Goal: Task Accomplishment & Management: Complete application form

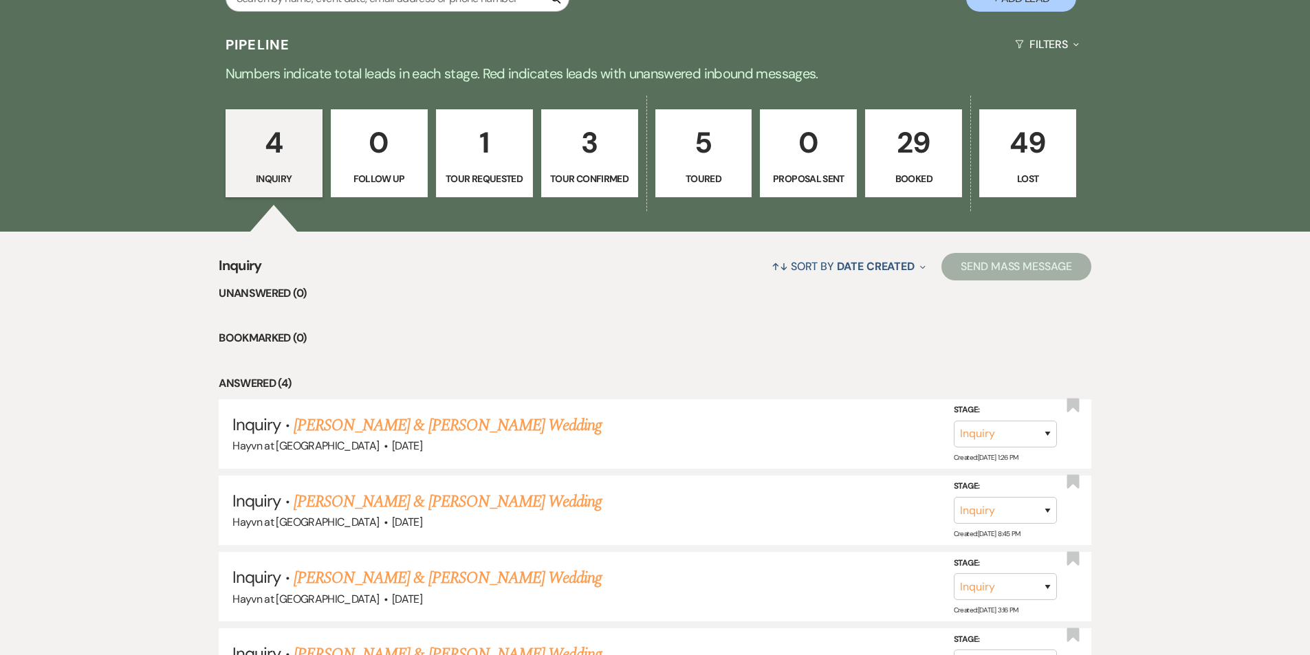
scroll to position [757, 0]
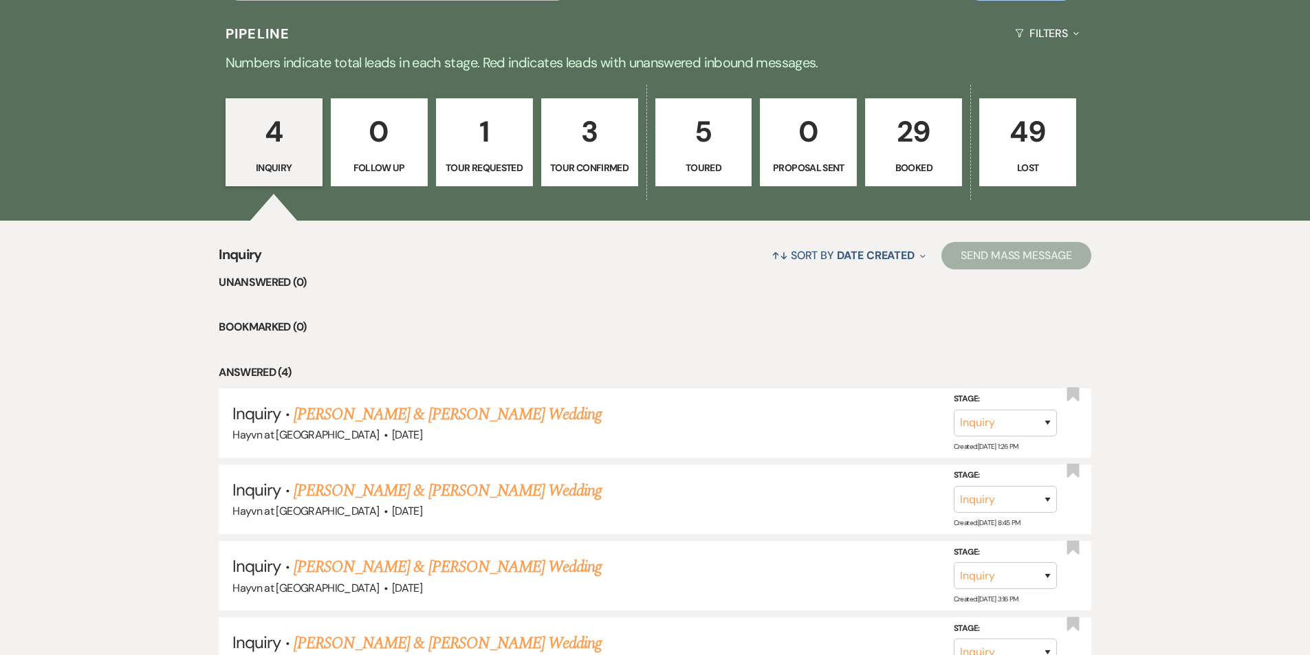
click at [916, 168] on p "Booked" at bounding box center [913, 167] width 79 height 15
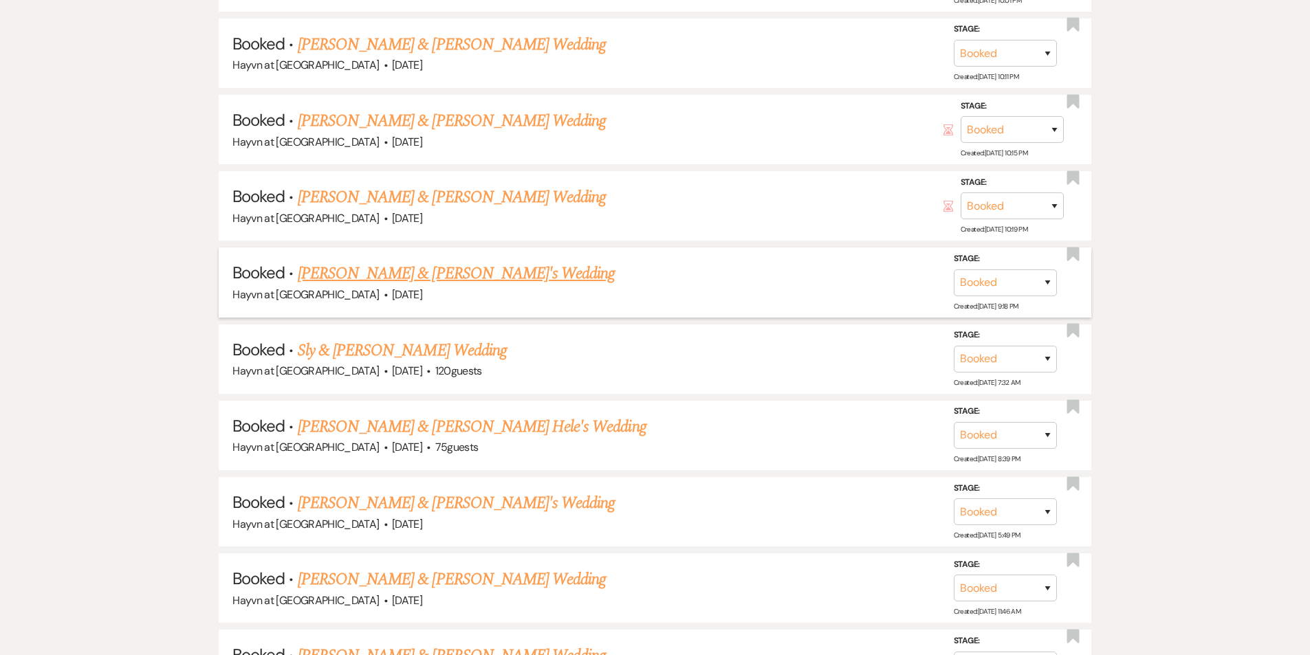
scroll to position [1307, 0]
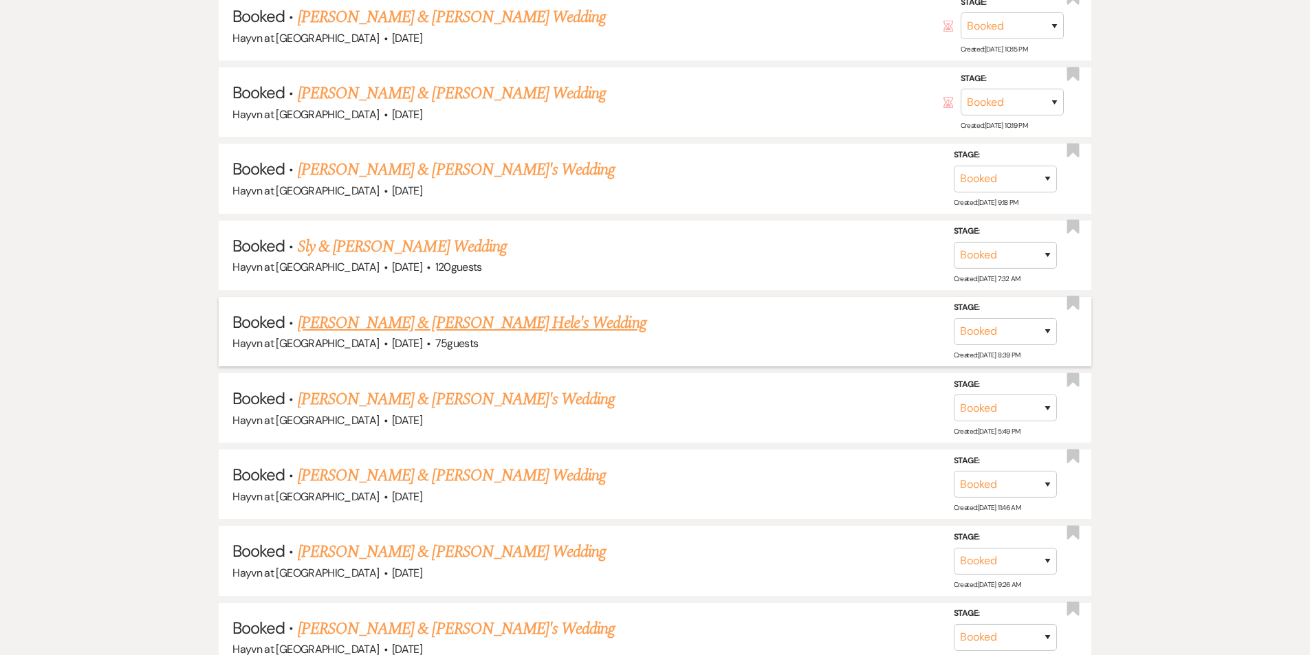
click at [481, 318] on link "[PERSON_NAME] & [PERSON_NAME] Hele's Wedding" at bounding box center [472, 323] width 349 height 25
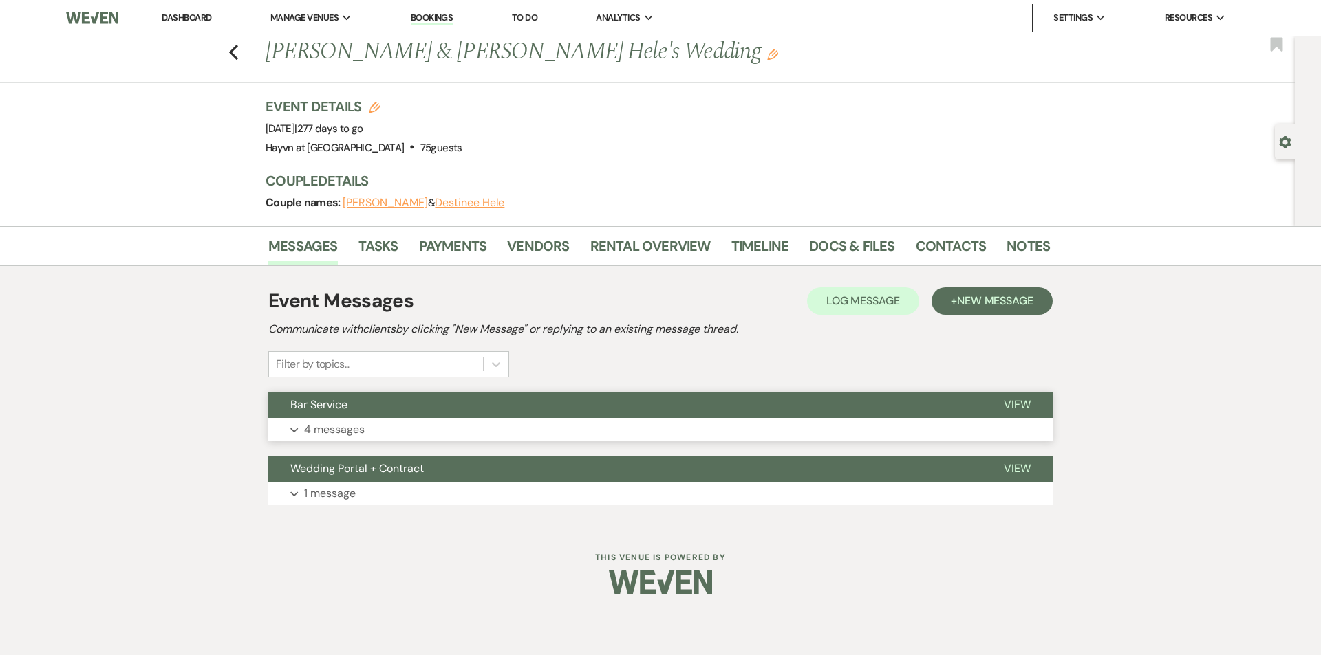
click at [301, 431] on button "Expand 4 messages" at bounding box center [660, 429] width 784 height 23
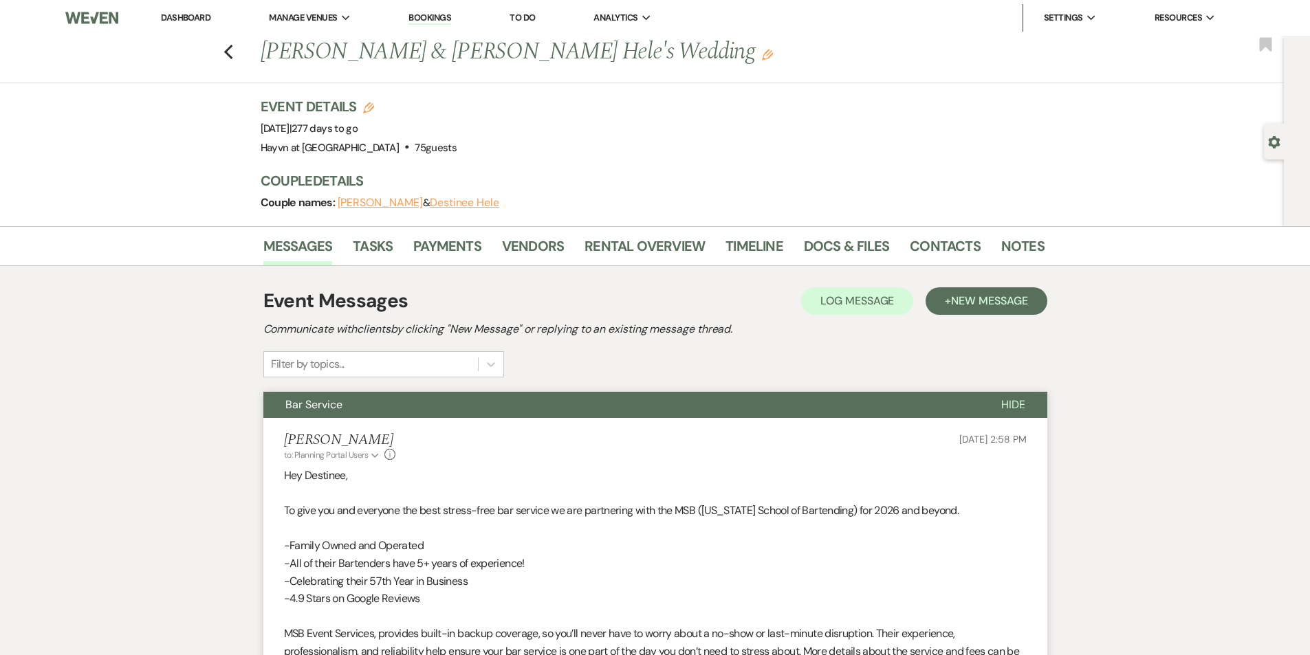
click at [293, 432] on h5 "[PERSON_NAME]" at bounding box center [340, 440] width 112 height 17
click at [452, 241] on link "Payments" at bounding box center [447, 250] width 68 height 30
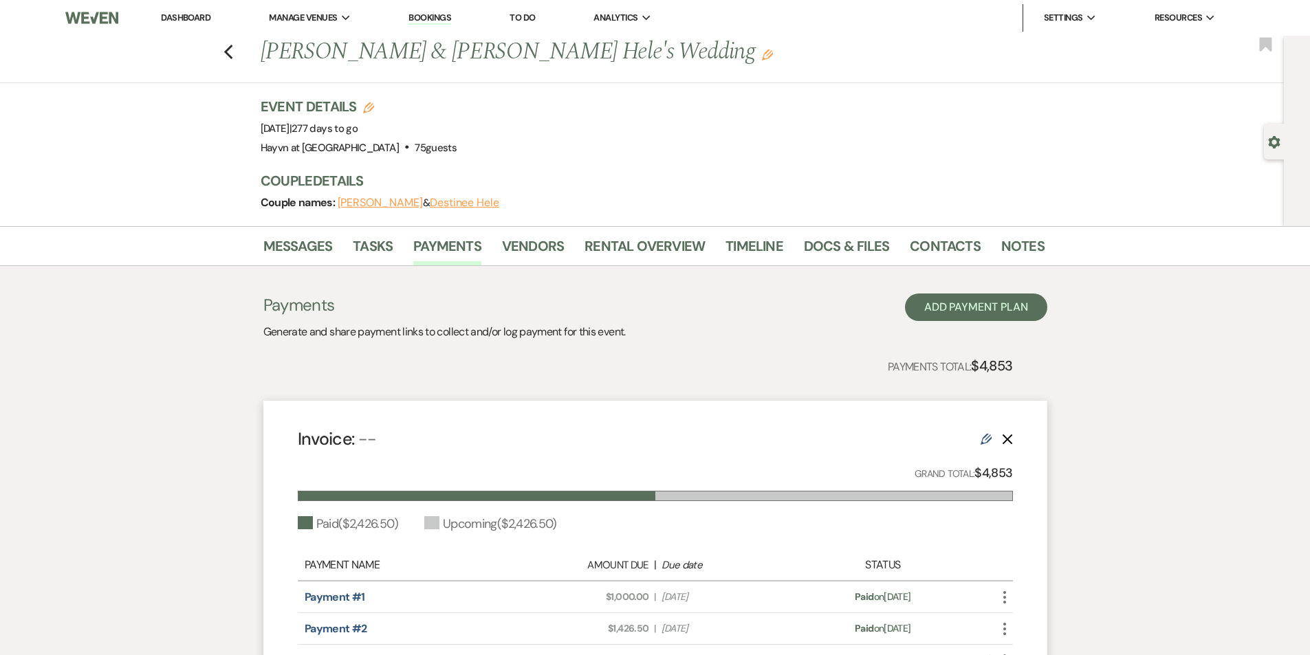
click at [195, 15] on link "Dashboard" at bounding box center [186, 18] width 50 height 12
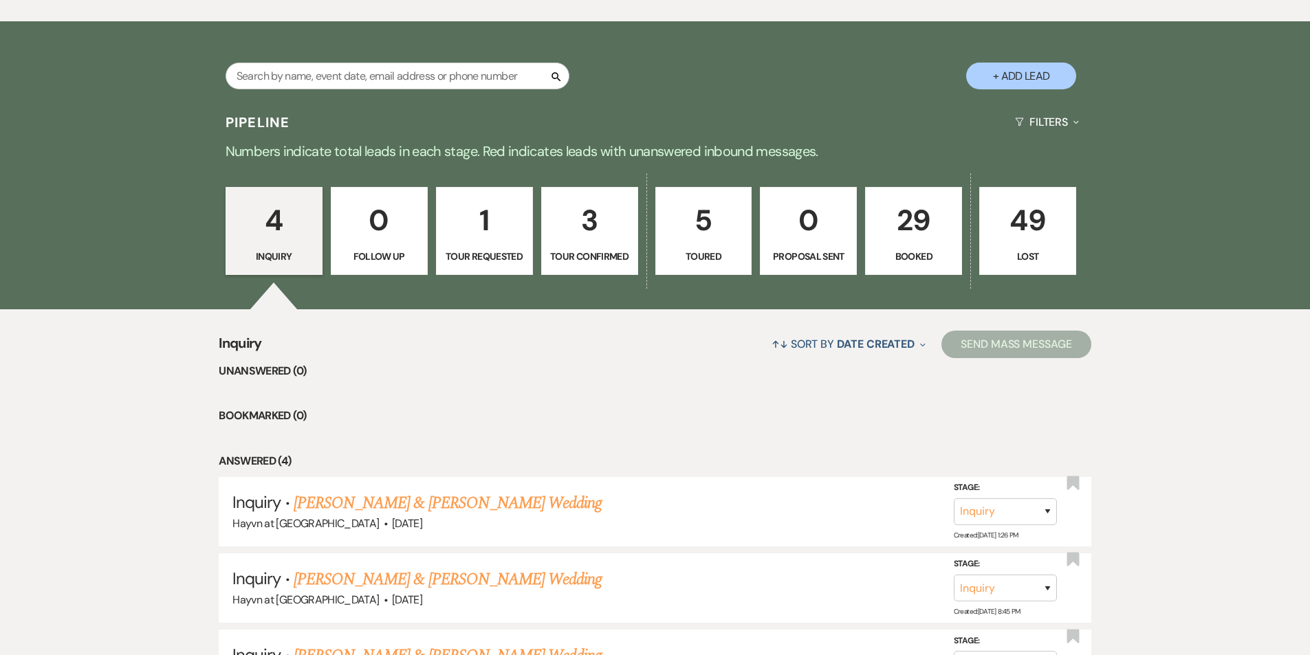
scroll to position [481, 0]
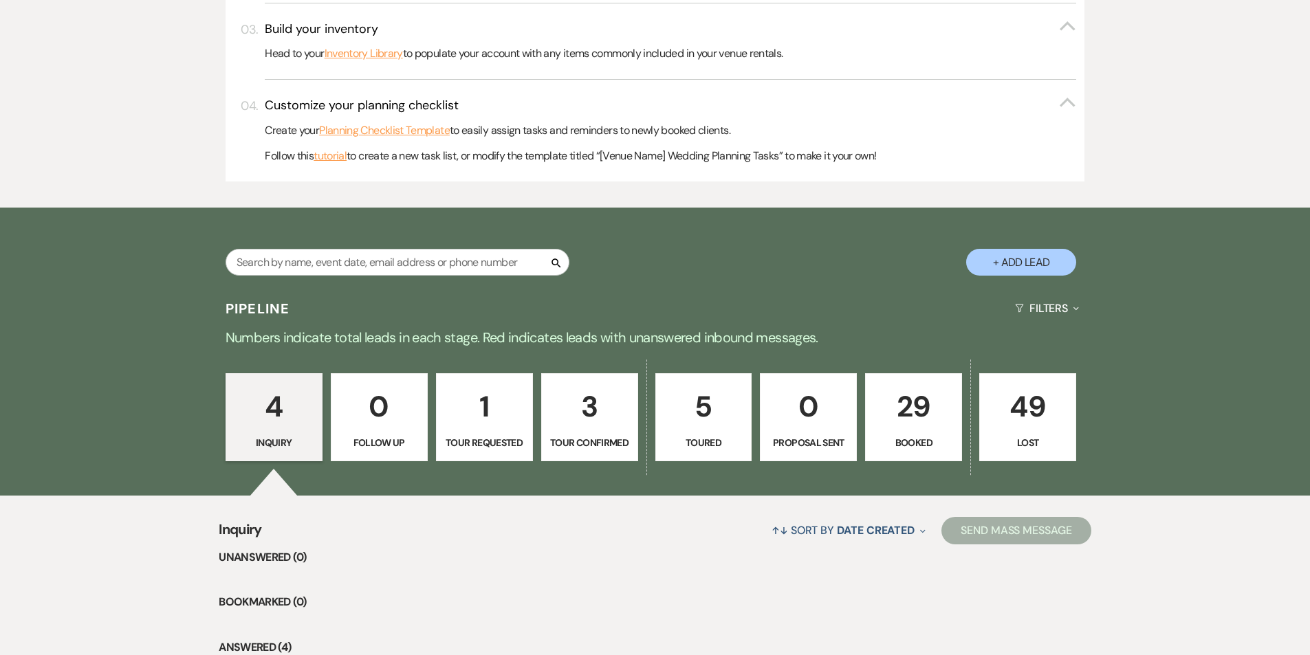
click at [1017, 266] on button "+ Add Lead" at bounding box center [1021, 262] width 110 height 27
select select "844"
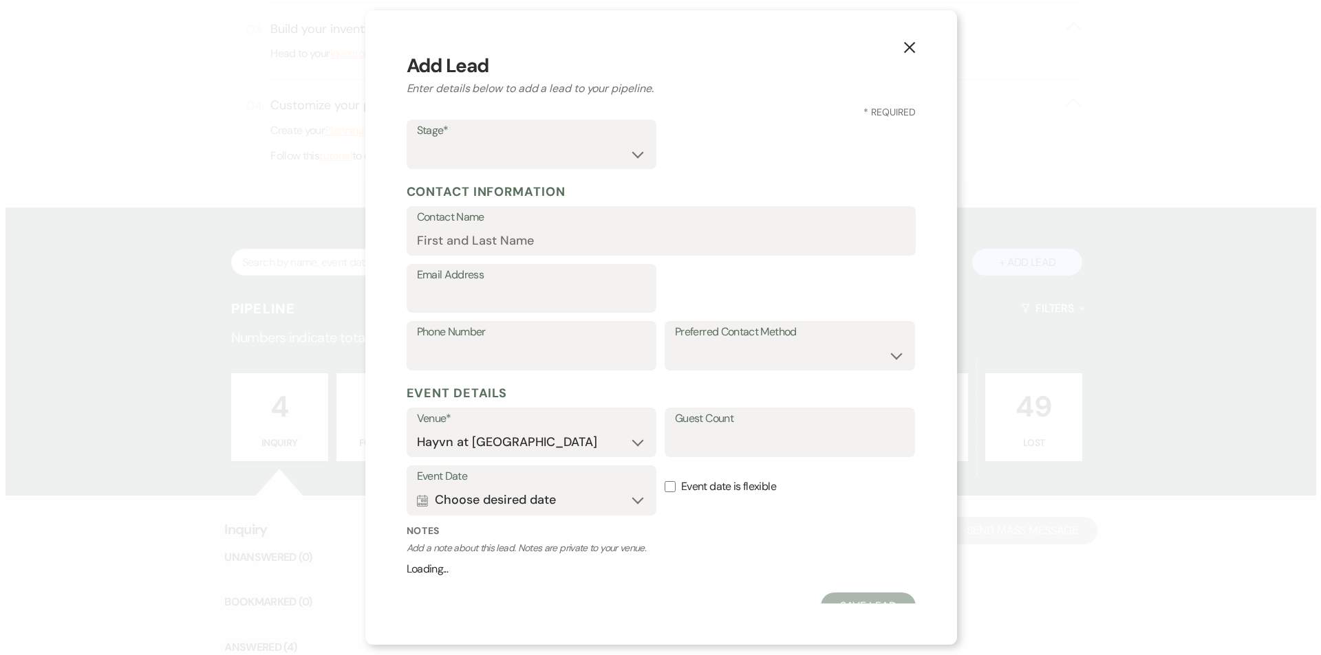
scroll to position [483, 0]
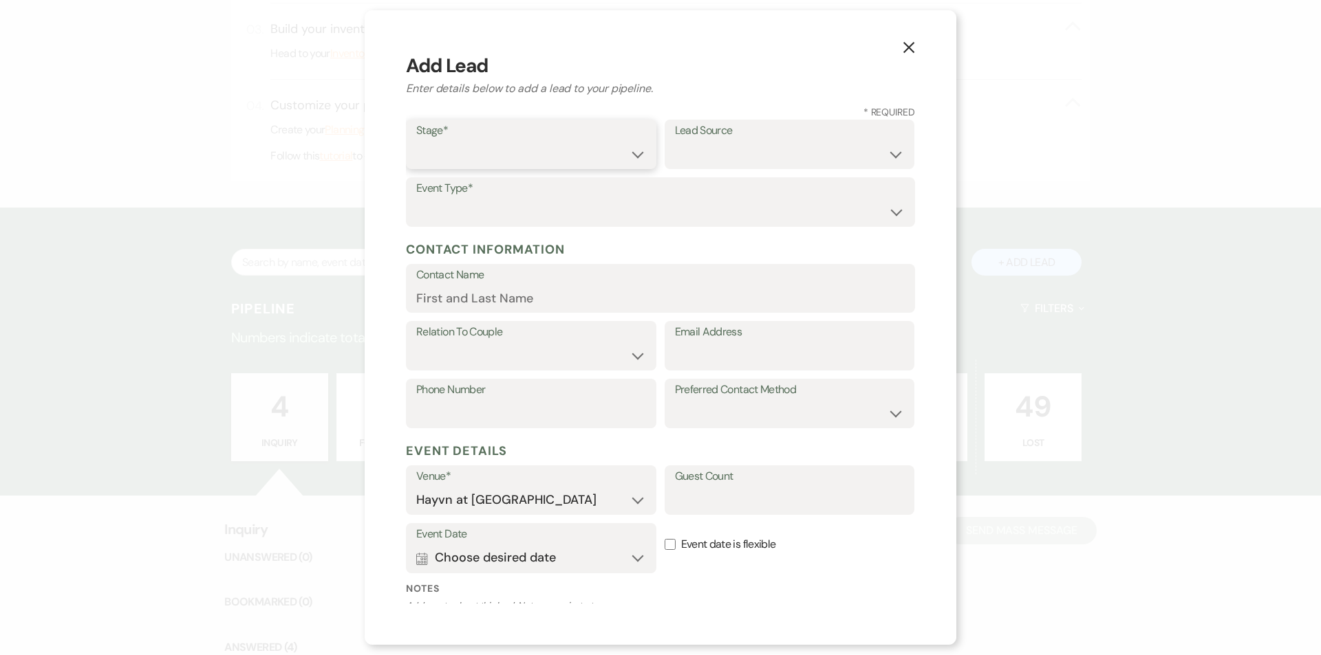
click at [517, 158] on select "Inquiry Follow Up Tour Requested Tour Confirmed Toured Proposal Sent Booked Lost" at bounding box center [531, 154] width 230 height 27
select select "7"
click at [416, 141] on select "Inquiry Follow Up Tour Requested Tour Confirmed Toured Proposal Sent Booked Lost" at bounding box center [531, 154] width 230 height 27
click at [784, 153] on select "Weven Venue Website Instagram Facebook Pinterest Google The Knot Wedding Wire H…" at bounding box center [790, 154] width 230 height 27
select select "8"
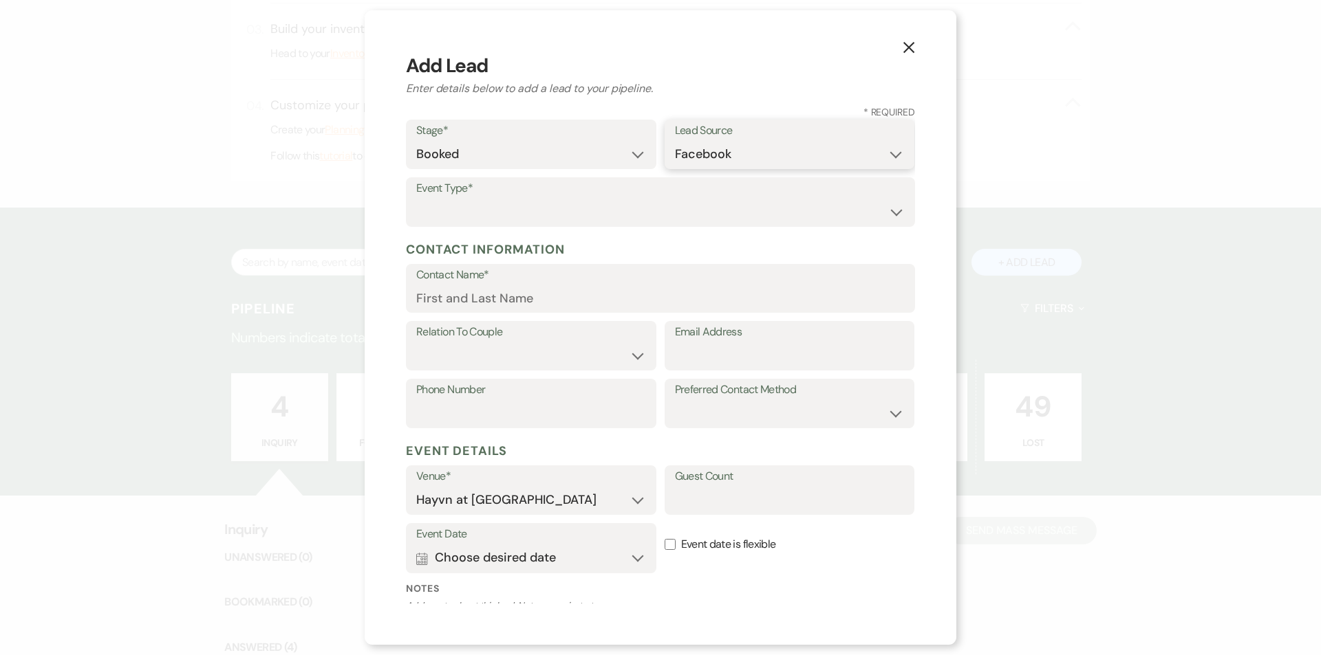
click at [675, 141] on select "Weven Venue Website Instagram Facebook Pinterest Google The Knot Wedding Wire H…" at bounding box center [790, 154] width 230 height 27
click at [473, 207] on select "Wedding Anniversary Party Baby Shower Bachelorette / Bachelor Party Birthday Pa…" at bounding box center [660, 212] width 488 height 27
select select "1"
click at [416, 199] on select "Wedding Anniversary Party Baby Shower Bachelorette / Bachelor Party Birthday Pa…" at bounding box center [660, 212] width 488 height 27
click at [499, 300] on input "Contact Name*" at bounding box center [660, 298] width 488 height 27
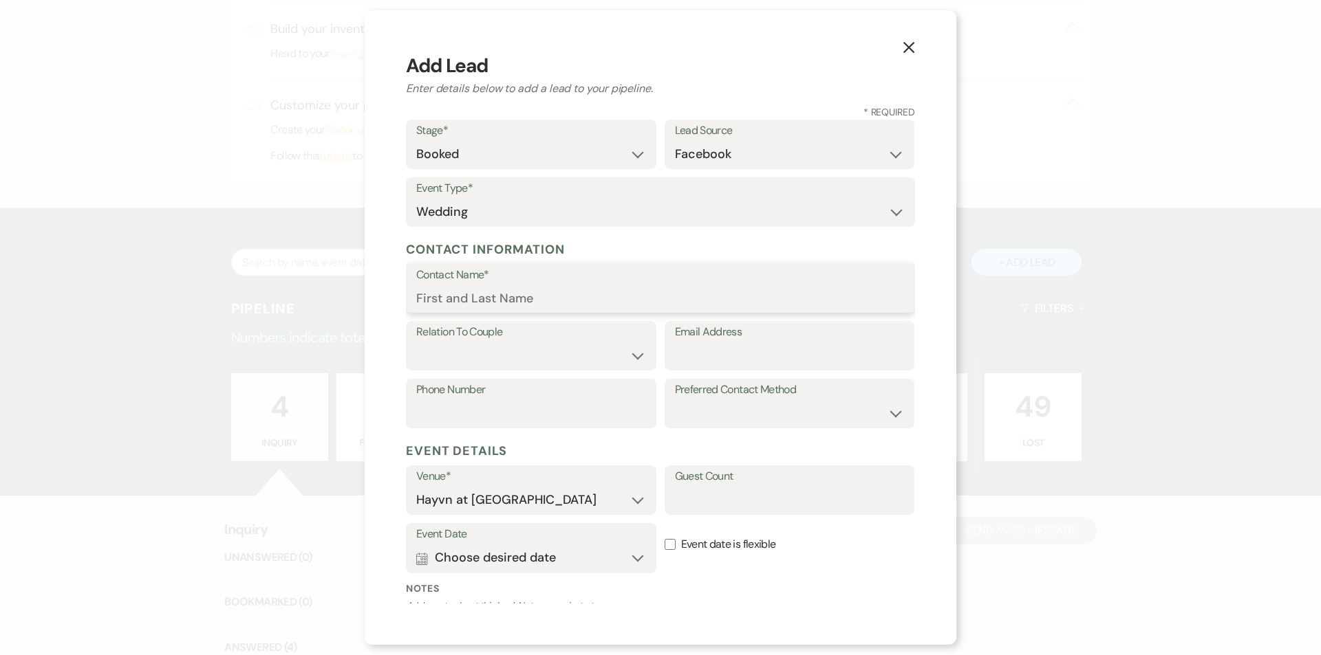
paste input "[PERSON_NAME]"
type input "[PERSON_NAME]"
click at [440, 348] on select "Couple Planner Parent of Couple Family Member Friend Other" at bounding box center [531, 356] width 230 height 27
select select "1"
click at [416, 343] on select "Couple Planner Parent of Couple Family Member Friend Other" at bounding box center [531, 356] width 230 height 27
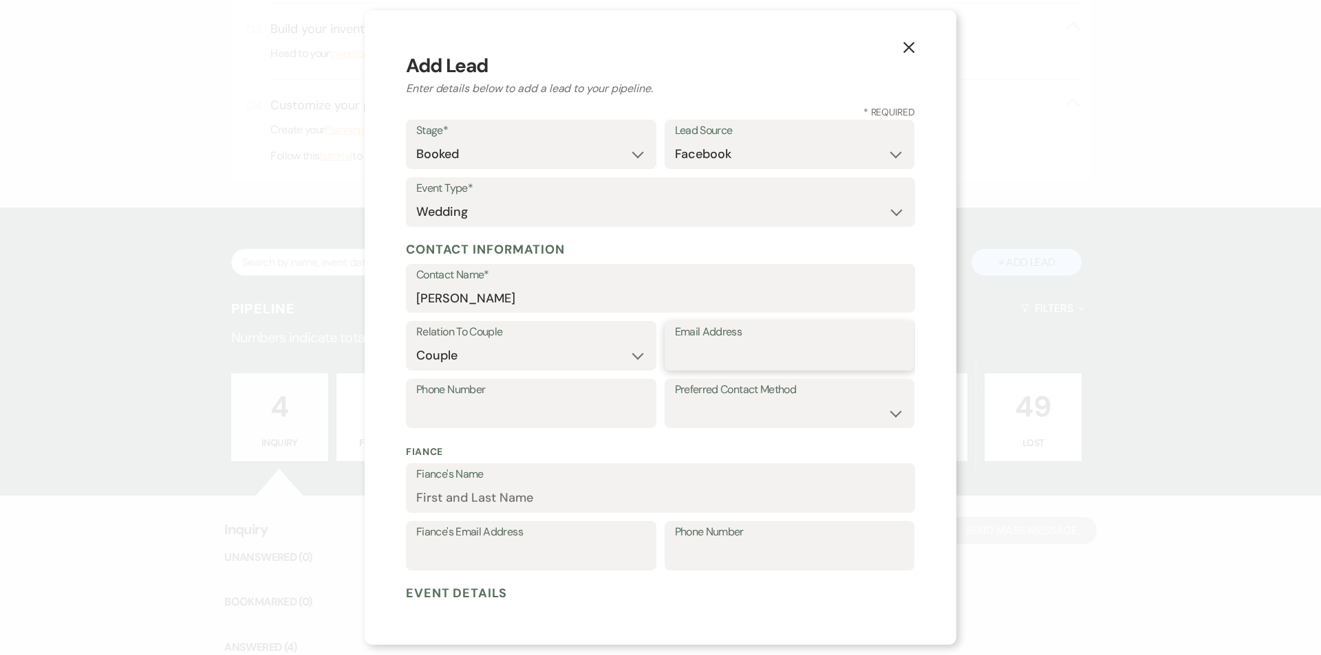
click at [735, 349] on input "Email Address" at bounding box center [790, 356] width 230 height 27
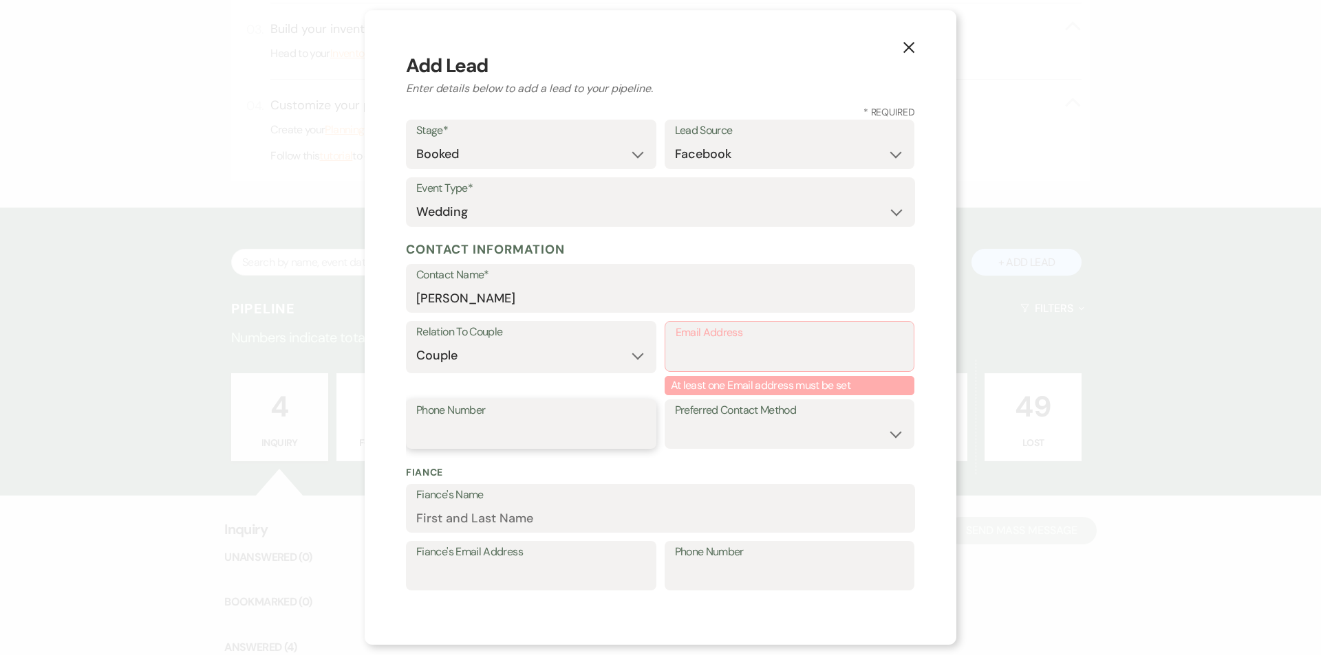
click at [479, 431] on input "Phone Number" at bounding box center [531, 434] width 230 height 27
paste input "[PHONE_NUMBER]"
type input "[PHONE_NUMBER]"
click at [682, 350] on input "Email Address" at bounding box center [789, 356] width 228 height 27
click at [688, 354] on input "Email Address" at bounding box center [789, 356] width 228 height 27
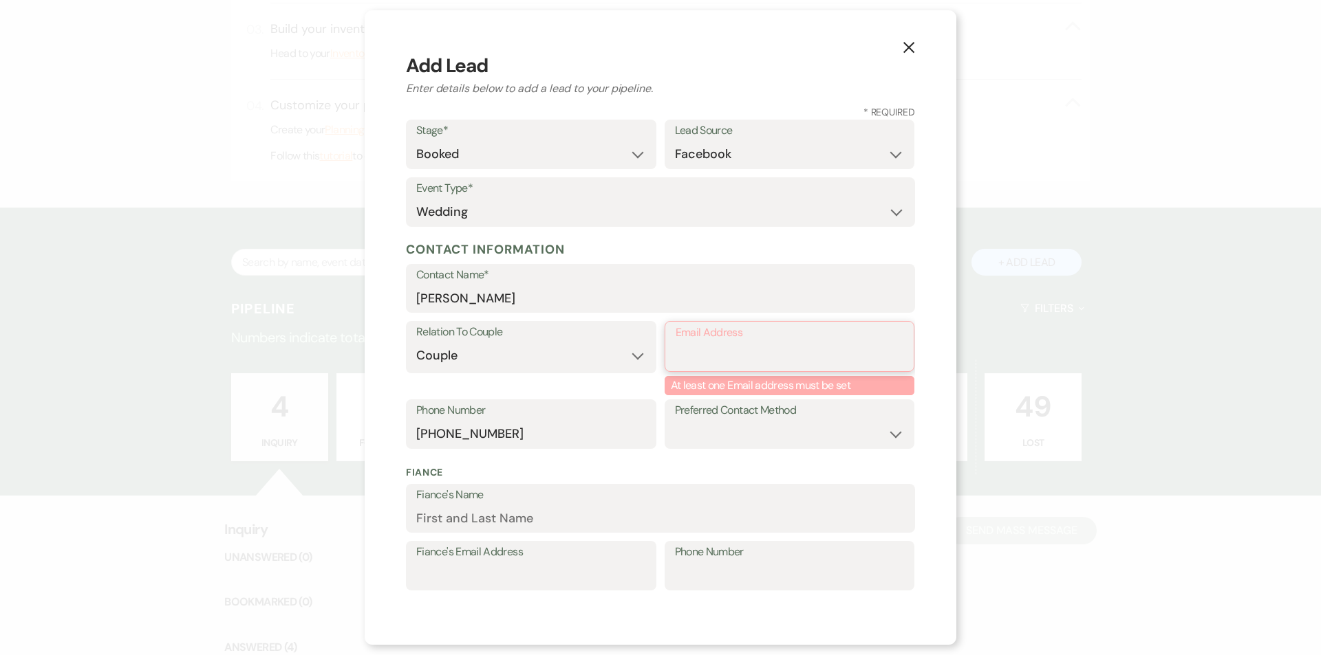
paste input "[EMAIL_ADDRESS][DOMAIN_NAME]"
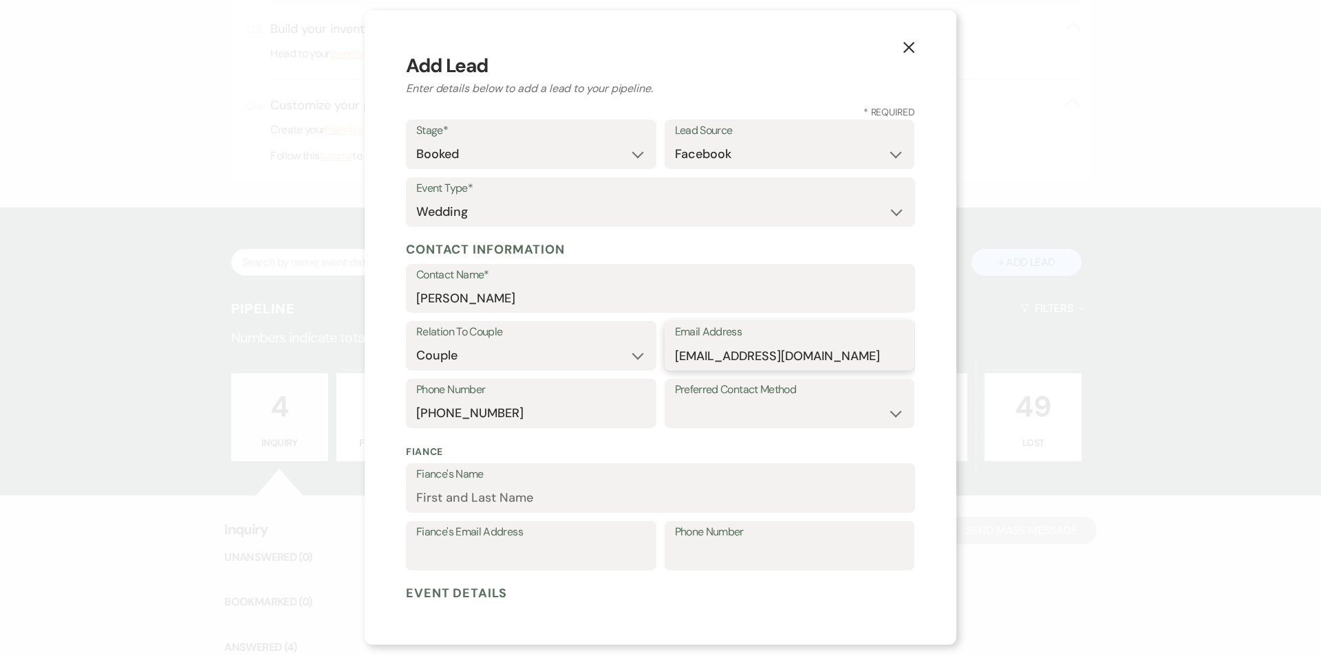
type input "[EMAIL_ADDRESS][DOMAIN_NAME]"
click at [740, 417] on select "Email Phone Text" at bounding box center [790, 413] width 230 height 27
select select "text"
click at [675, 400] on select "Email Phone Text" at bounding box center [790, 413] width 230 height 27
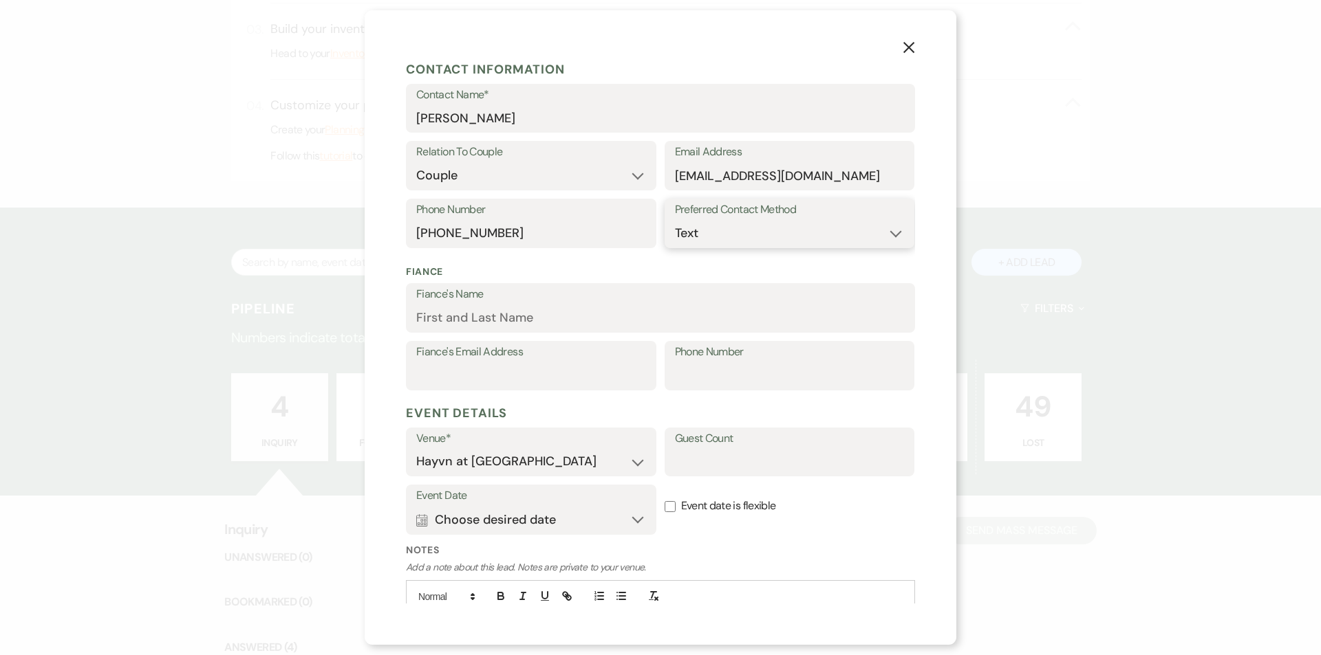
scroll to position [206, 0]
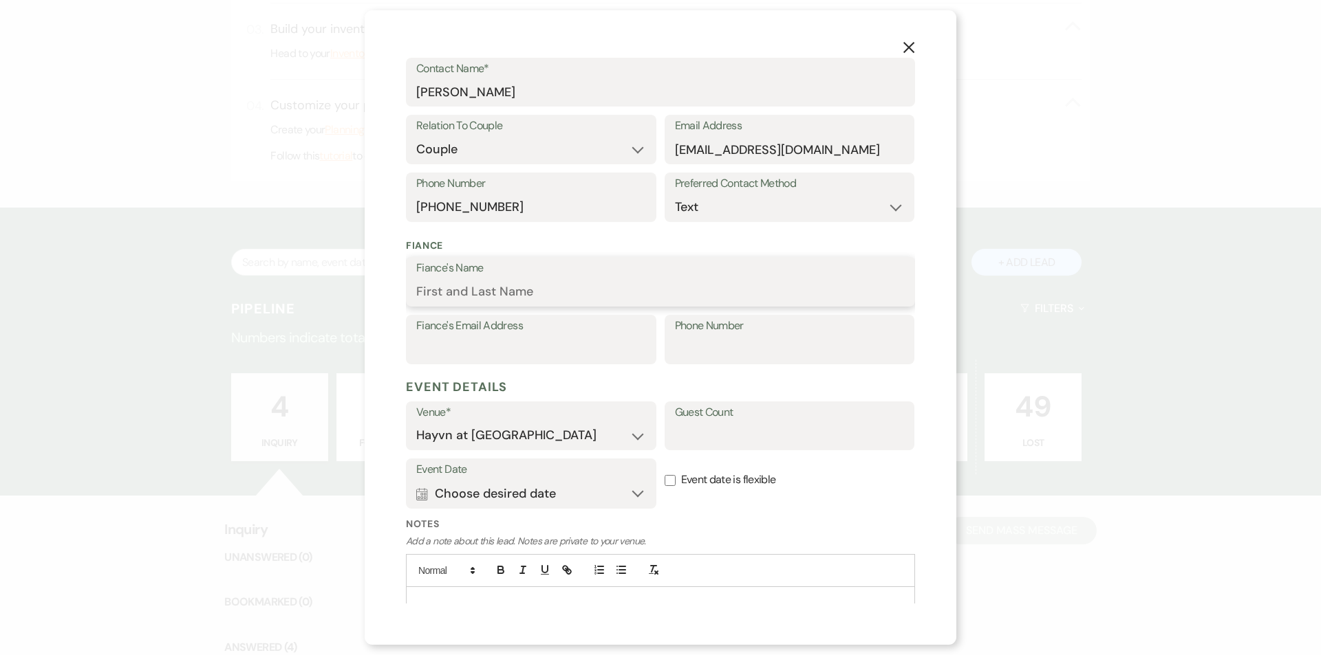
click at [495, 294] on input "Fiance's Name" at bounding box center [660, 292] width 488 height 27
paste input "[PERSON_NAME]"
type input "[PERSON_NAME]"
click at [459, 347] on input "Fiance's Email Address" at bounding box center [531, 349] width 230 height 27
click at [518, 345] on input "Fiance's Email Address" at bounding box center [531, 349] width 230 height 27
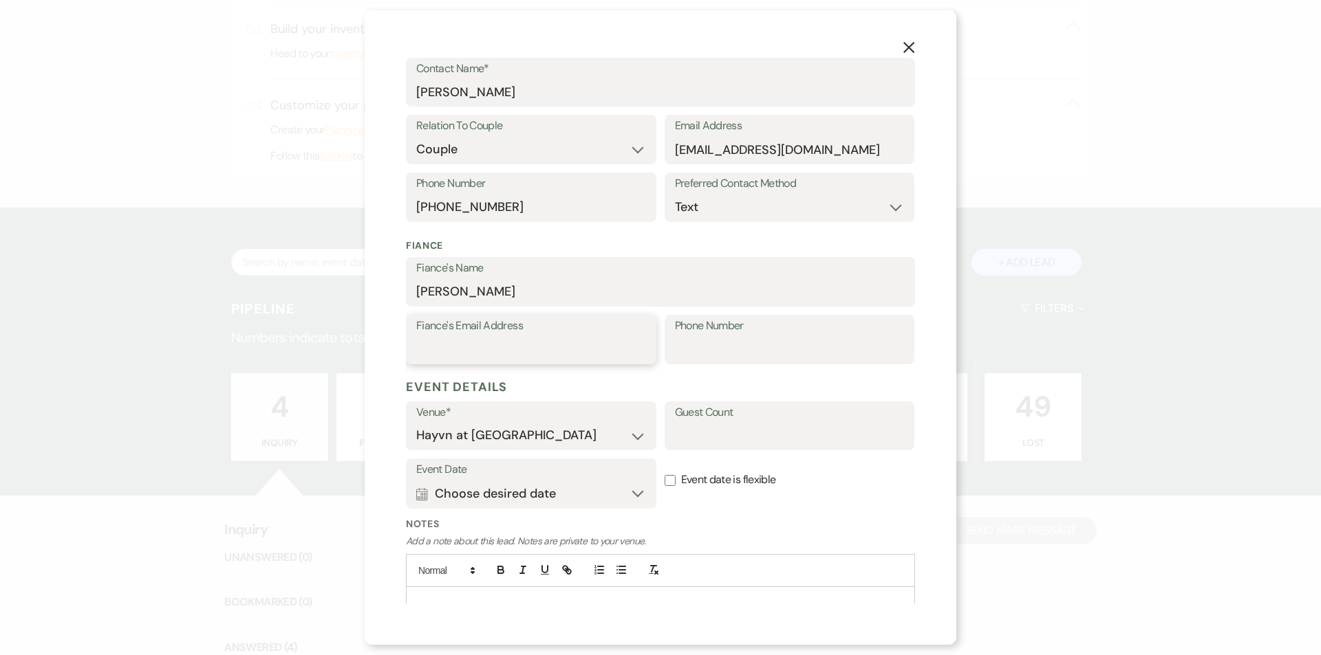
paste input "[EMAIL_ADDRESS][DOMAIN_NAME]"
type input "[EMAIL_ADDRESS][DOMAIN_NAME]"
click at [693, 346] on input "Phone Number" at bounding box center [790, 349] width 230 height 27
paste input "[PHONE_NUMBER]"
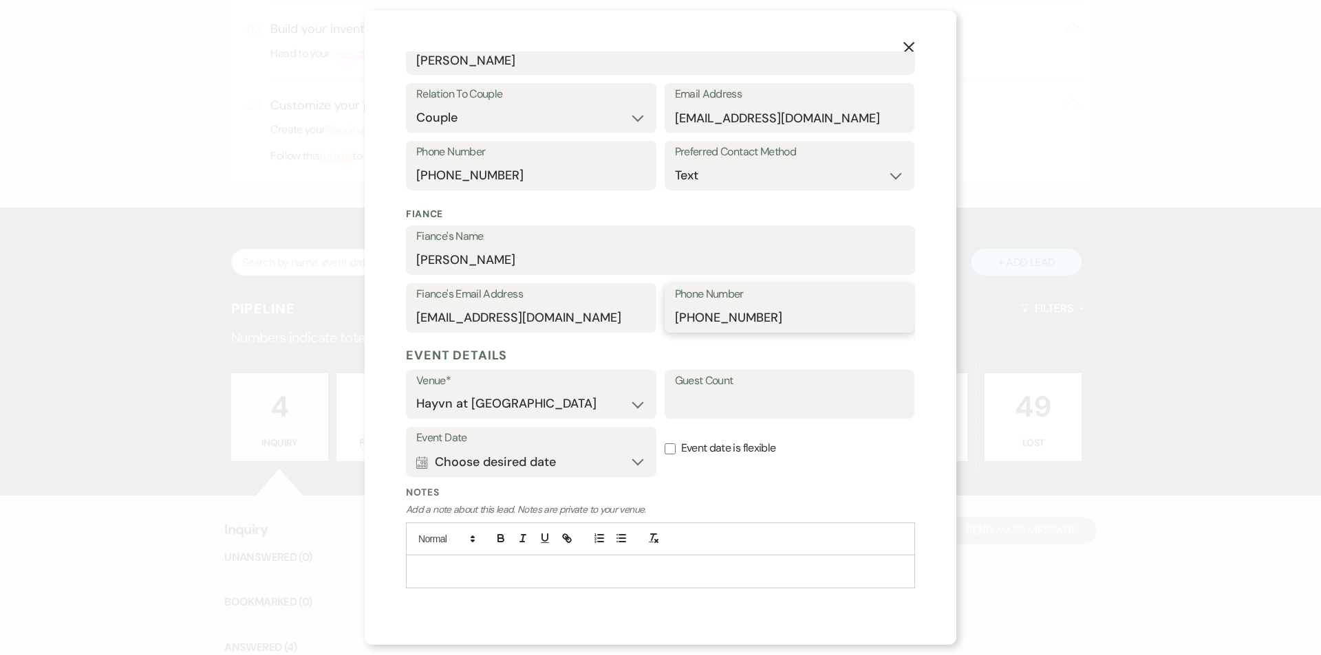
scroll to position [265, 0]
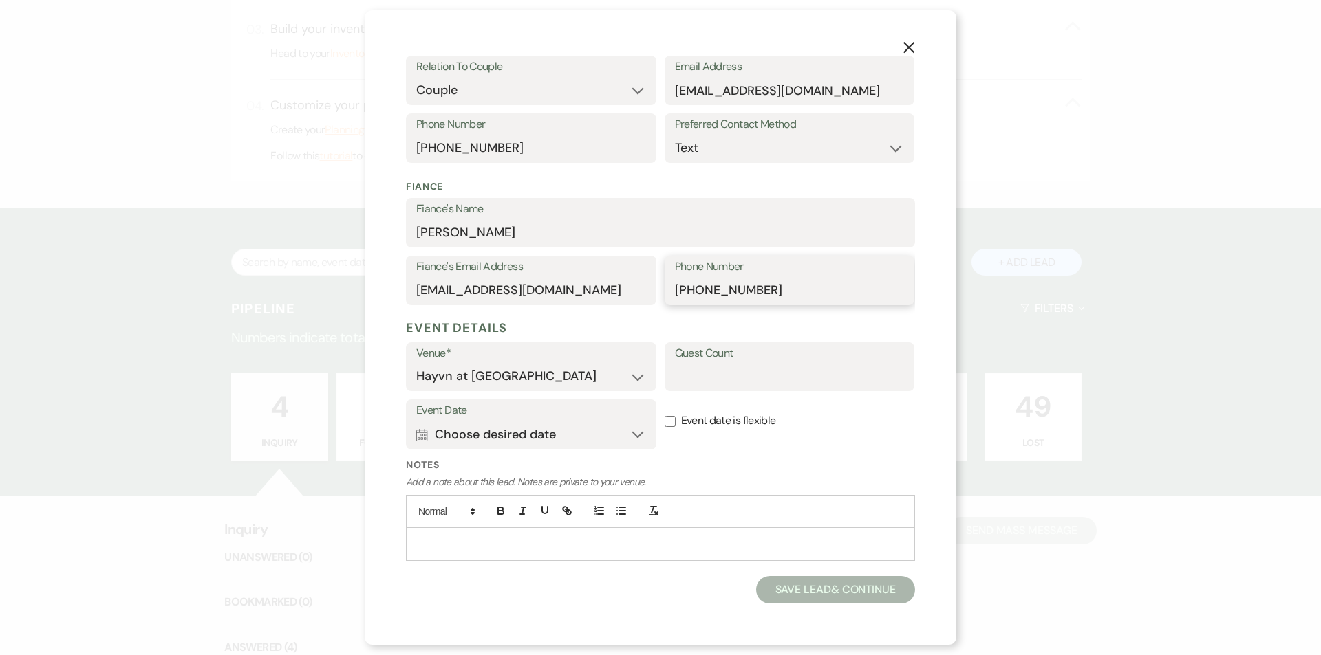
type input "[PHONE_NUMBER]"
click at [623, 436] on button "Calendar Choose desired date Expand" at bounding box center [531, 435] width 230 height 28
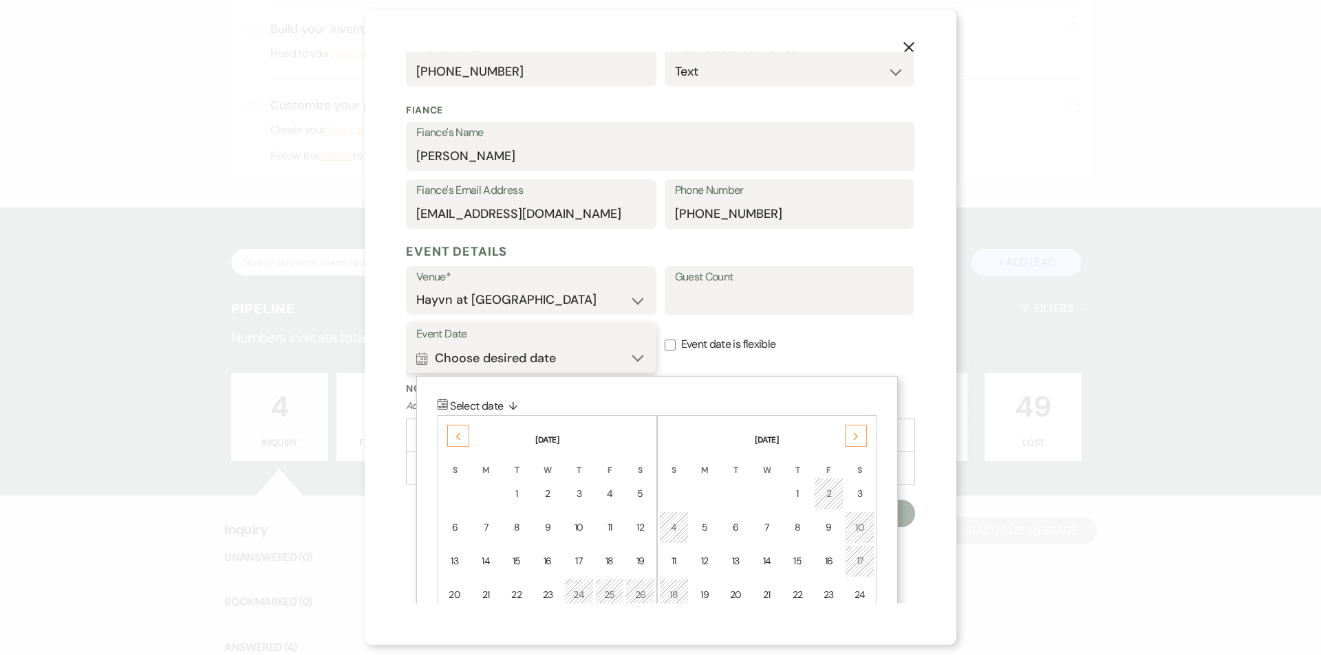
scroll to position [440, 0]
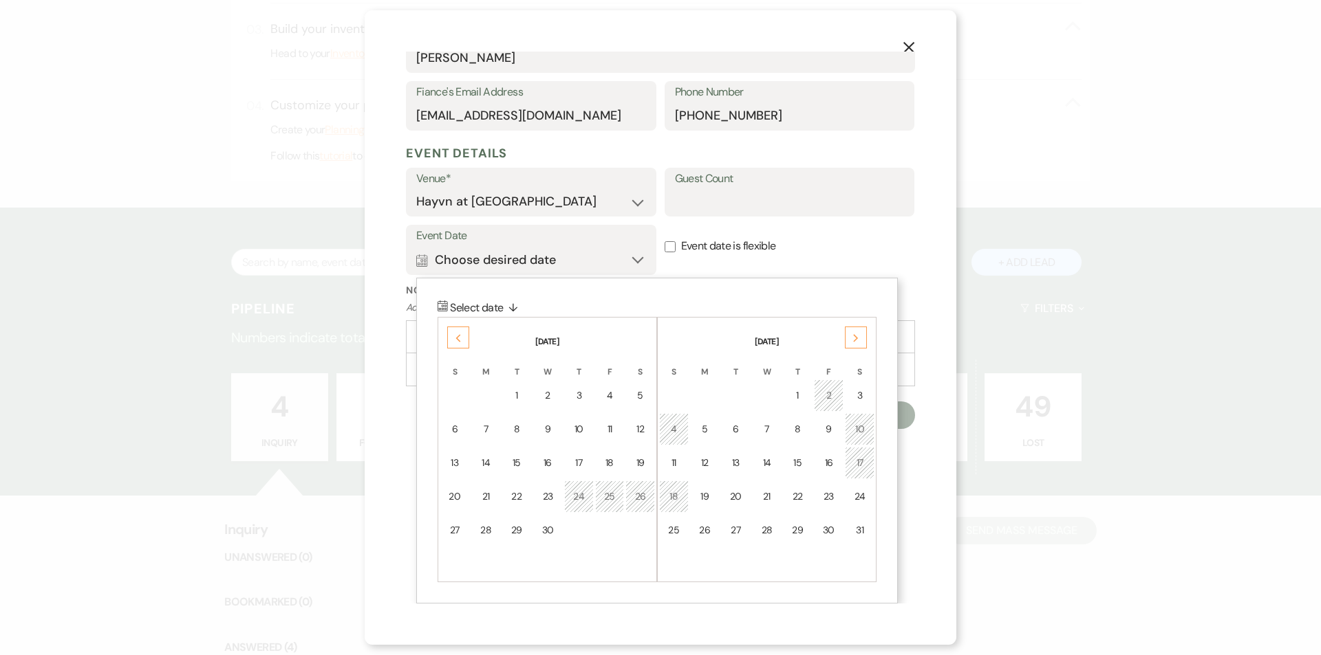
click at [451, 338] on div "Previous" at bounding box center [458, 338] width 22 height 22
click at [453, 338] on div "Previous" at bounding box center [458, 338] width 22 height 22
click at [638, 496] on div "25" at bounding box center [640, 497] width 12 height 14
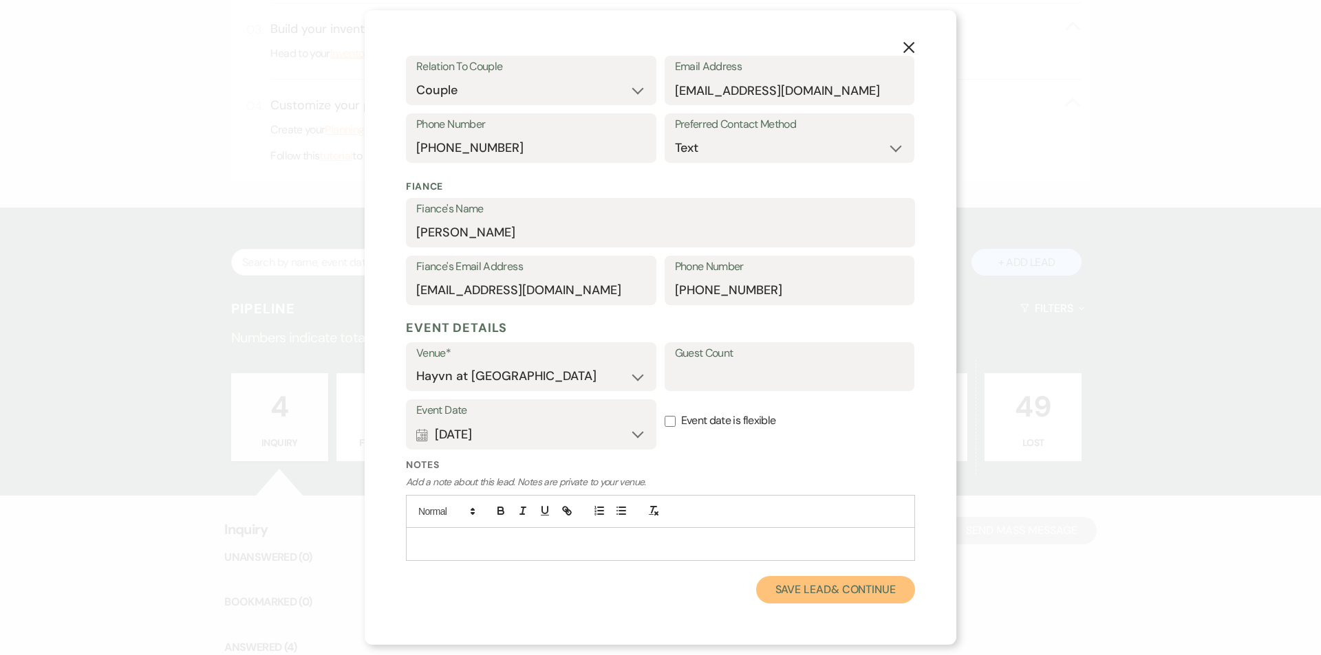
click at [825, 591] on button "Save Lead & Continue" at bounding box center [835, 590] width 159 height 28
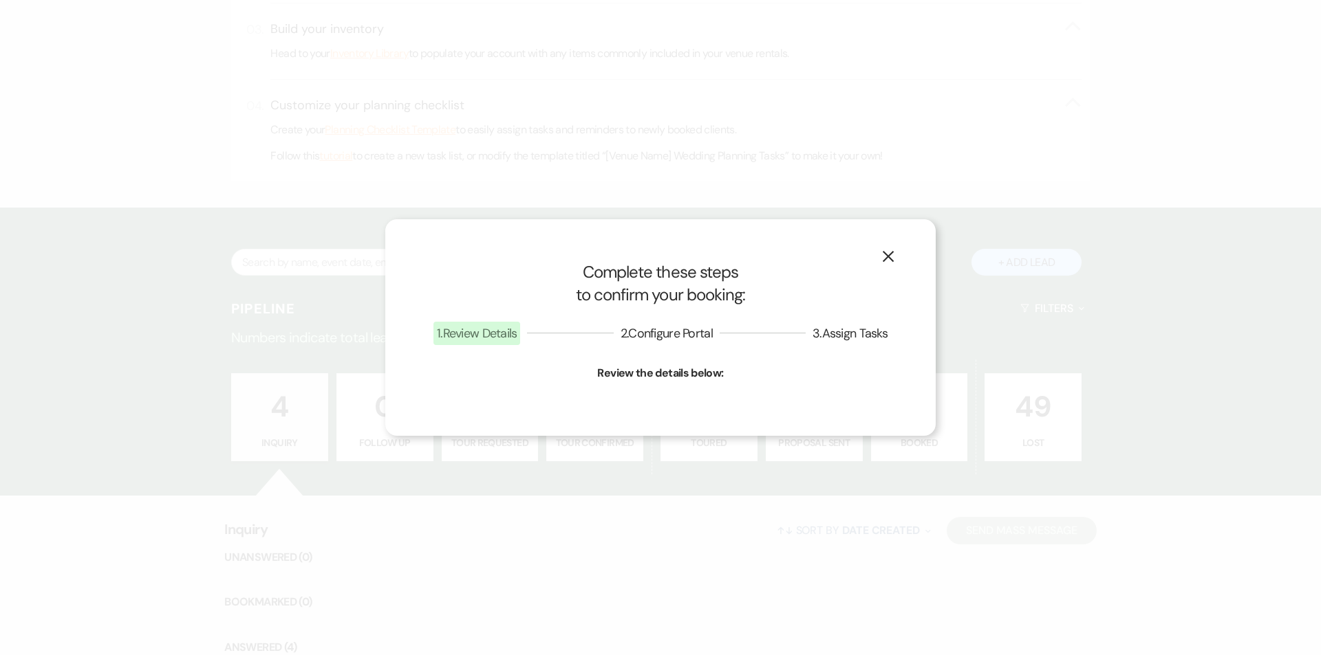
select select "1"
select select "844"
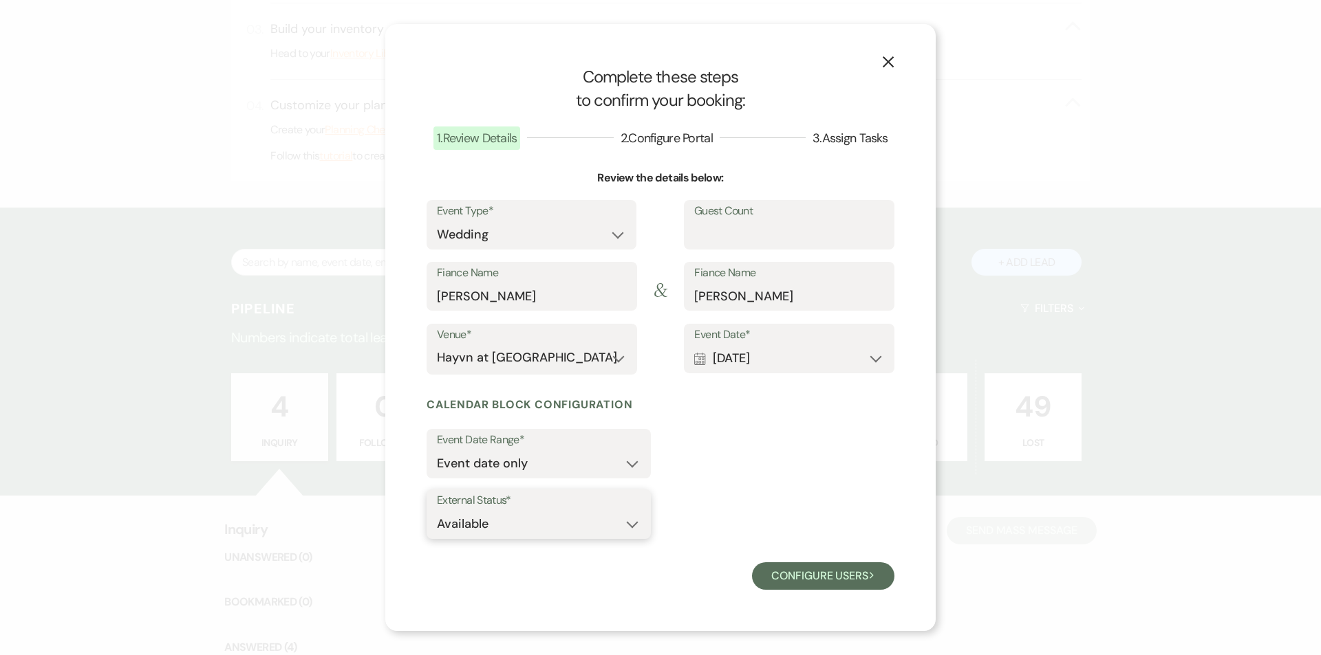
click at [635, 523] on select "Available Unavailable" at bounding box center [539, 524] width 204 height 27
select select "false"
click at [437, 511] on select "Available Unavailable" at bounding box center [539, 524] width 204 height 27
click at [813, 575] on button "Configure users Next" at bounding box center [823, 577] width 142 height 28
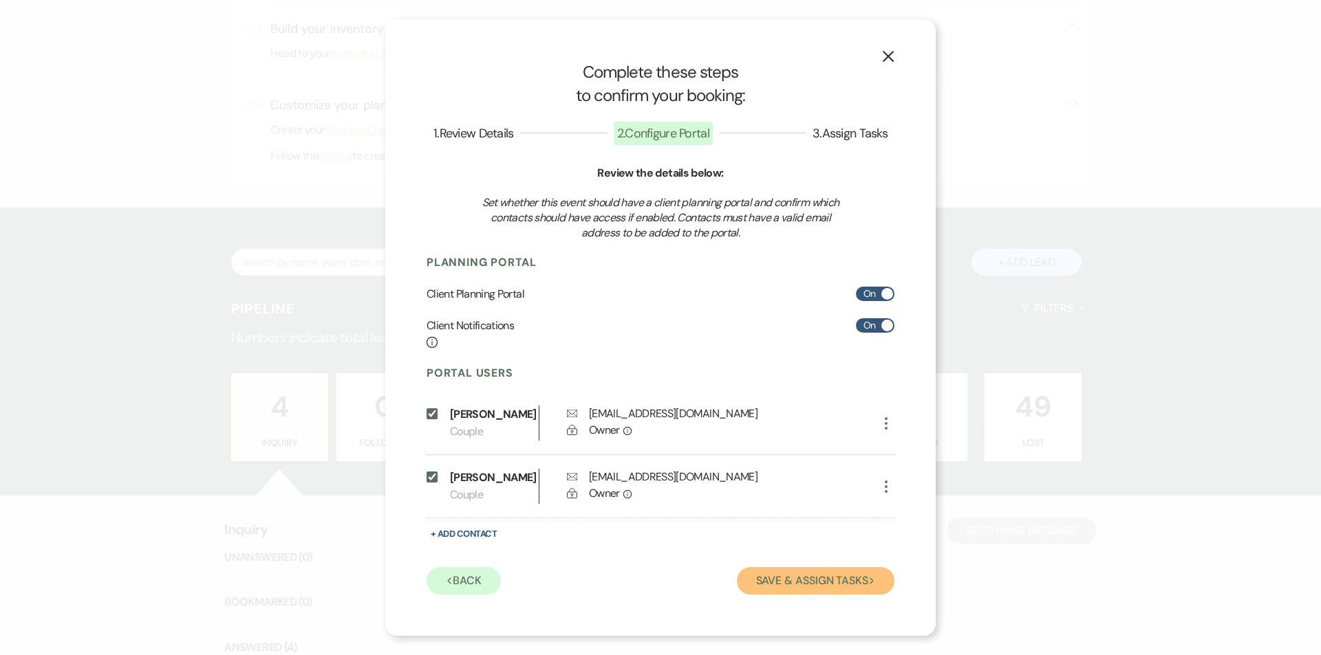
click at [829, 579] on button "Save & Assign Tasks Next" at bounding box center [816, 581] width 158 height 28
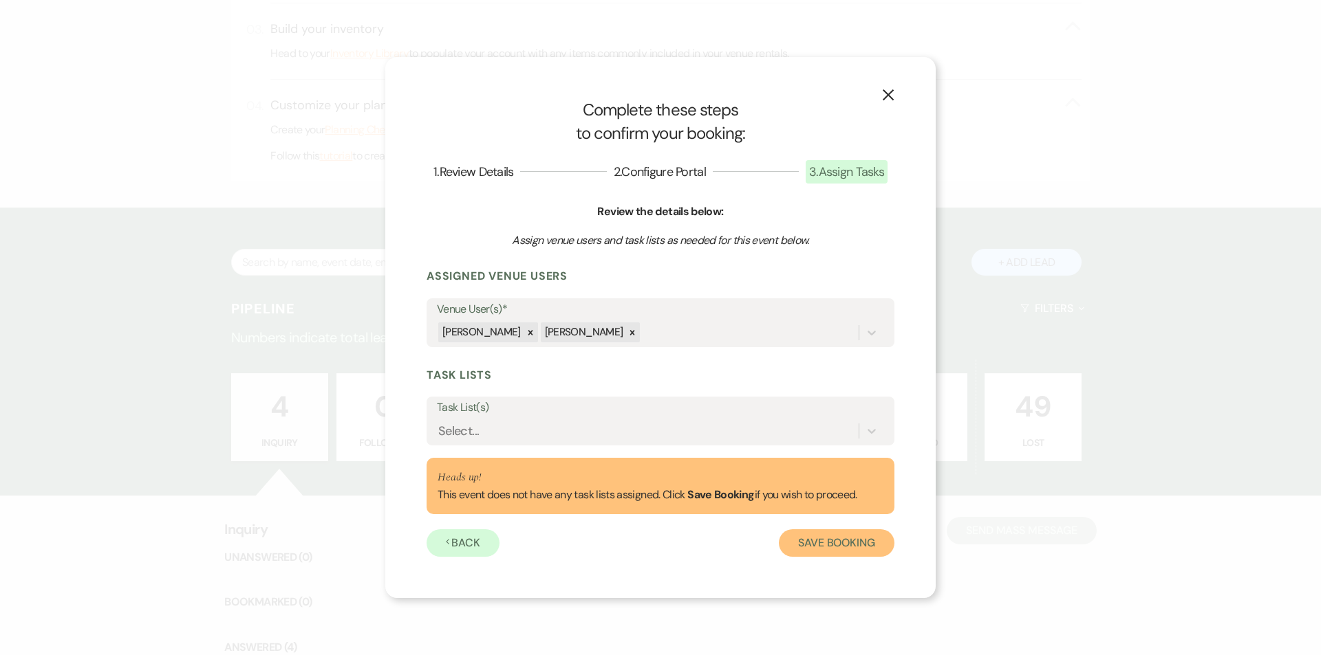
click at [843, 536] on button "Save Booking" at bounding box center [837, 544] width 116 height 28
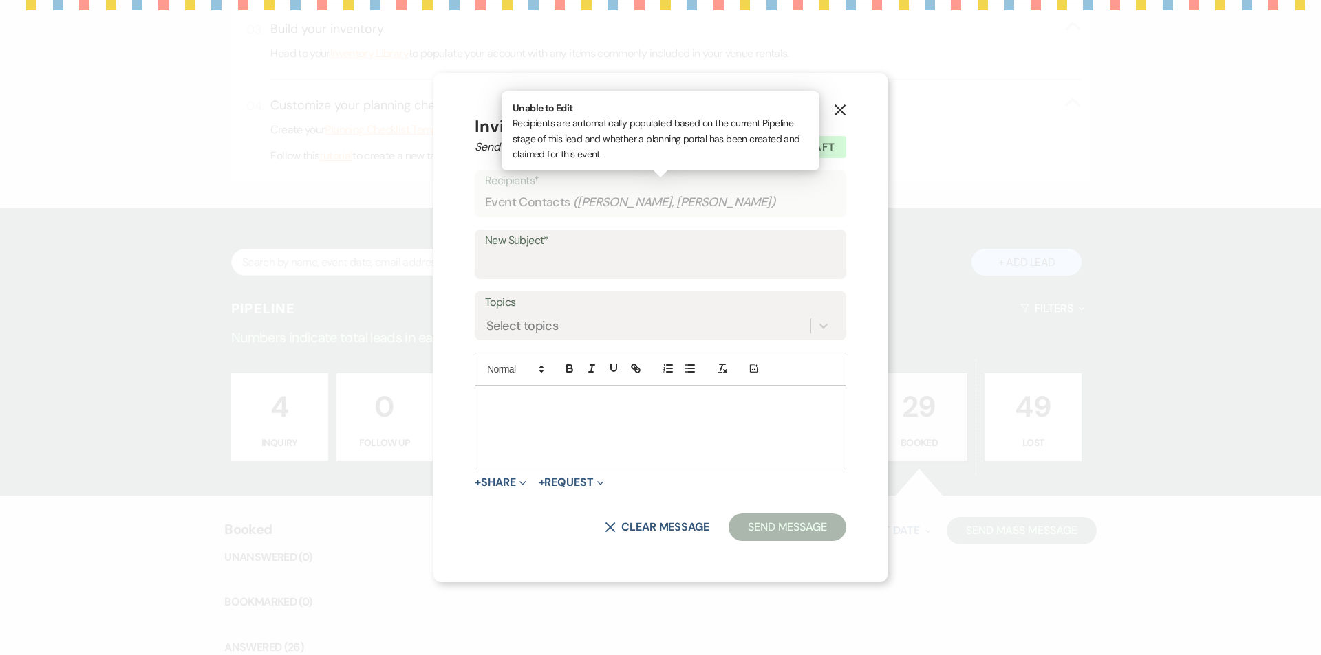
select select "14"
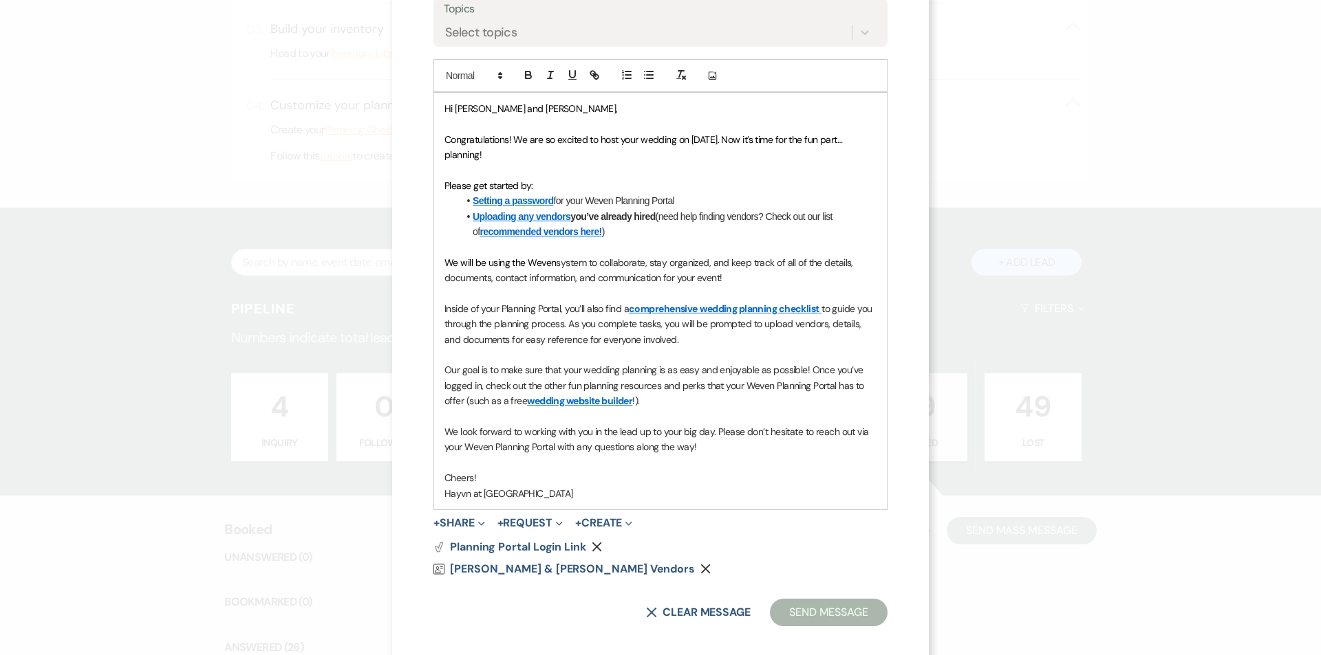
scroll to position [306, 0]
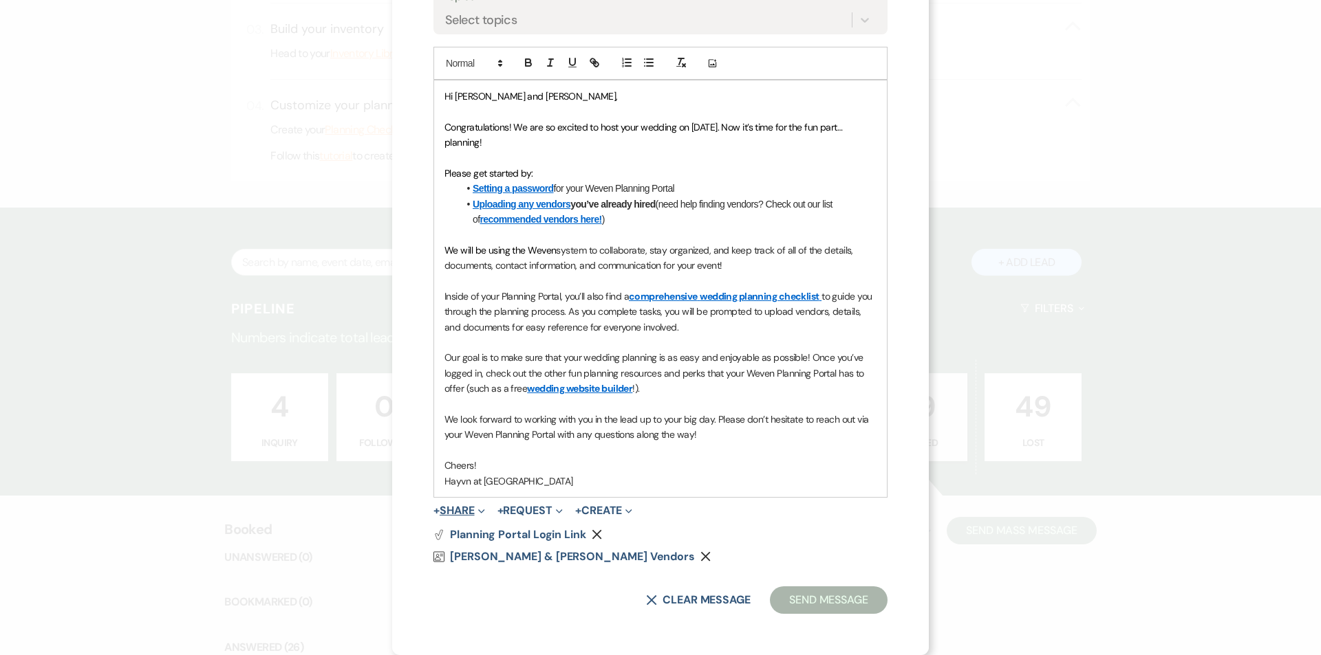
click at [460, 509] on button "+ Share Expand" at bounding box center [459, 511] width 52 height 11
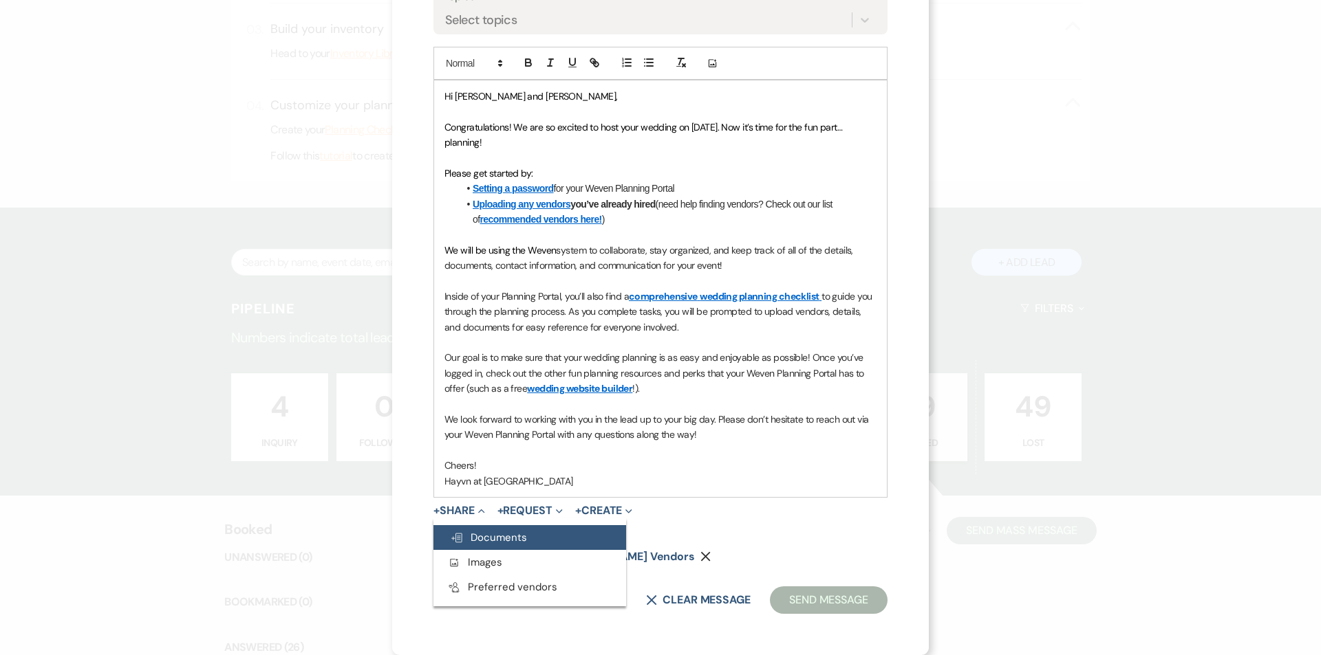
click at [470, 537] on span "Doc Upload Documents" at bounding box center [488, 538] width 77 height 14
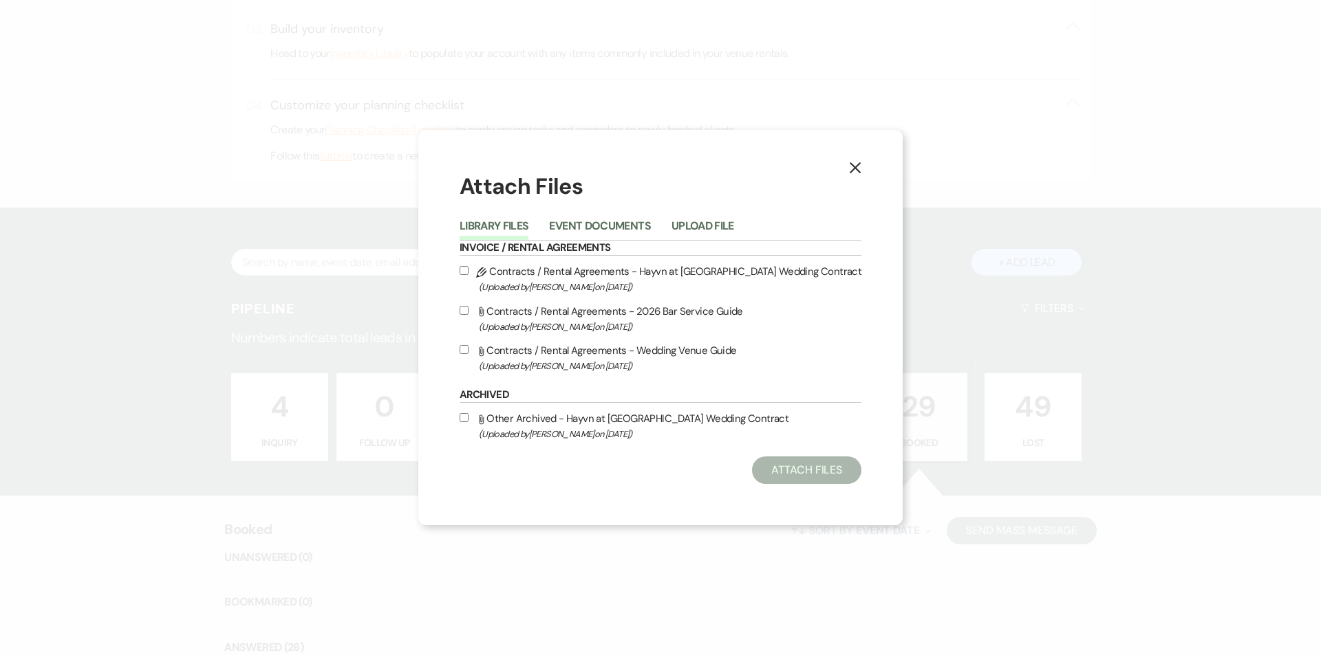
click at [465, 271] on input "Pencil Contracts / Rental Agreements - Hayvn at Hay River Wedding Contract (Upl…" at bounding box center [463, 270] width 9 height 9
checkbox input "true"
click at [801, 471] on button "Attach Files" at bounding box center [806, 471] width 109 height 28
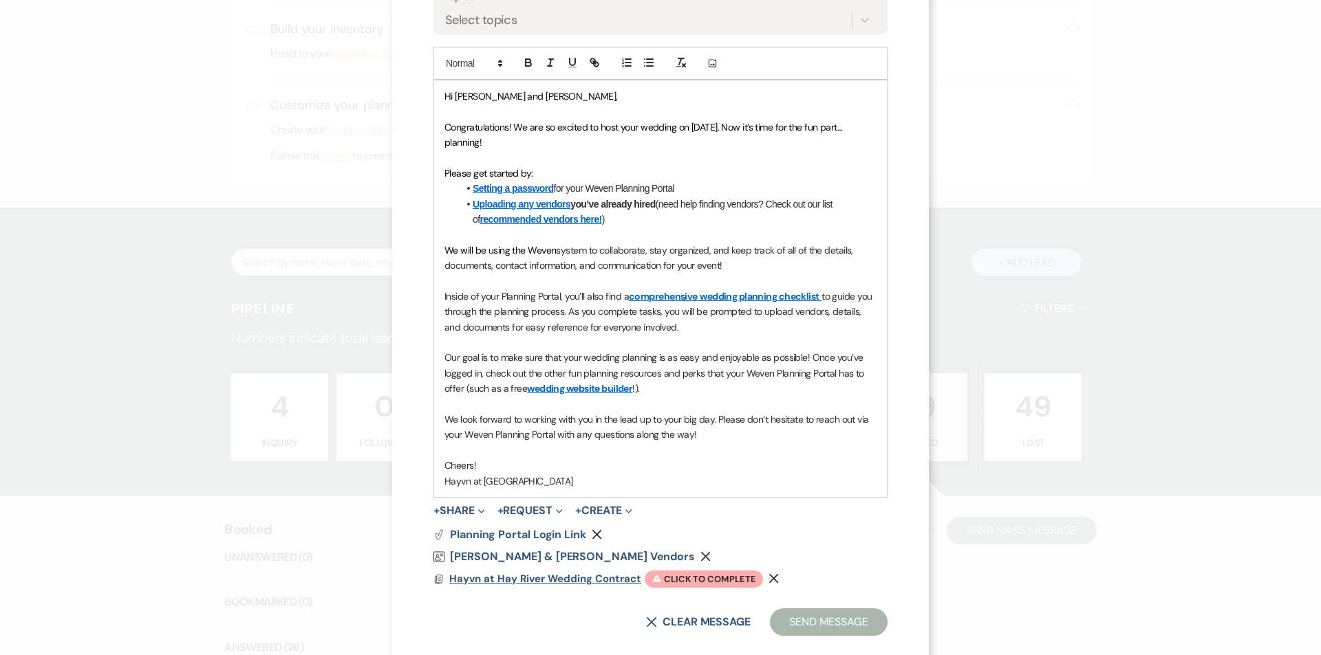
click at [477, 578] on span "Hayvn at Hay River Wedding Contract" at bounding box center [545, 579] width 192 height 14
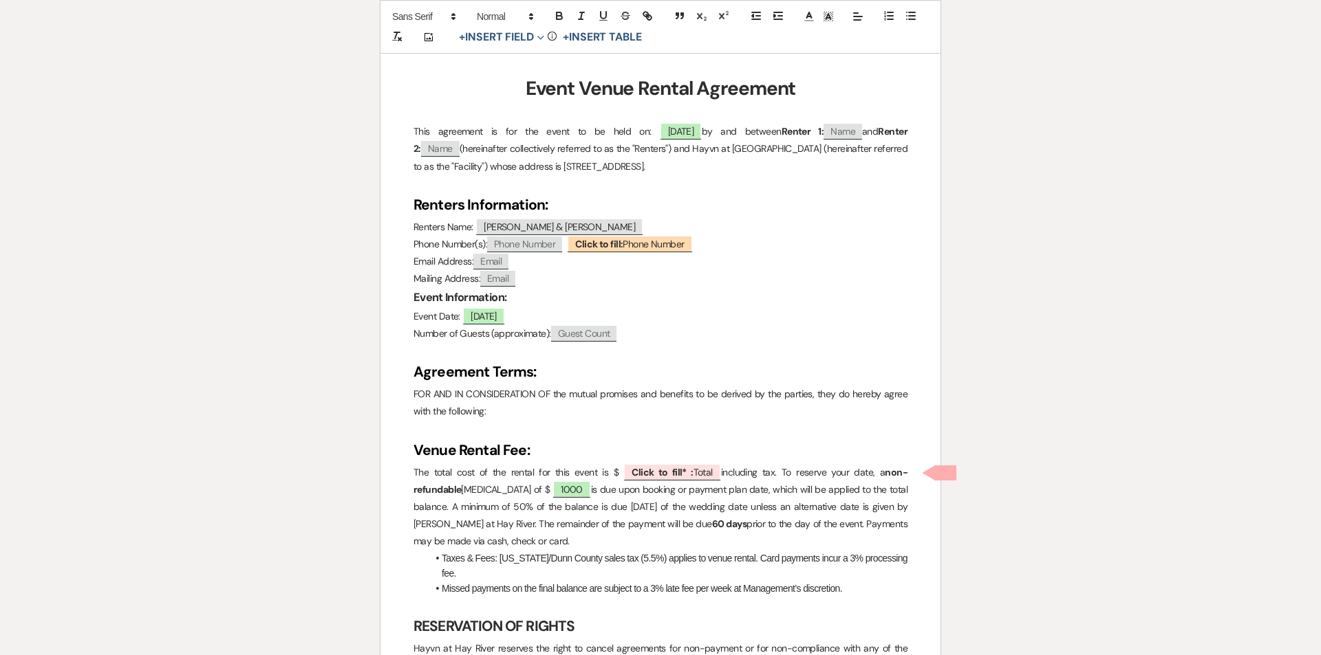
scroll to position [413, 0]
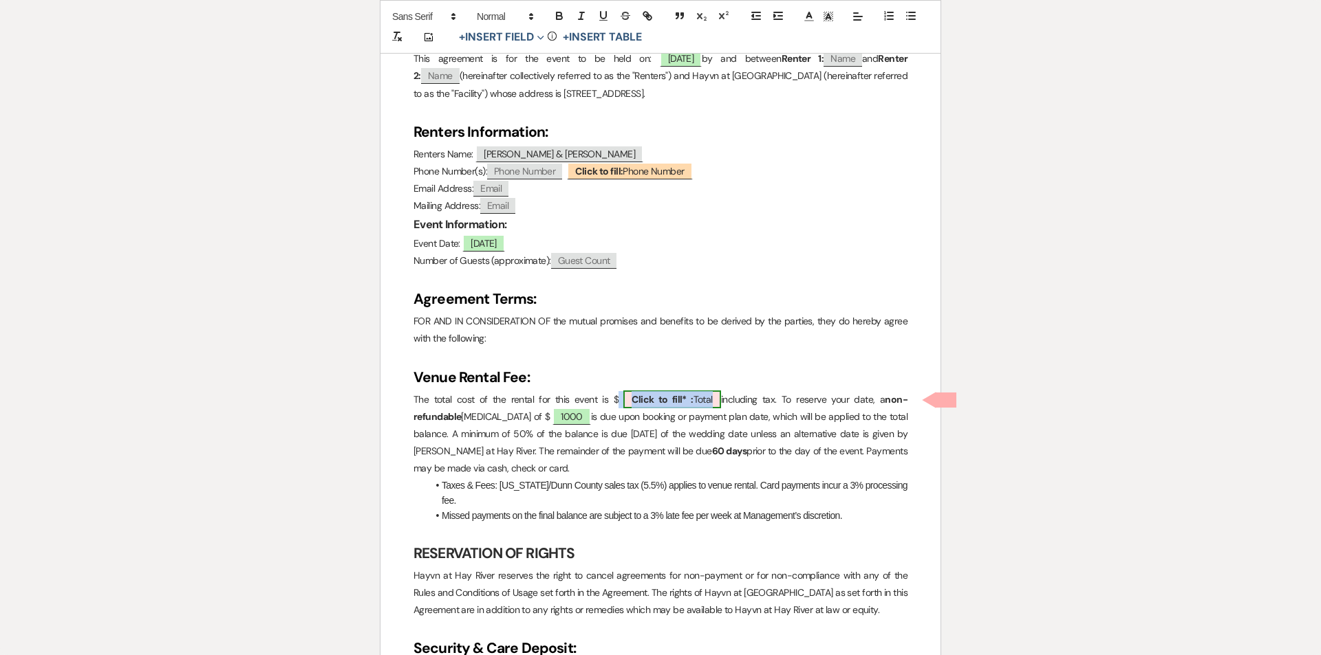
click at [699, 399] on span "Click to fill* : Total" at bounding box center [672, 400] width 98 height 18
select select "owner"
select select "Total"
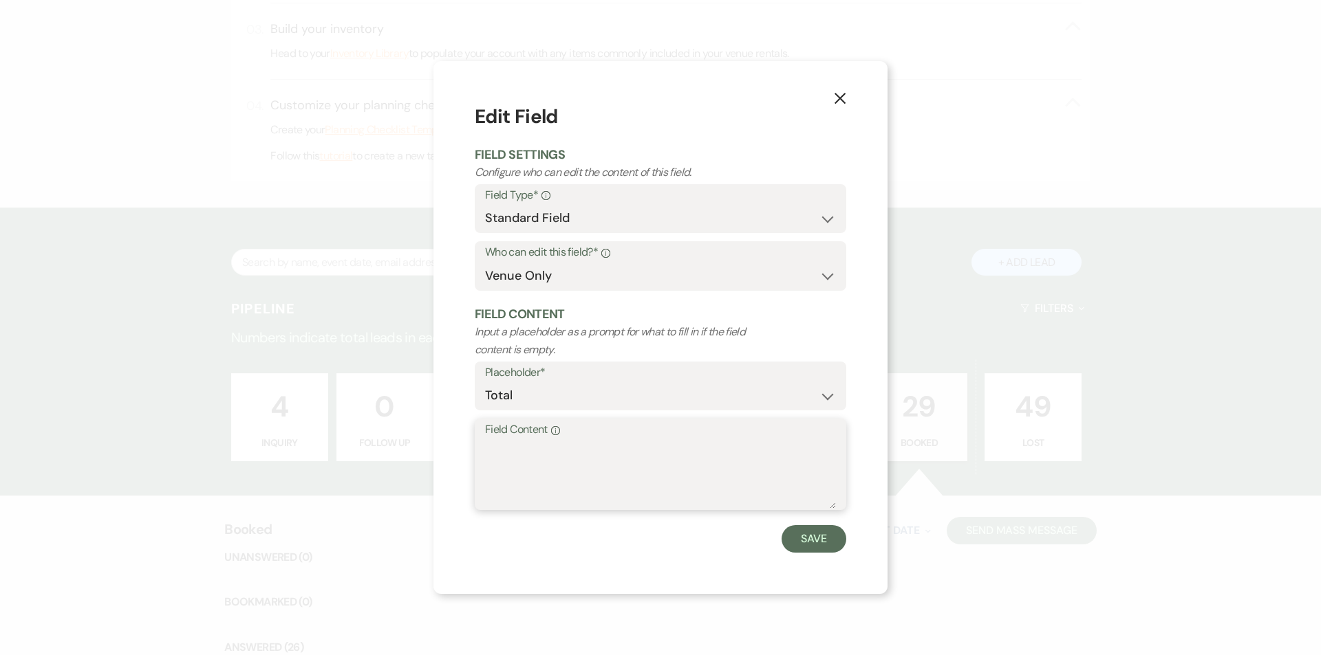
click at [523, 444] on textarea "Field Content Info" at bounding box center [660, 474] width 351 height 69
type textarea "5380.50"
click at [812, 539] on button "Save" at bounding box center [813, 539] width 65 height 28
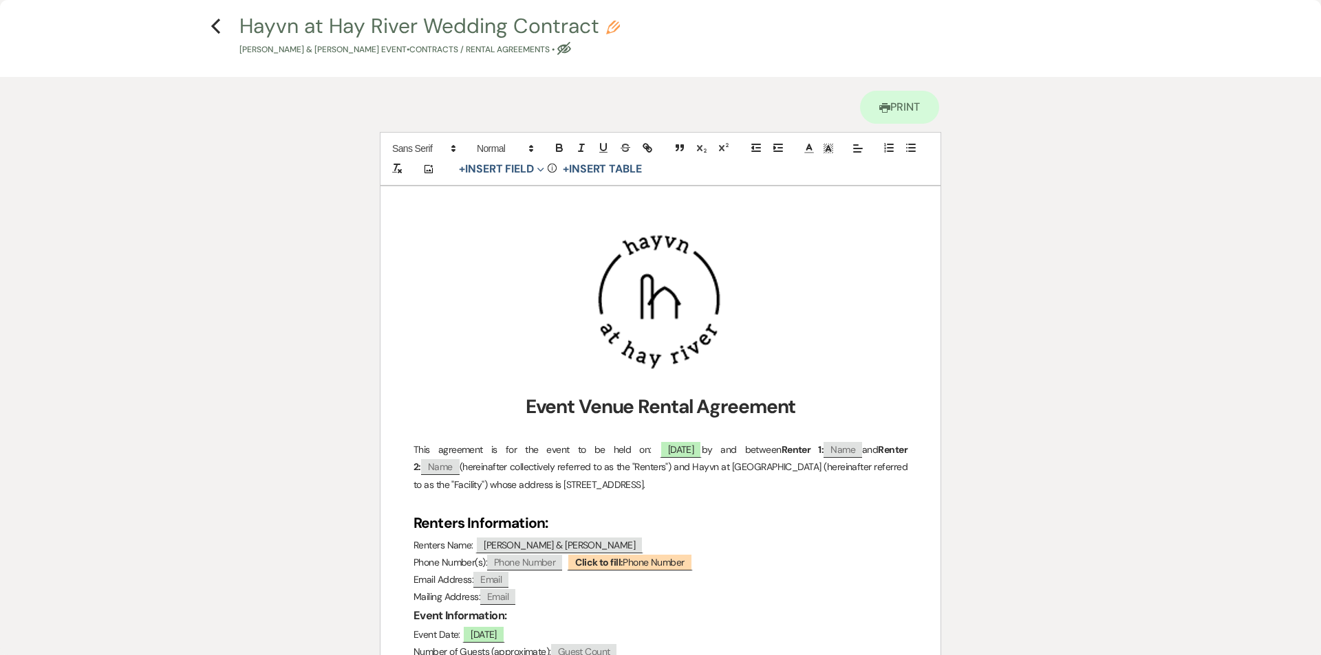
scroll to position [0, 0]
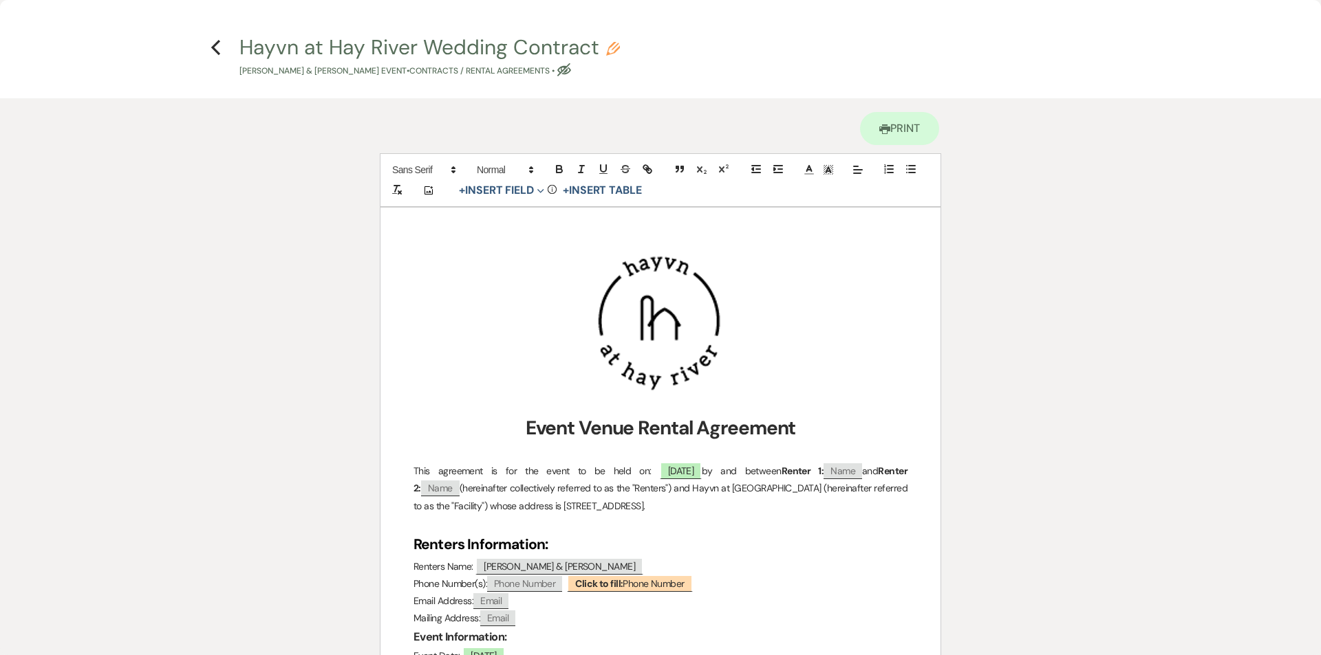
click at [222, 45] on h4 "Previous Hayvn at [GEOGRAPHIC_DATA] Wedding Contract Pencil [PERSON_NAME] & [PE…" at bounding box center [660, 55] width 990 height 45
click at [213, 45] on icon "Previous" at bounding box center [215, 47] width 10 height 17
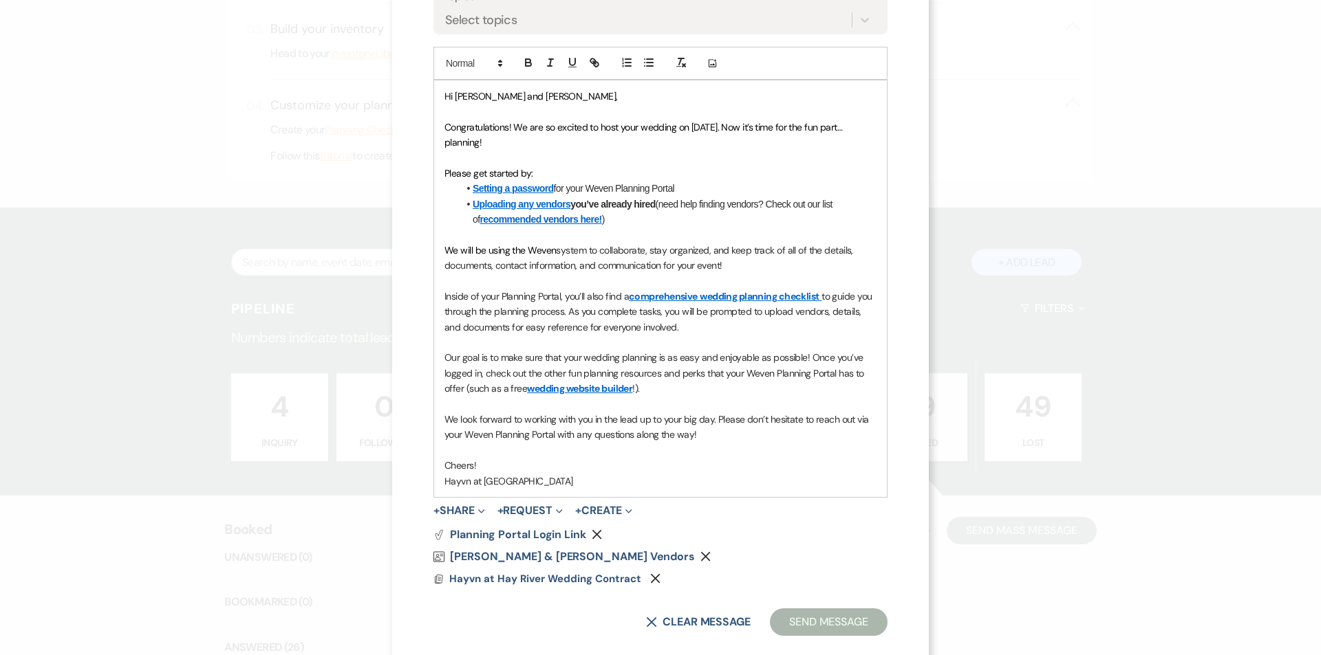
click at [635, 575] on div "Hayvn at Hay River Wedding Contract" at bounding box center [546, 579] width 195 height 17
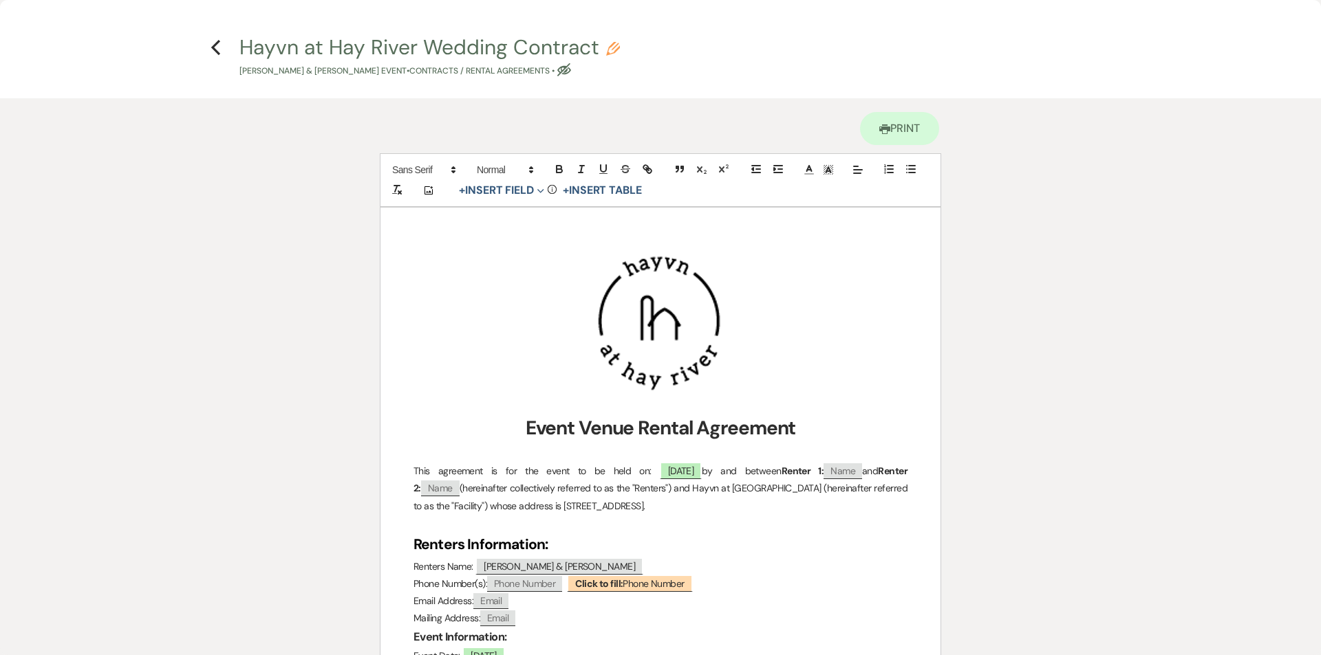
click at [206, 50] on h4 "Previous Hayvn at [GEOGRAPHIC_DATA] Wedding Contract Pencil [PERSON_NAME] & [PE…" at bounding box center [660, 55] width 990 height 45
click at [217, 50] on icon "Previous" at bounding box center [215, 47] width 10 height 17
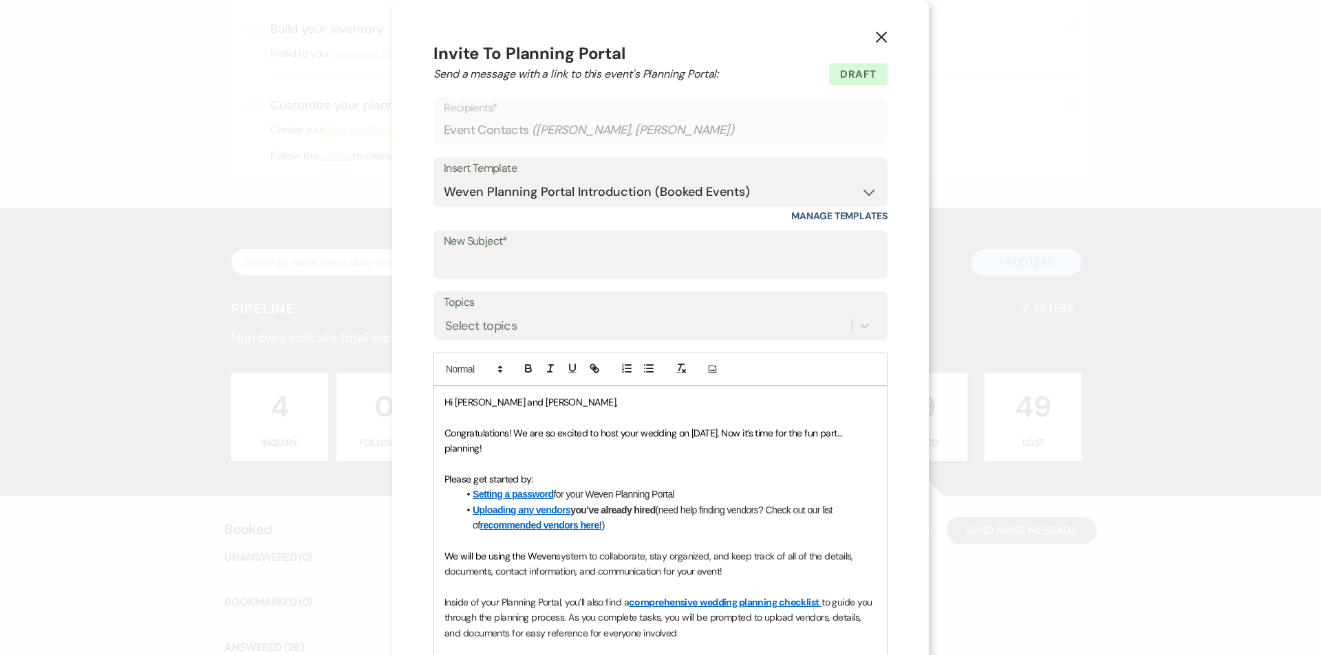
click at [885, 36] on button "X" at bounding box center [881, 37] width 21 height 24
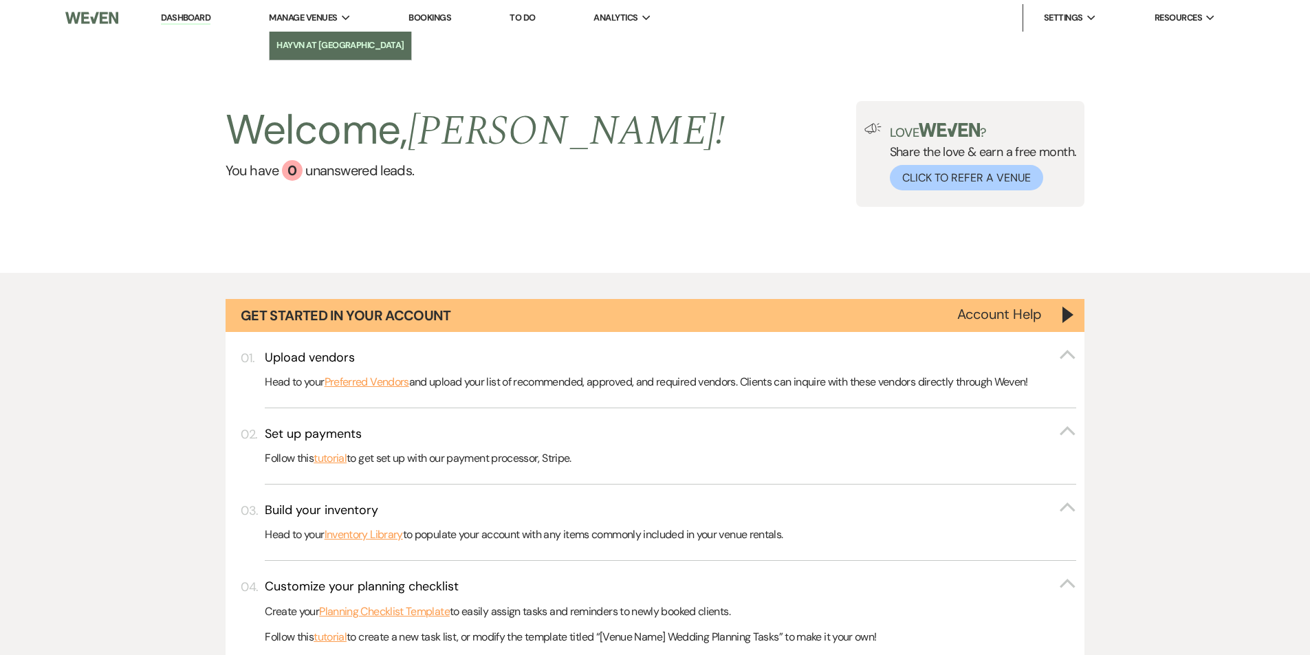
click at [318, 43] on li "Hayvn at [GEOGRAPHIC_DATA]" at bounding box center [340, 46] width 128 height 14
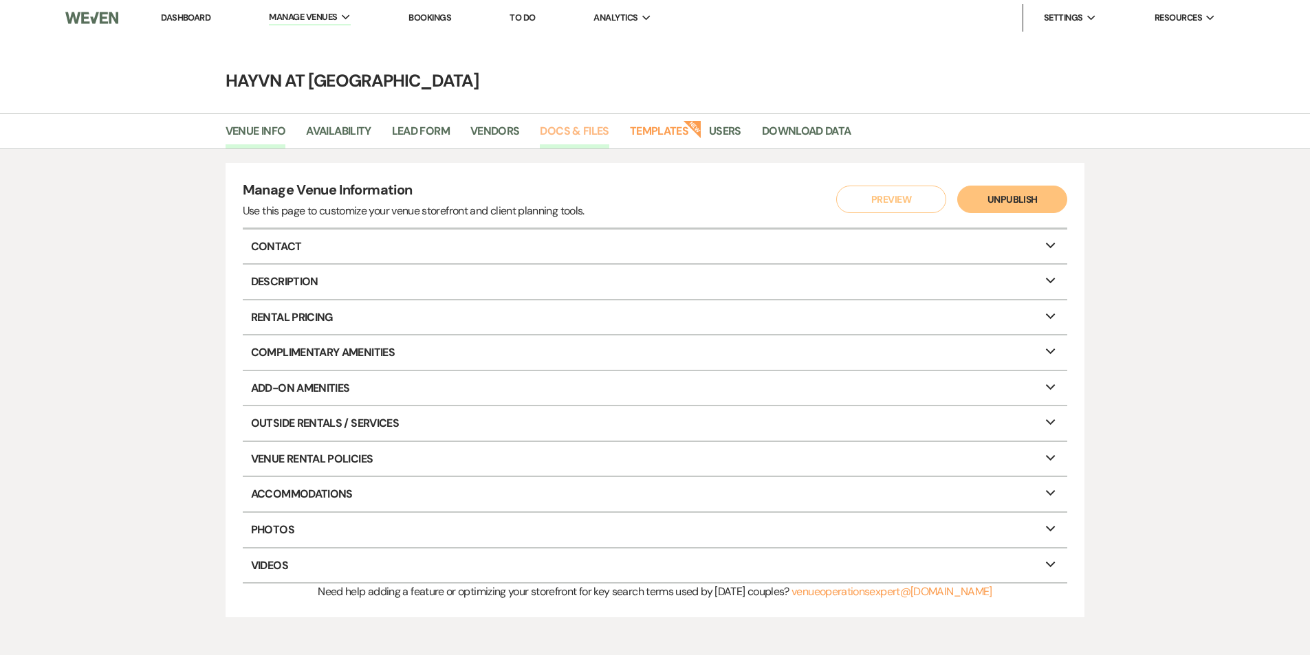
click at [576, 127] on link "Docs & Files" at bounding box center [574, 135] width 69 height 26
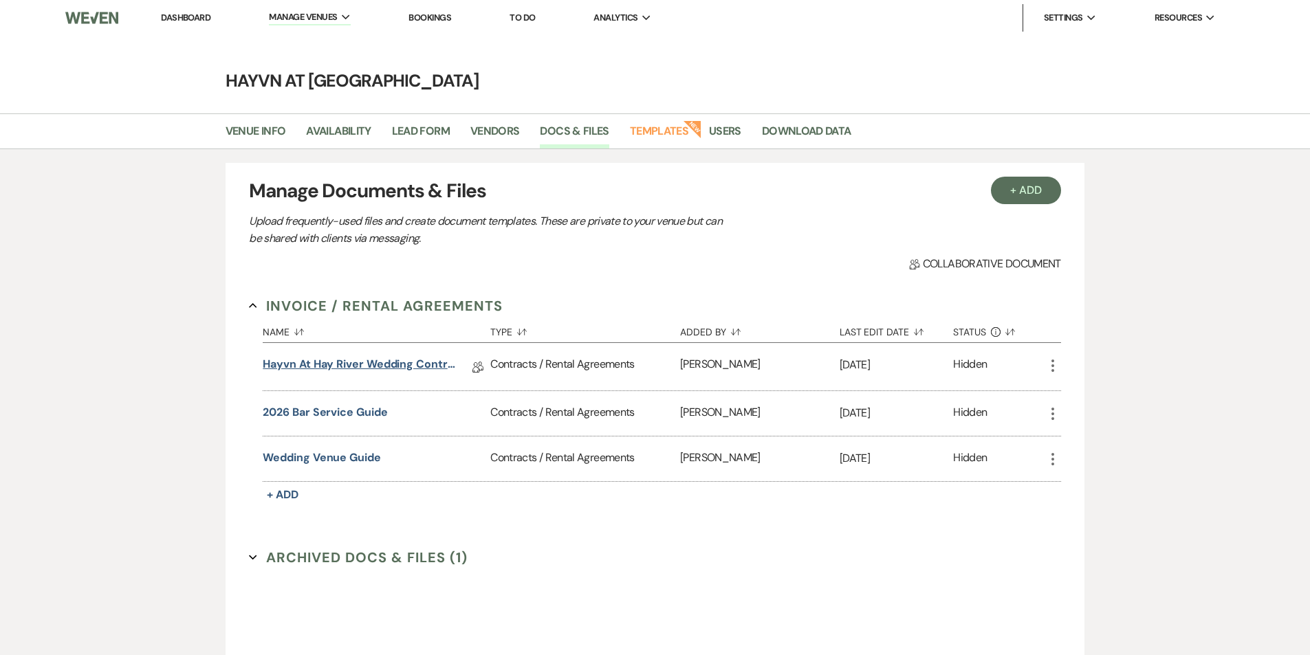
click at [342, 365] on link "Hayvn at Hay River Wedding Contract" at bounding box center [361, 366] width 196 height 21
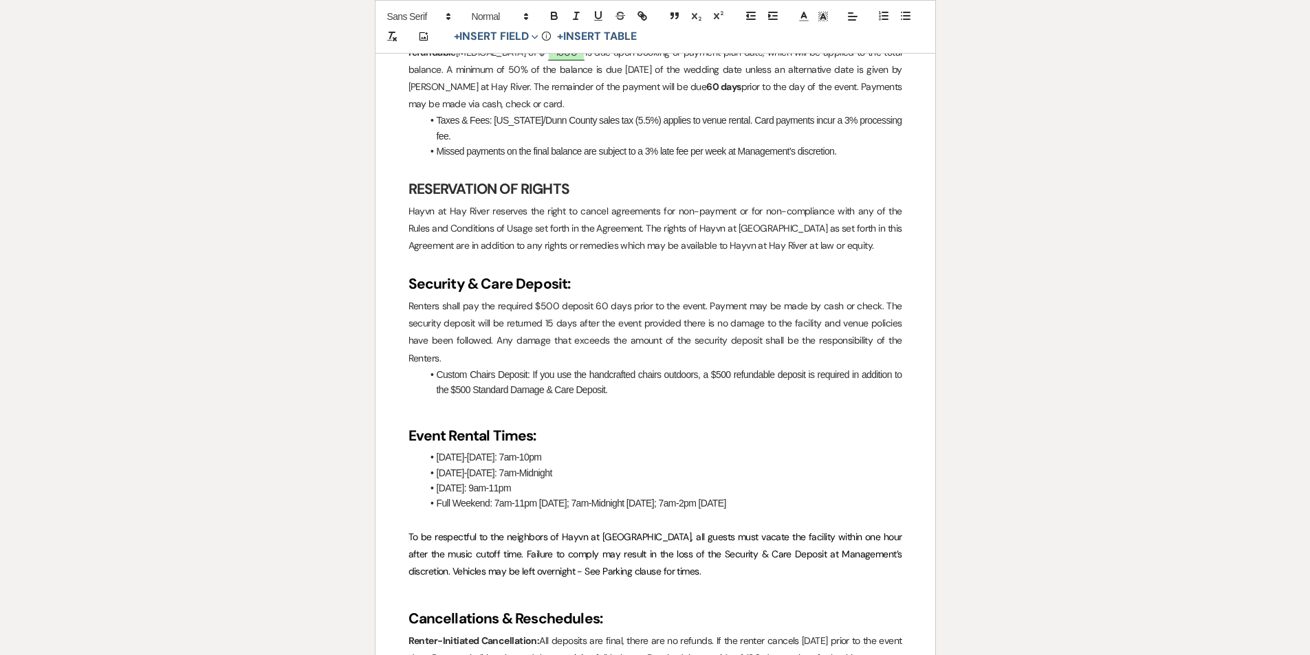
scroll to position [894, 0]
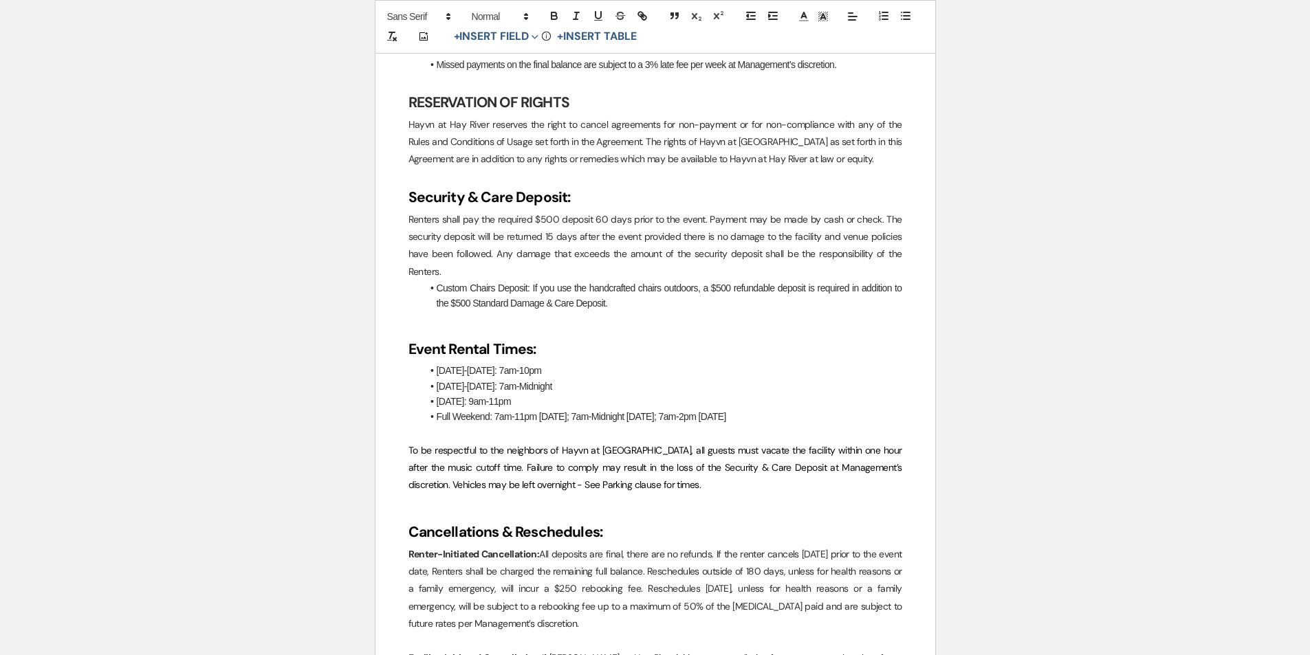
click at [475, 402] on li "[DATE]: 9am-11pm" at bounding box center [662, 401] width 480 height 15
click at [641, 387] on li "[DATE]-[DATE]: 7am-Midnight" at bounding box center [662, 386] width 480 height 15
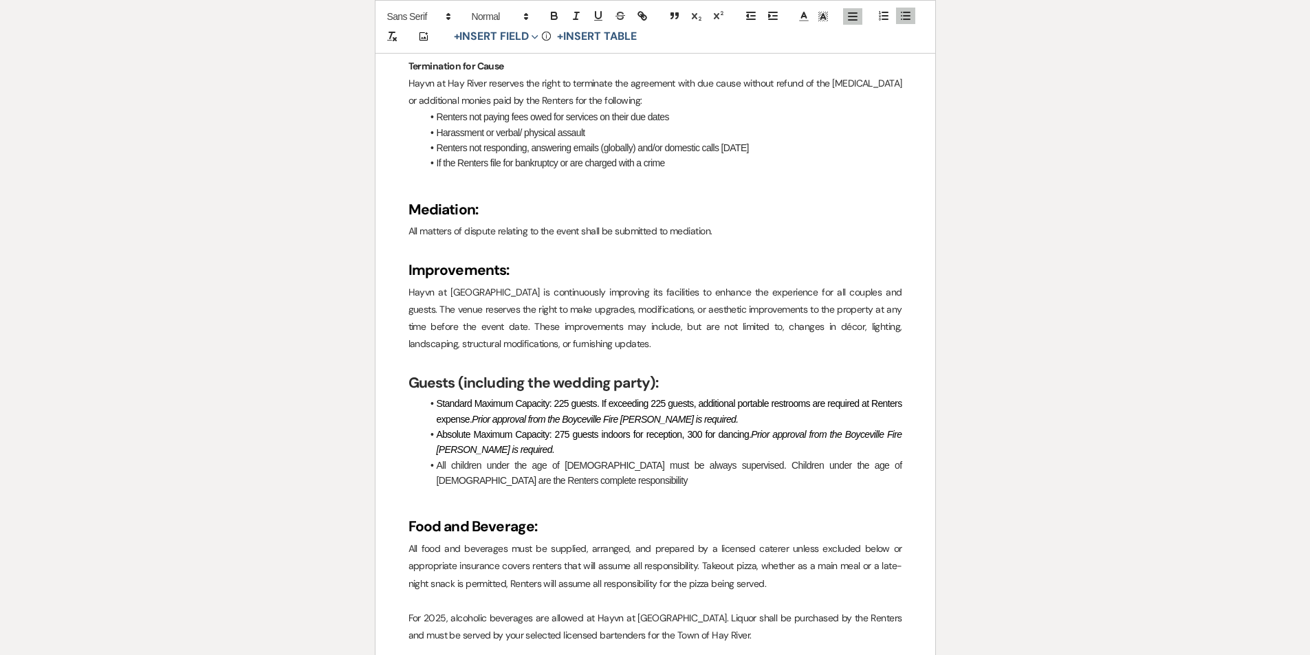
scroll to position [1788, 0]
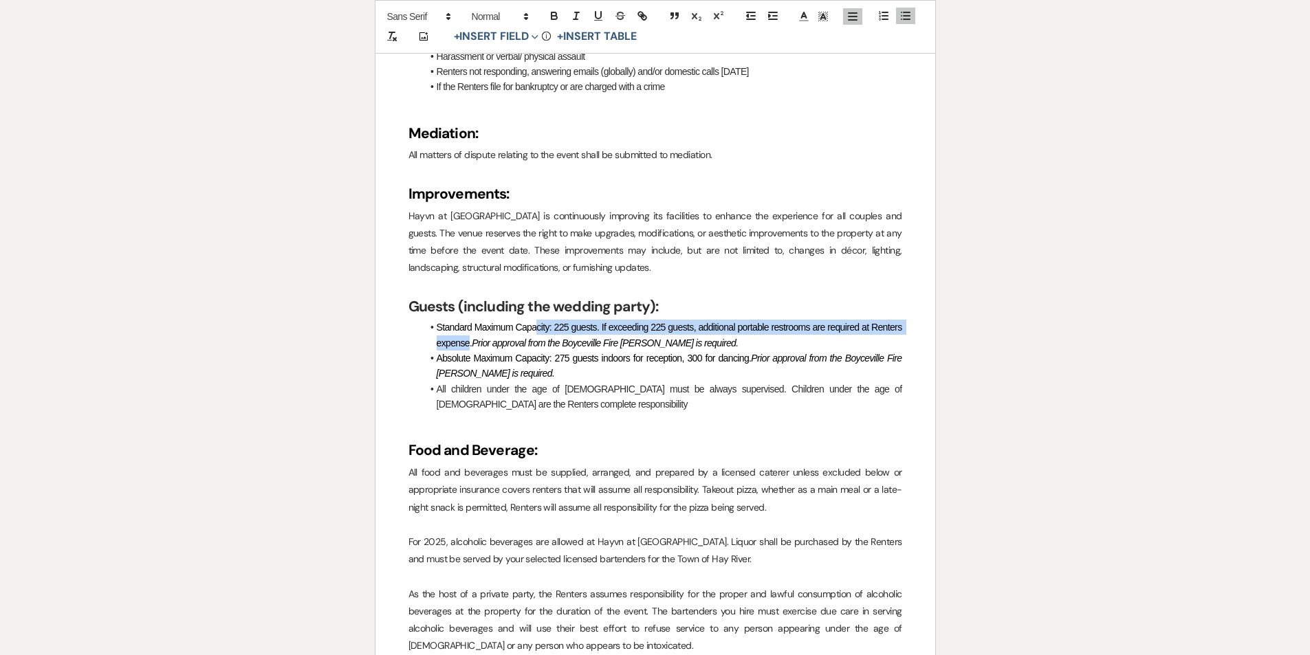
drag, startPoint x: 468, startPoint y: 343, endPoint x: 536, endPoint y: 327, distance: 70.7
click at [536, 327] on span "Standard Maximum Capacity: 225 guests. If exceeding 225 guests, additional port…" at bounding box center [671, 335] width 468 height 26
click at [666, 340] on em "Prior approval from the Boyceville Fire [PERSON_NAME] is required." at bounding box center [605, 343] width 266 height 11
drag, startPoint x: 707, startPoint y: 342, endPoint x: 407, endPoint y: 326, distance: 300.3
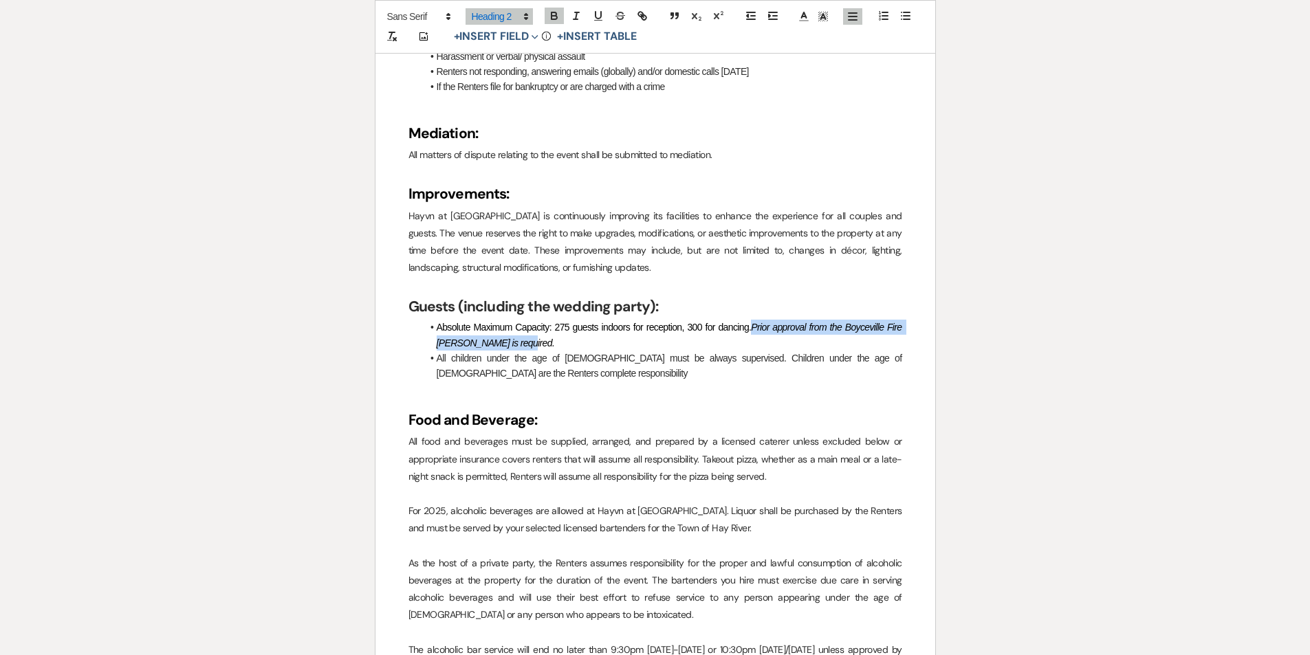
drag, startPoint x: 540, startPoint y: 342, endPoint x: 754, endPoint y: 323, distance: 215.4
click at [754, 323] on li "Absolute Maximum Capacity: 275 guests indoors for reception, 300 for dancing. P…" at bounding box center [662, 335] width 480 height 31
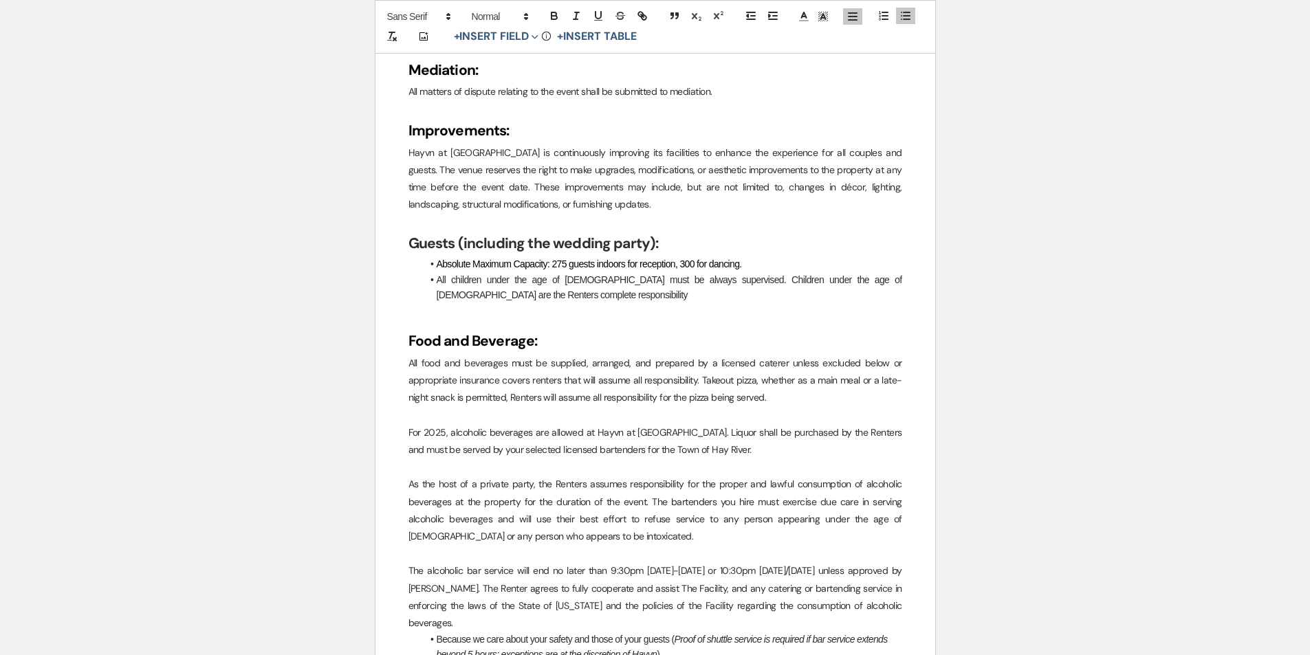
scroll to position [1926, 0]
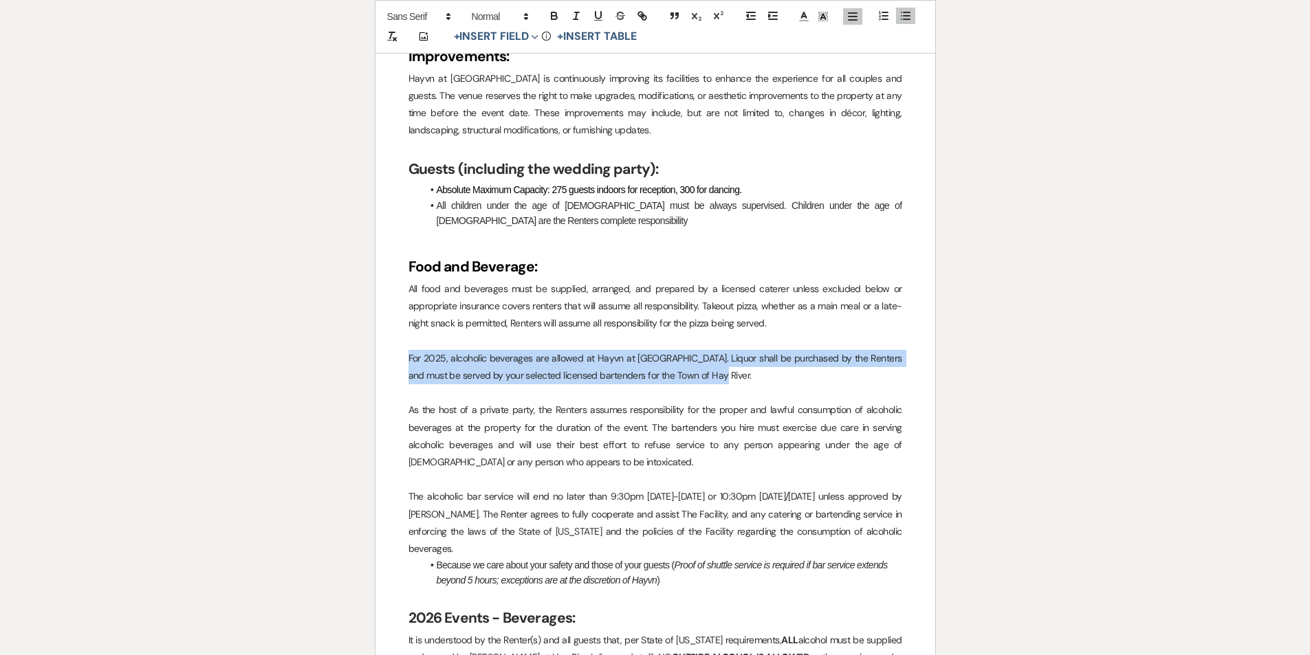
drag, startPoint x: 713, startPoint y: 374, endPoint x: 376, endPoint y: 352, distance: 337.7
click at [728, 370] on p "For 2025, alcoholic beverages are allowed at Hayvn at [GEOGRAPHIC_DATA]. Liquor…" at bounding box center [656, 367] width 494 height 34
drag, startPoint x: 726, startPoint y: 379, endPoint x: 371, endPoint y: 356, distance: 355.7
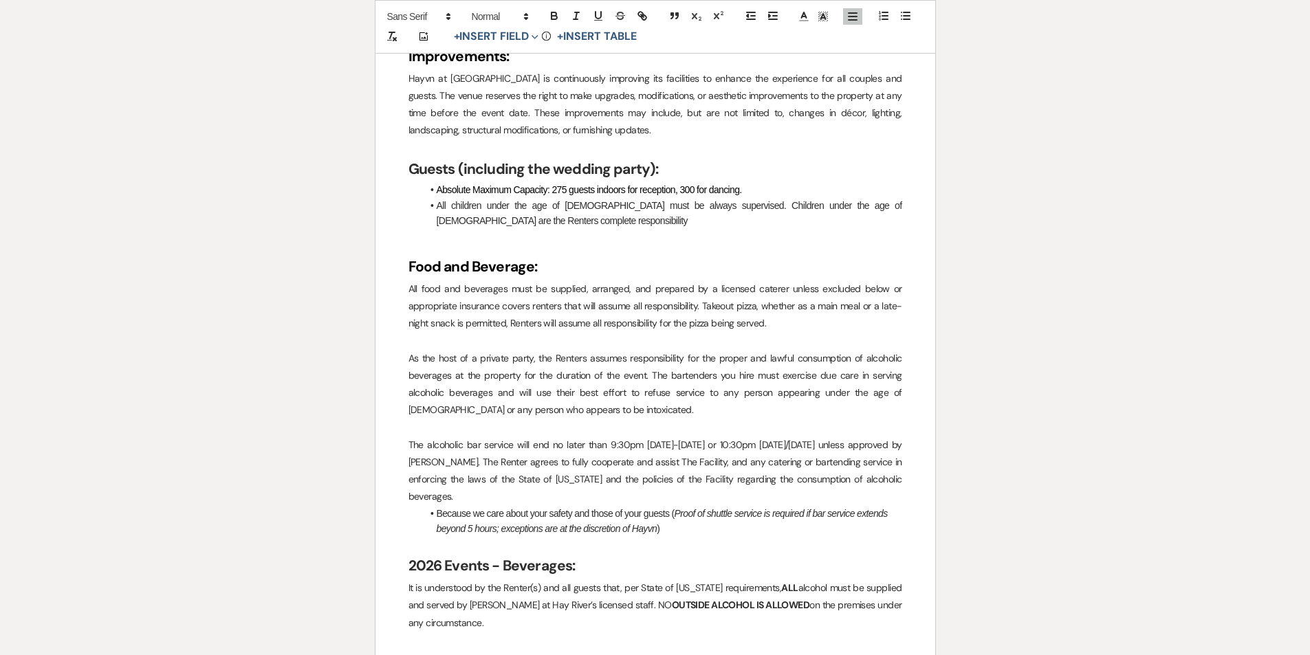
click at [671, 404] on p "As the host of a private party, the Renters assumes responsibility for the prop…" at bounding box center [656, 384] width 494 height 69
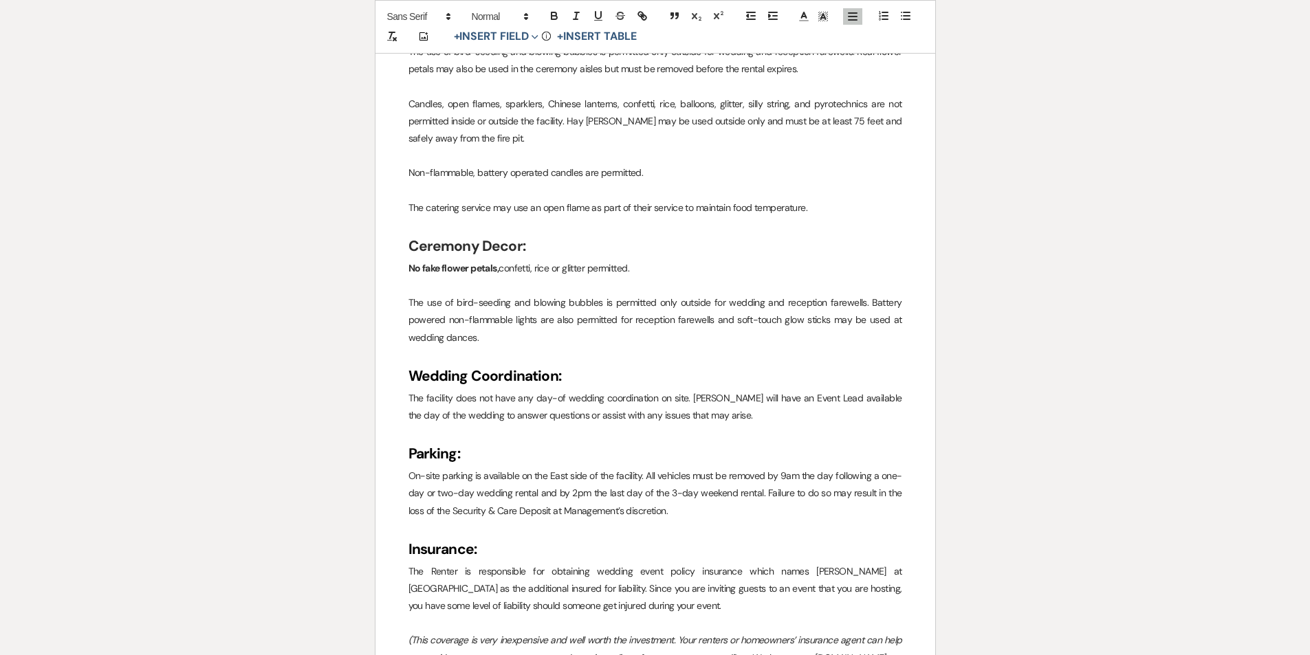
scroll to position [3095, 0]
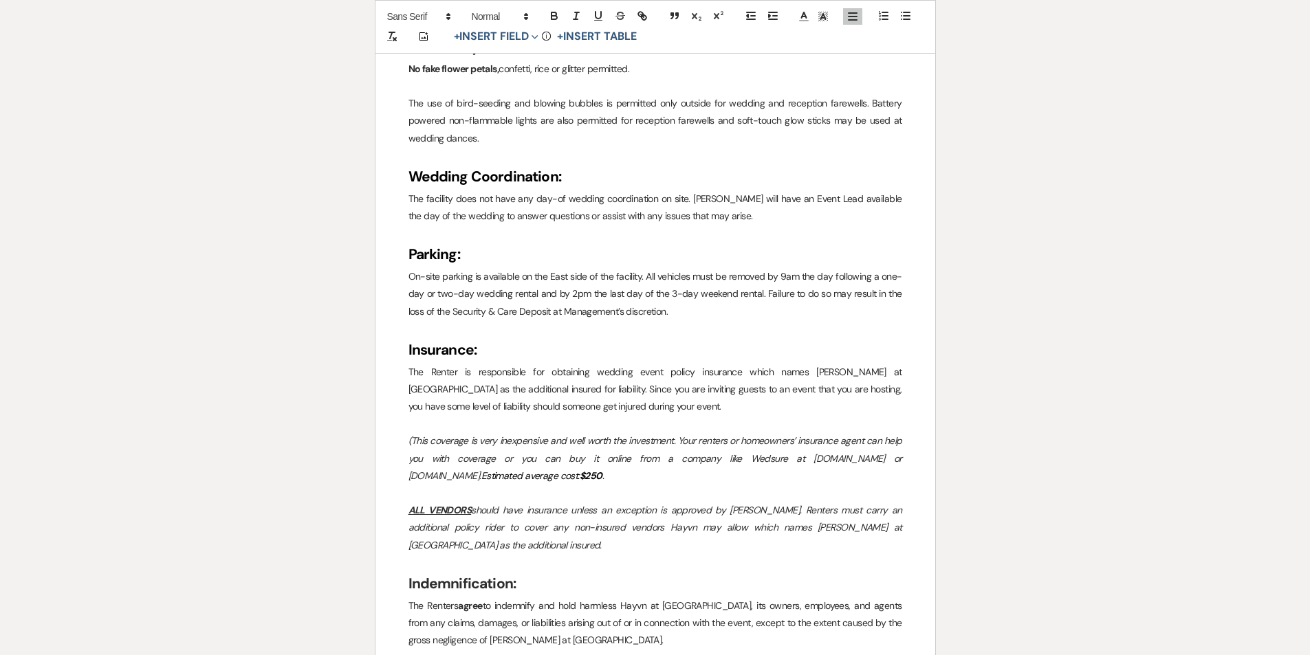
click at [580, 470] on em "$250" at bounding box center [591, 476] width 23 height 12
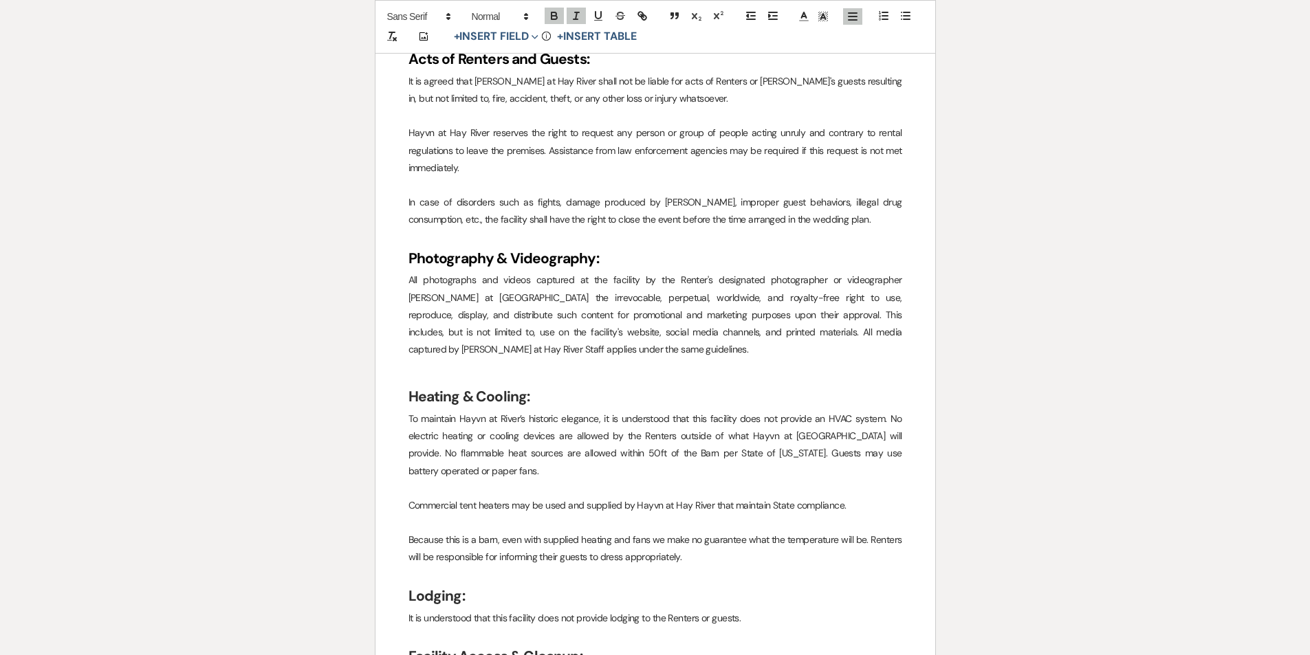
scroll to position [4195, 0]
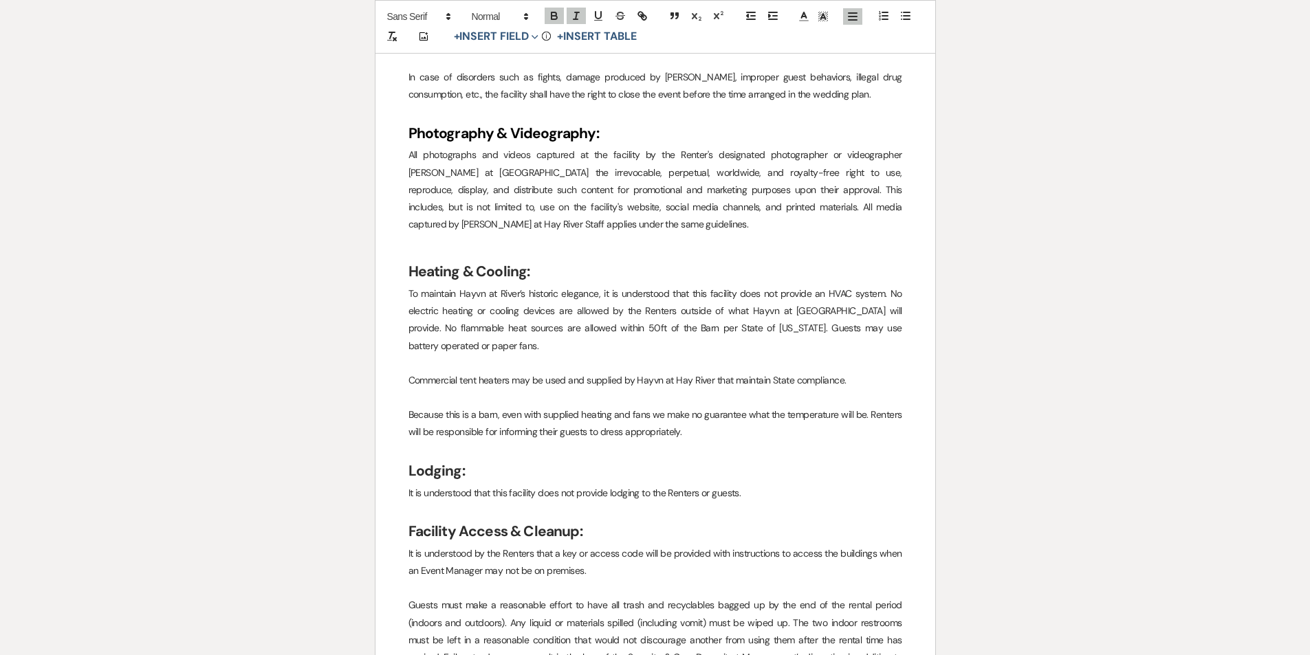
click at [594, 290] on p "To maintain Hayvn at River’s historic elegance, it is understood that this faci…" at bounding box center [656, 319] width 494 height 69
click at [596, 294] on p "To maintain Hayvn at River’s historic elegance, it is understood that this faci…" at bounding box center [656, 319] width 494 height 69
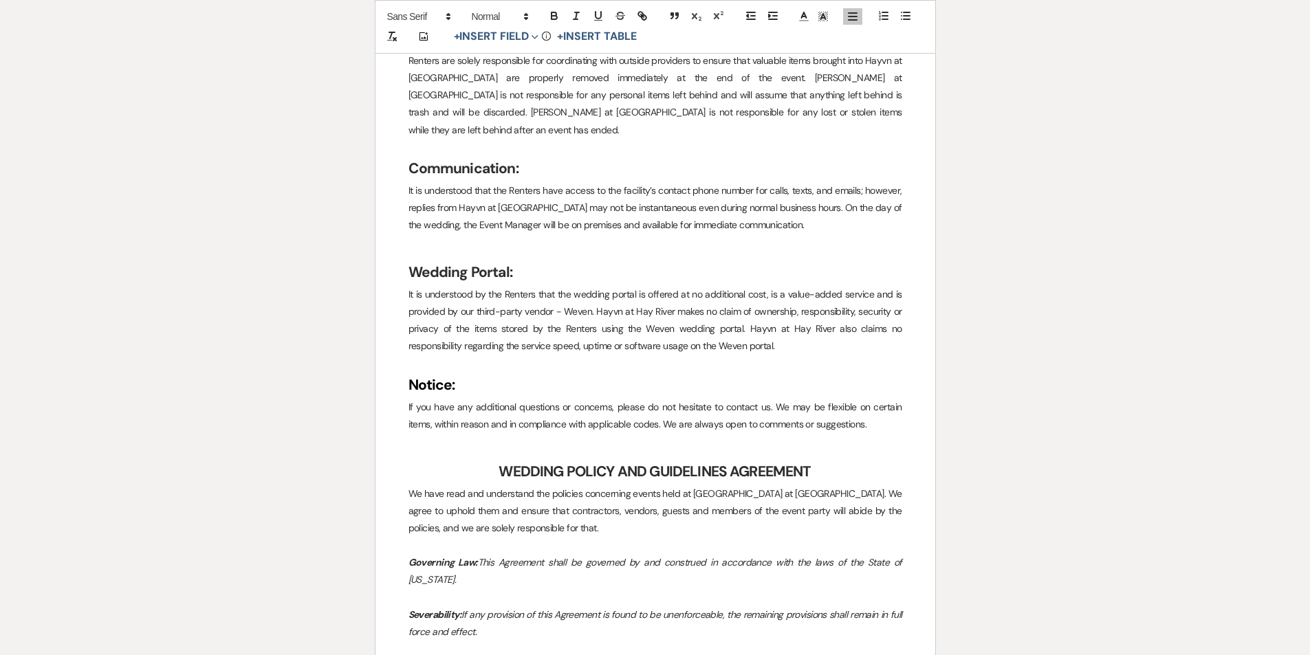
scroll to position [5090, 0]
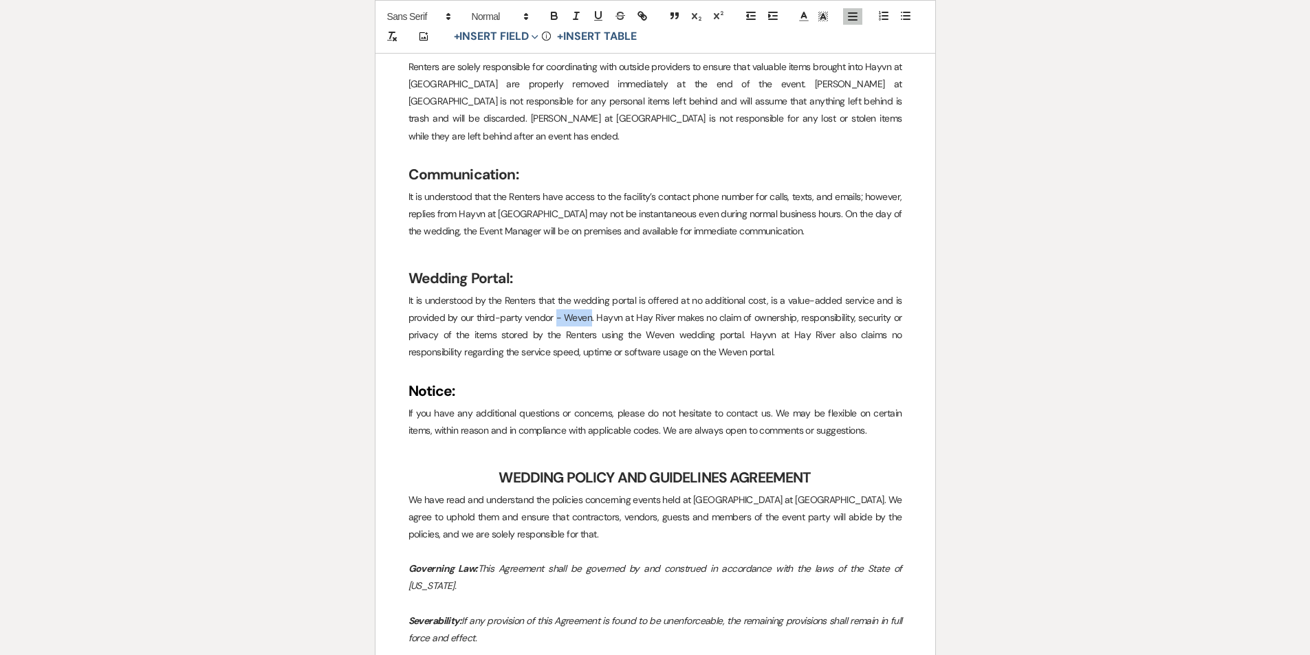
drag, startPoint x: 590, startPoint y: 249, endPoint x: 624, endPoint y: 262, distance: 36.1
click at [558, 292] on p "It is understood by the Renters that the wedding portal is offered at no additi…" at bounding box center [656, 326] width 494 height 69
drag, startPoint x: 629, startPoint y: 265, endPoint x: 600, endPoint y: 266, distance: 28.9
click at [600, 292] on p "It is understood by the Renters that the wedding portal is offered at no additi…" at bounding box center [656, 326] width 494 height 69
drag, startPoint x: 631, startPoint y: 285, endPoint x: 604, endPoint y: 286, distance: 27.5
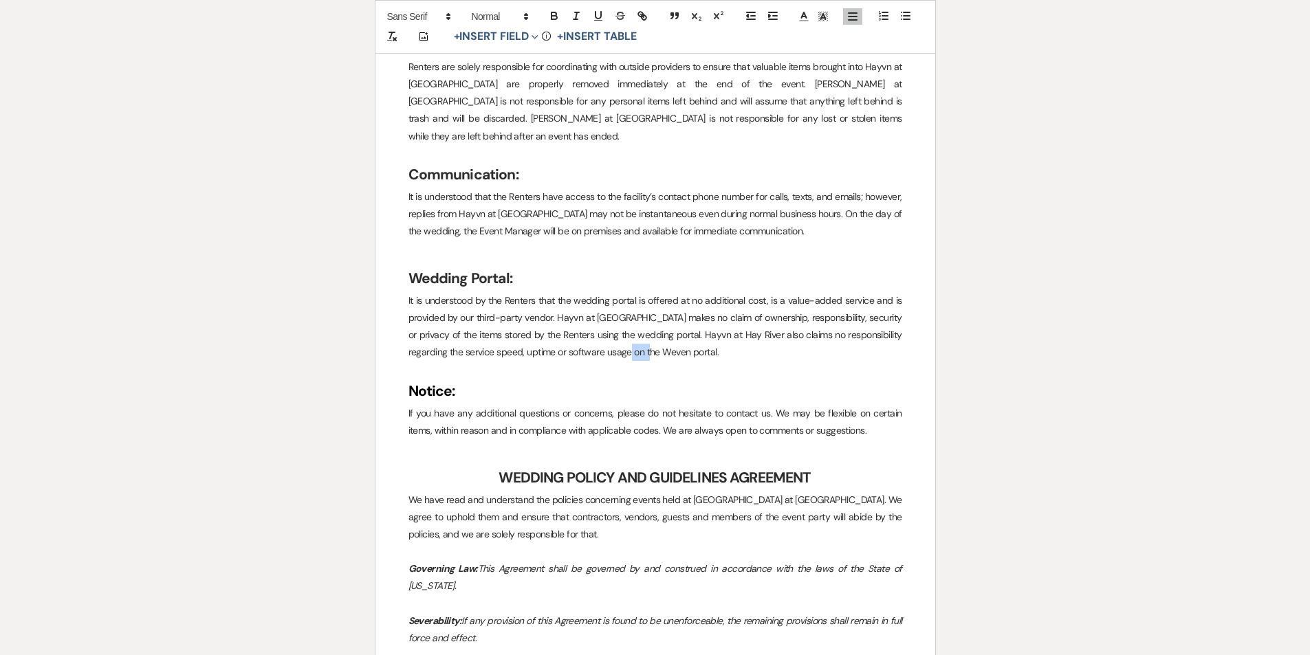
click at [604, 292] on p "It is understood by the Renters that the wedding portal is offered at no additi…" at bounding box center [656, 326] width 494 height 69
click at [471, 292] on p "It is understood by the Renters that the wedding portal is offered at no additi…" at bounding box center [656, 326] width 494 height 69
click at [474, 292] on p "It is understood by the Renters that the wedding portal is offered at no additi…" at bounding box center [656, 326] width 494 height 69
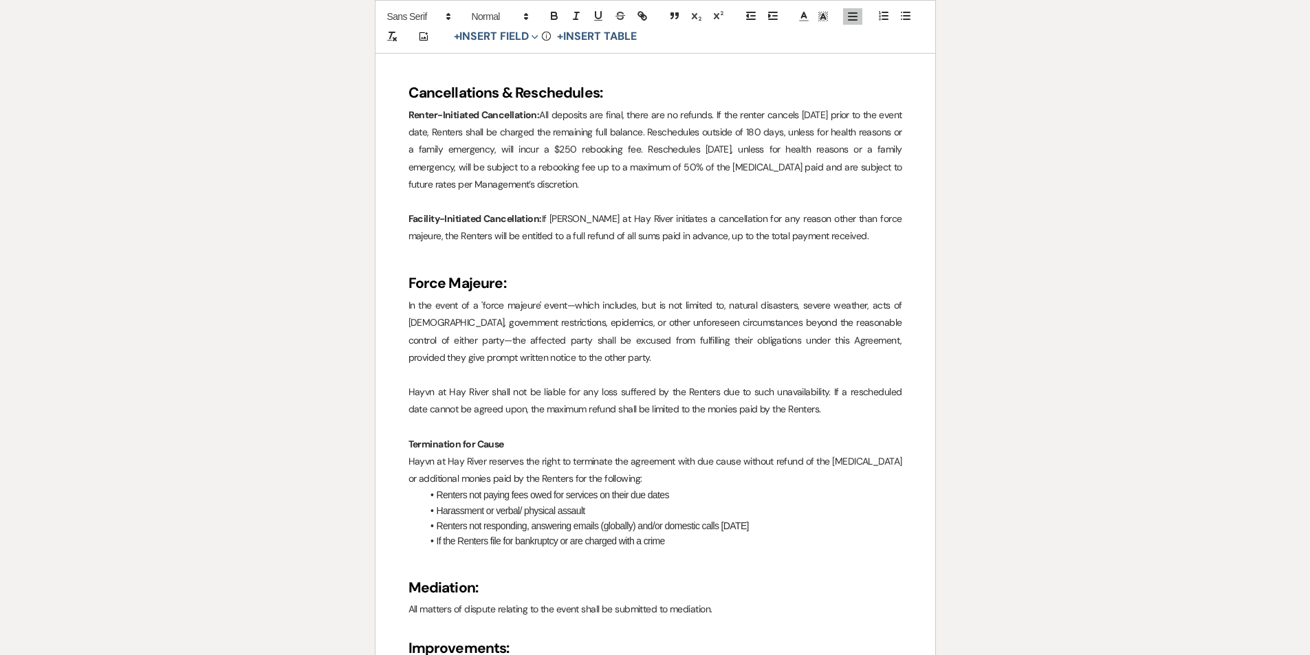
scroll to position [1368, 0]
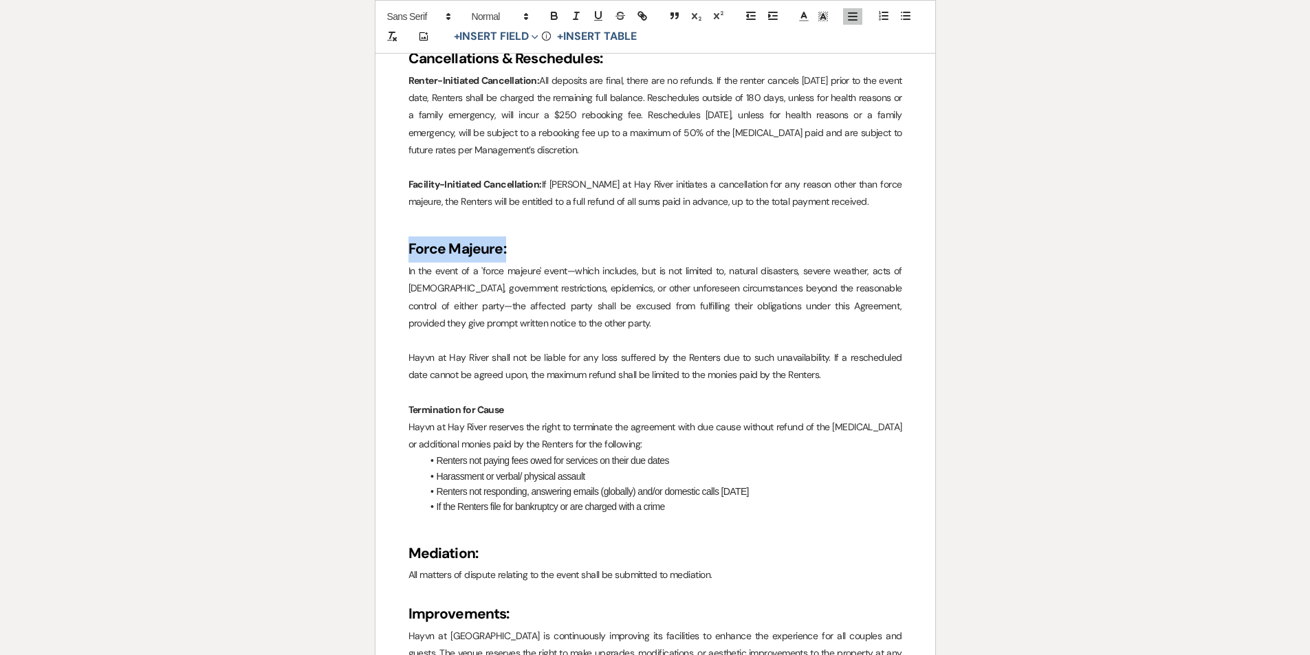
drag, startPoint x: 511, startPoint y: 252, endPoint x: 409, endPoint y: 256, distance: 102.5
click at [409, 256] on h2 "Force Majeure:" at bounding box center [656, 250] width 494 height 26
click at [549, 247] on h2 "Force Majeure:" at bounding box center [656, 250] width 494 height 26
click at [510, 405] on p "Termination for Cause" at bounding box center [656, 410] width 494 height 17
drag, startPoint x: 495, startPoint y: 411, endPoint x: 391, endPoint y: 402, distance: 104.2
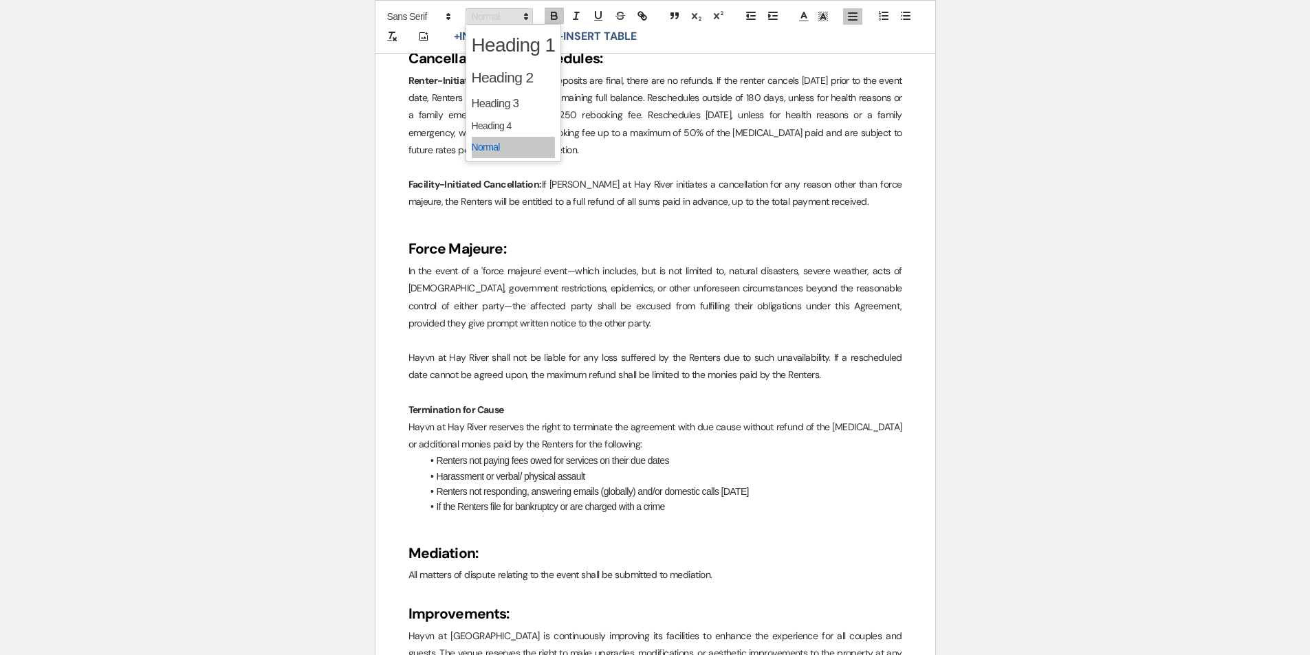
click at [522, 18] on icon at bounding box center [526, 16] width 12 height 12
click at [507, 72] on span at bounding box center [514, 77] width 84 height 29
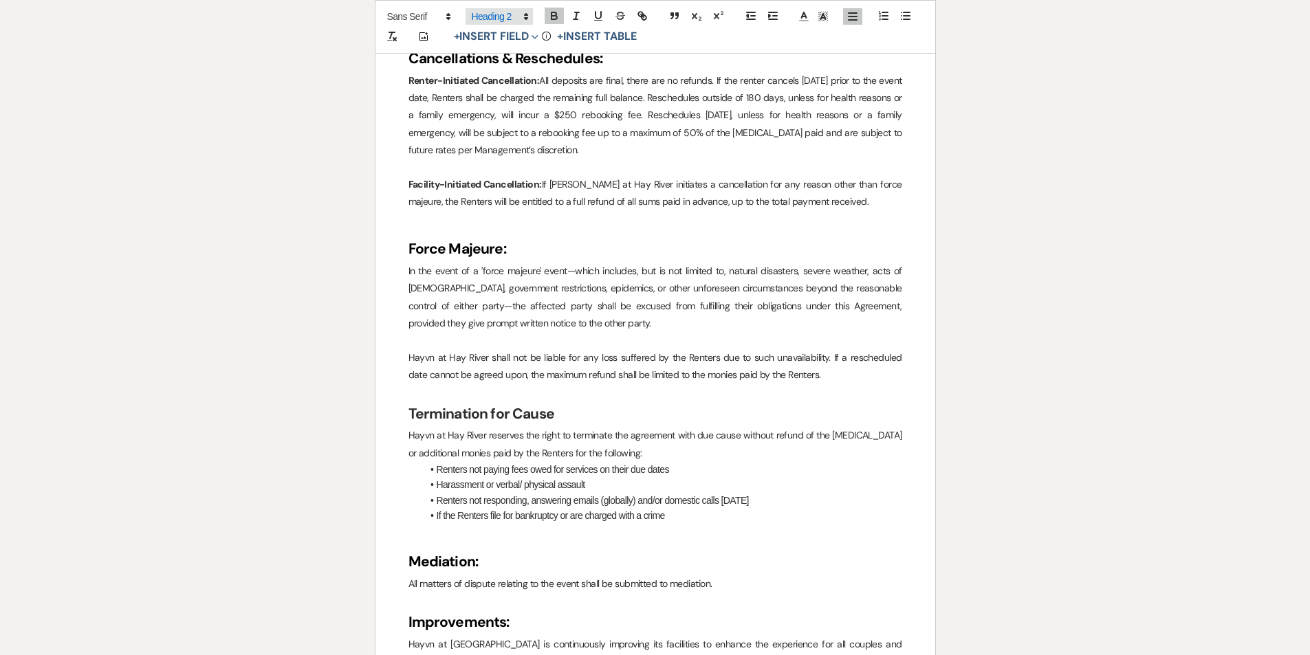
click at [527, 15] on polygon at bounding box center [526, 14] width 3 height 1
click at [488, 102] on span at bounding box center [514, 104] width 84 height 24
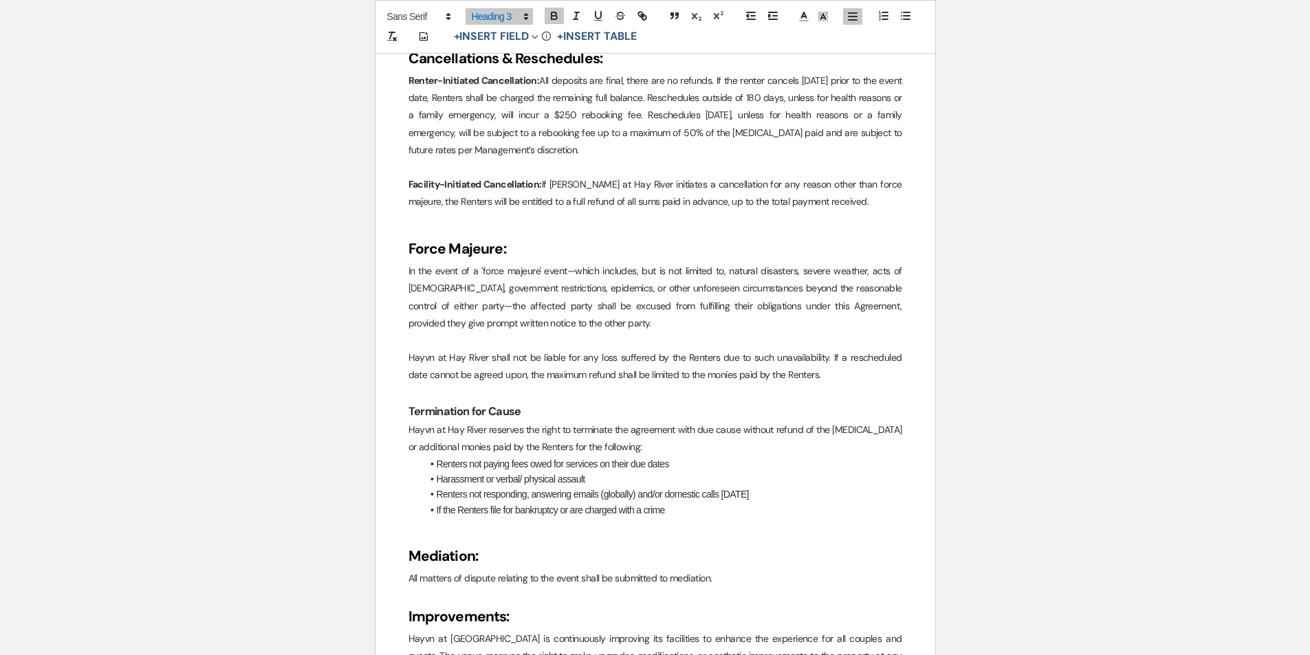
click at [580, 387] on p at bounding box center [656, 392] width 494 height 17
drag, startPoint x: 473, startPoint y: 559, endPoint x: 398, endPoint y: 556, distance: 75.0
drag, startPoint x: 521, startPoint y: 408, endPoint x: 378, endPoint y: 409, distance: 143.1
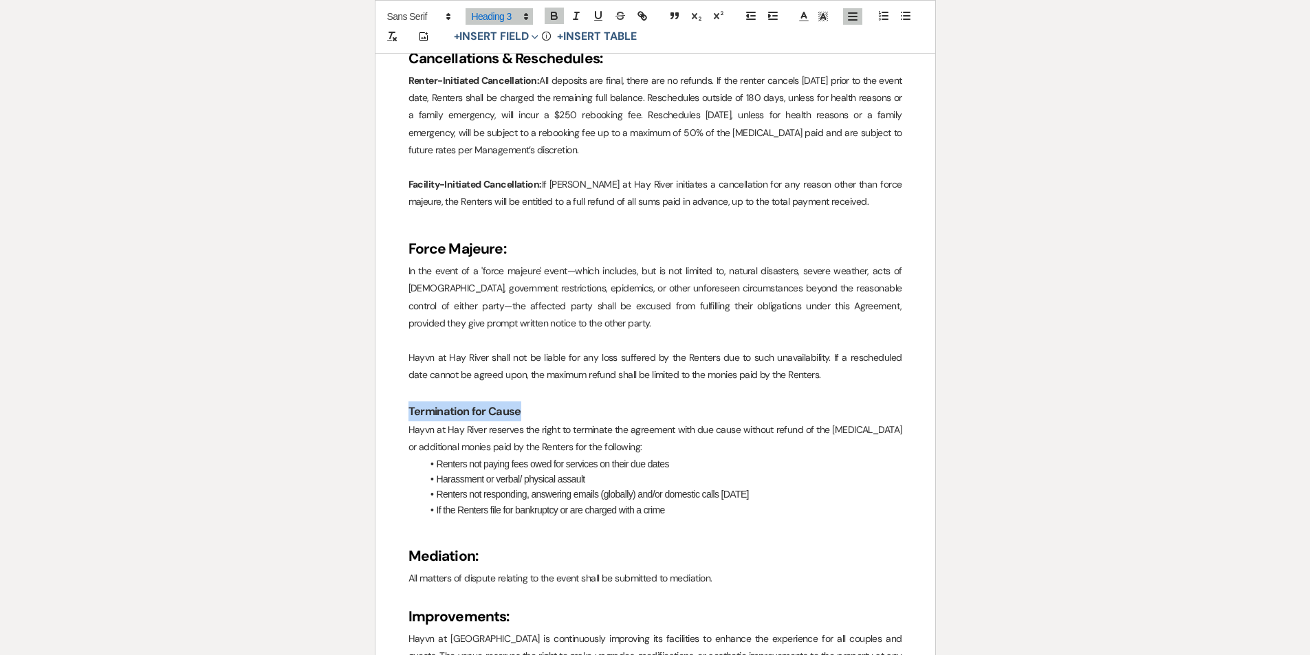
click at [564, 420] on h3 "Termination for Cause" at bounding box center [656, 412] width 494 height 20
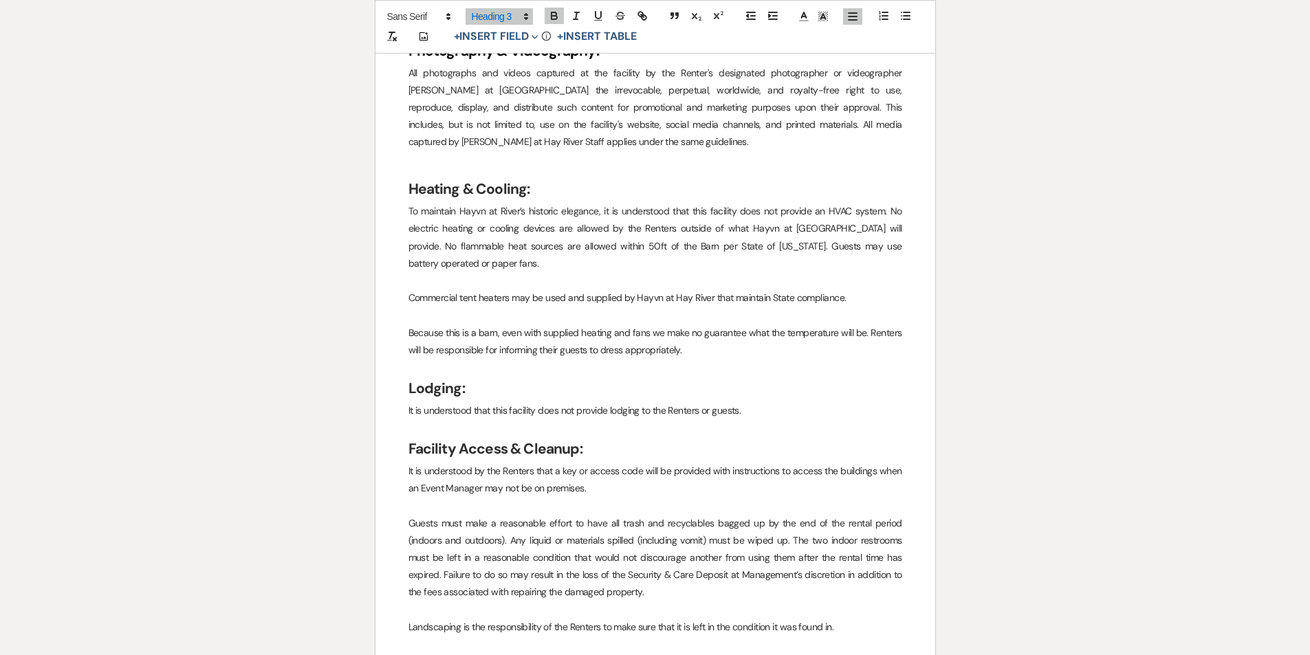
scroll to position [4394, 0]
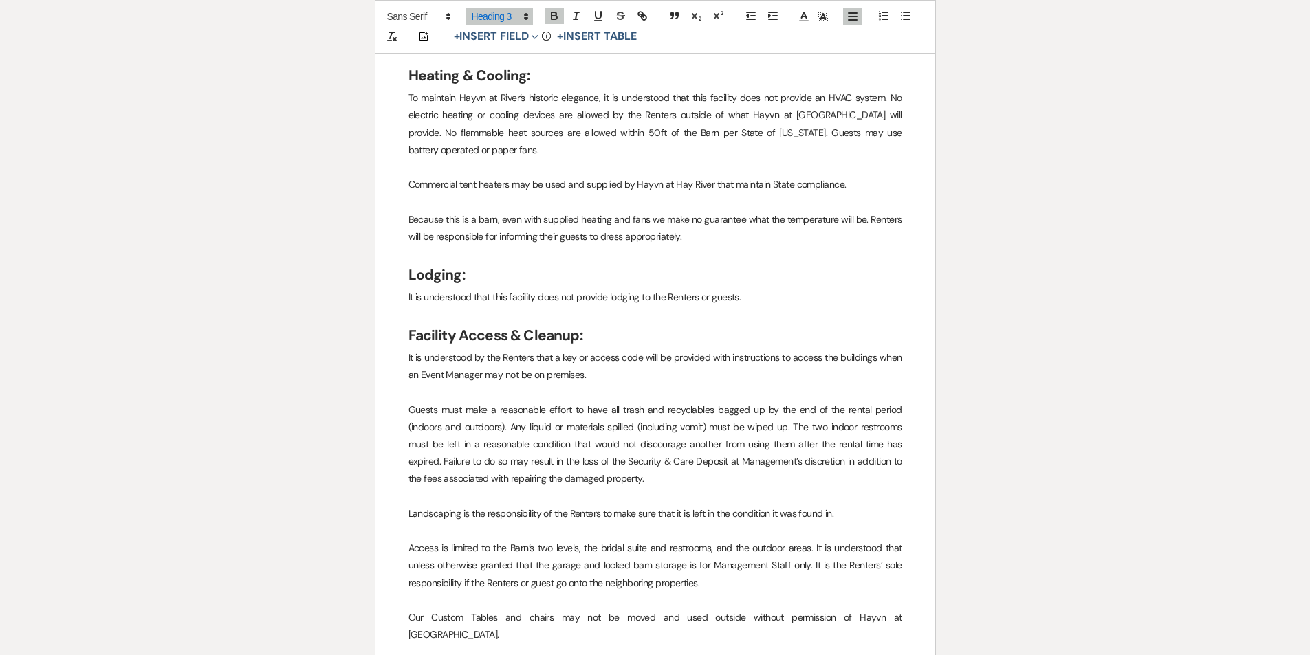
click at [680, 444] on p "Guests must make a reasonable effort to have all trash and recyclables bagged u…" at bounding box center [656, 445] width 494 height 87
click at [442, 427] on p "Guests must make a reasonable effort to have all trash and recyclables bagged u…" at bounding box center [656, 445] width 494 height 87
click at [443, 427] on p "Guests must make a reasonable effort to have all trash and recyclables bagged u…" at bounding box center [656, 445] width 494 height 87
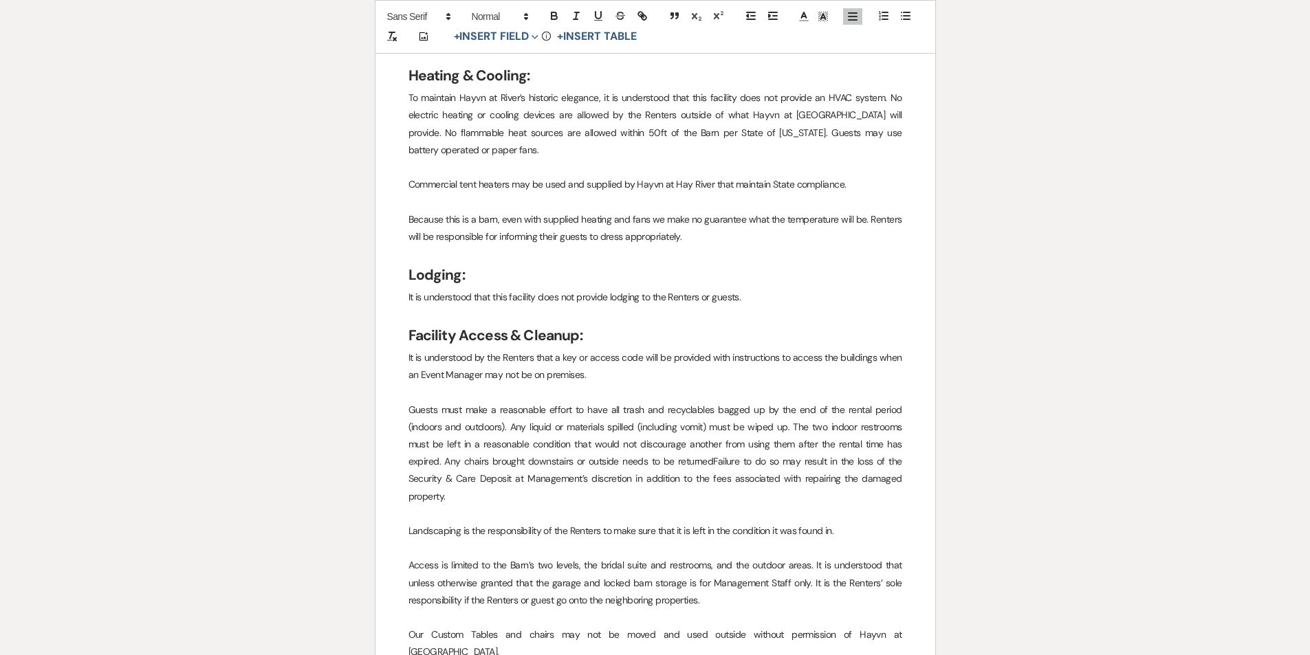
click at [466, 430] on p "Guests must make a reasonable effort to have all trash and recyclables bagged u…" at bounding box center [656, 454] width 494 height 104
click at [464, 428] on p "Guests must make a reasonable effort to have all trash and recyclables bagged u…" at bounding box center [656, 454] width 494 height 104
click at [724, 426] on p "Guests must make a reasonable effort to have all trash and recyclables bagged u…" at bounding box center [656, 454] width 494 height 104
drag, startPoint x: 843, startPoint y: 427, endPoint x: 812, endPoint y: 428, distance: 31.6
click at [812, 428] on p "Guests must make a reasonable effort to have all trash and recyclables bagged u…" at bounding box center [656, 454] width 494 height 104
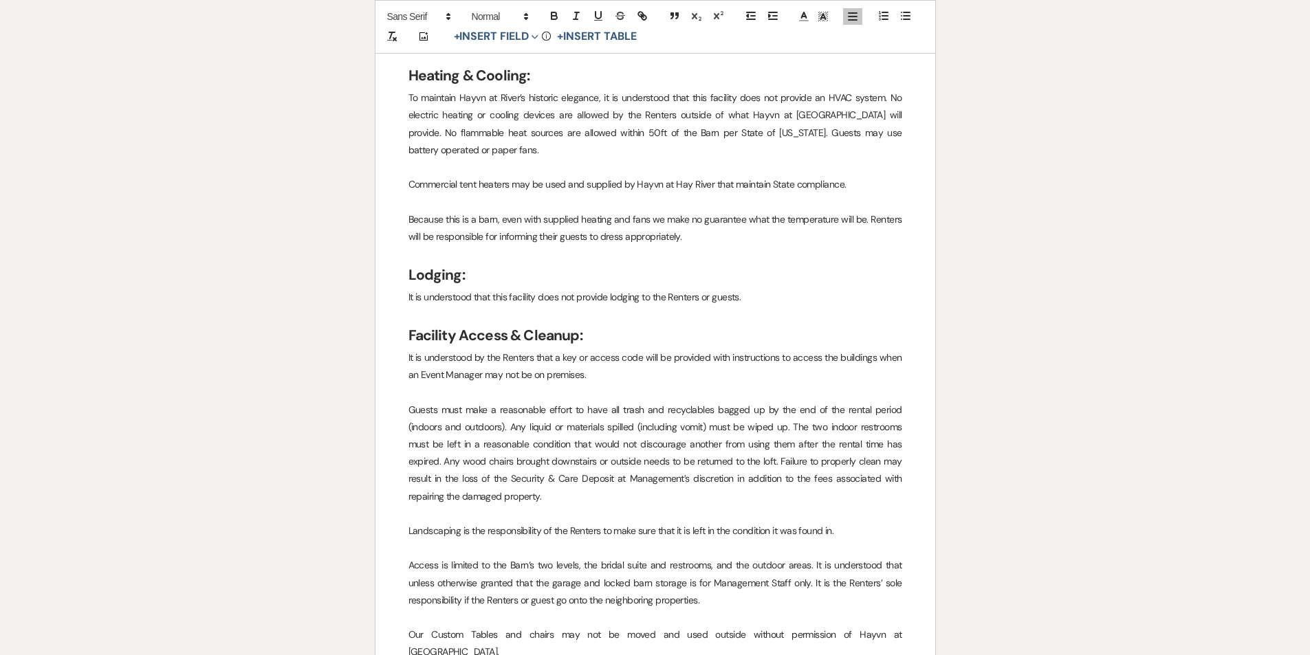
click at [704, 457] on p "Guests must make a reasonable effort to have all trash and recyclables bagged u…" at bounding box center [656, 454] width 494 height 104
click at [664, 448] on p "Guests must make a reasonable effort to have all trash and recyclables bagged u…" at bounding box center [656, 454] width 494 height 104
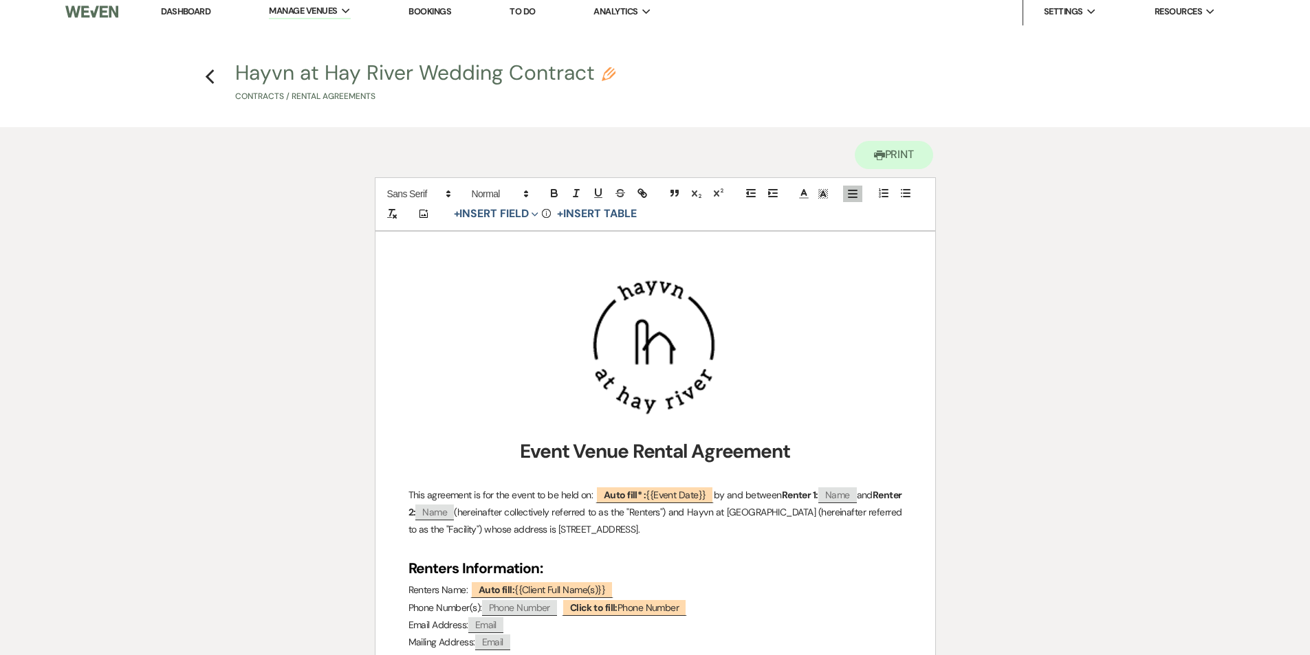
scroll to position [0, 0]
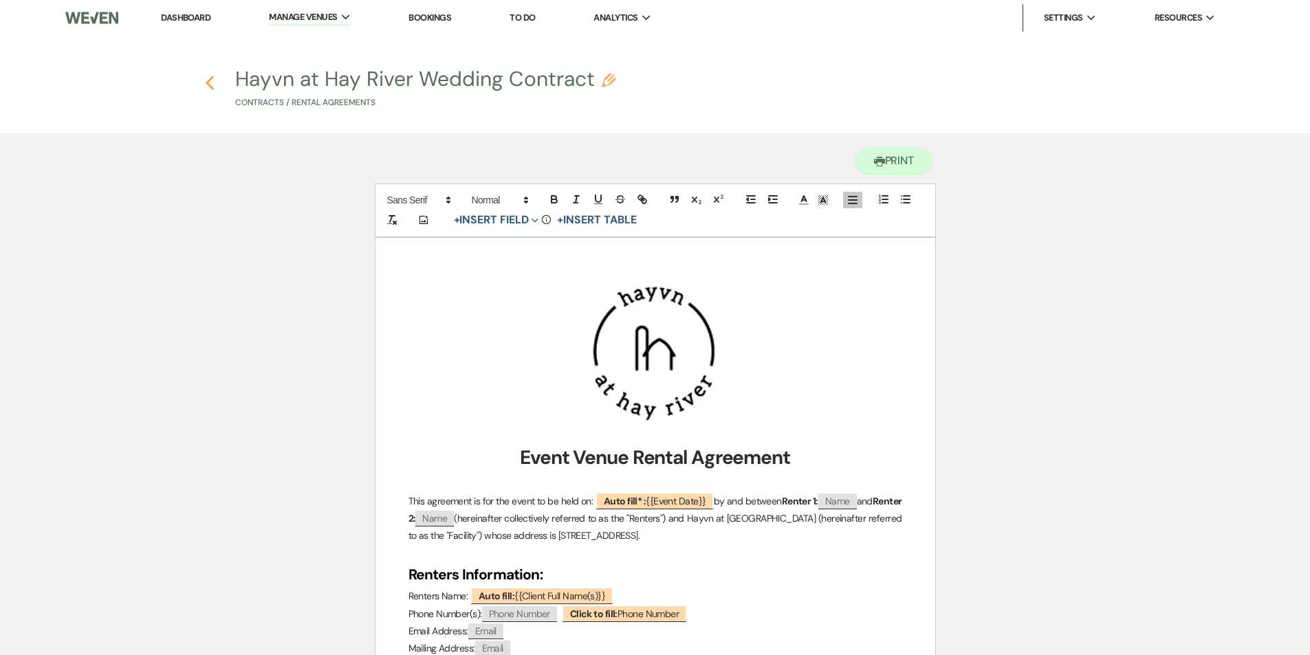
click at [212, 84] on icon "Previous" at bounding box center [210, 83] width 10 height 17
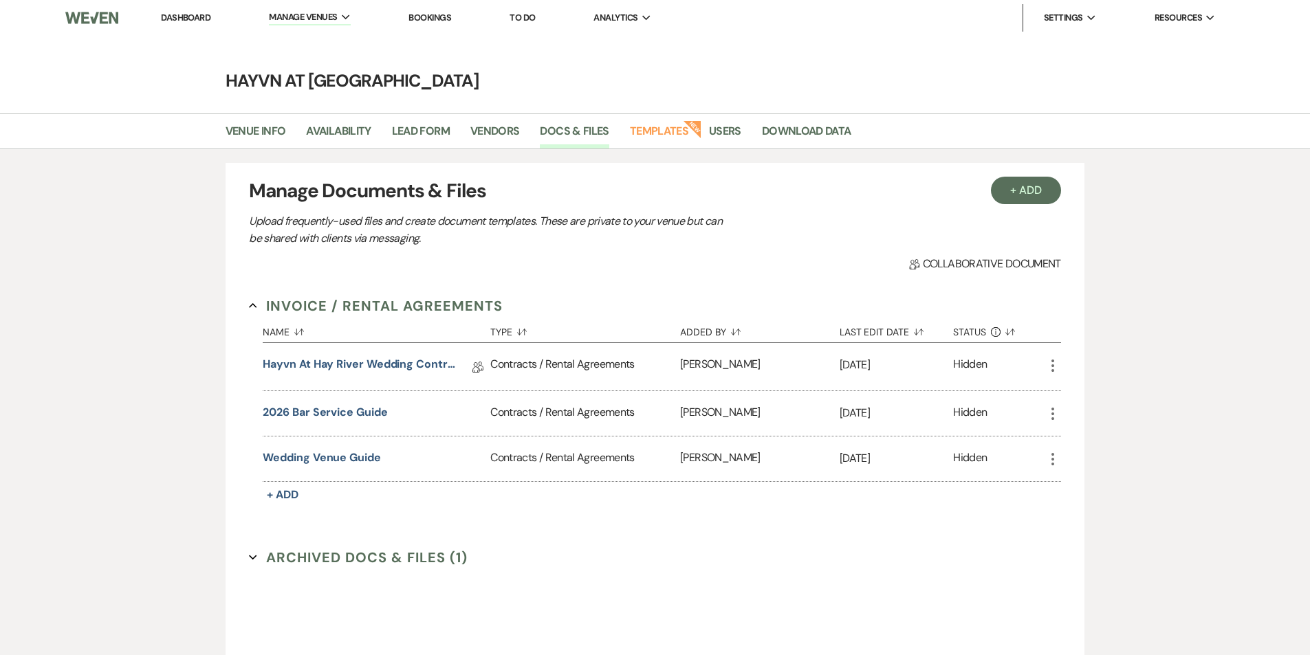
click at [188, 20] on link "Dashboard" at bounding box center [186, 18] width 50 height 12
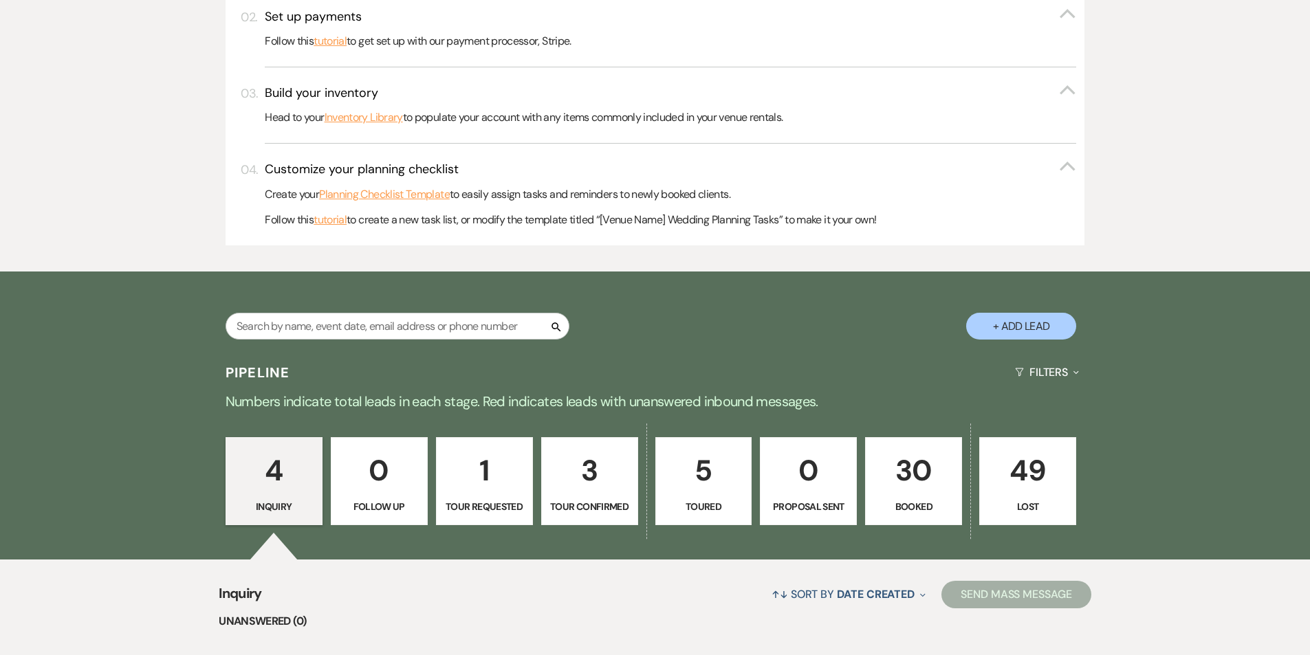
scroll to position [688, 0]
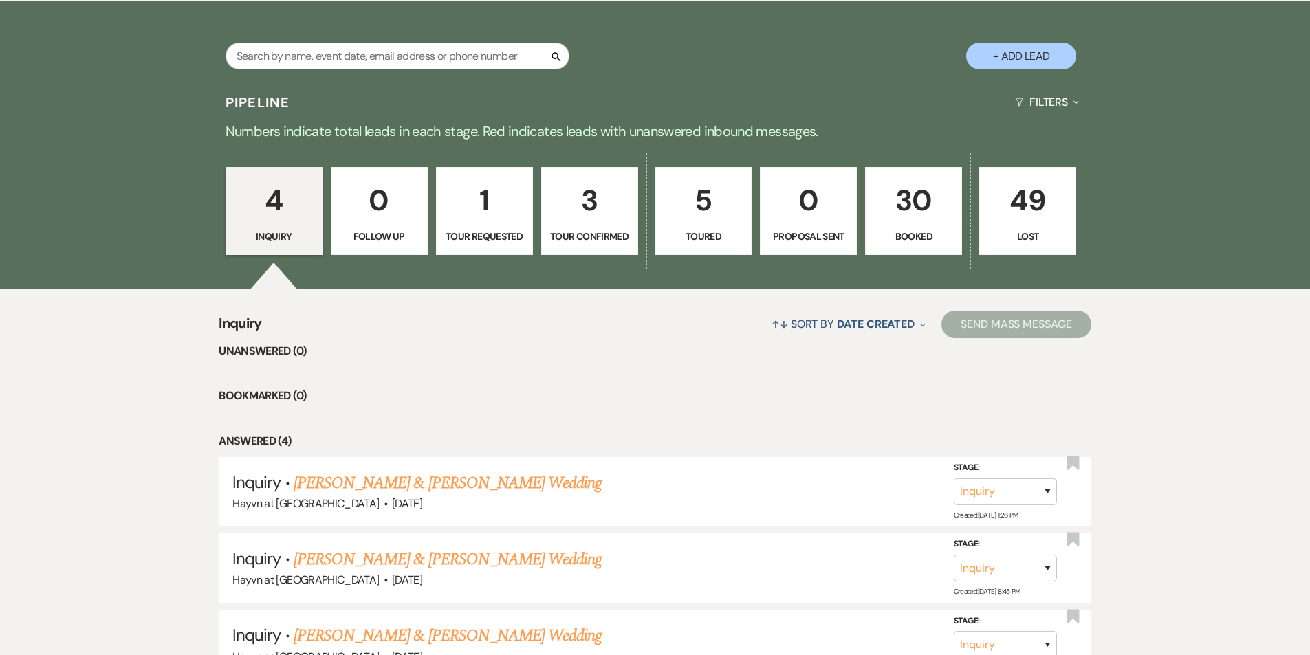
click at [893, 225] on link "30 Booked" at bounding box center [913, 211] width 97 height 88
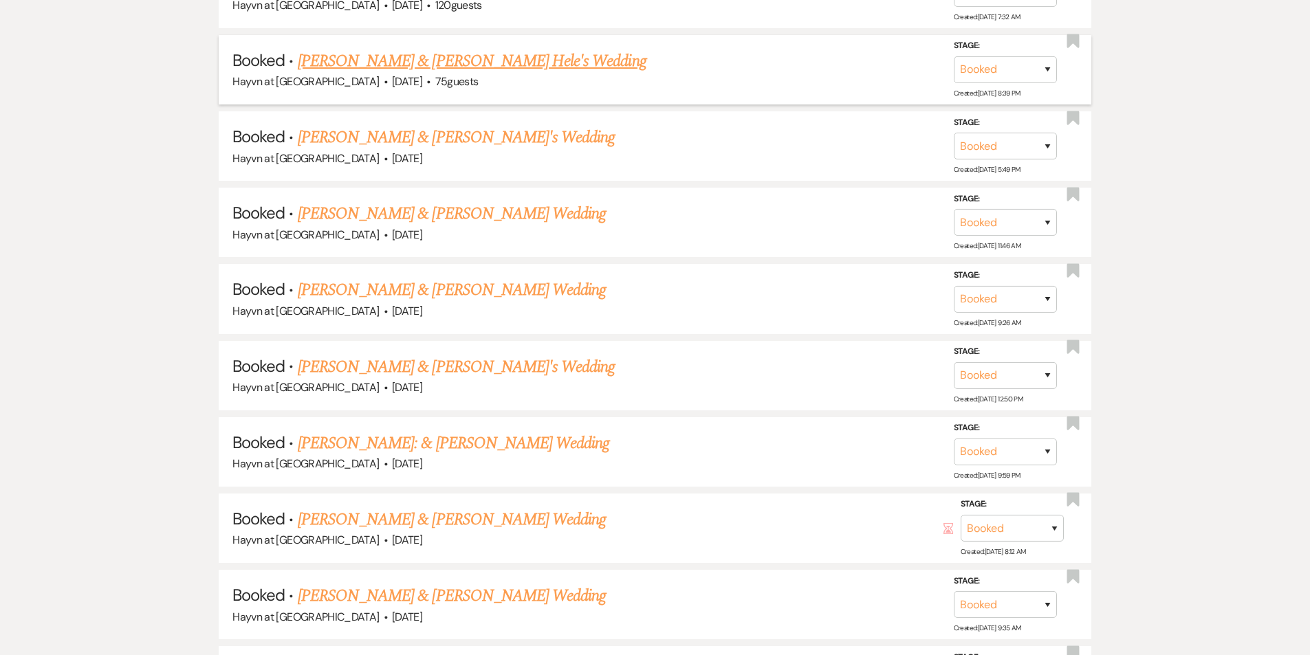
scroll to position [1582, 0]
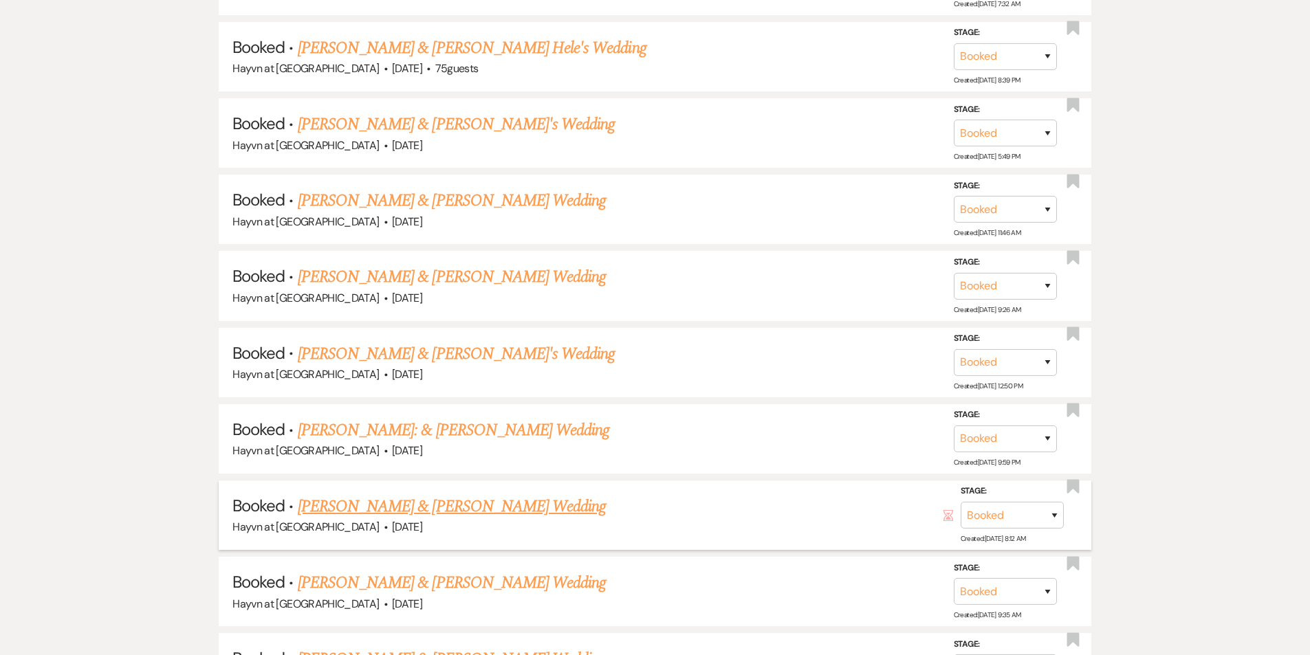
click at [473, 510] on link "[PERSON_NAME] & [PERSON_NAME] Wedding" at bounding box center [452, 507] width 308 height 25
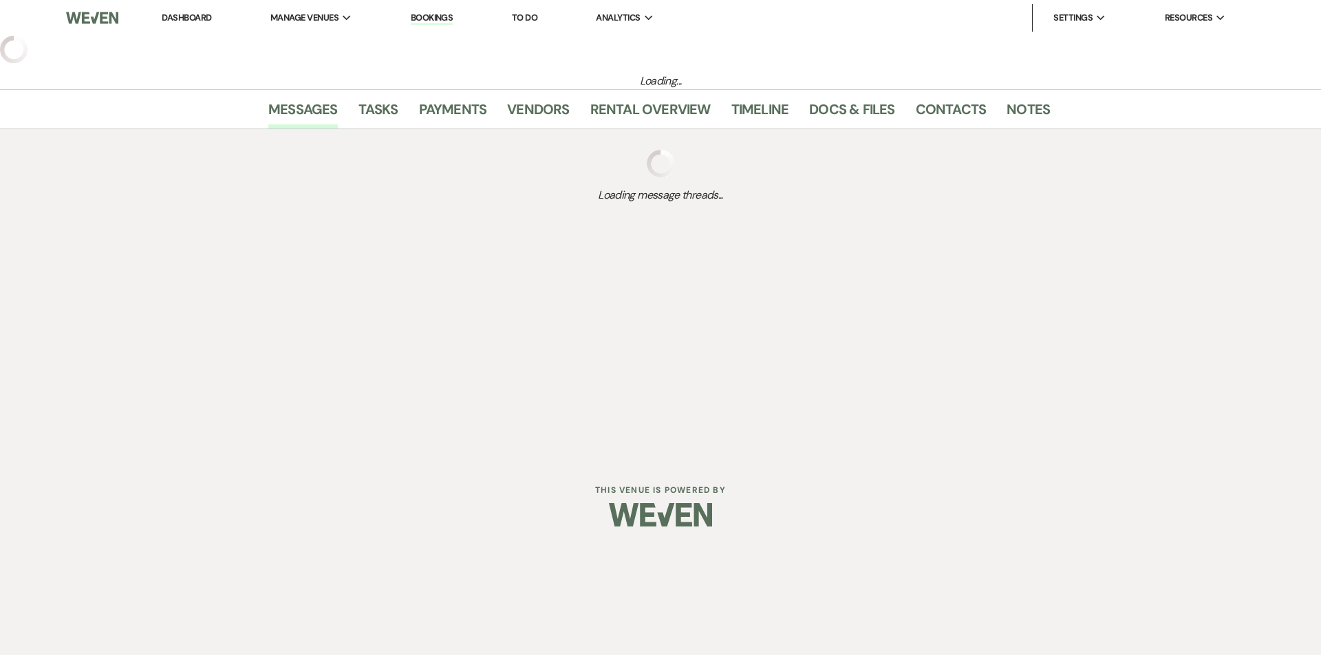
select select "8"
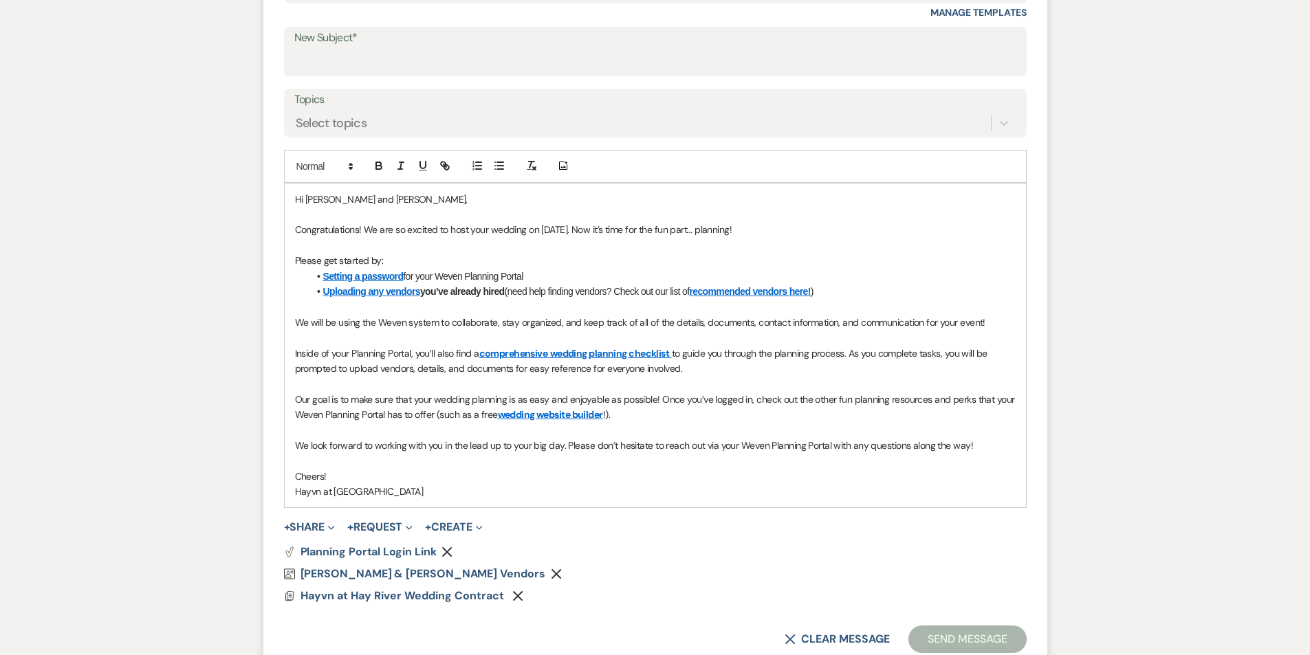
scroll to position [995, 0]
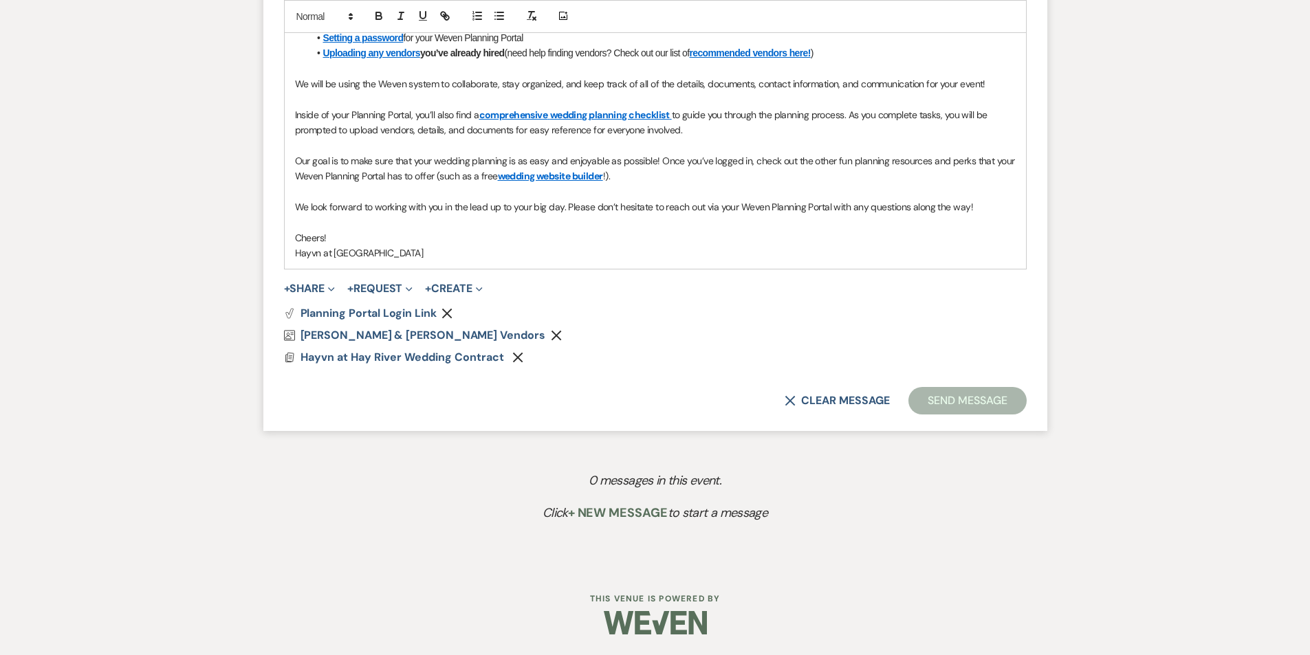
click at [517, 354] on icon "Remove" at bounding box center [517, 357] width 11 height 11
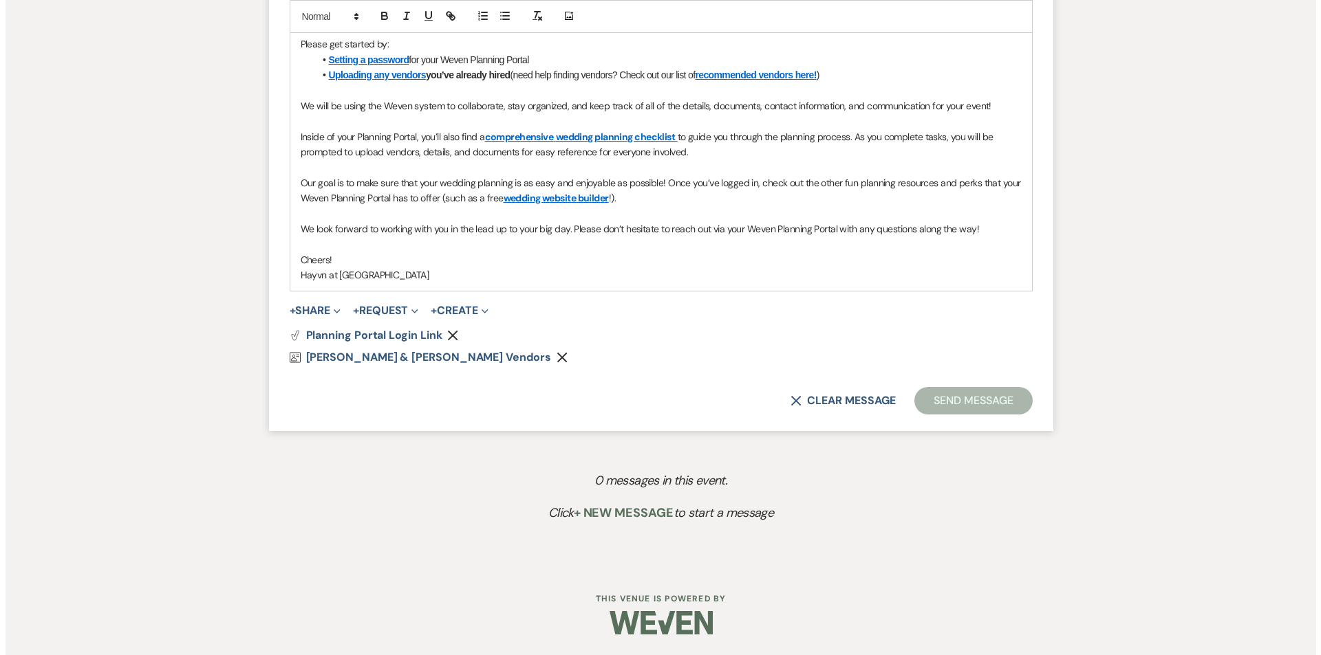
scroll to position [973, 0]
click at [307, 310] on button "+ Share Expand" at bounding box center [310, 310] width 52 height 11
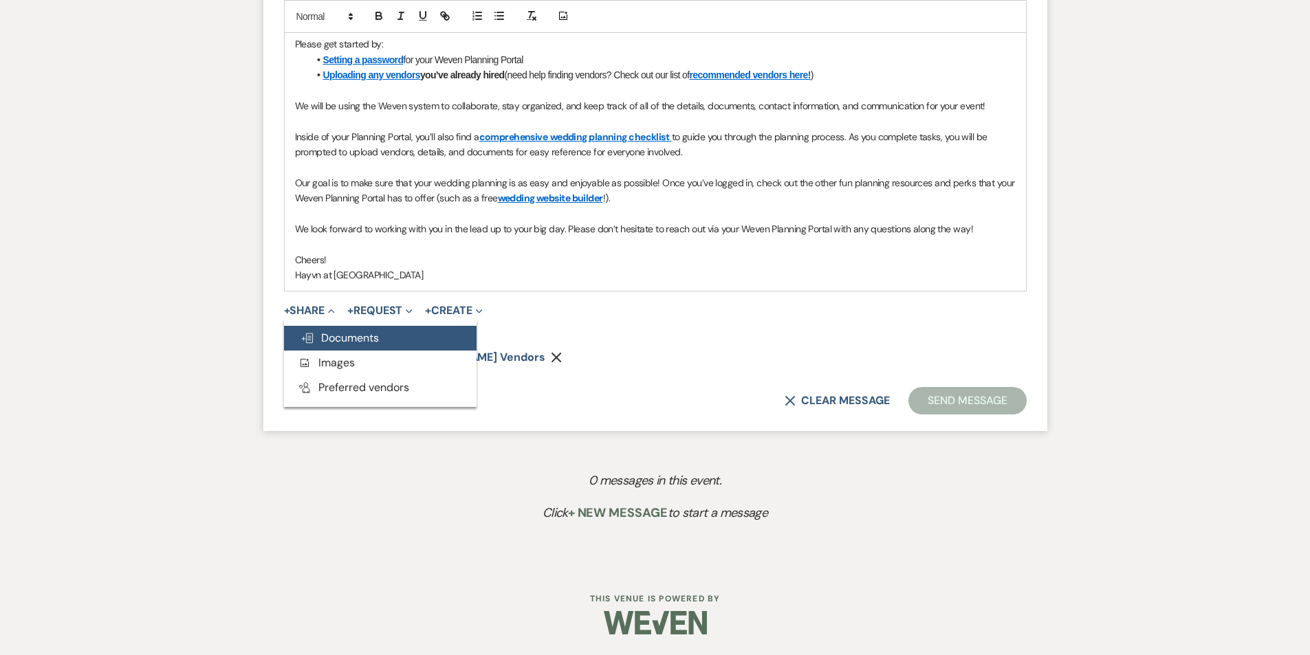
click at [325, 328] on button "Doc Upload Documents" at bounding box center [380, 338] width 193 height 25
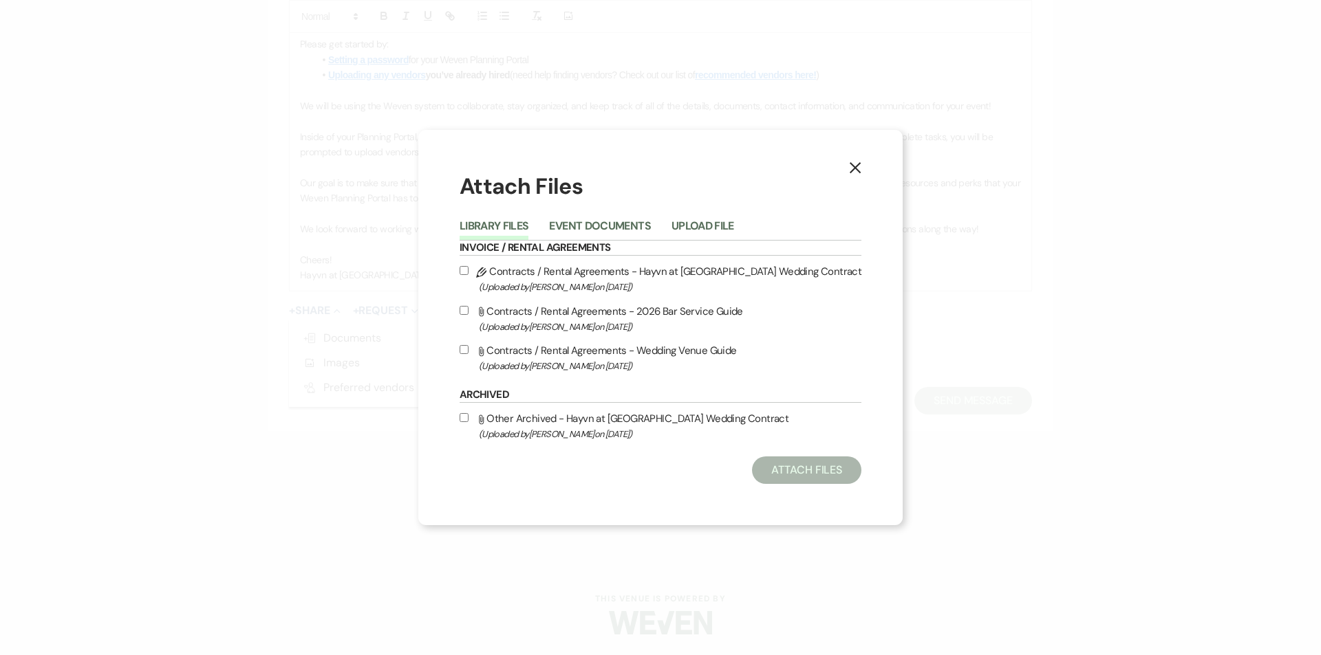
drag, startPoint x: 469, startPoint y: 270, endPoint x: 479, endPoint y: 268, distance: 9.8
click at [470, 269] on label "Pencil Contracts / Rental Agreements - Hayvn at Hay River Wedding Contract (Upl…" at bounding box center [660, 279] width 402 height 32
click at [468, 269] on input "Pencil Contracts / Rental Agreements - Hayvn at Hay River Wedding Contract (Upl…" at bounding box center [463, 270] width 9 height 9
checkbox input "true"
click at [807, 469] on button "Attach Files" at bounding box center [806, 471] width 109 height 28
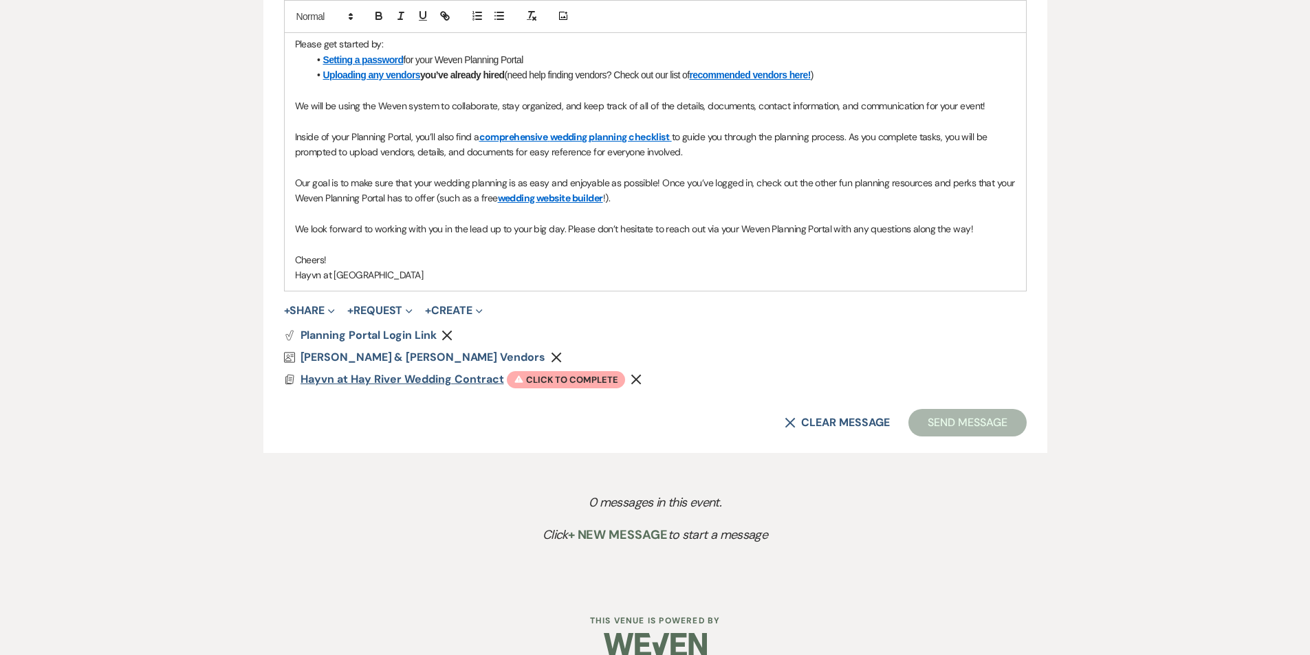
click at [406, 378] on span "Hayvn at Hay River Wedding Contract" at bounding box center [403, 379] width 204 height 14
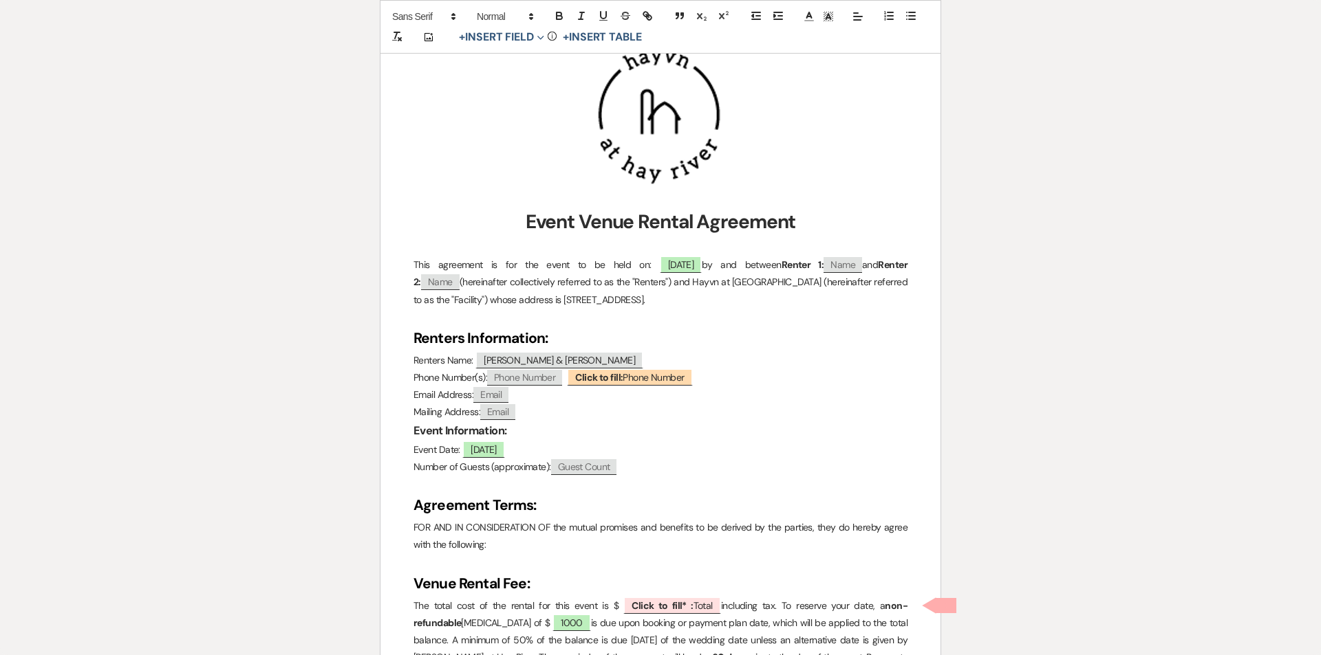
scroll to position [275, 0]
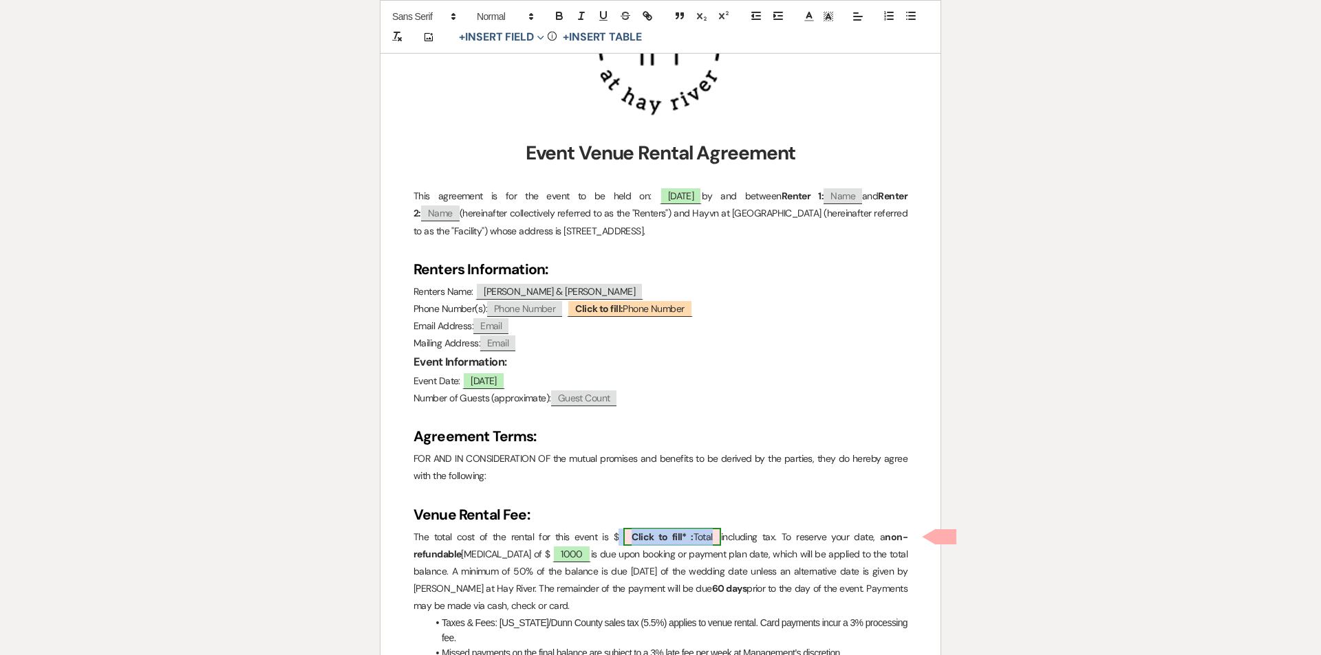
click at [707, 535] on span "Click to fill* : Total" at bounding box center [672, 537] width 98 height 18
select select "owner"
select select "Total"
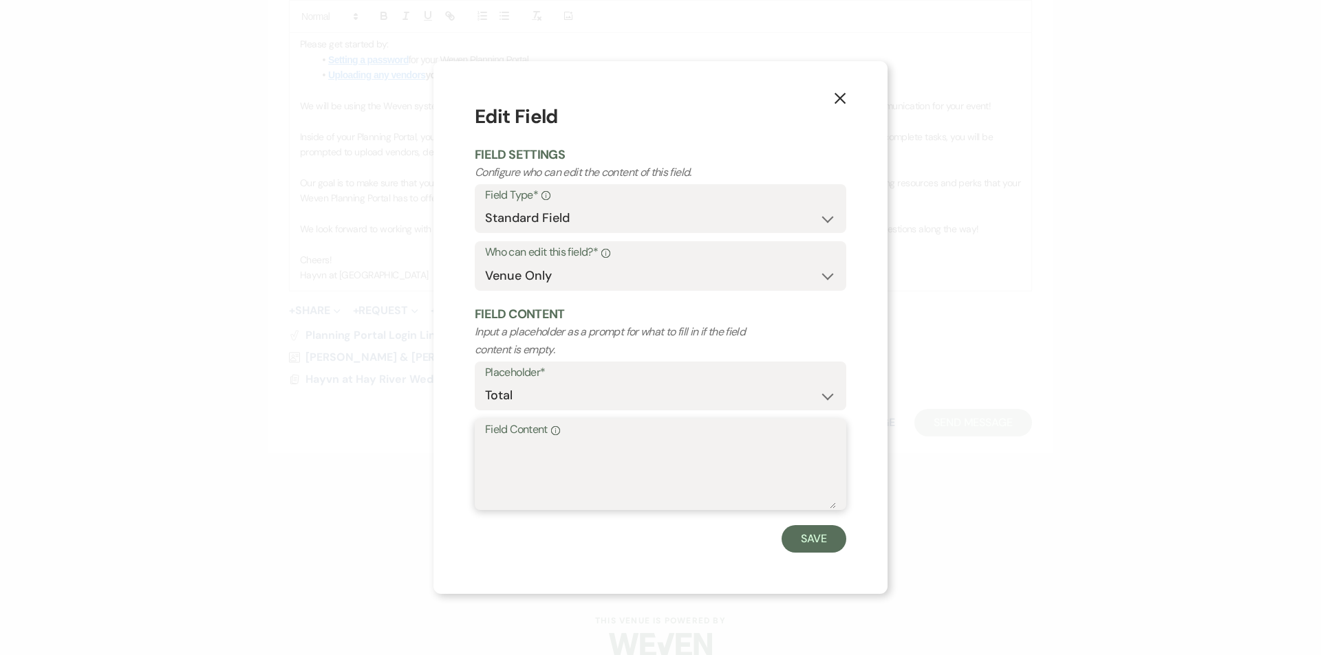
click at [547, 444] on textarea "Field Content Info" at bounding box center [660, 474] width 351 height 69
type textarea "5380.50"
click at [820, 537] on button "Save" at bounding box center [813, 539] width 65 height 28
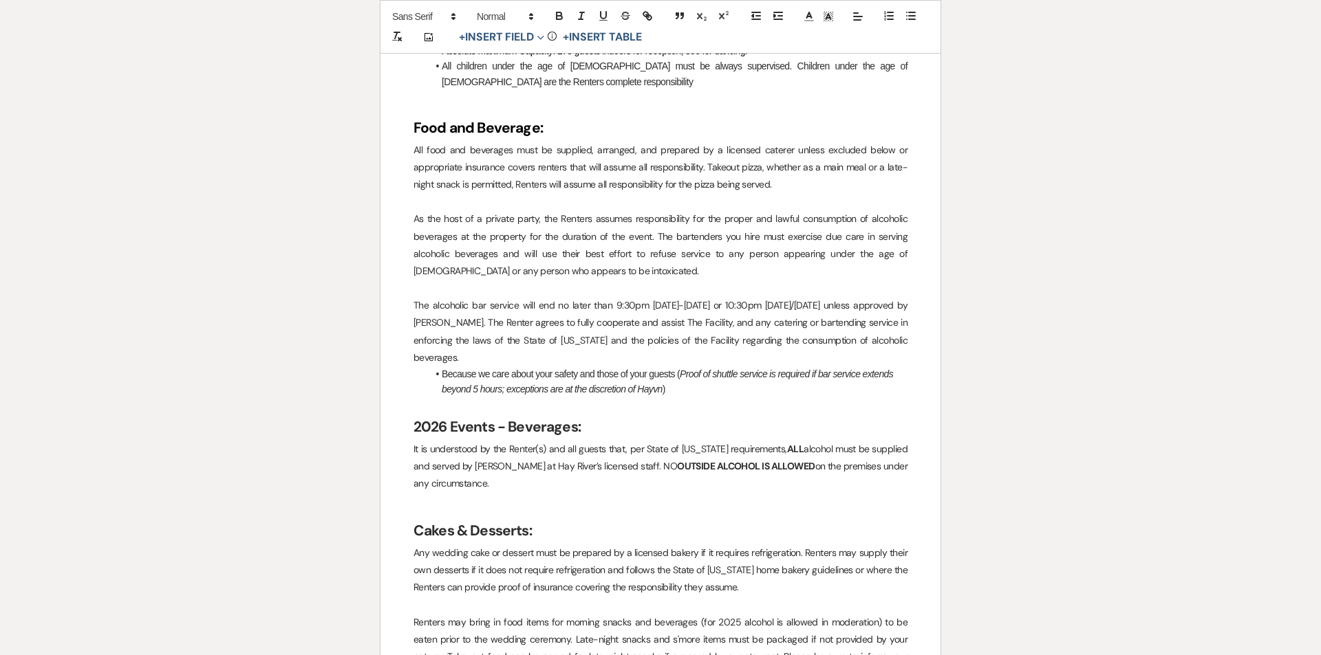
scroll to position [2063, 0]
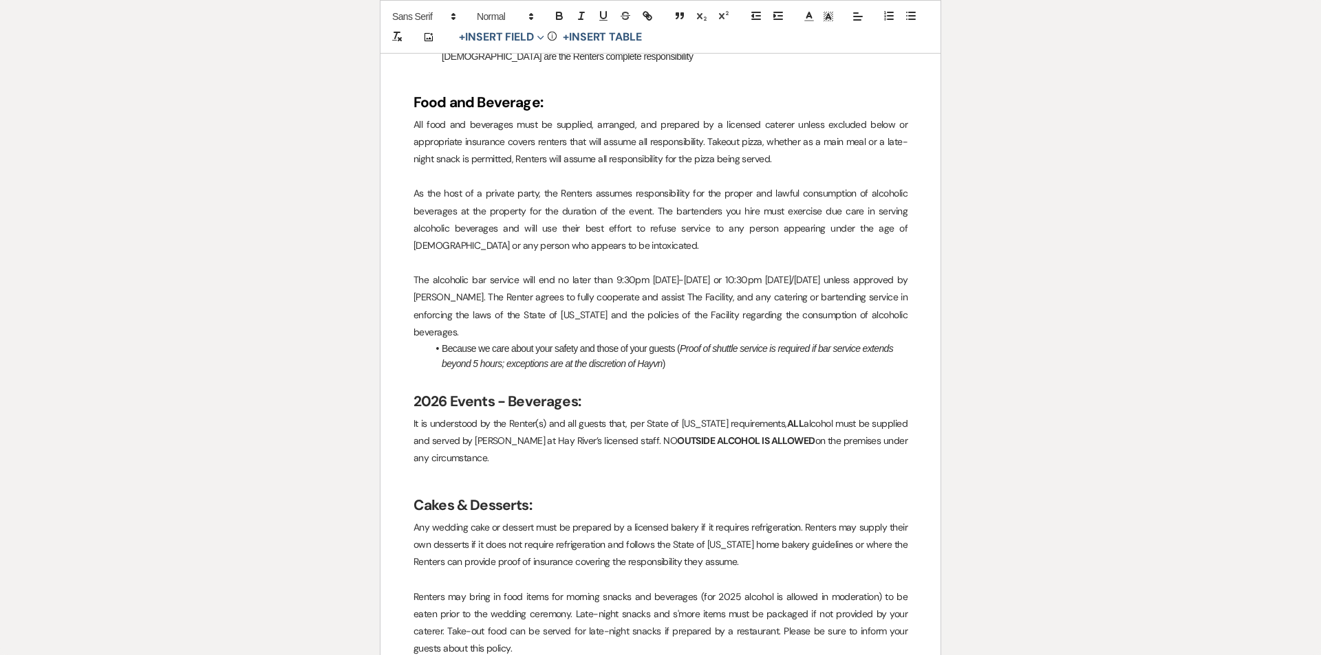
click at [503, 436] on p "It is understood by the Renter(s) and all guests that, per State of [US_STATE] …" at bounding box center [660, 441] width 494 height 52
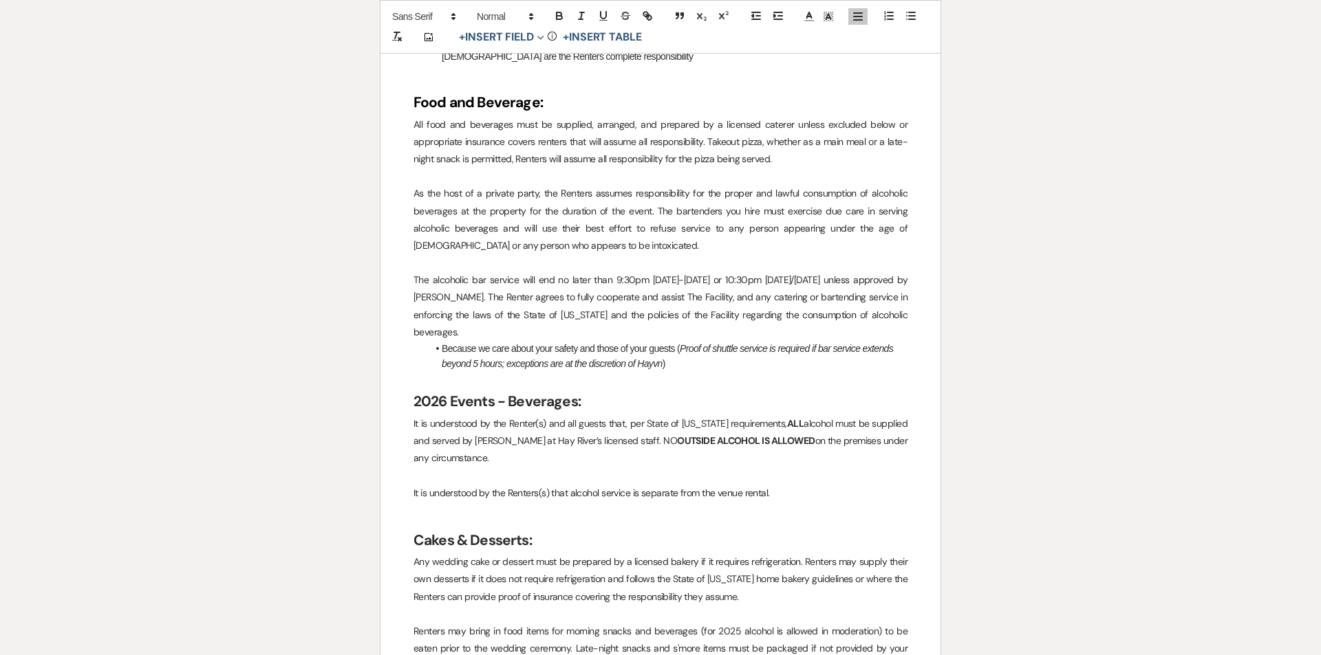
click at [783, 485] on p "It is understood by the Renters(s) that alcohol service is separate from the ve…" at bounding box center [660, 493] width 494 height 17
click at [633, 485] on p "It is understood by the Renters(s) that alcohol service is separate from the ve…" at bounding box center [660, 493] width 494 height 17
click at [769, 485] on p "It is understood by the Renters(s) that alcohol service is separate from the ve…" at bounding box center [660, 493] width 494 height 17
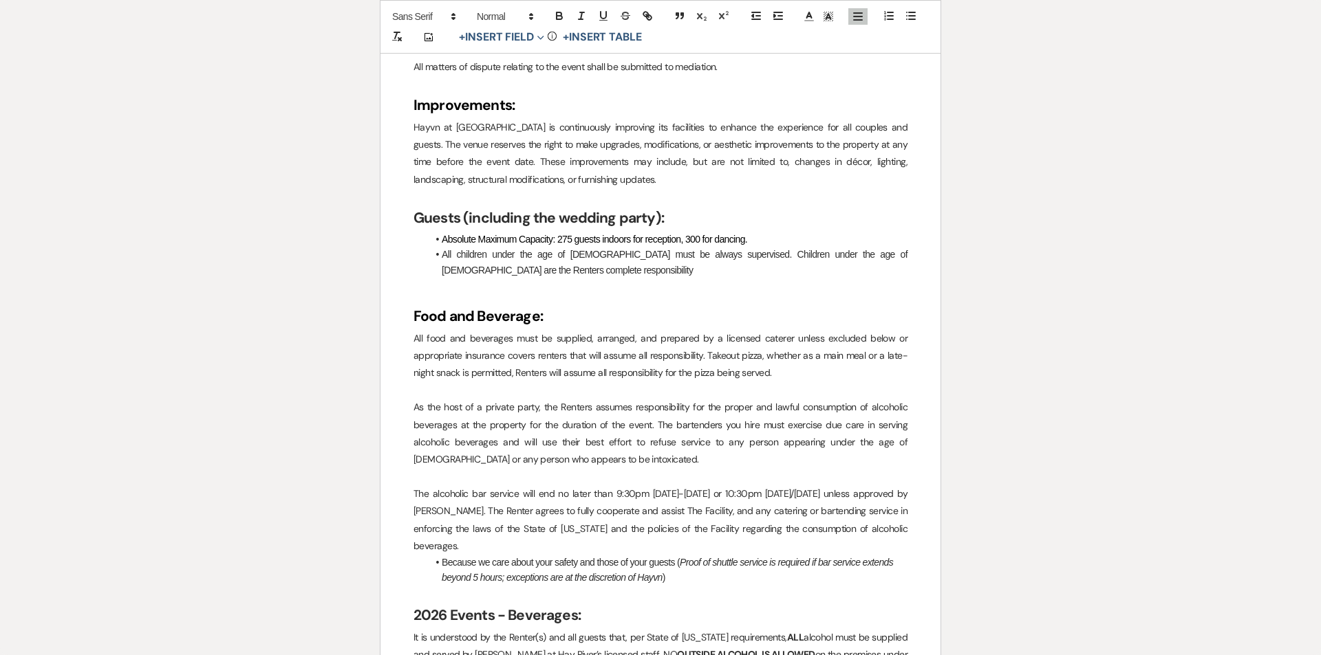
scroll to position [1995, 0]
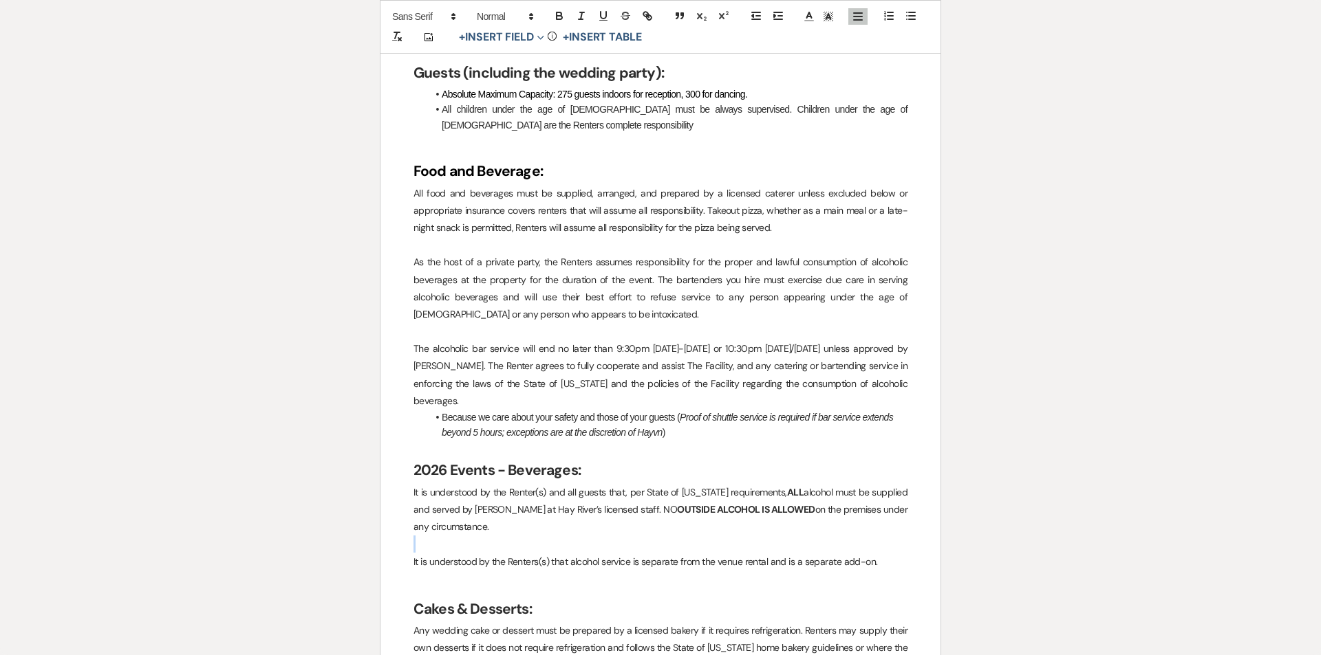
drag, startPoint x: 887, startPoint y: 546, endPoint x: 484, endPoint y: 547, distance: 403.0
click at [414, 554] on p "It is understood by the Renters(s) that alcohol service is separate from the ve…" at bounding box center [660, 562] width 494 height 17
click at [748, 571] on h2 at bounding box center [660, 584] width 494 height 26
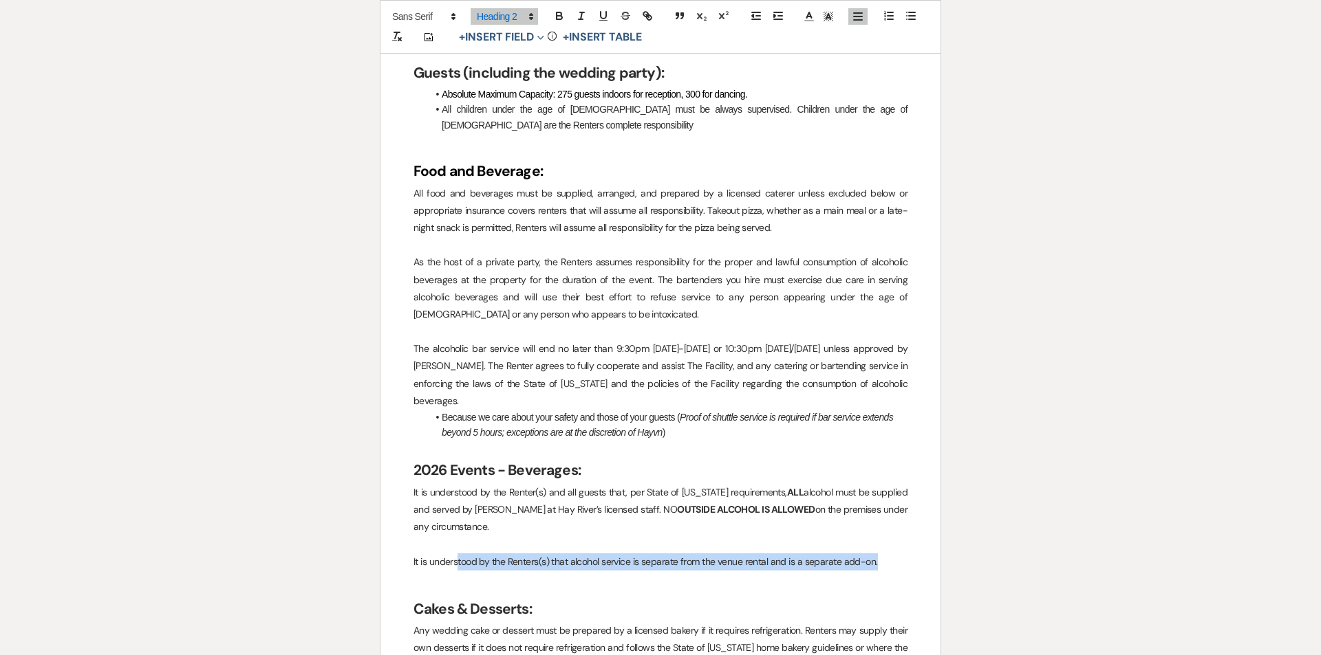
drag, startPoint x: 882, startPoint y: 546, endPoint x: 459, endPoint y: 536, distance: 423.1
click at [459, 554] on p "It is understood by the Renters(s) that alcohol service is separate from the ve…" at bounding box center [660, 562] width 494 height 17
click at [631, 554] on p "It is understood by the Renters(s) that alcohol service is separate from the ve…" at bounding box center [660, 562] width 494 height 17
drag, startPoint x: 882, startPoint y: 547, endPoint x: 402, endPoint y: 541, distance: 479.4
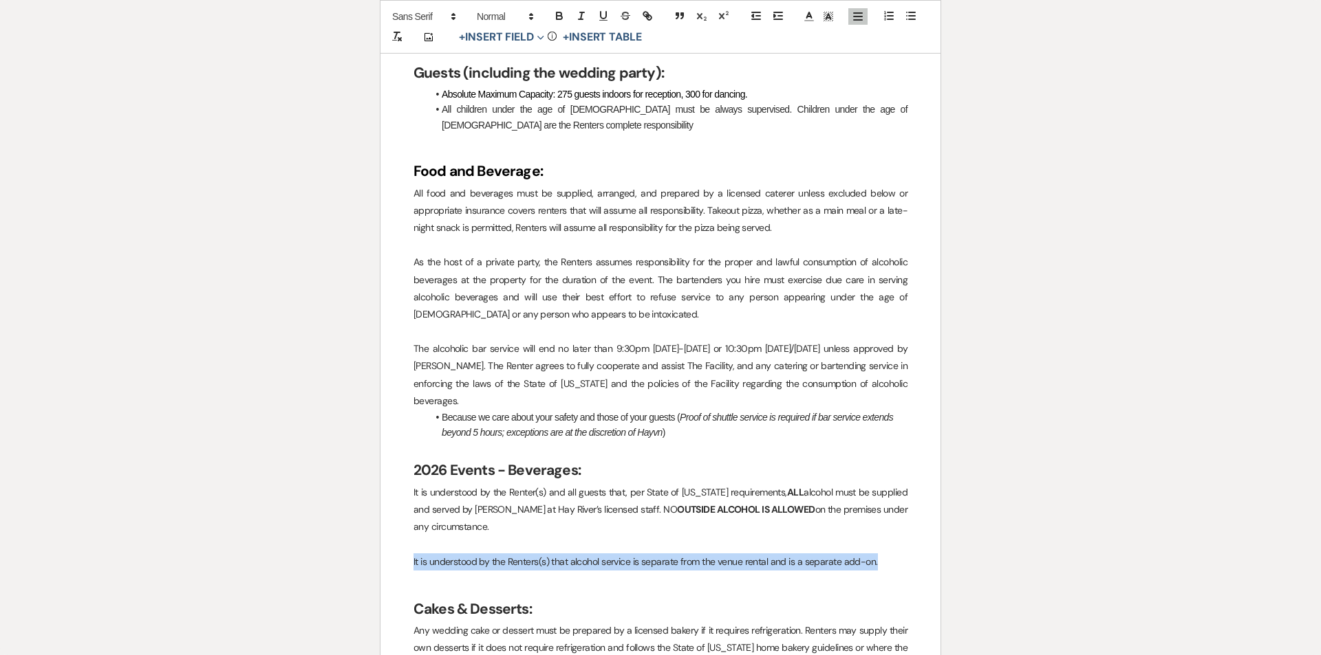
click at [631, 554] on p "It is understood by the Renters(s) that alcohol service is separate from the ve…" at bounding box center [660, 562] width 494 height 17
click at [635, 554] on p "It is understood by the Renters(s) that alcohol service is separate from the ve…" at bounding box center [660, 562] width 494 height 17
click at [631, 554] on p "It is understood by the Renters(s) that alcohol service is separate from the ve…" at bounding box center [660, 562] width 494 height 17
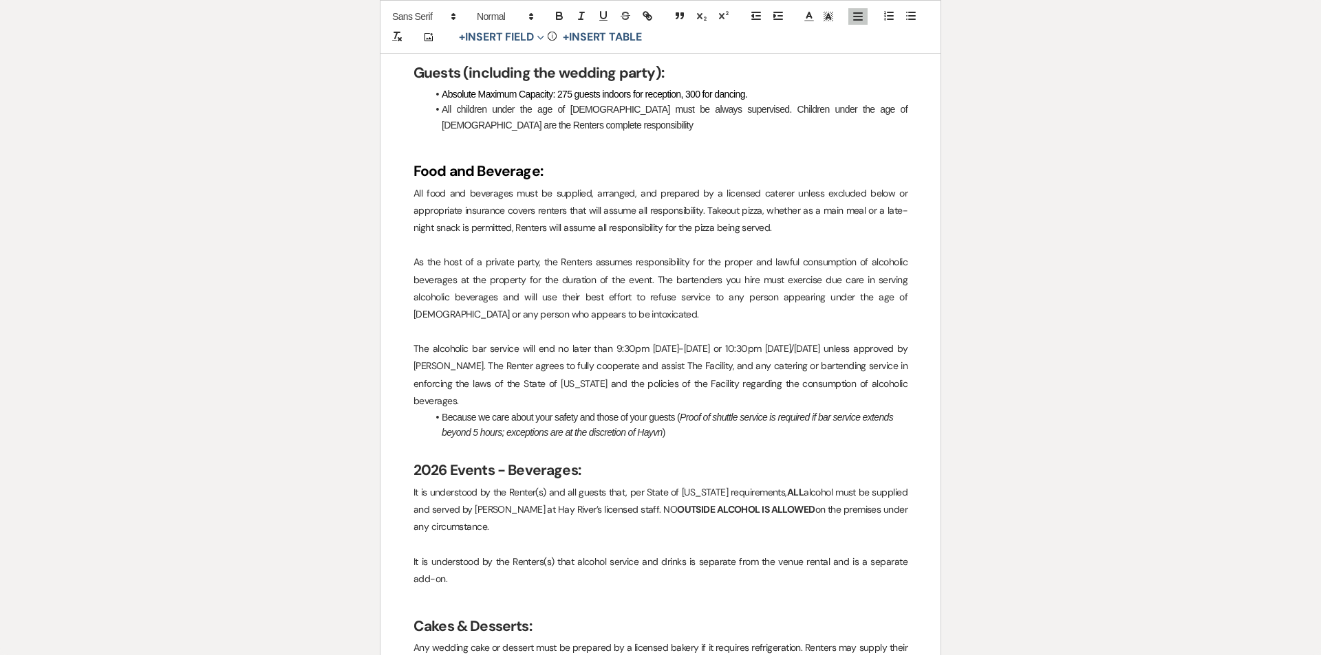
click at [695, 554] on p "It is understood by the Renters(s) that alcohol service and drinks is separate …" at bounding box center [660, 571] width 494 height 34
click at [542, 567] on p "It is understood by the Renters(s) that alcohol service and drinks are separate…" at bounding box center [660, 571] width 494 height 34
click at [444, 563] on p "It is understood by the Renters(s) that alcohol service and drinks are separate…" at bounding box center [660, 571] width 494 height 34
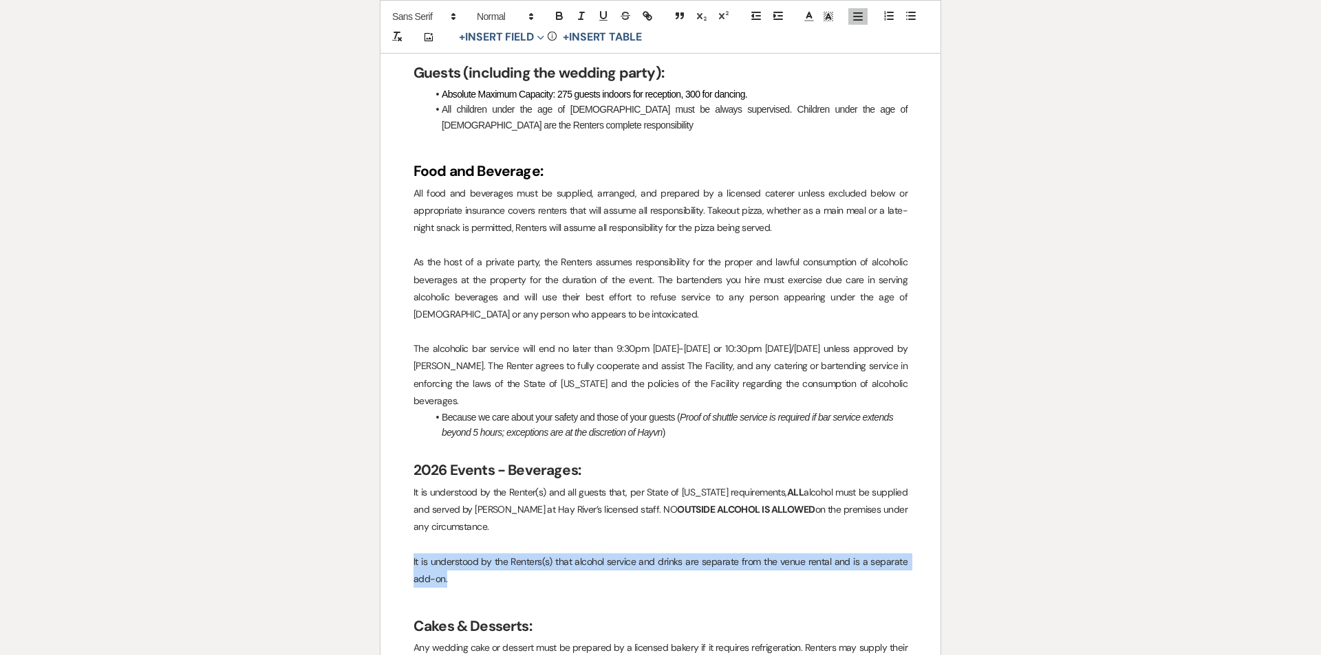
drag, startPoint x: 455, startPoint y: 564, endPoint x: 387, endPoint y: 544, distance: 71.0
copy p "It is understood by the Renters(s) that alcohol service and drinks are separate…"
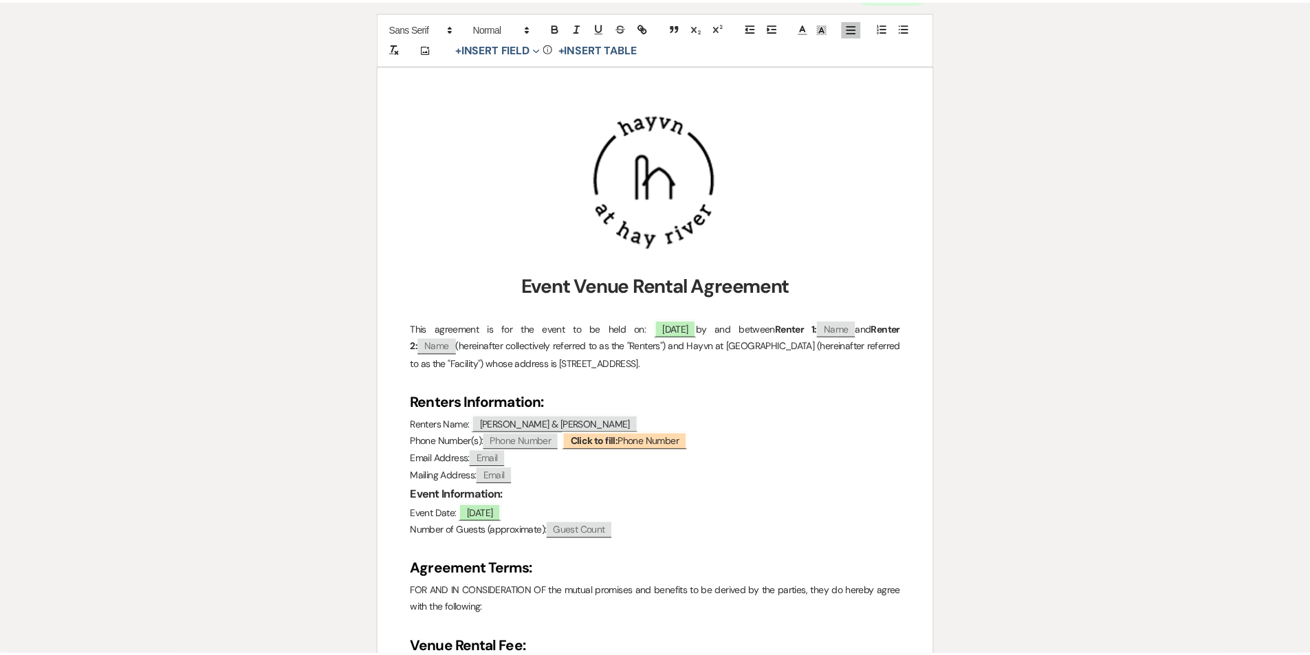
scroll to position [0, 0]
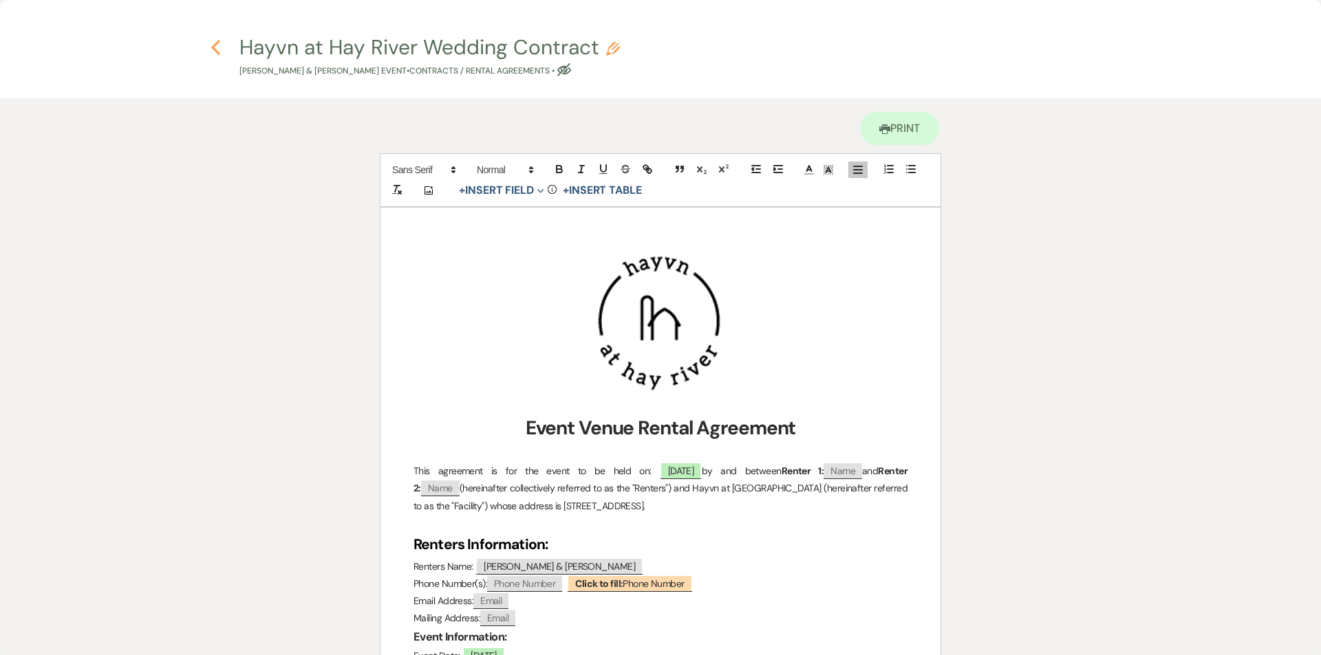
click at [214, 49] on use "button" at bounding box center [215, 47] width 9 height 15
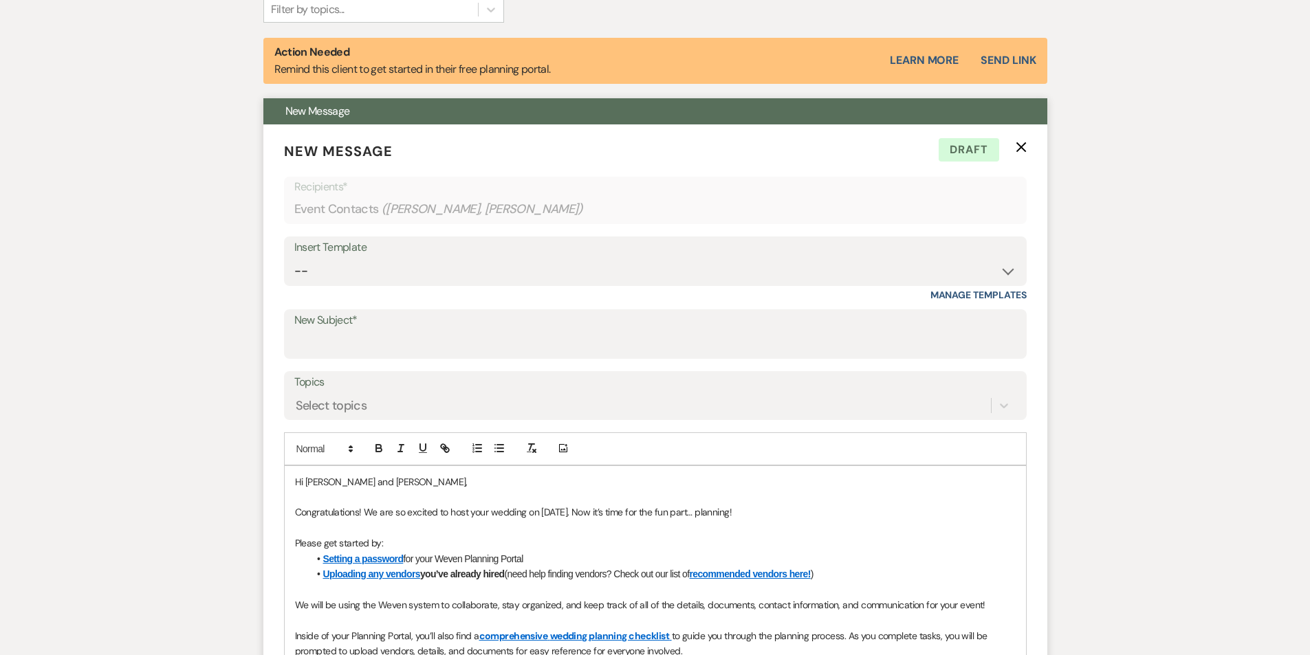
scroll to position [561, 0]
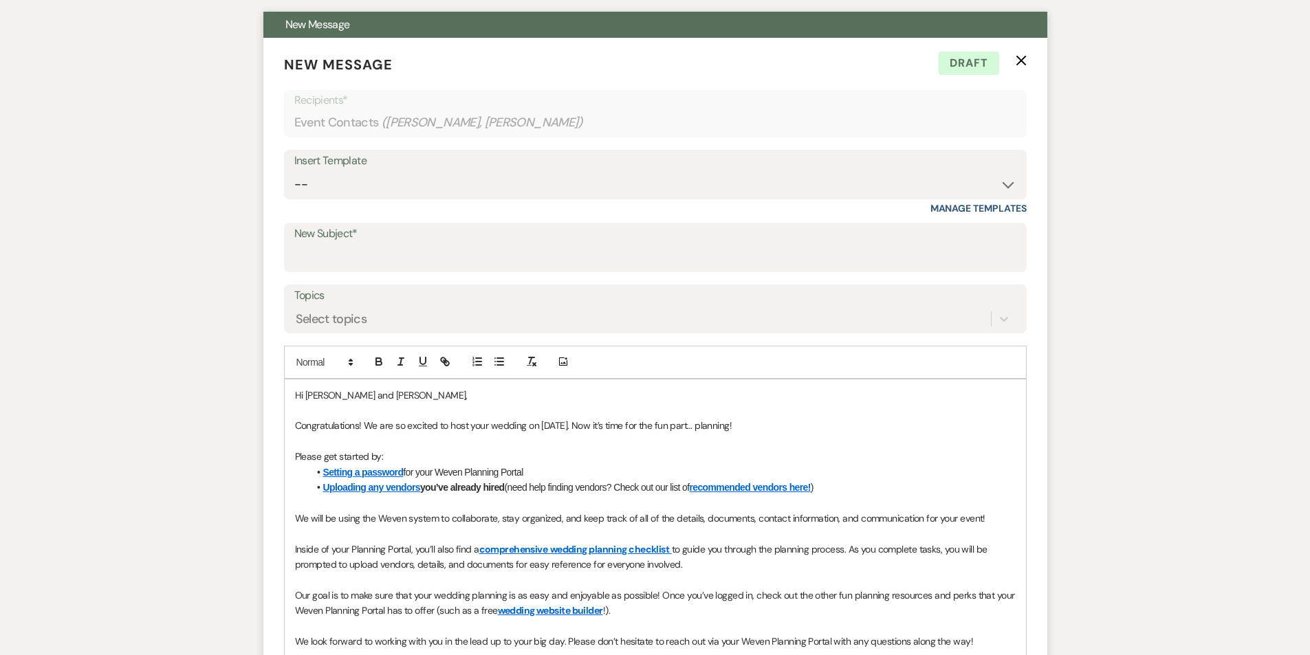
click at [584, 237] on label "New Subject*" at bounding box center [655, 234] width 722 height 20
click at [584, 244] on input "New Subject*" at bounding box center [655, 257] width 722 height 27
click at [543, 259] on input "New Subject*" at bounding box center [655, 257] width 722 height 27
type input "Wedding Portal & Contract"
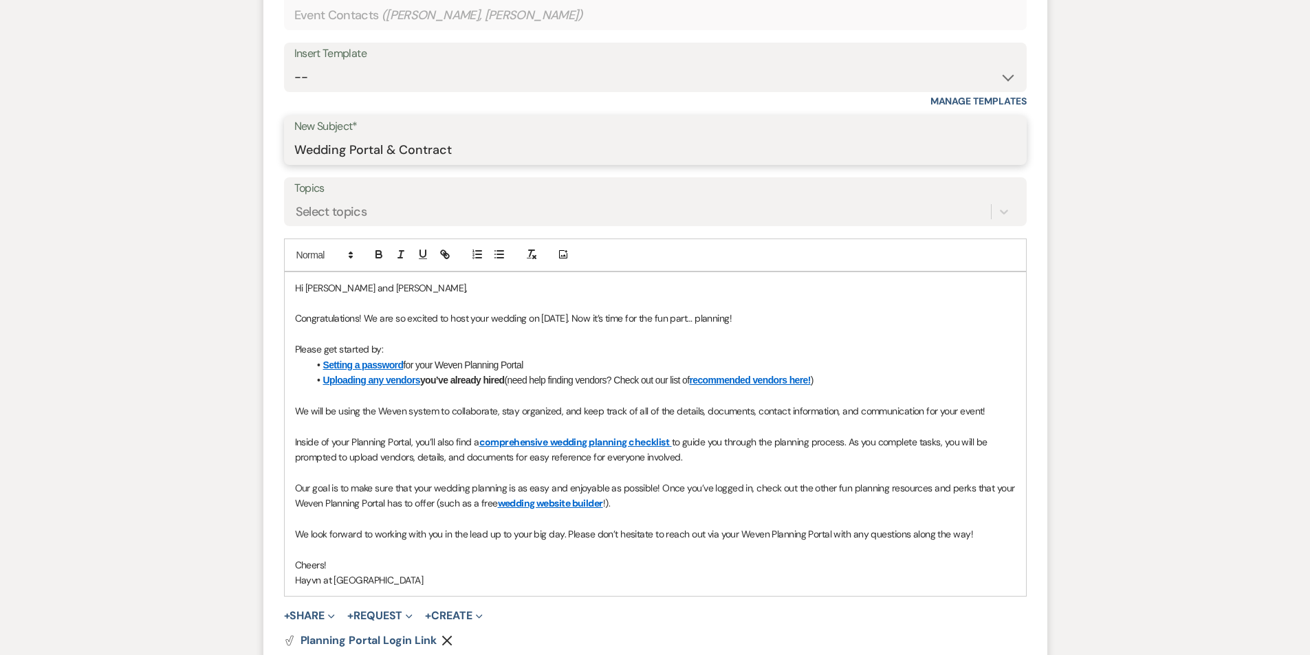
scroll to position [836, 0]
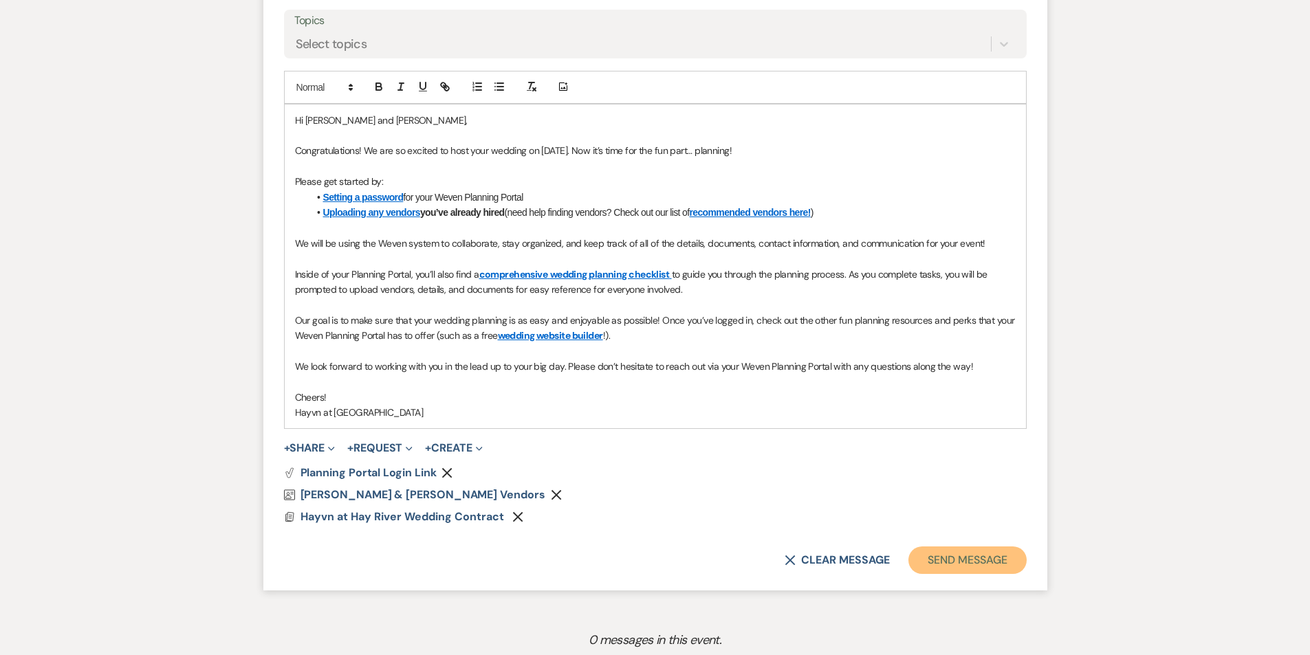
click at [964, 560] on button "Send Message" at bounding box center [968, 561] width 118 height 28
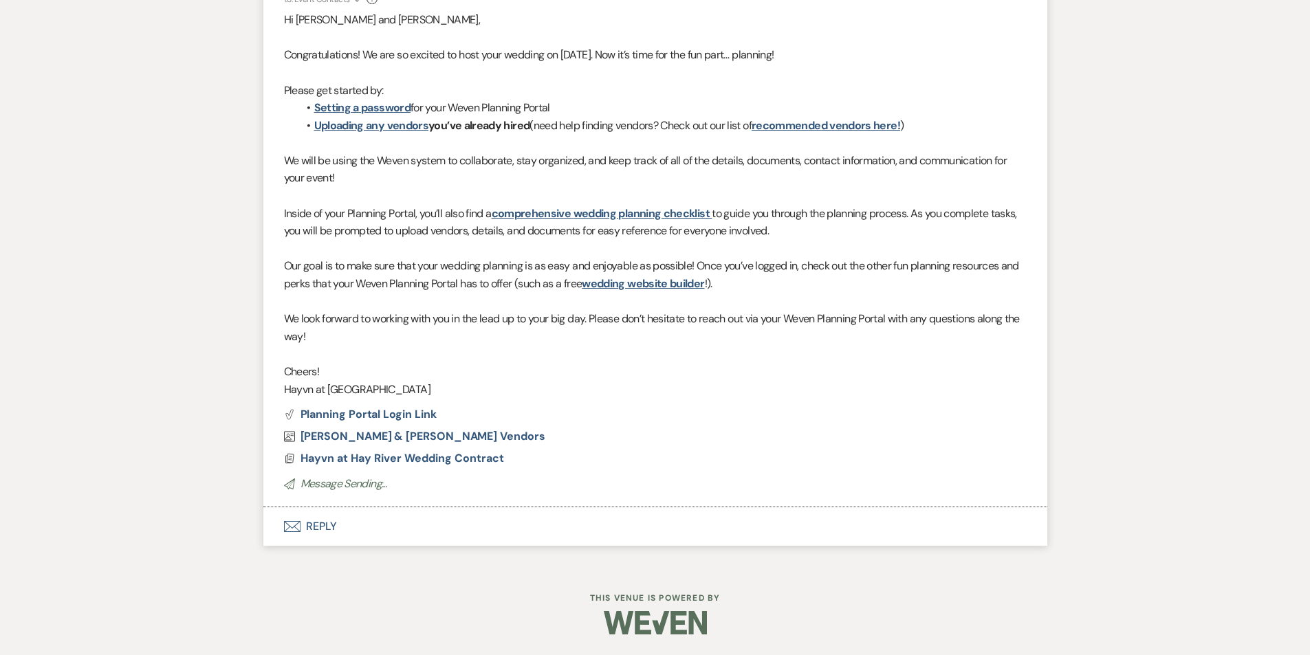
scroll to position [324, 0]
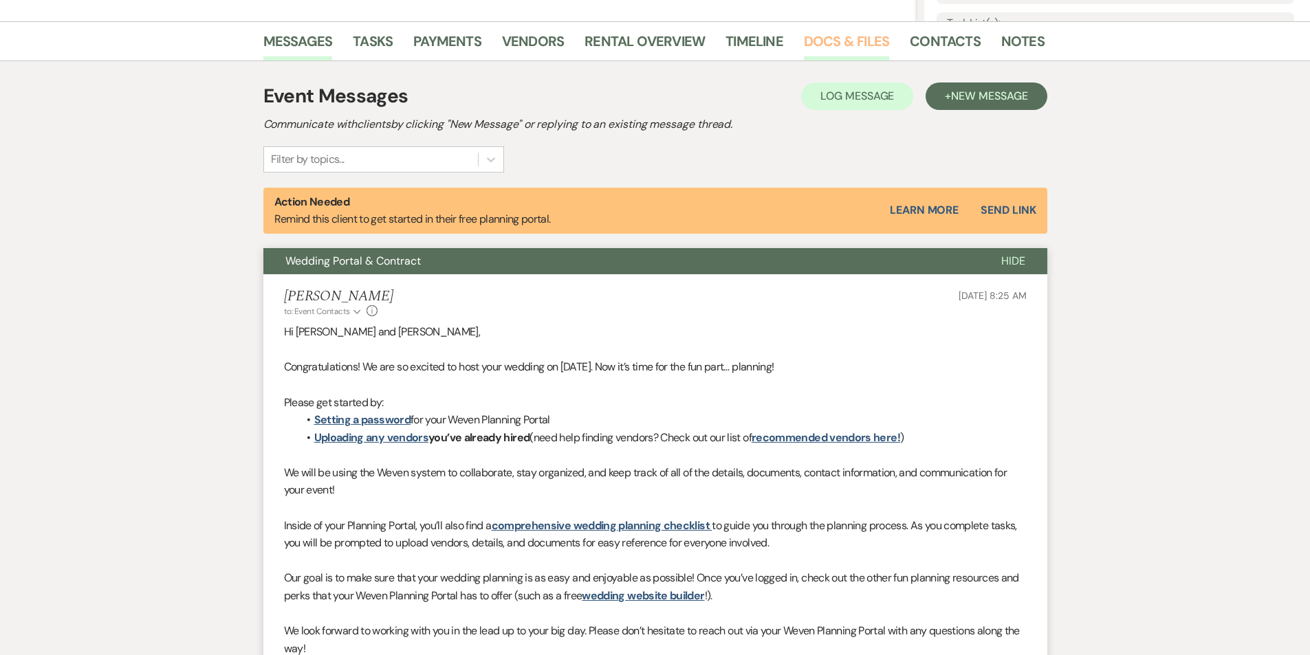
click at [839, 48] on link "Docs & Files" at bounding box center [846, 45] width 85 height 30
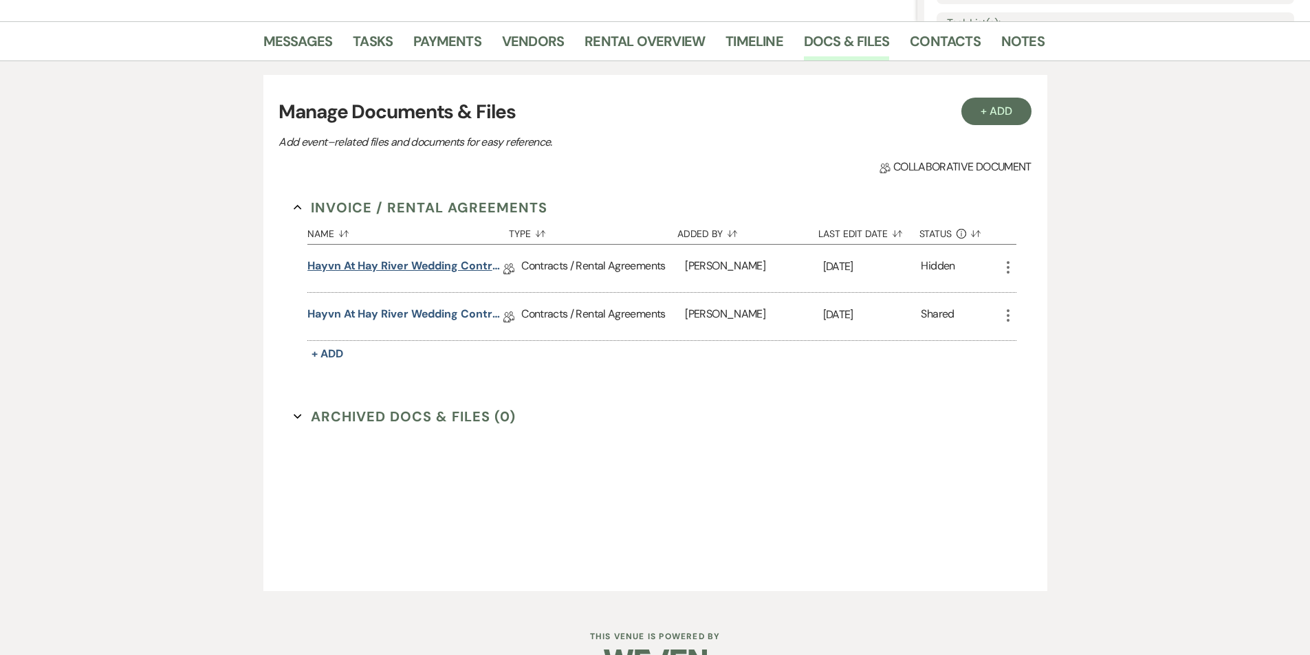
click at [415, 268] on link "Hayvn at Hay River Wedding Contract" at bounding box center [405, 268] width 196 height 21
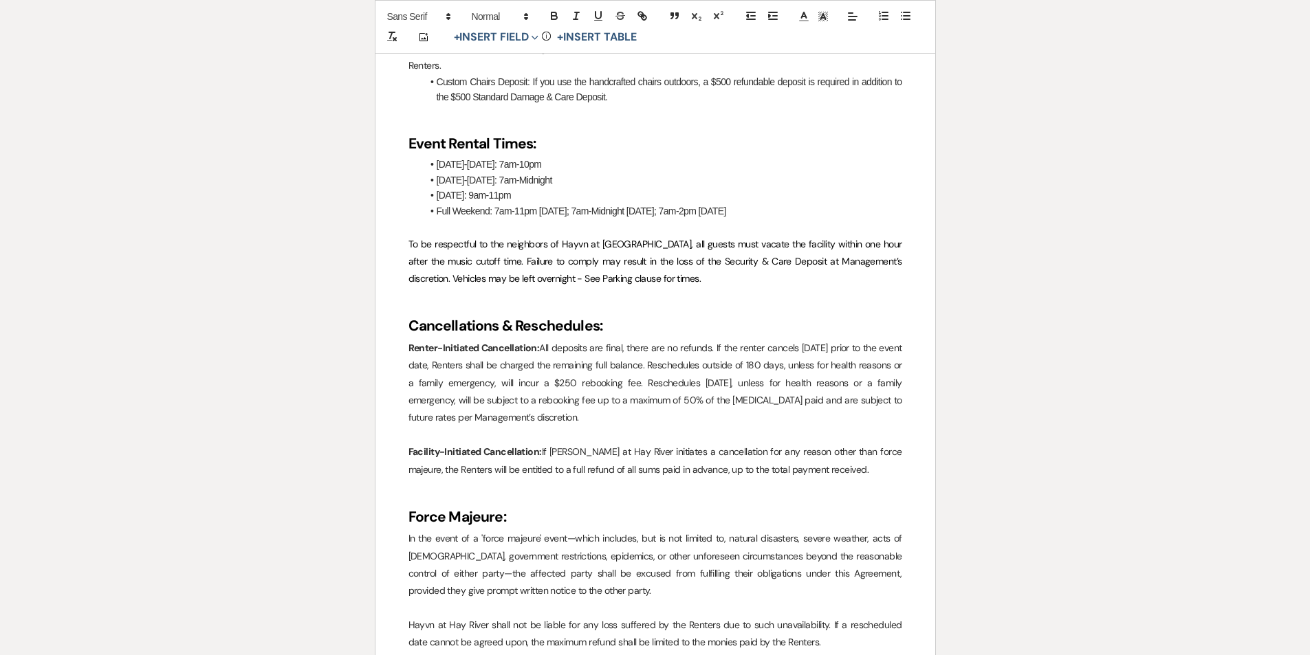
scroll to position [1100, 0]
select select "8"
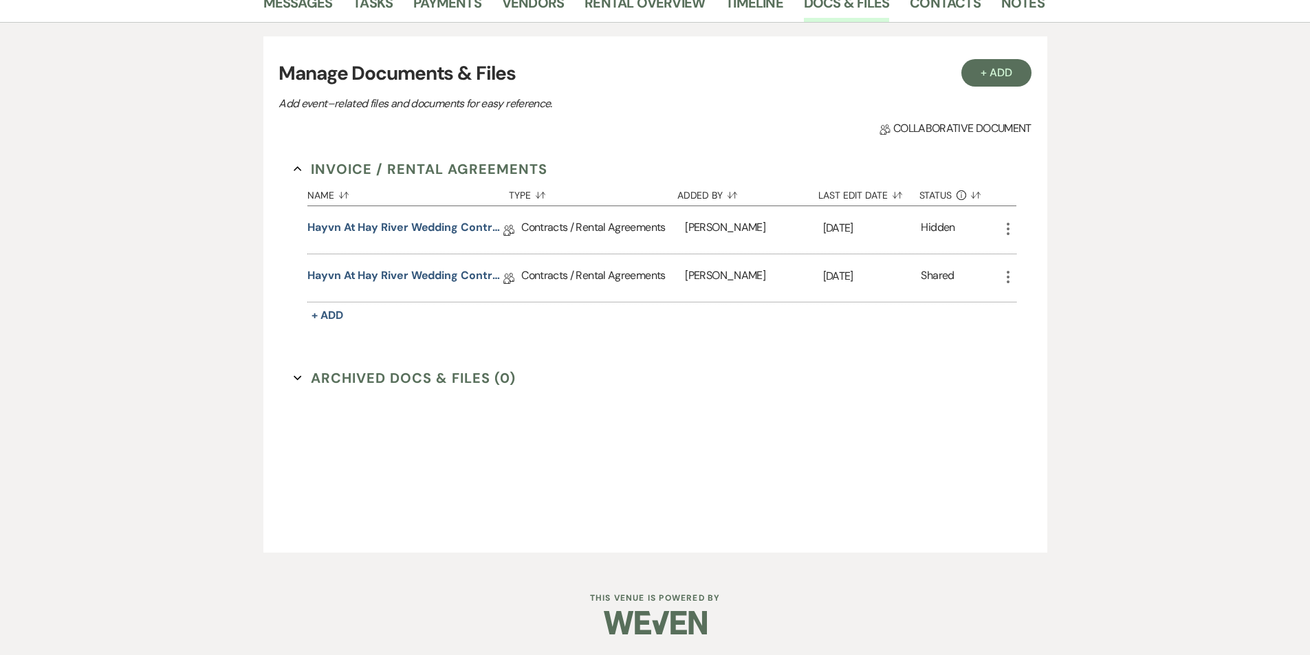
scroll to position [324, 0]
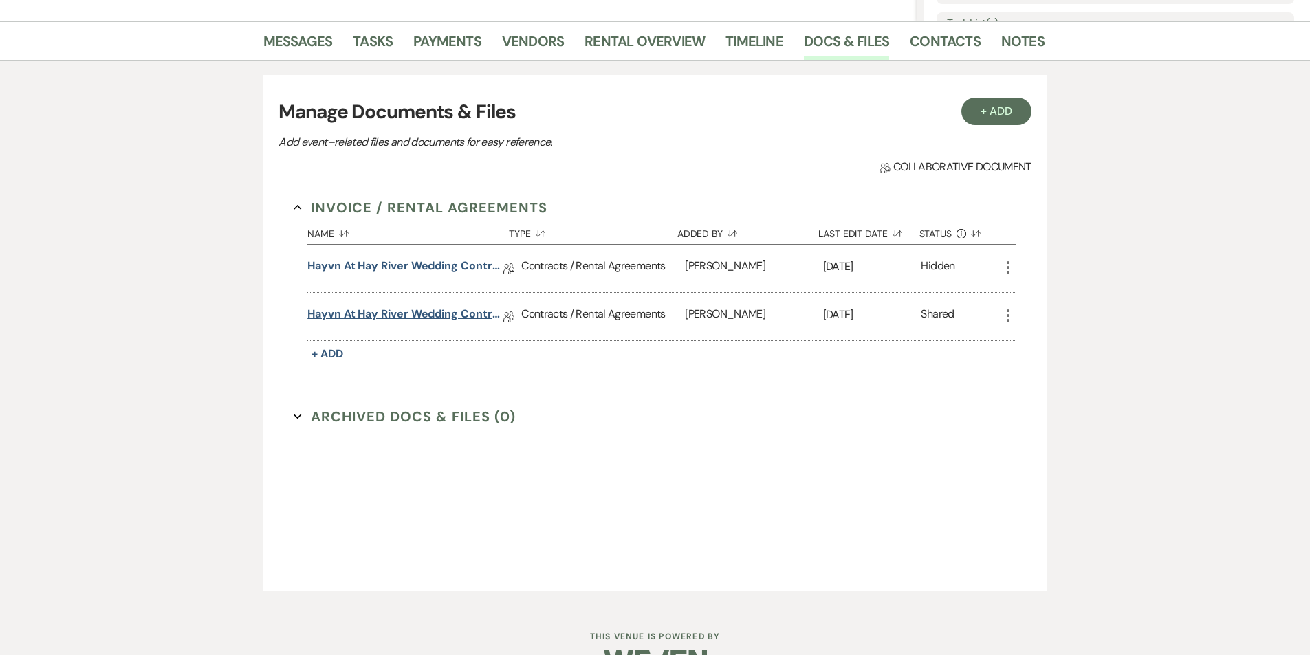
click at [389, 316] on link "Hayvn at Hay River Wedding Contract" at bounding box center [405, 316] width 196 height 21
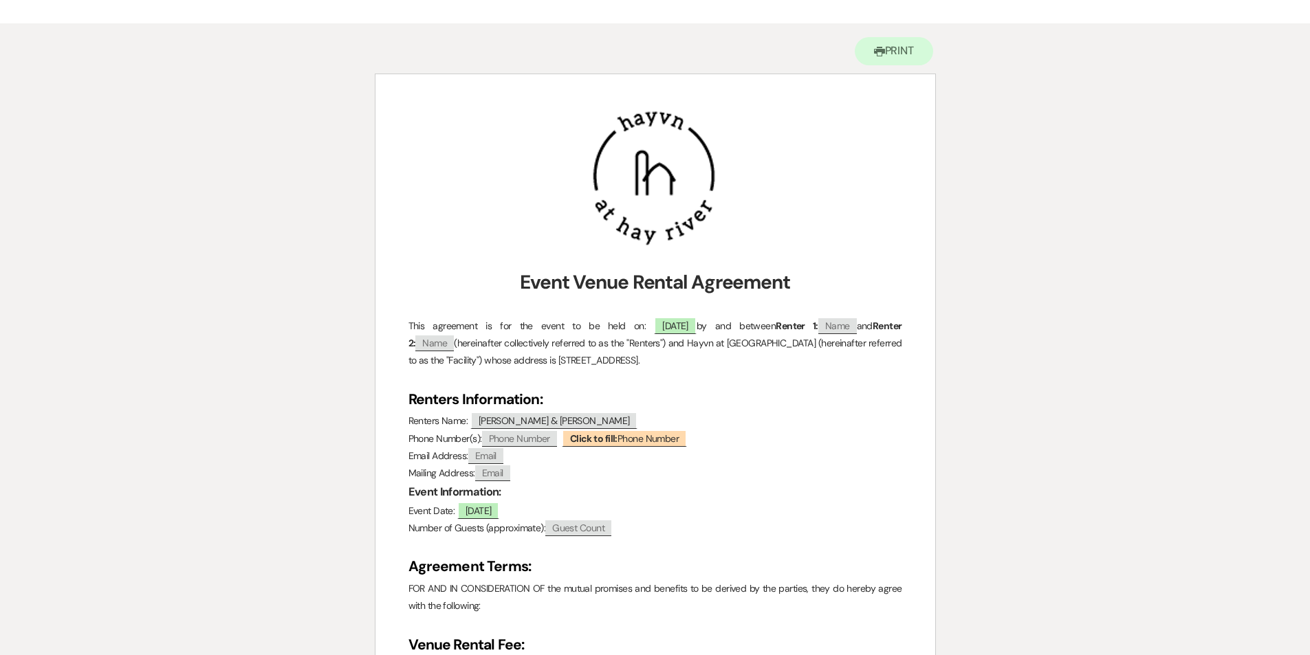
scroll to position [275, 0]
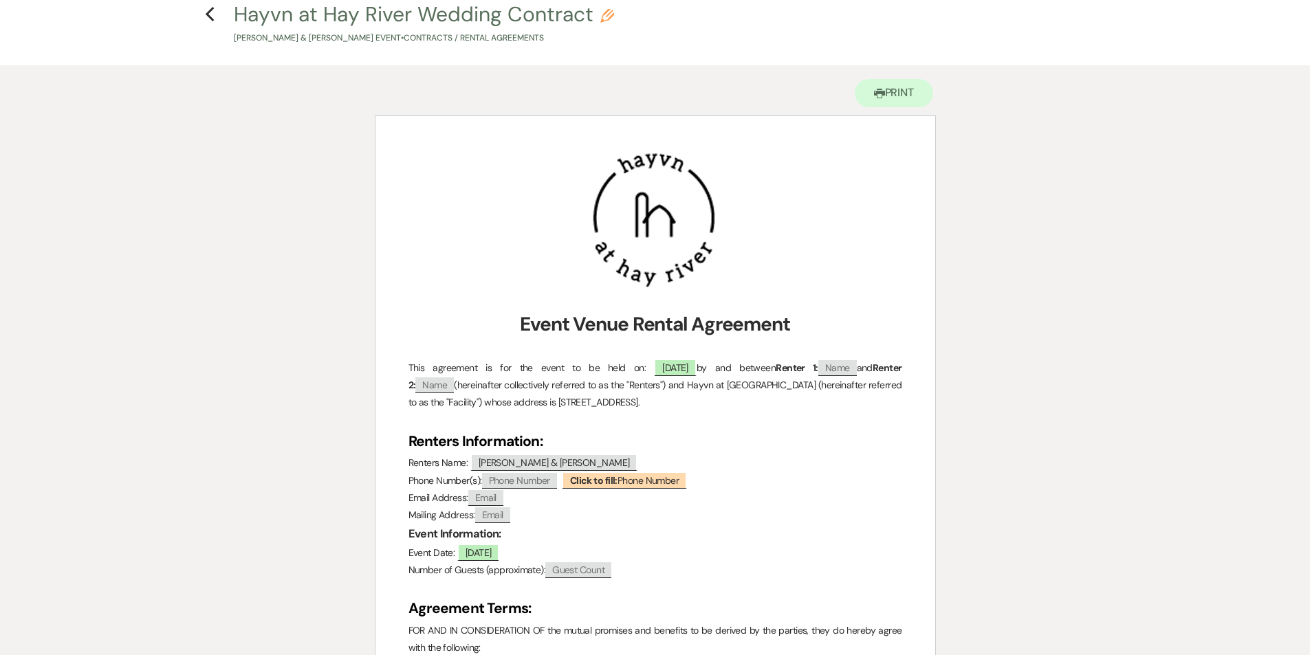
select select "8"
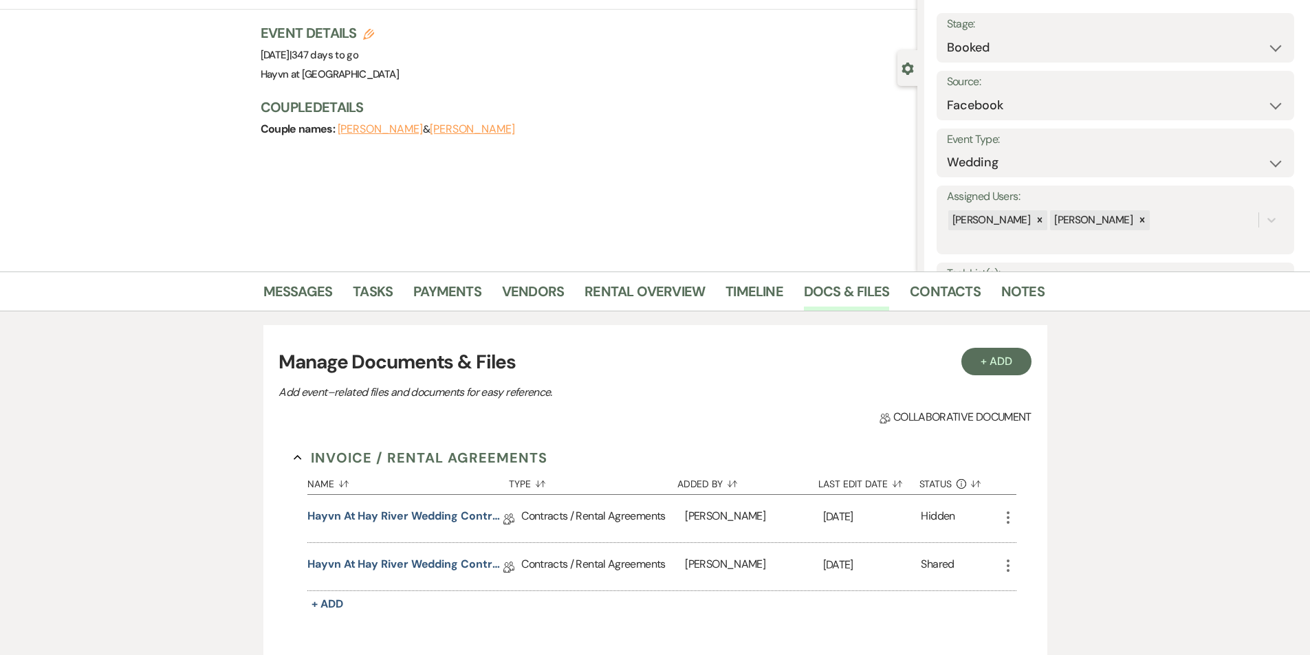
scroll to position [69, 0]
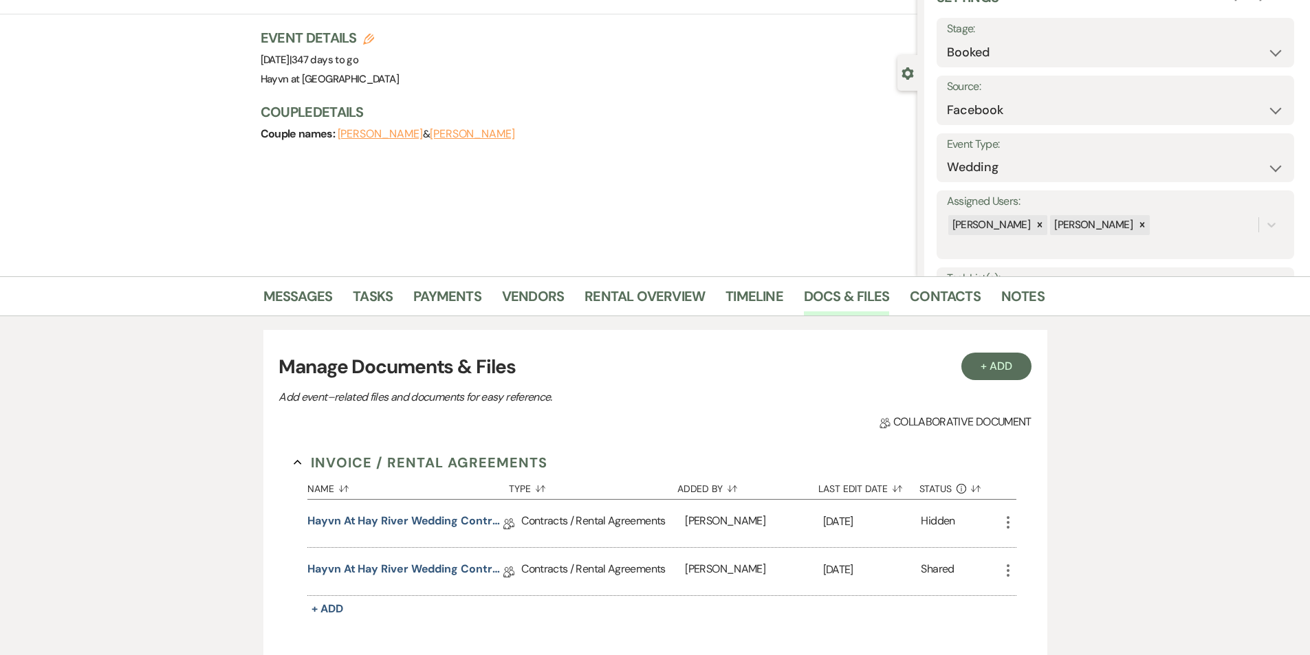
click at [1005, 520] on icon "More" at bounding box center [1008, 522] width 17 height 17
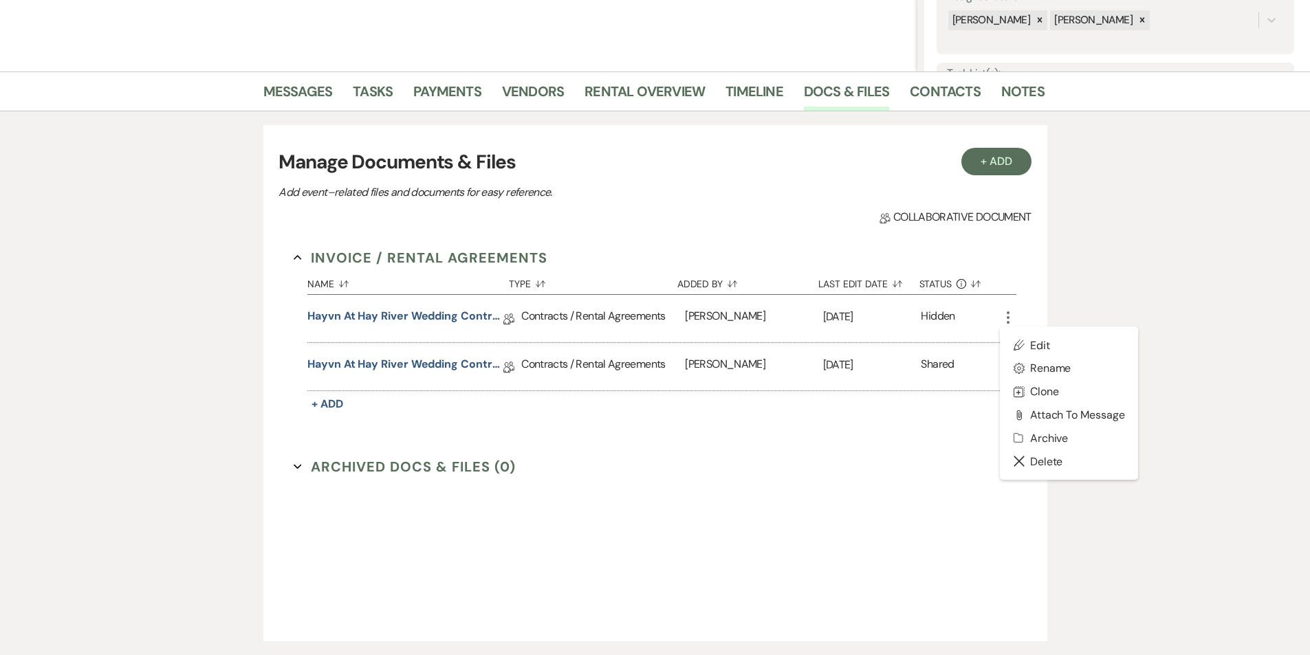
scroll to position [275, 0]
click at [1041, 466] on button "Close Delete X Delete" at bounding box center [1069, 459] width 139 height 23
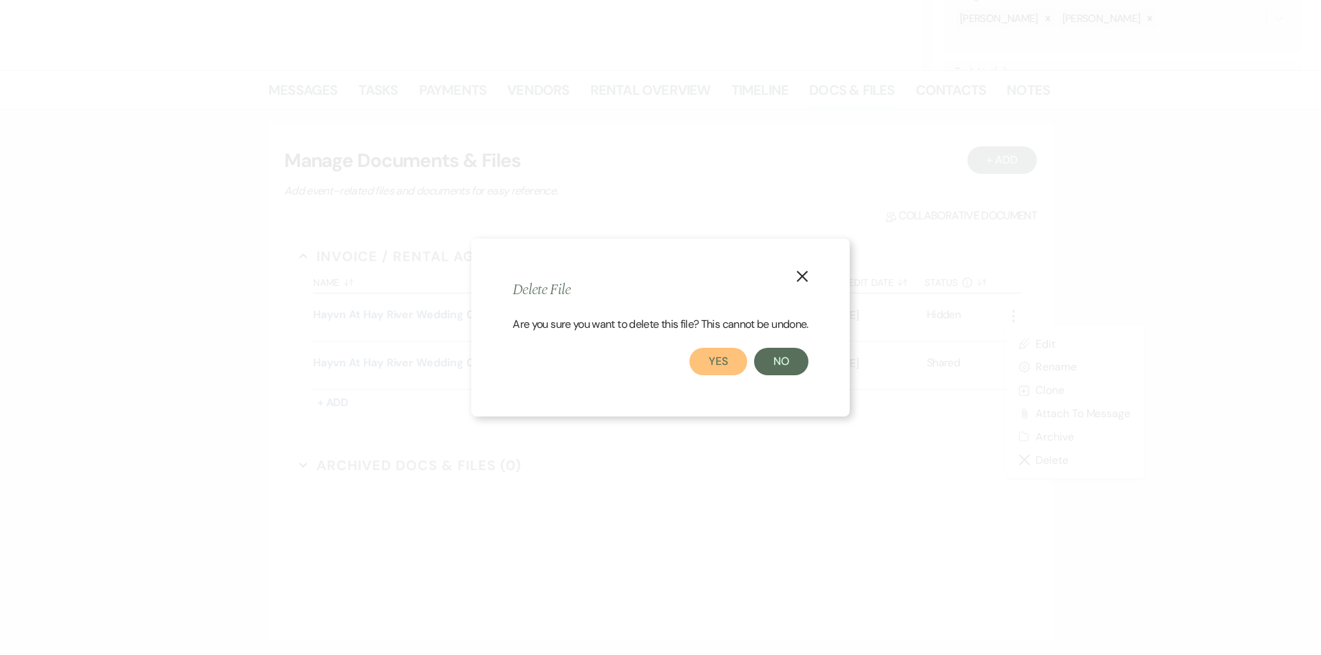
click at [719, 369] on button "Yes" at bounding box center [718, 362] width 58 height 28
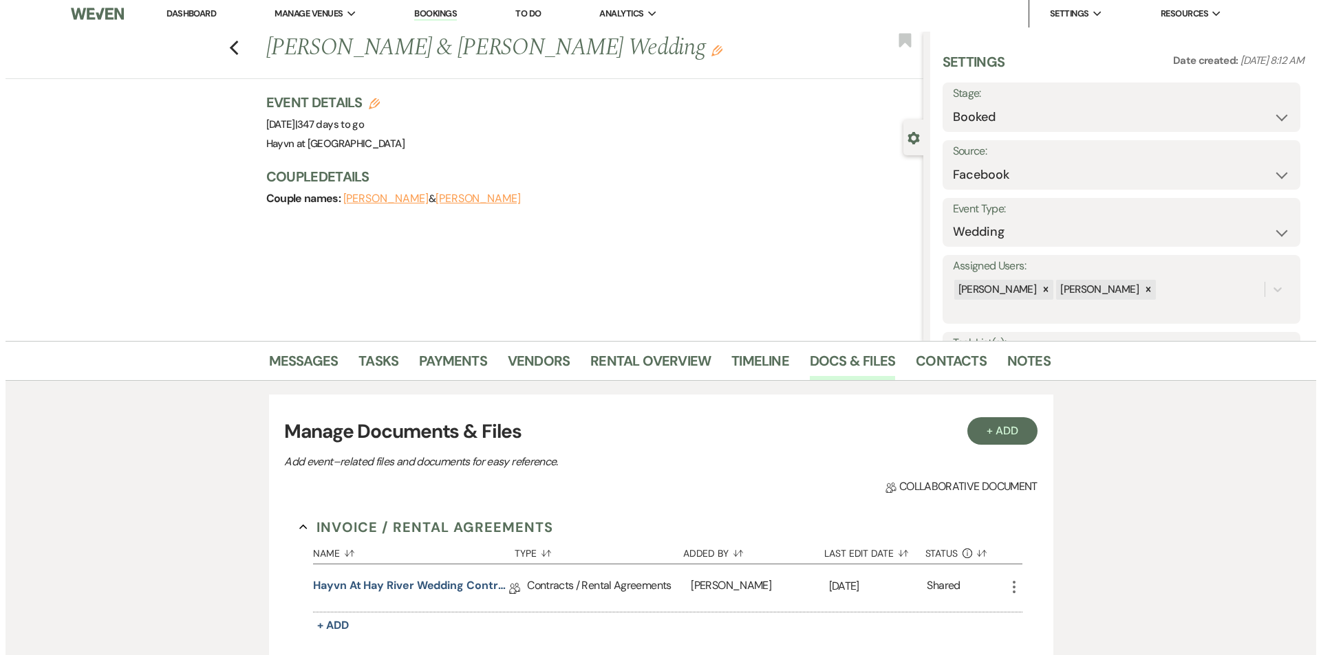
scroll to position [0, 0]
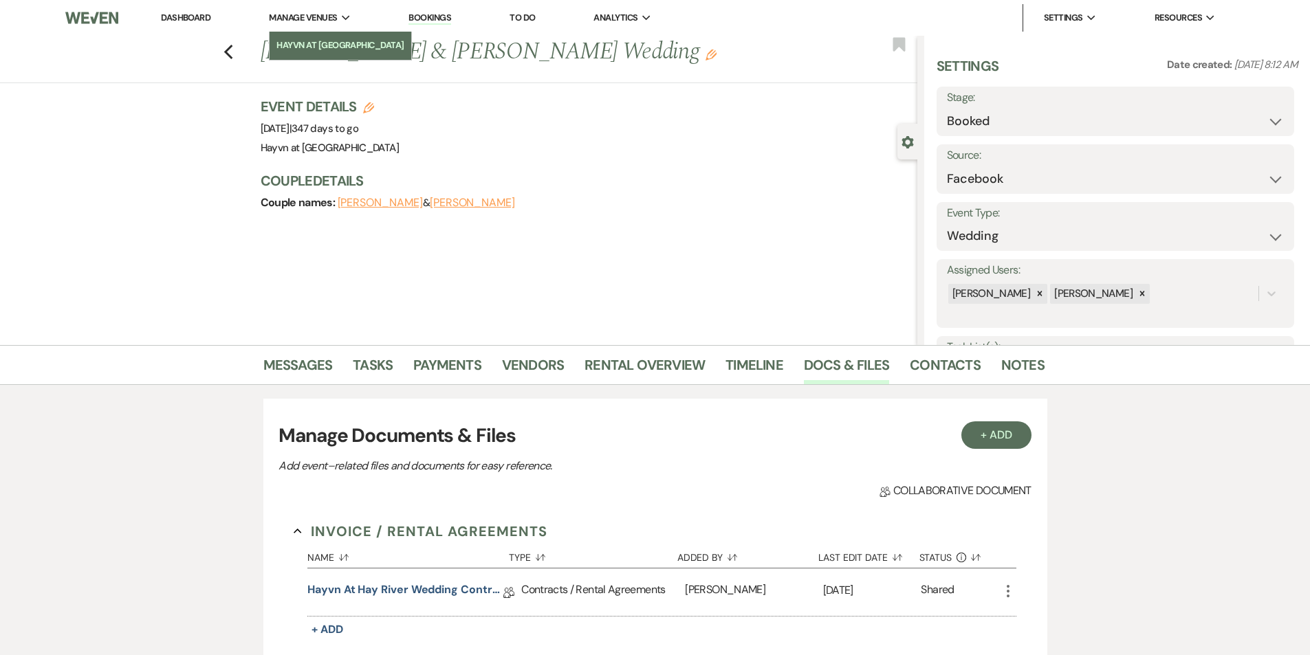
click at [315, 38] on link "Hayvn at [GEOGRAPHIC_DATA]" at bounding box center [341, 46] width 142 height 28
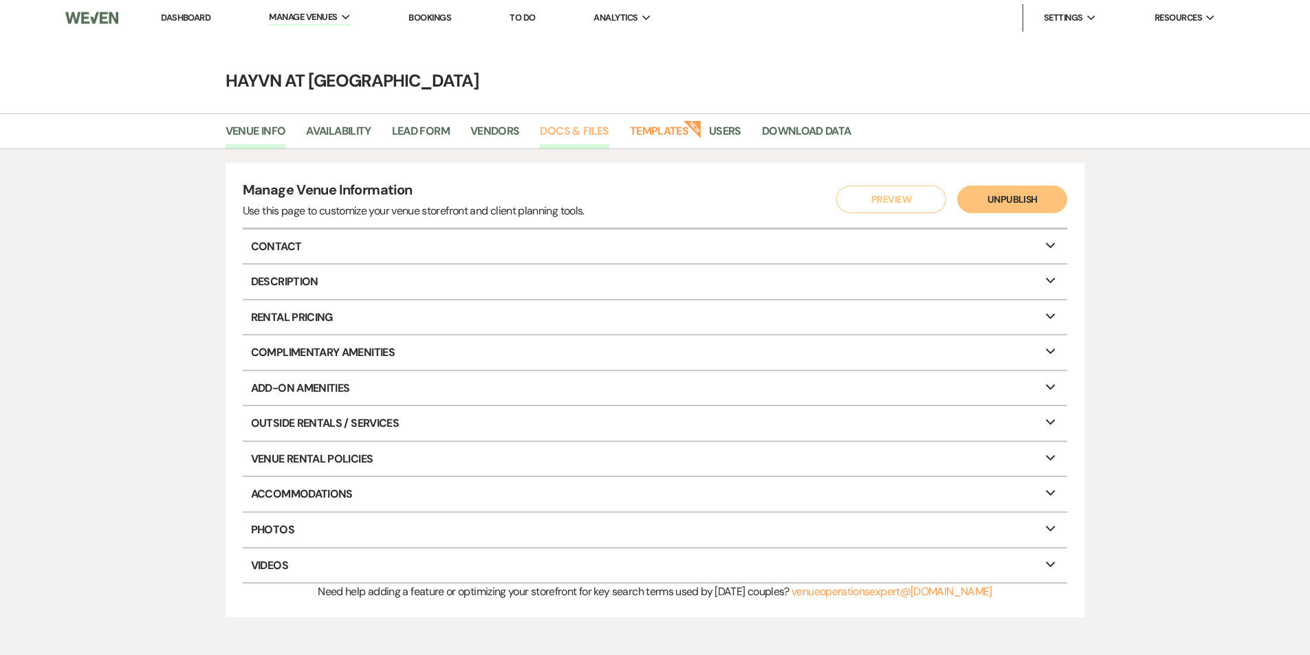
click at [596, 135] on link "Docs & Files" at bounding box center [574, 135] width 69 height 26
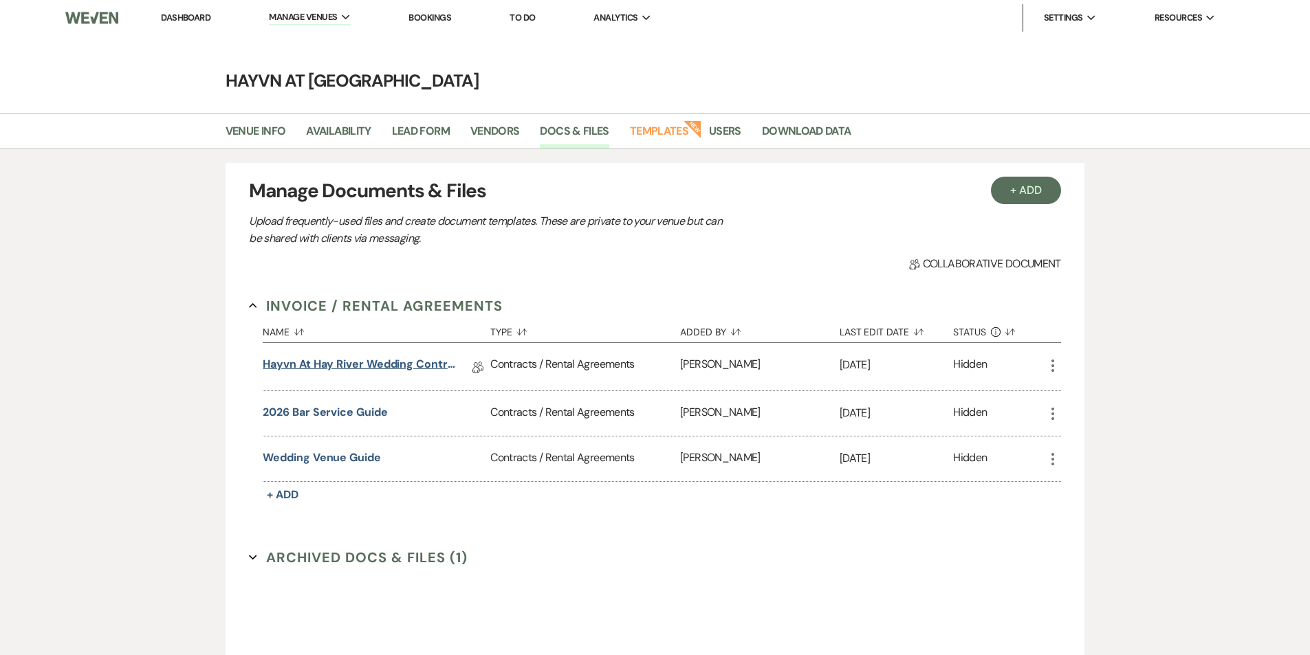
click at [355, 363] on link "Hayvn at Hay River Wedding Contract" at bounding box center [361, 366] width 196 height 21
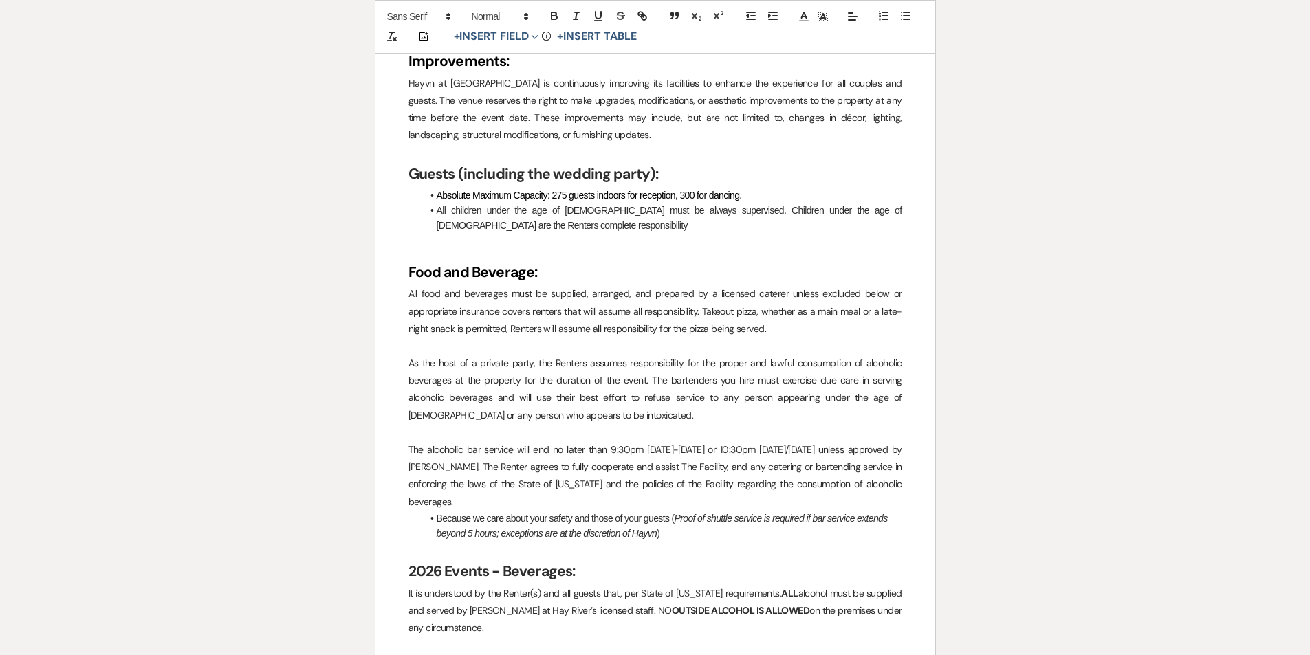
scroll to position [2132, 0]
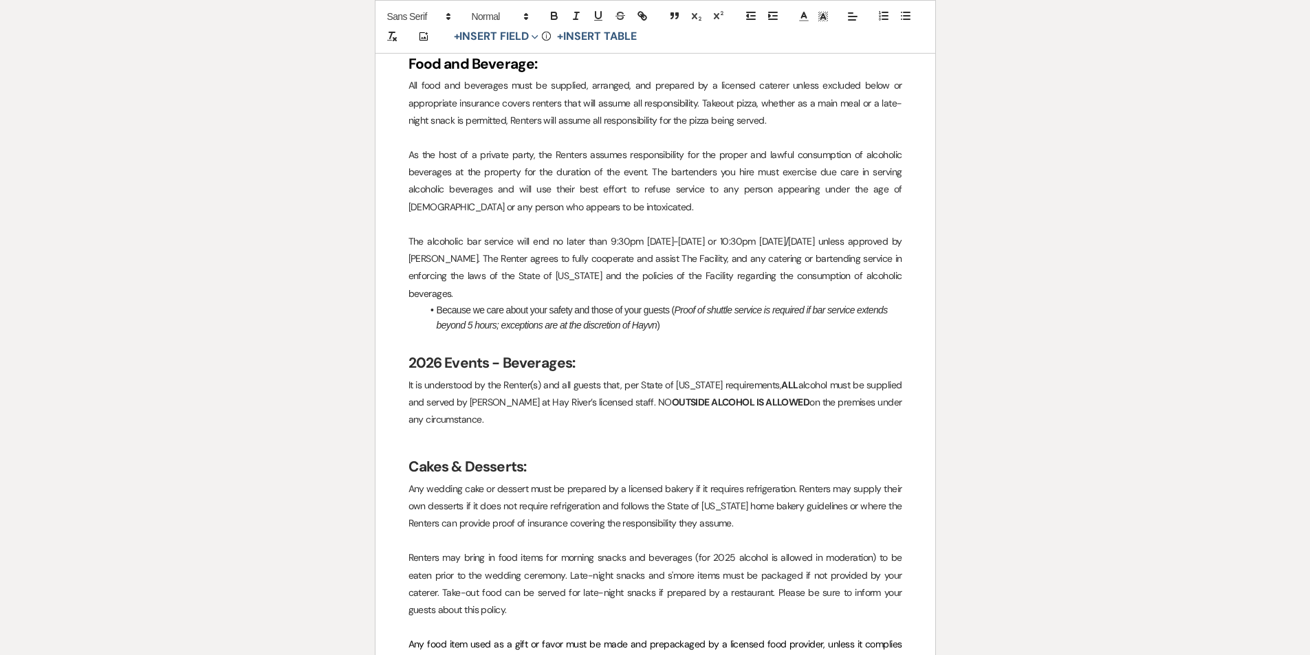
click at [523, 408] on p "It is understood by the Renter(s) and all guests that, per State of [US_STATE] …" at bounding box center [656, 403] width 494 height 52
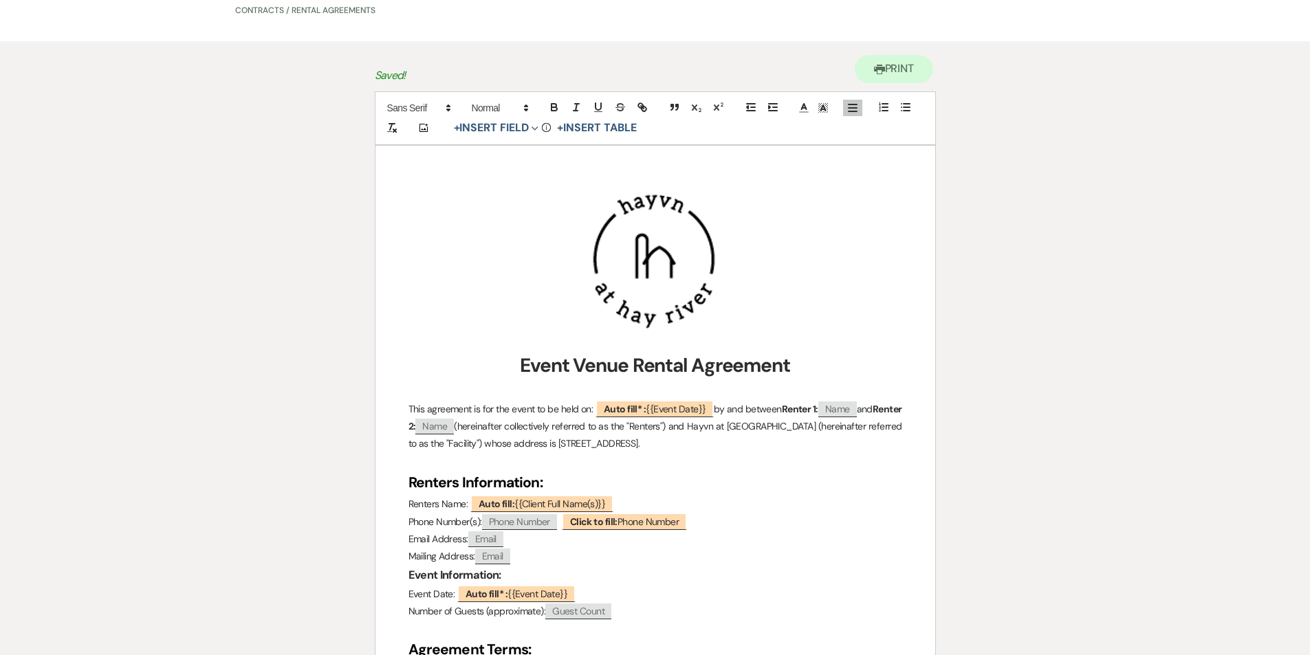
scroll to position [0, 0]
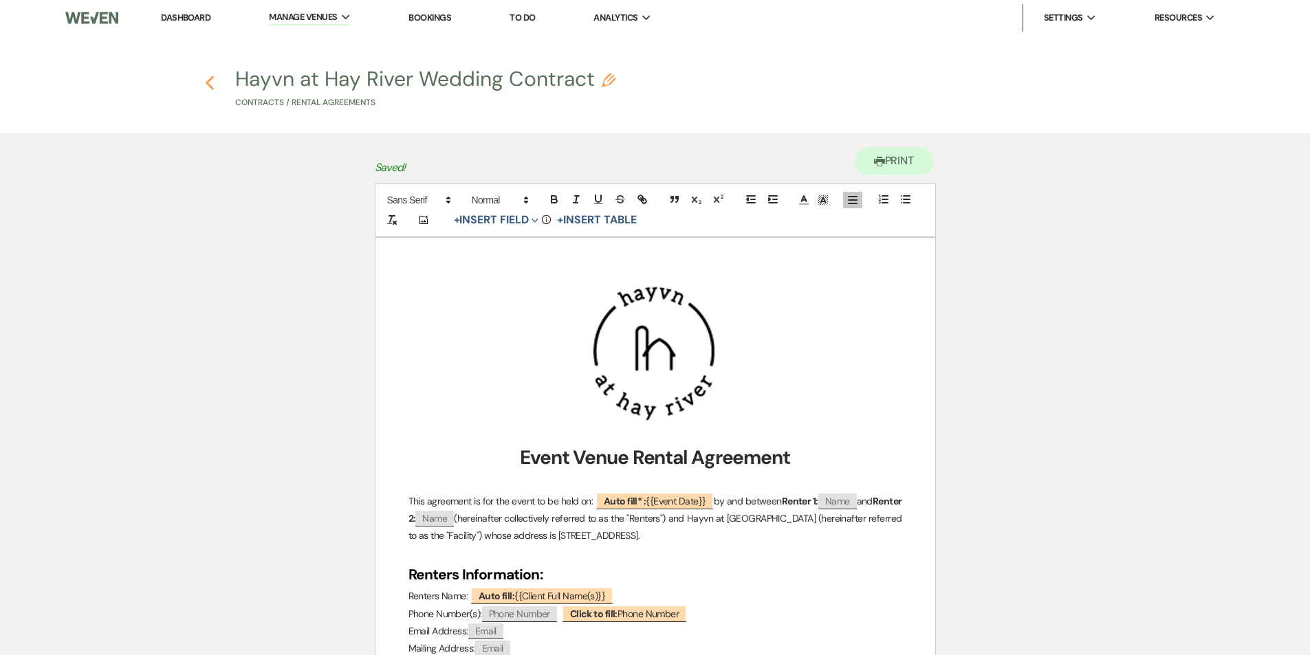
click at [211, 80] on use "button" at bounding box center [210, 83] width 9 height 15
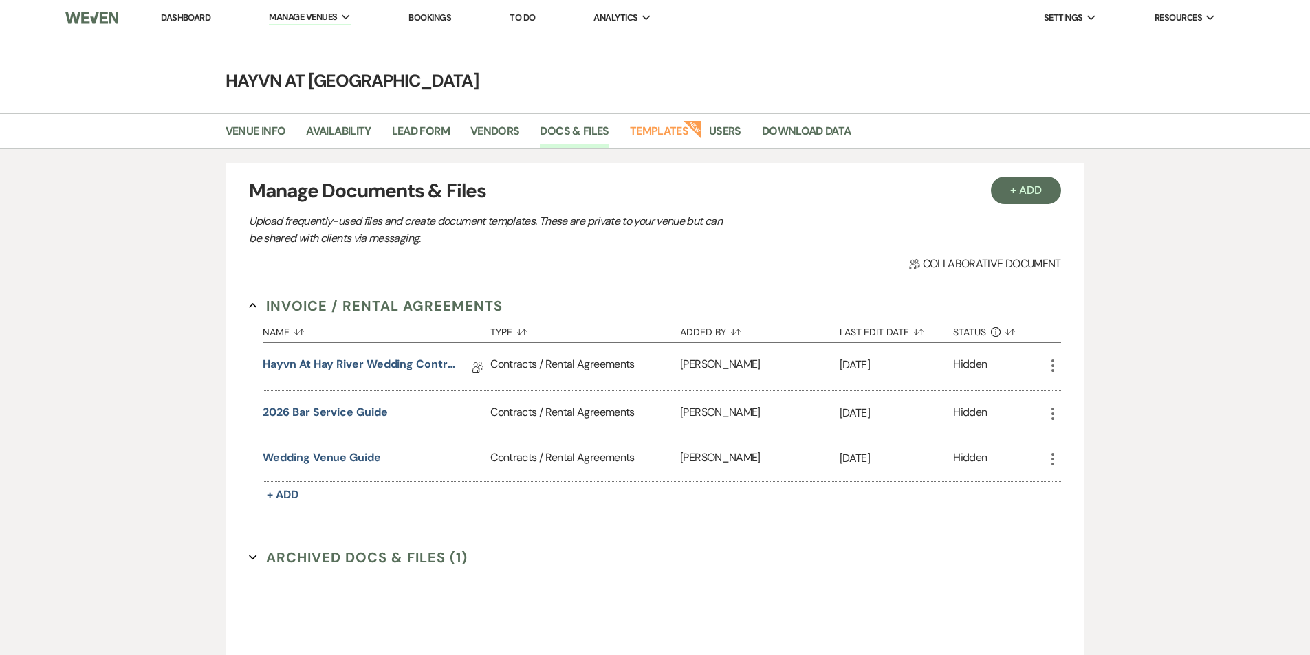
click at [193, 19] on link "Dashboard" at bounding box center [186, 18] width 50 height 12
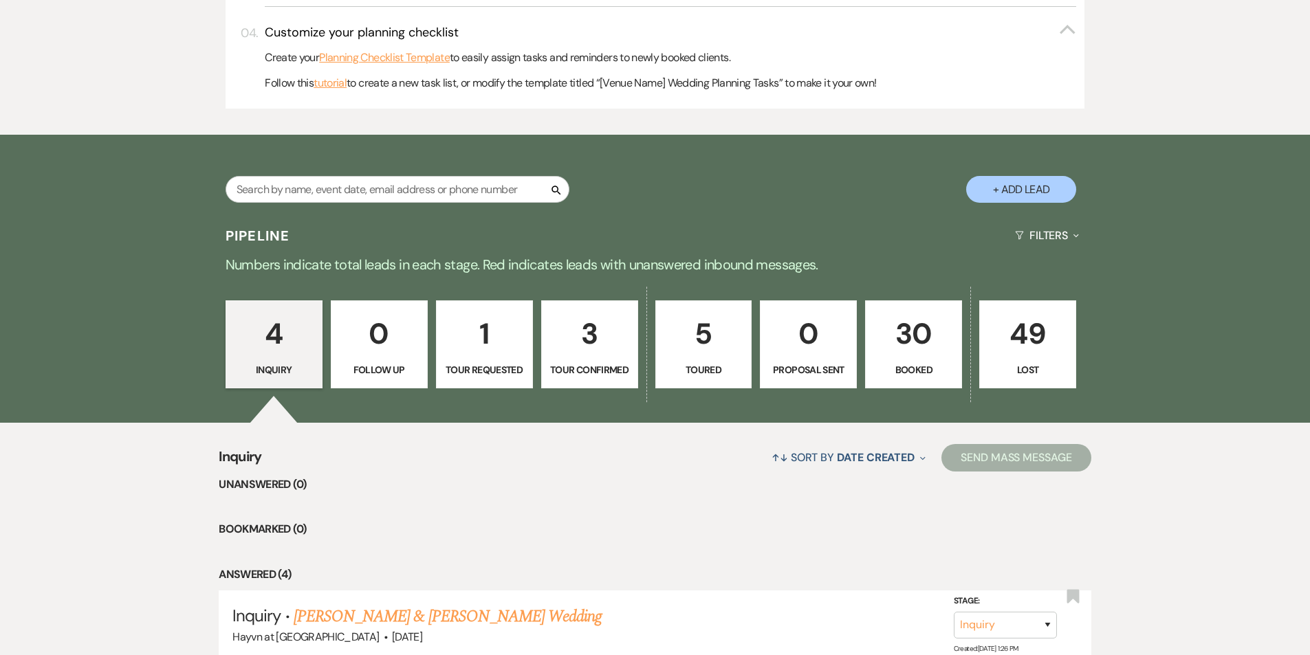
scroll to position [688, 0]
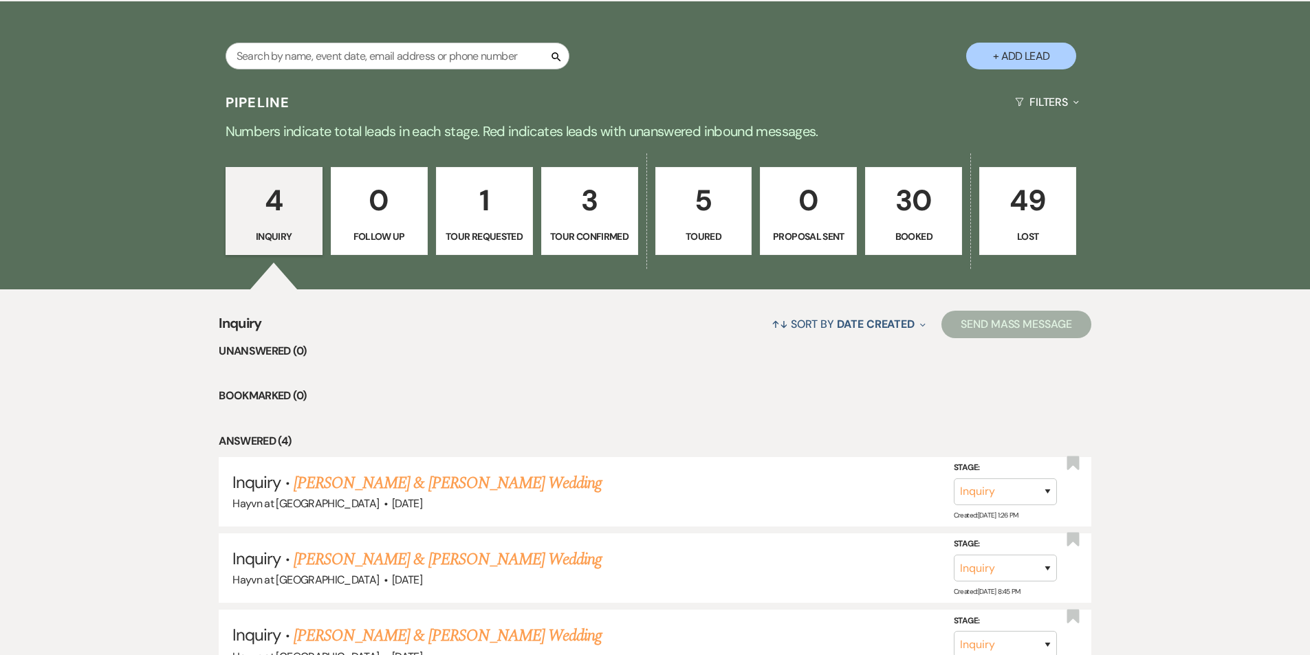
click at [904, 226] on link "30 Booked" at bounding box center [913, 211] width 97 height 88
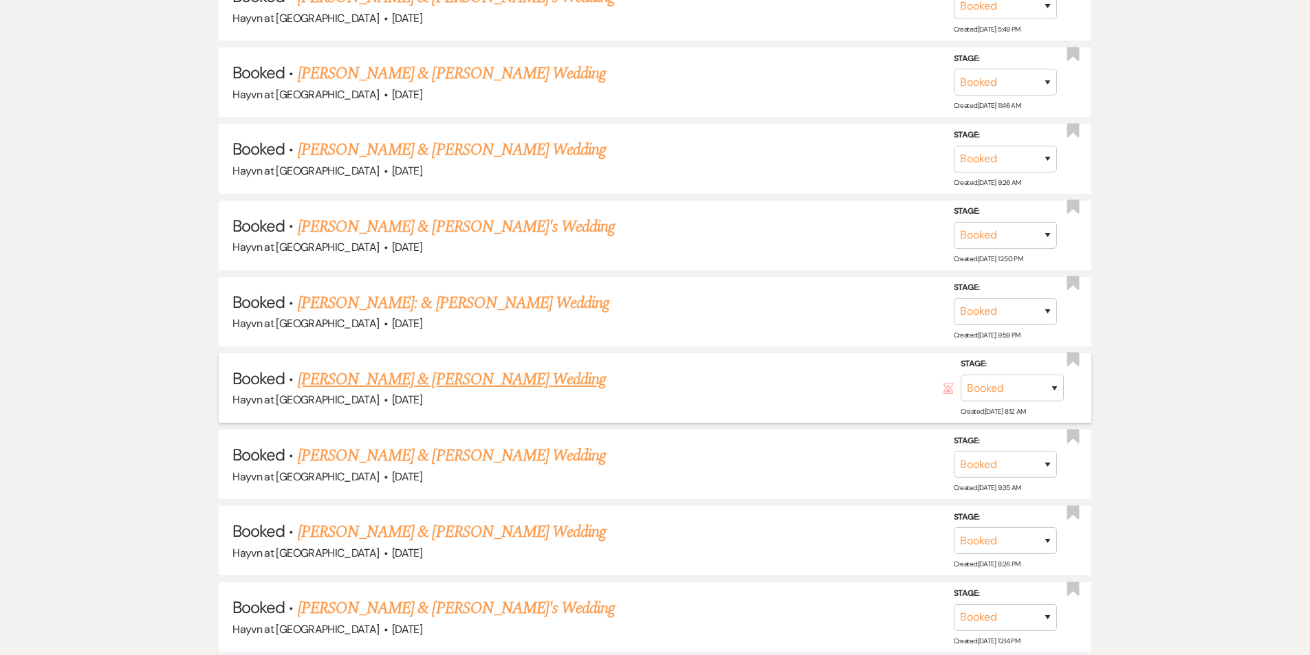
scroll to position [1788, 0]
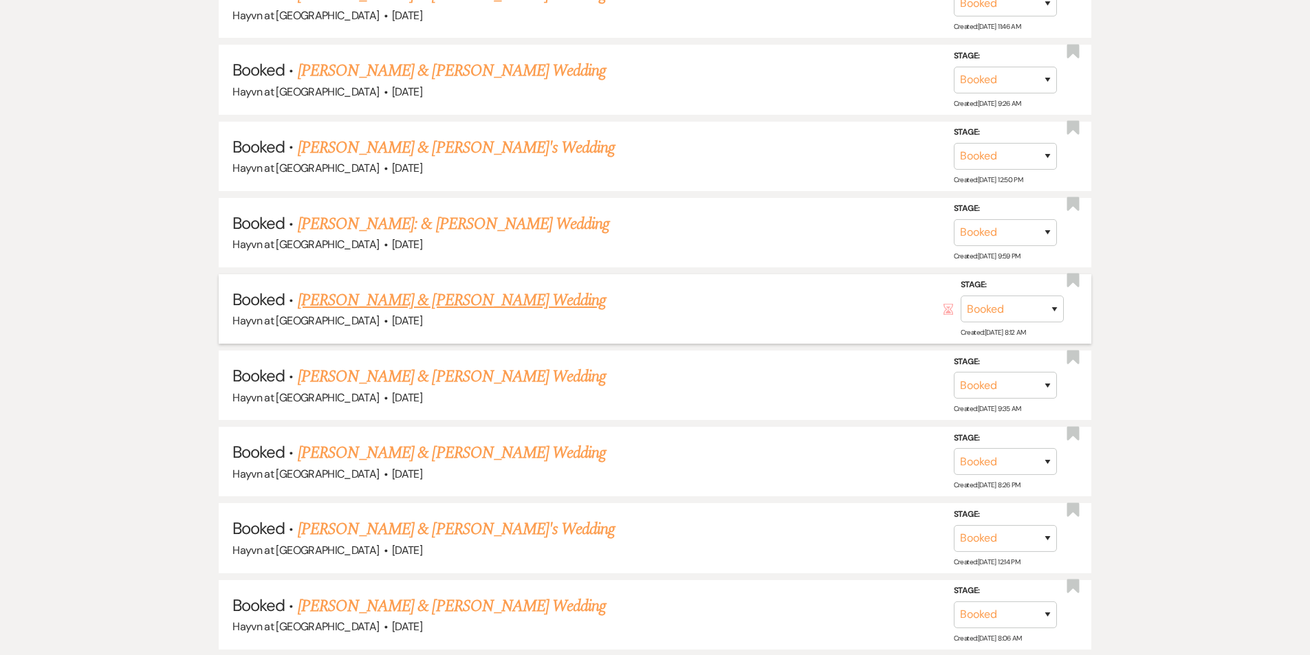
click at [460, 305] on link "[PERSON_NAME] & [PERSON_NAME] Wedding" at bounding box center [452, 300] width 308 height 25
select select "8"
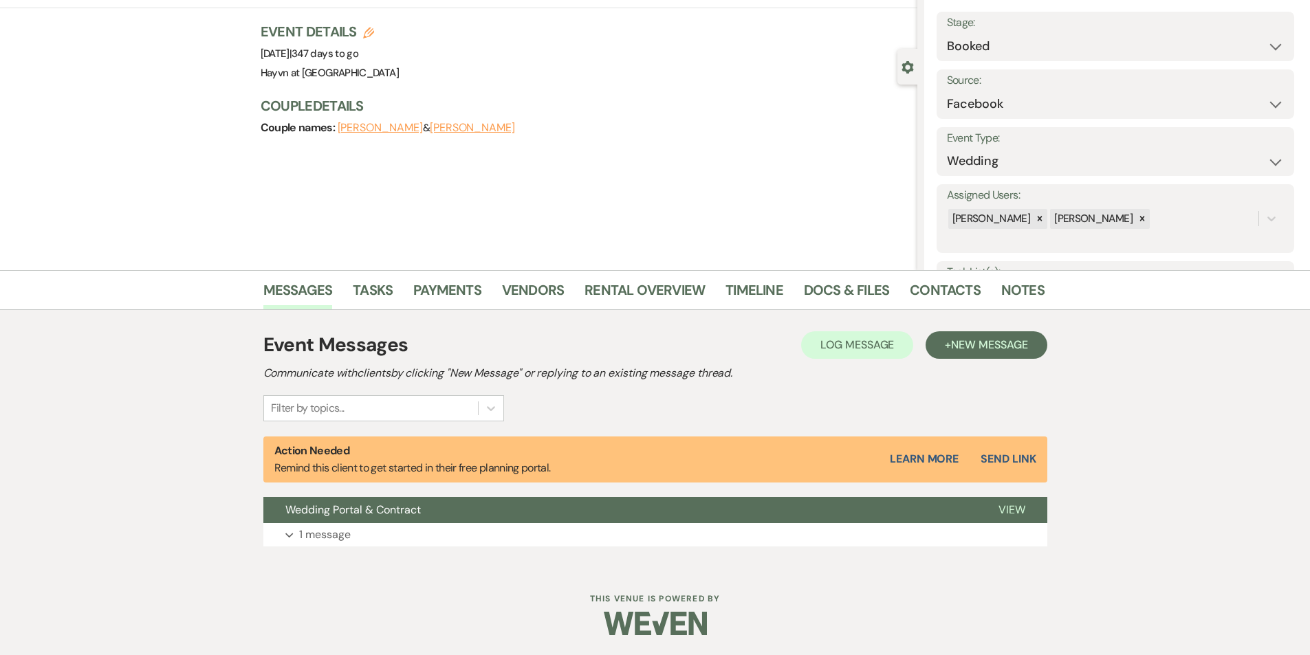
scroll to position [76, 0]
click at [416, 285] on link "Payments" at bounding box center [447, 294] width 68 height 30
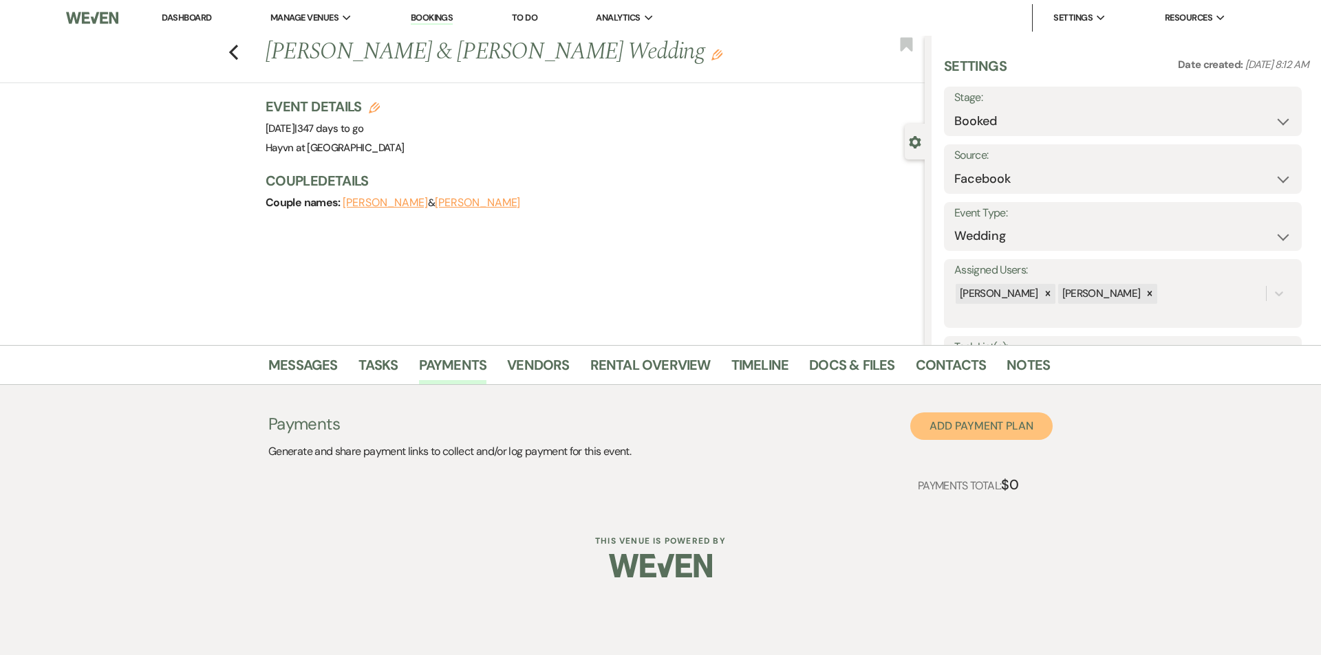
click at [1010, 422] on button "Add Payment Plan" at bounding box center [981, 427] width 142 height 28
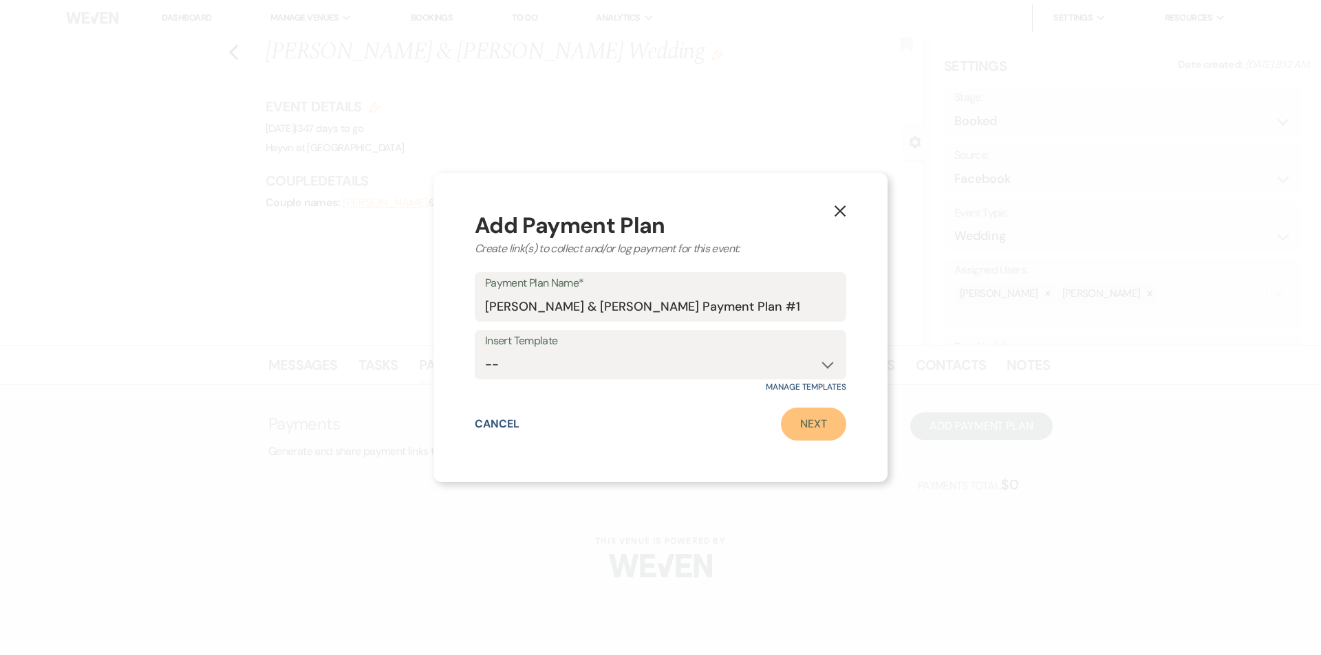
click at [811, 420] on link "Next" at bounding box center [813, 424] width 65 height 33
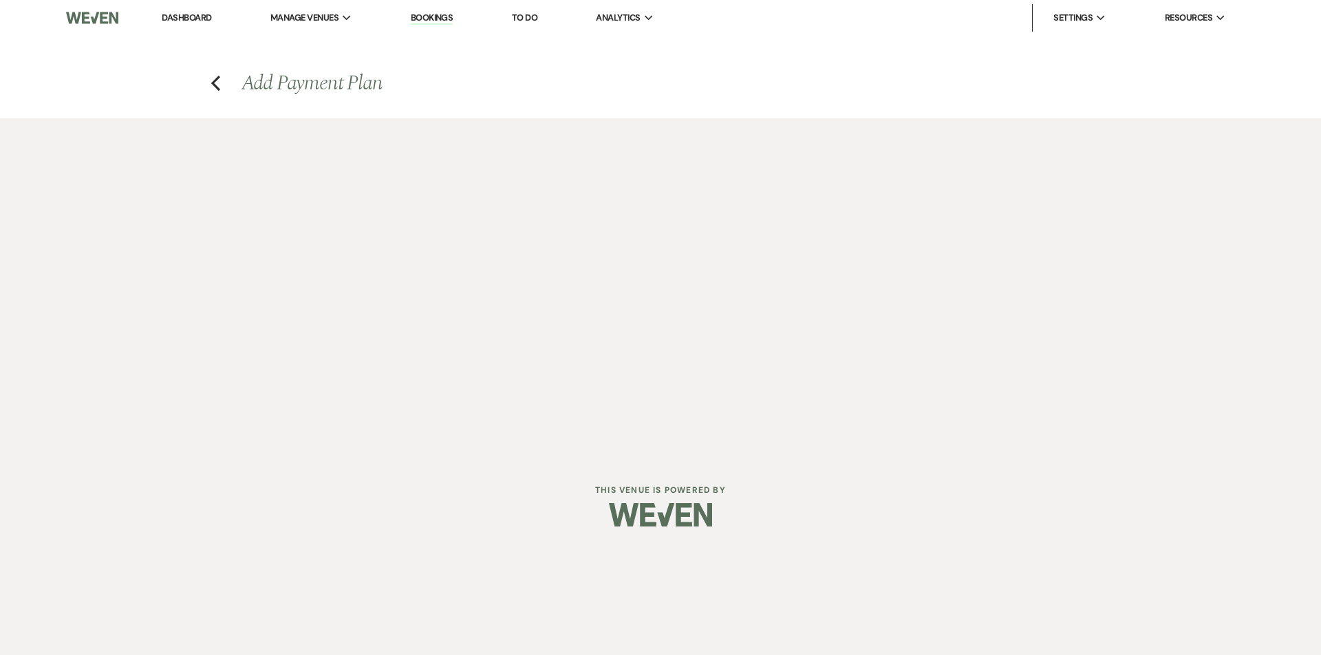
select select "2"
select select "percentage"
select select "true"
select select "client"
select select "weeks"
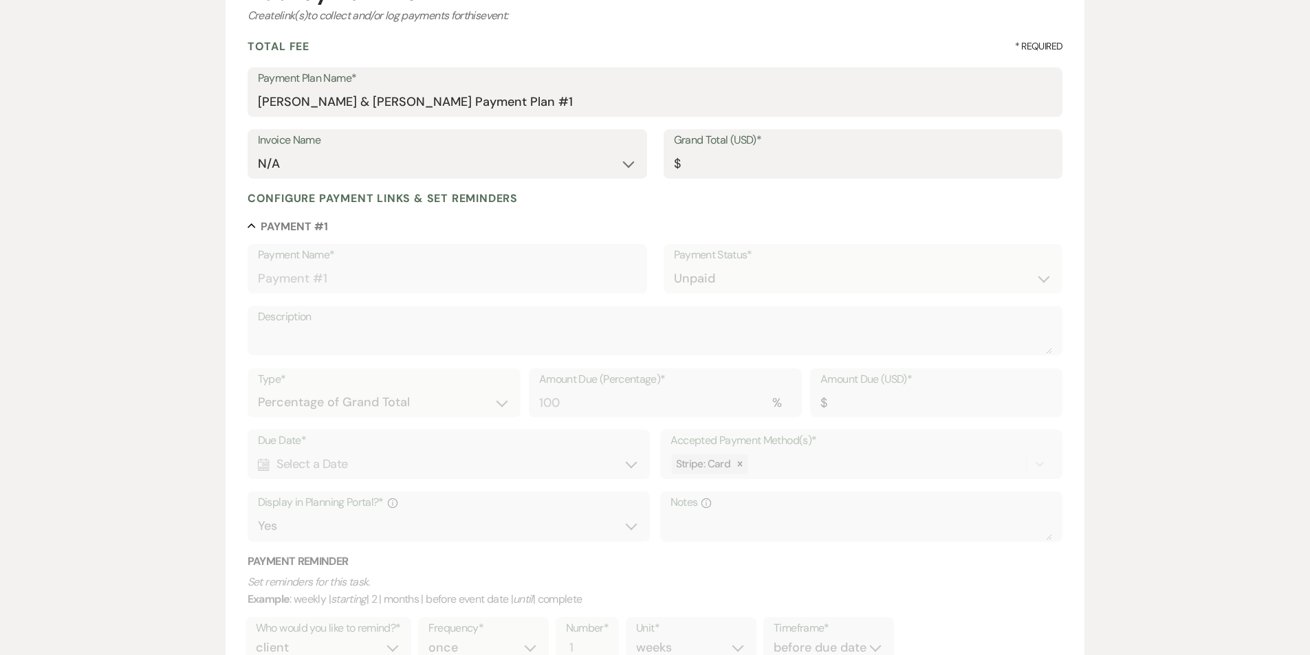
scroll to position [69, 0]
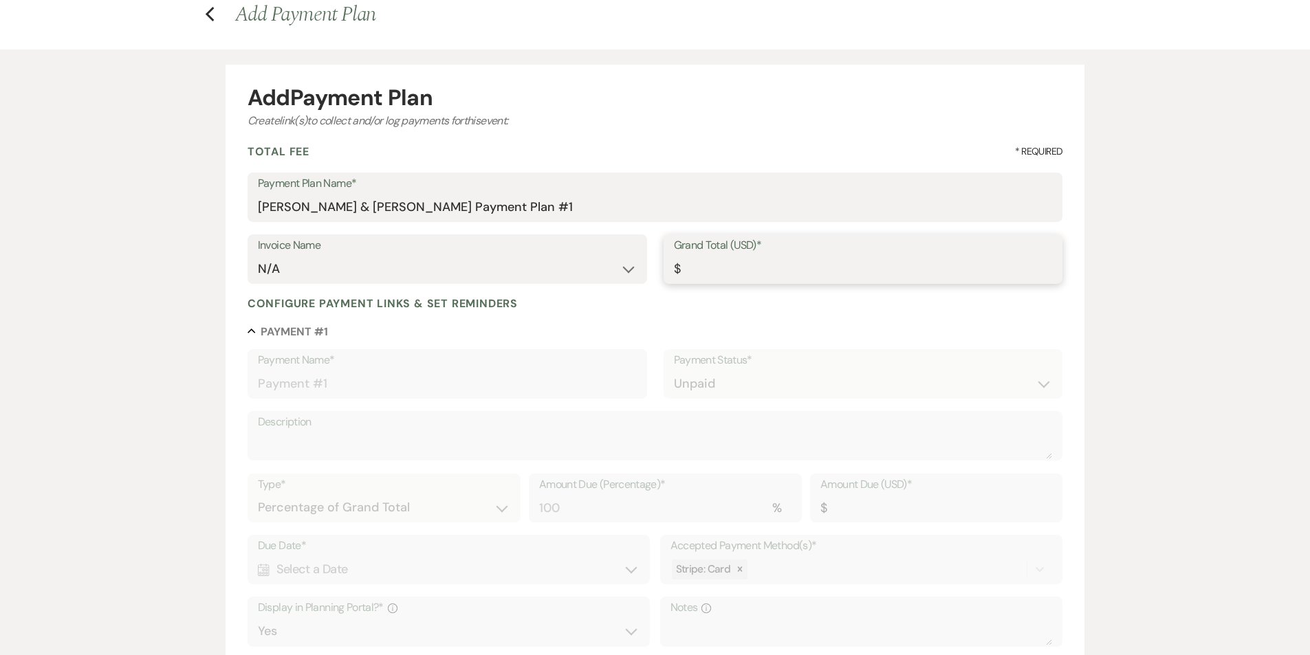
click at [730, 271] on input "Grand Total (USD)*" at bounding box center [863, 269] width 379 height 27
type input "5"
type input "5.00"
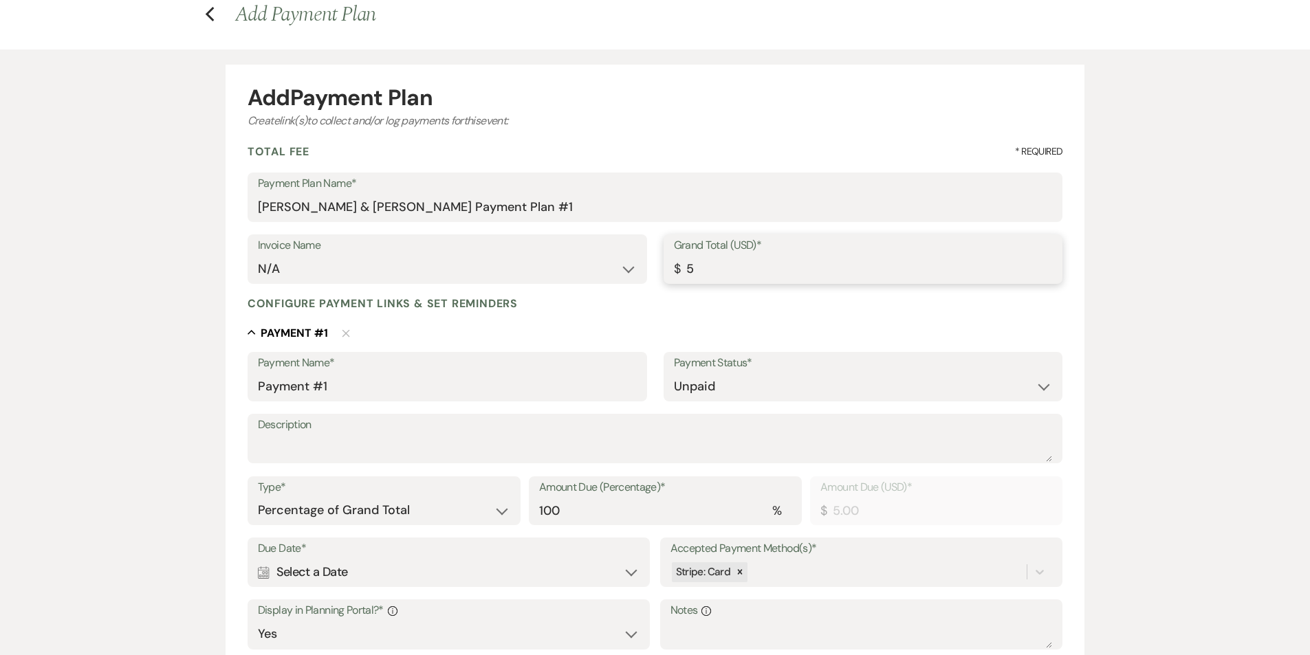
type input "53"
type input "53.00"
type input "538"
type input "538.00"
type input "5380"
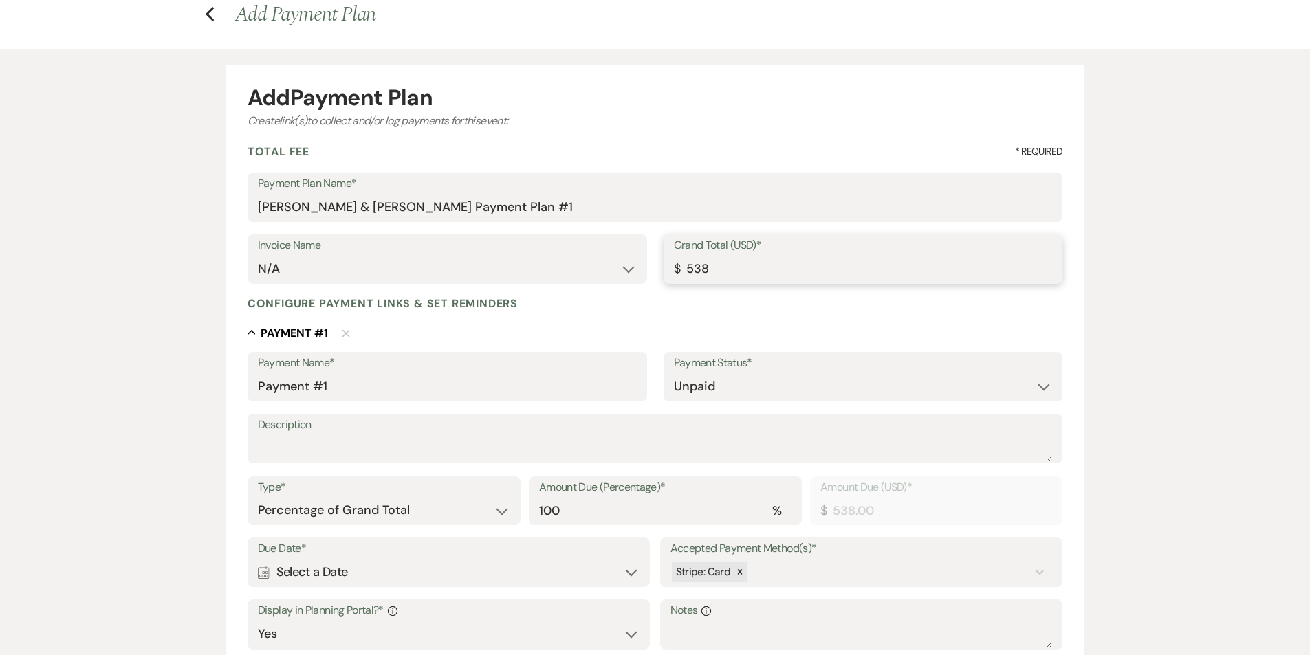
type input "5380.00"
type input "5380.5"
type input "5380.50"
click at [341, 437] on textarea "Description" at bounding box center [655, 449] width 795 height 28
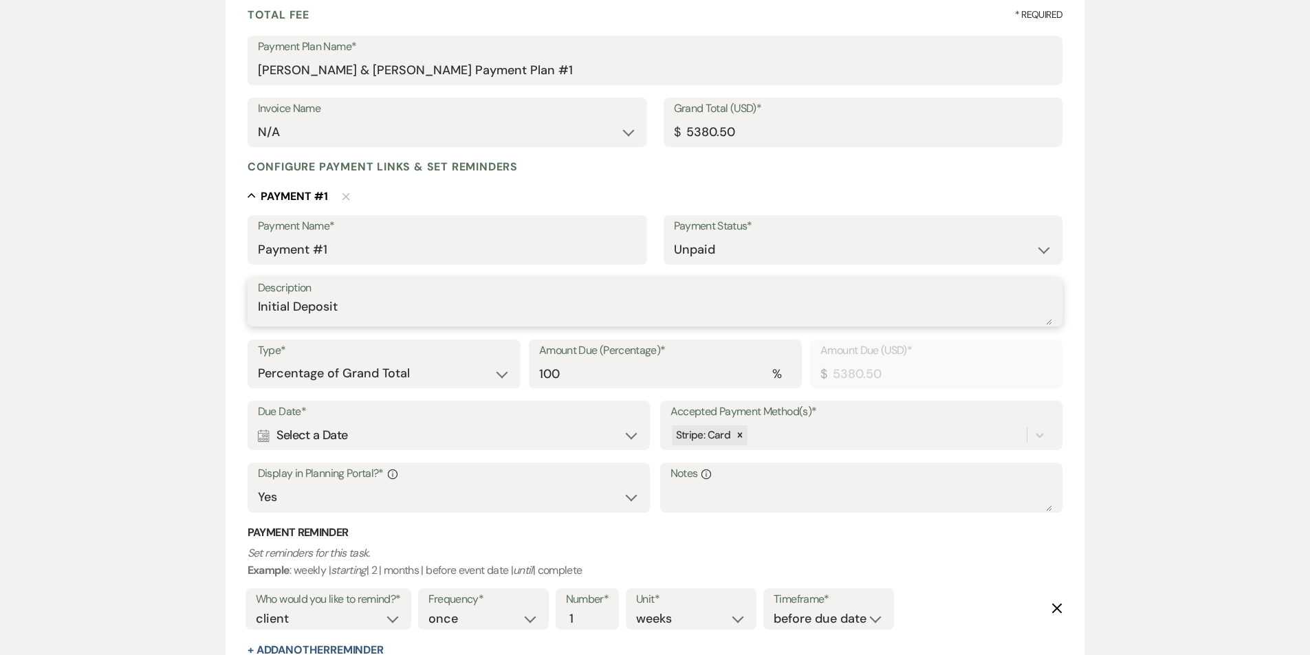
scroll to position [206, 0]
type textarea "Initial Deposit"
click at [376, 356] on label "Type*" at bounding box center [384, 350] width 252 height 20
click at [387, 370] on select "Dollar Amount Percentage of Grand Total" at bounding box center [384, 373] width 252 height 27
select select "flat"
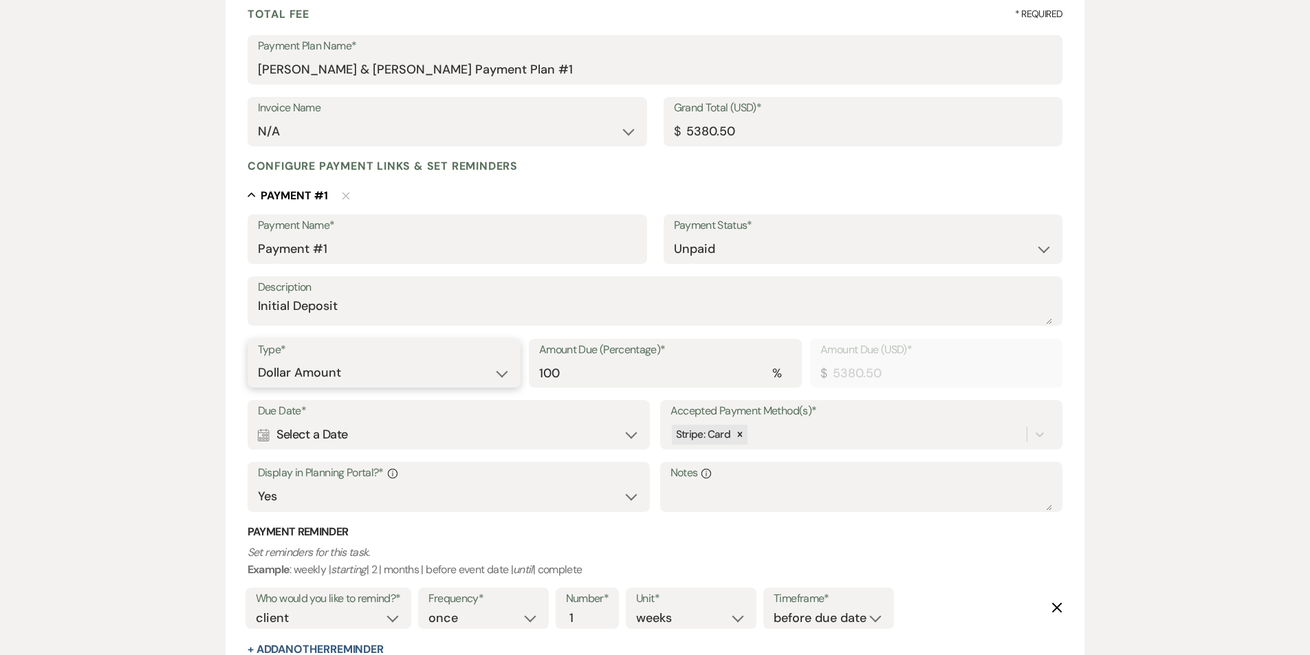
click at [258, 360] on select "Dollar Amount Percentage of Grand Total" at bounding box center [384, 373] width 252 height 27
drag, startPoint x: 769, startPoint y: 373, endPoint x: 651, endPoint y: 380, distance: 117.8
click at [651, 380] on div "Type* Dollar Amount Percentage of Grand Total Amount Due (USD)* $ 5380.50" at bounding box center [656, 370] width 816 height 62
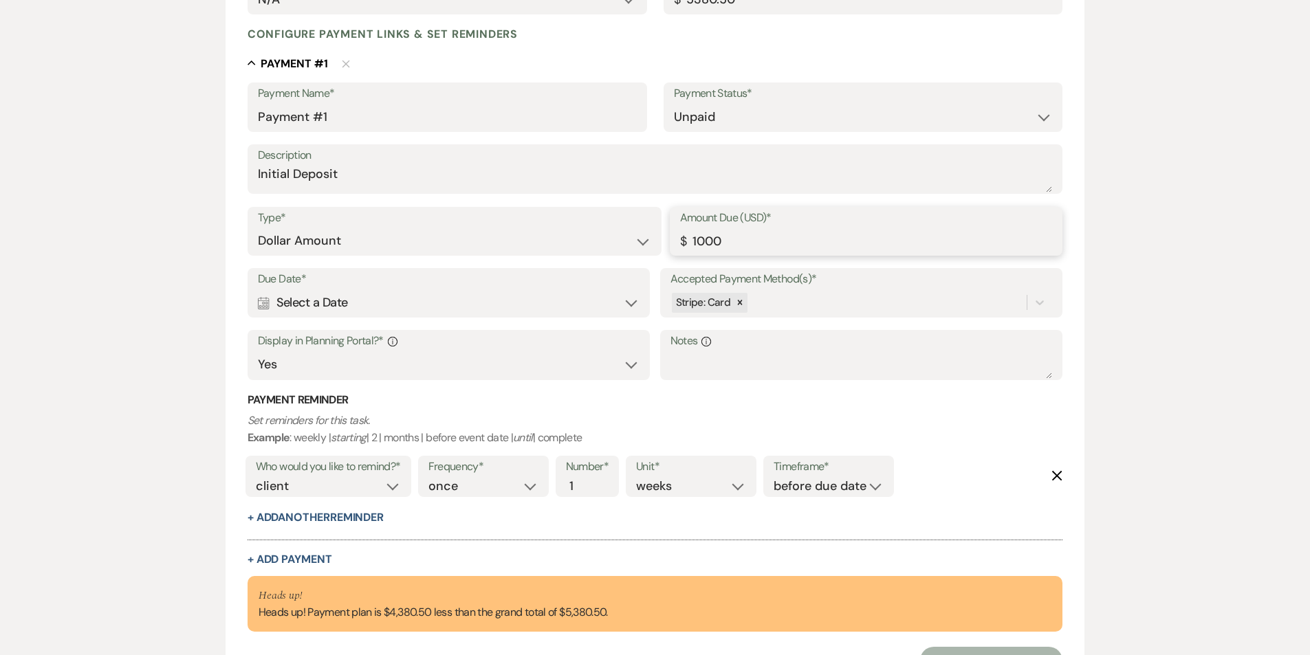
scroll to position [344, 0]
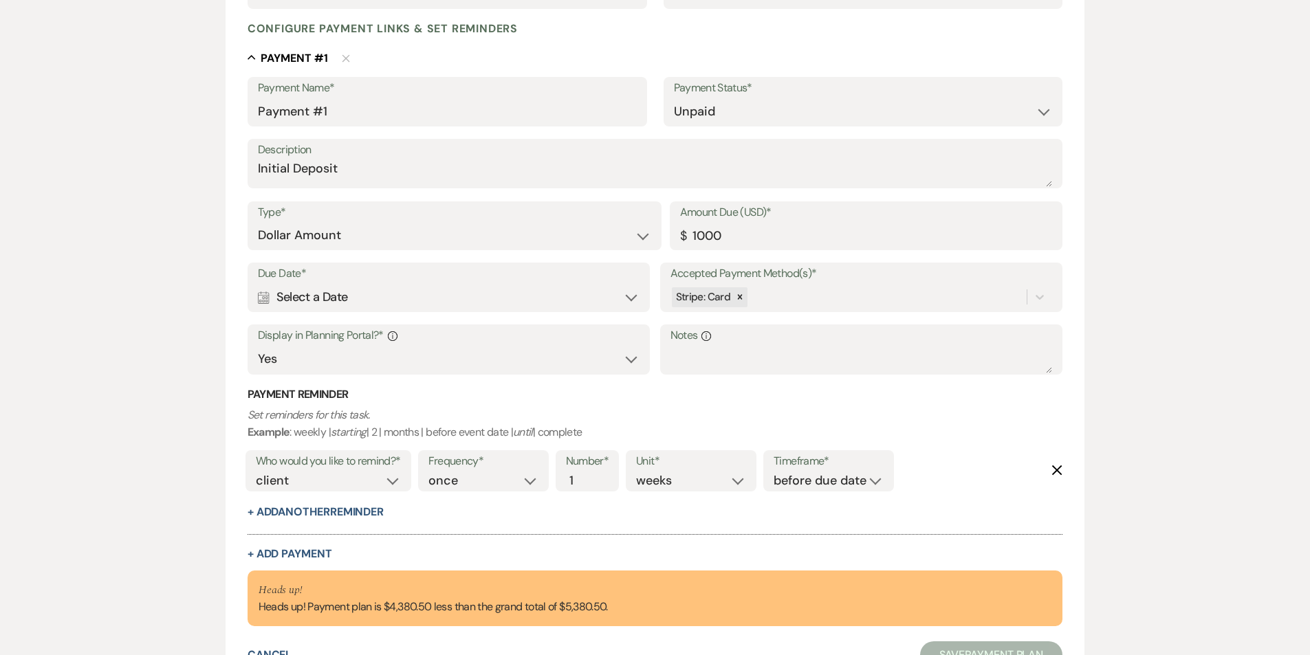
type input "1000.00"
click at [508, 295] on div "Calendar Select a Date Expand" at bounding box center [449, 297] width 382 height 27
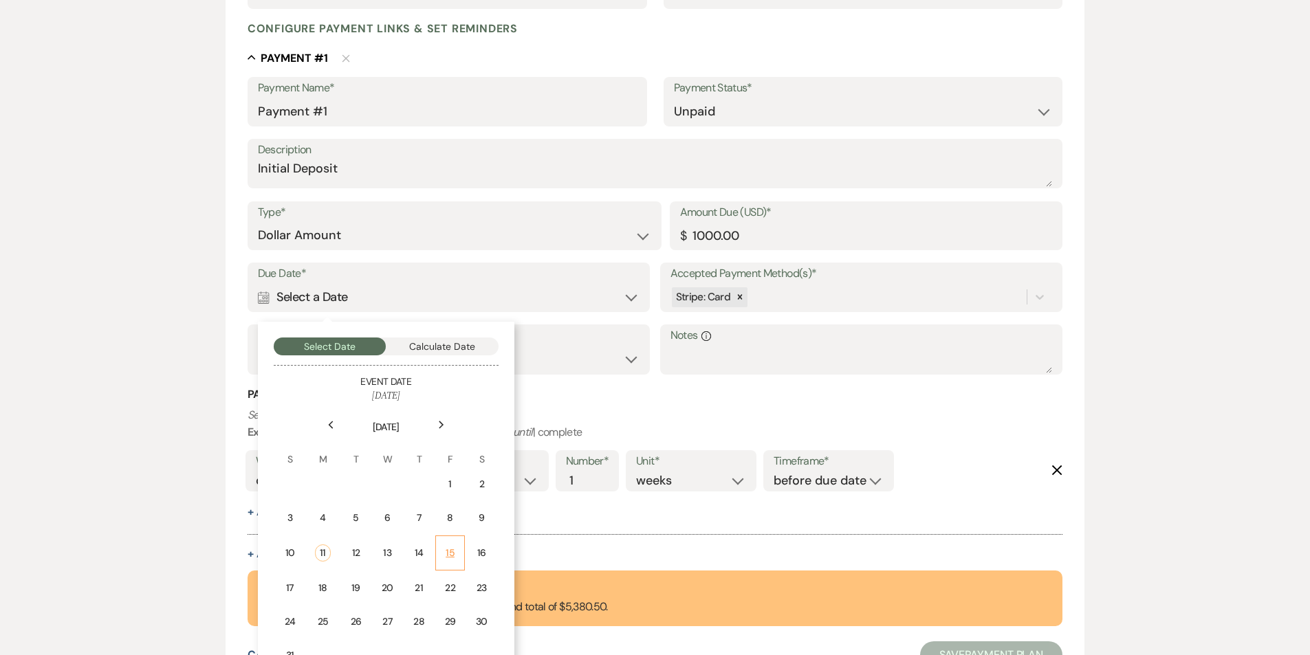
click at [458, 546] on td "15" at bounding box center [450, 553] width 30 height 35
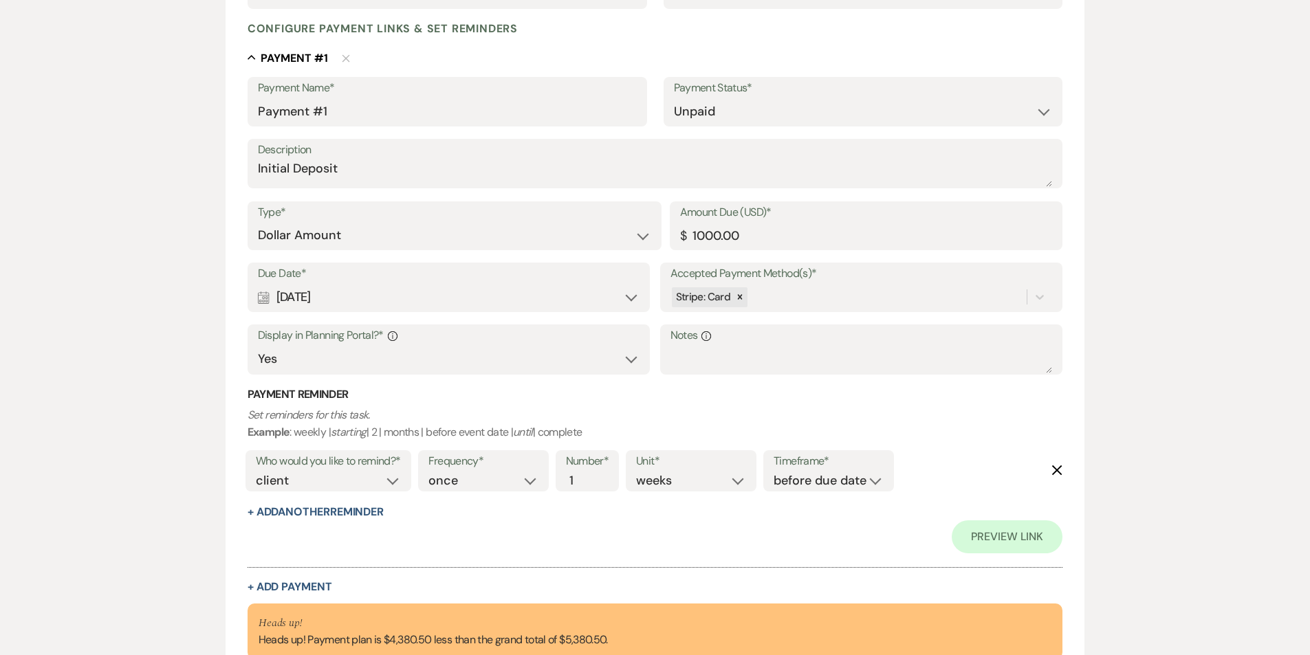
click at [620, 292] on div "Calendar [DATE] Expand" at bounding box center [449, 297] width 382 height 27
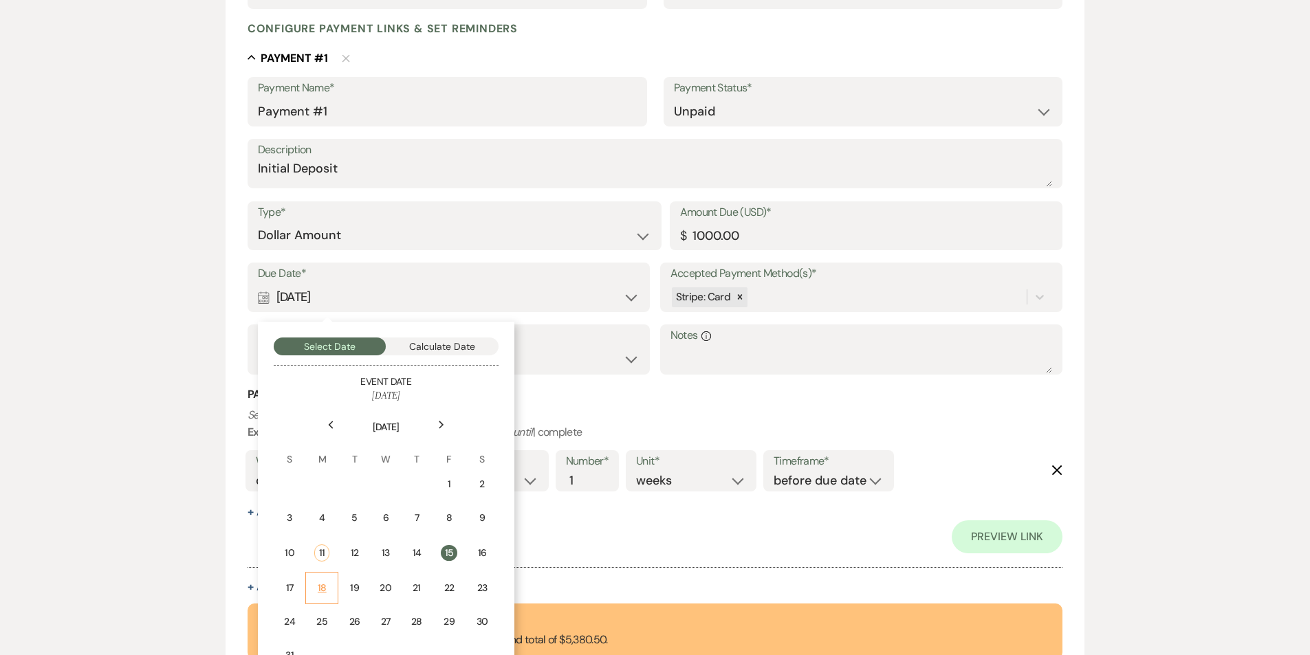
click at [318, 588] on div "18" at bounding box center [321, 588] width 15 height 14
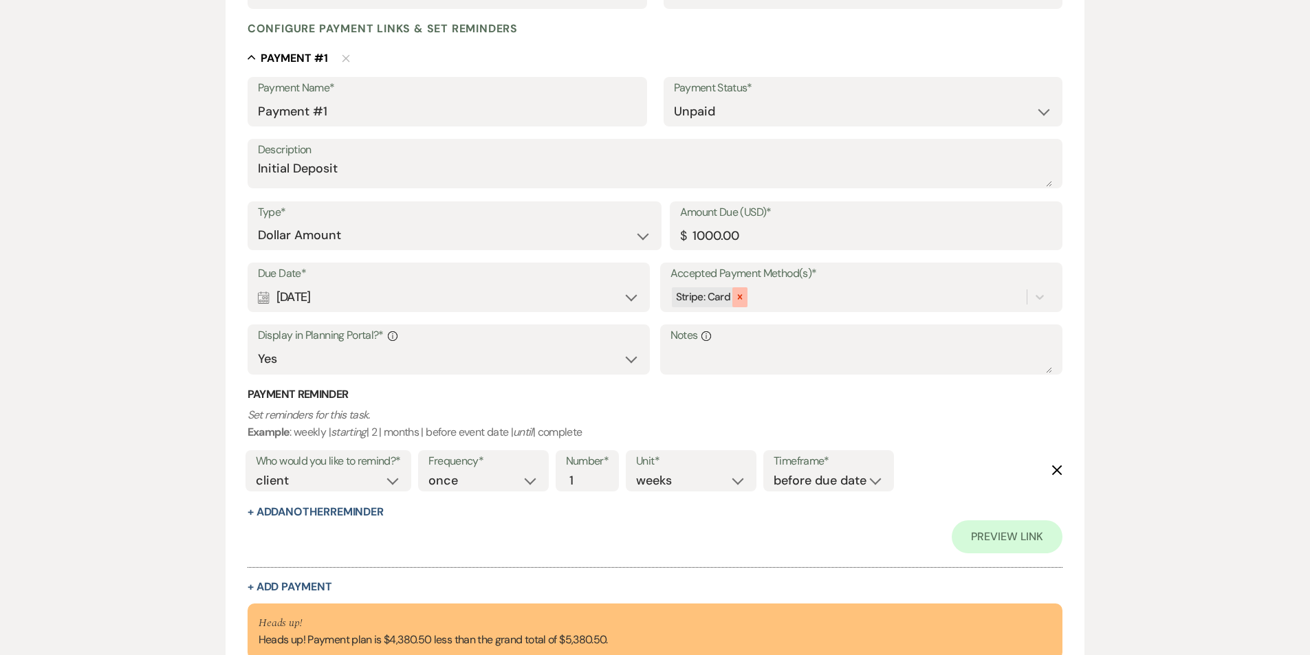
click at [740, 296] on icon at bounding box center [740, 297] width 5 height 5
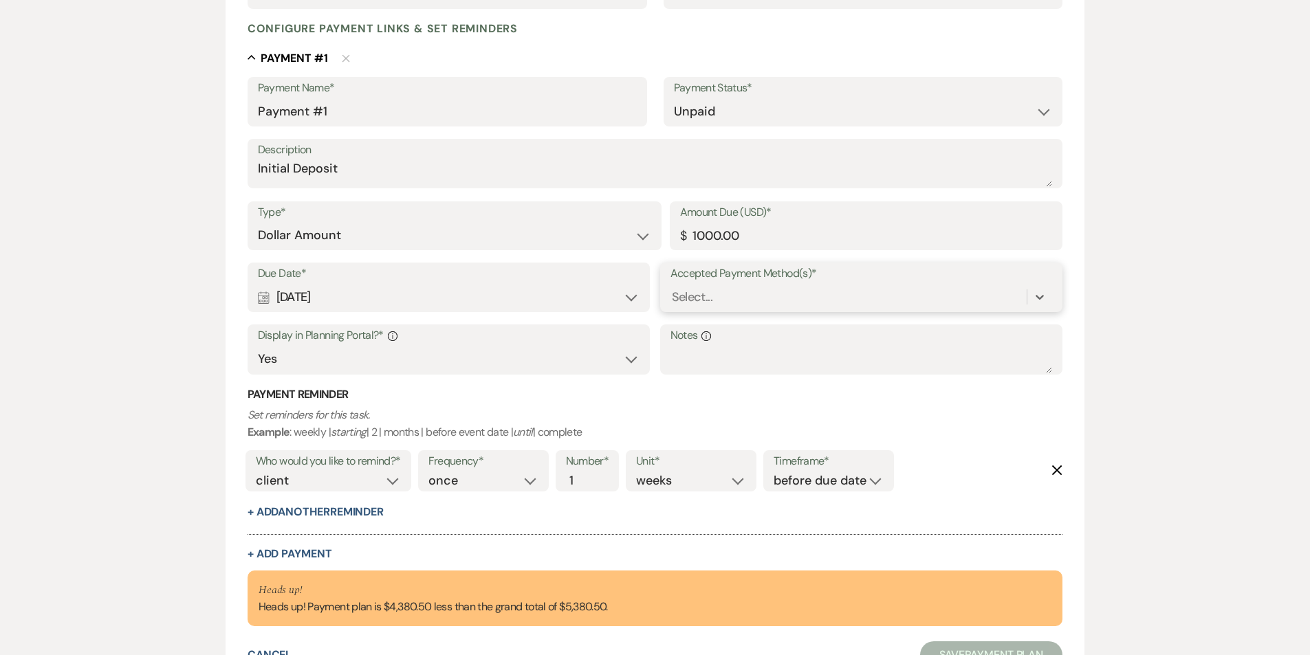
click at [737, 296] on div "Select..." at bounding box center [849, 297] width 357 height 24
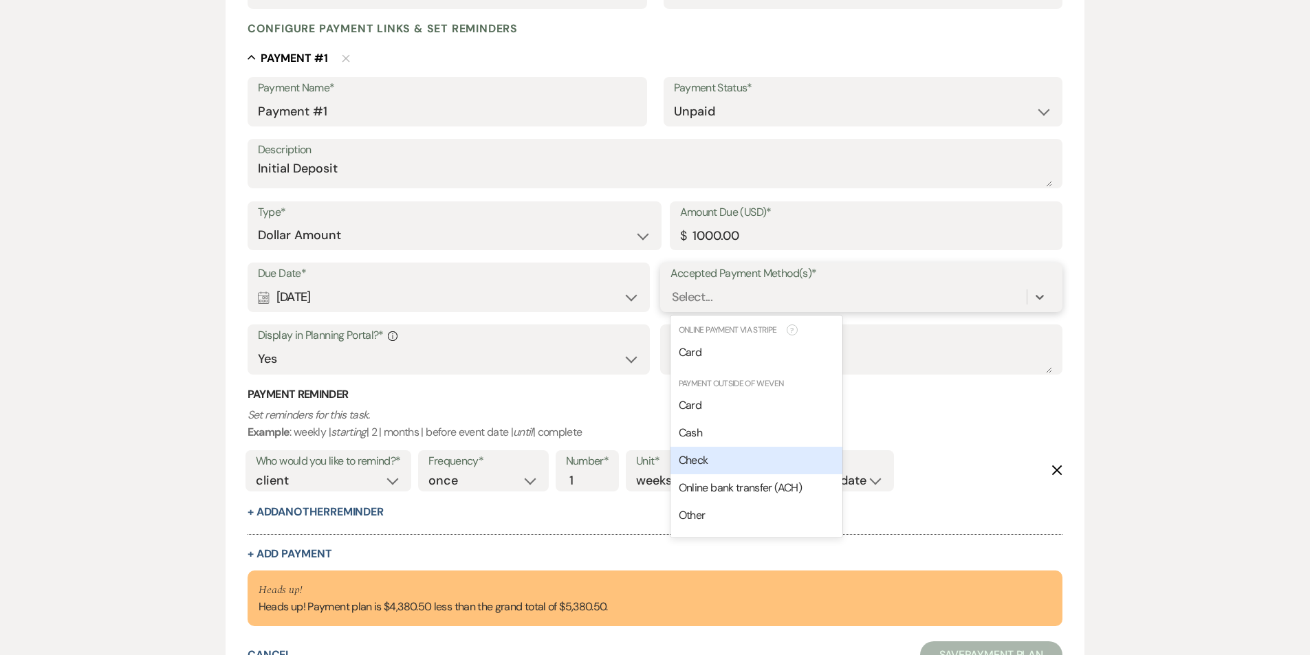
drag, startPoint x: 701, startPoint y: 456, endPoint x: 606, endPoint y: 421, distance: 101.2
click at [702, 454] on span "Check" at bounding box center [694, 460] width 30 height 14
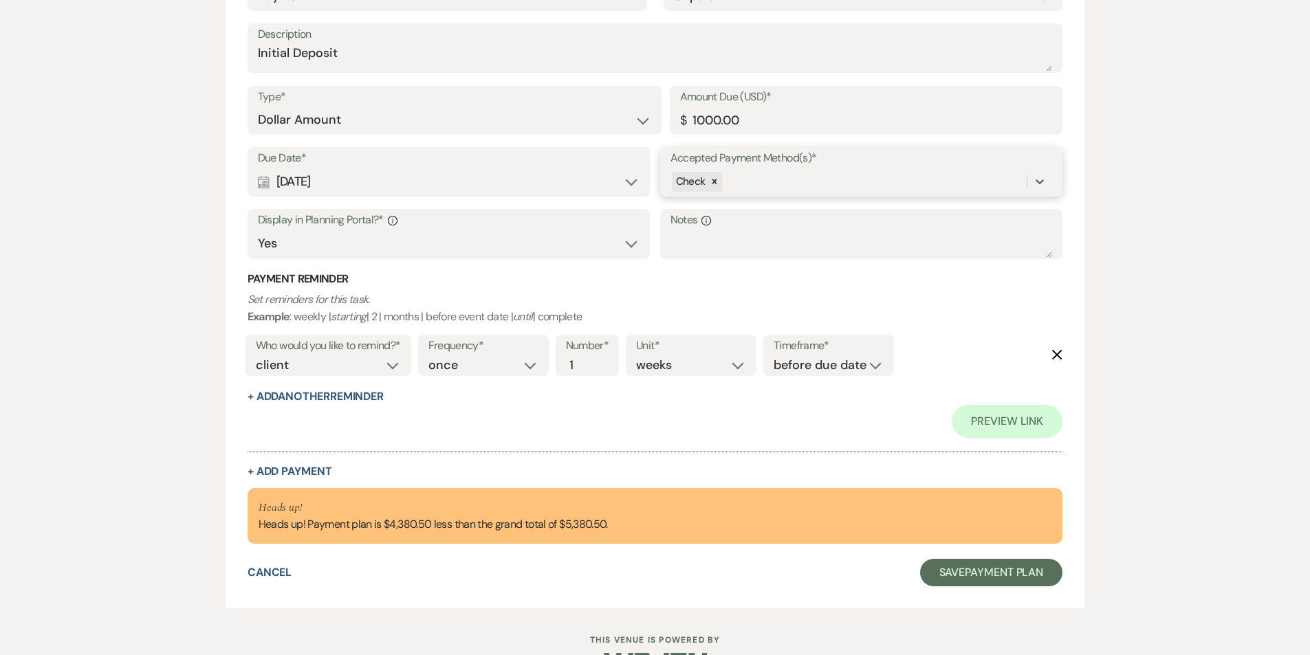
scroll to position [481, 0]
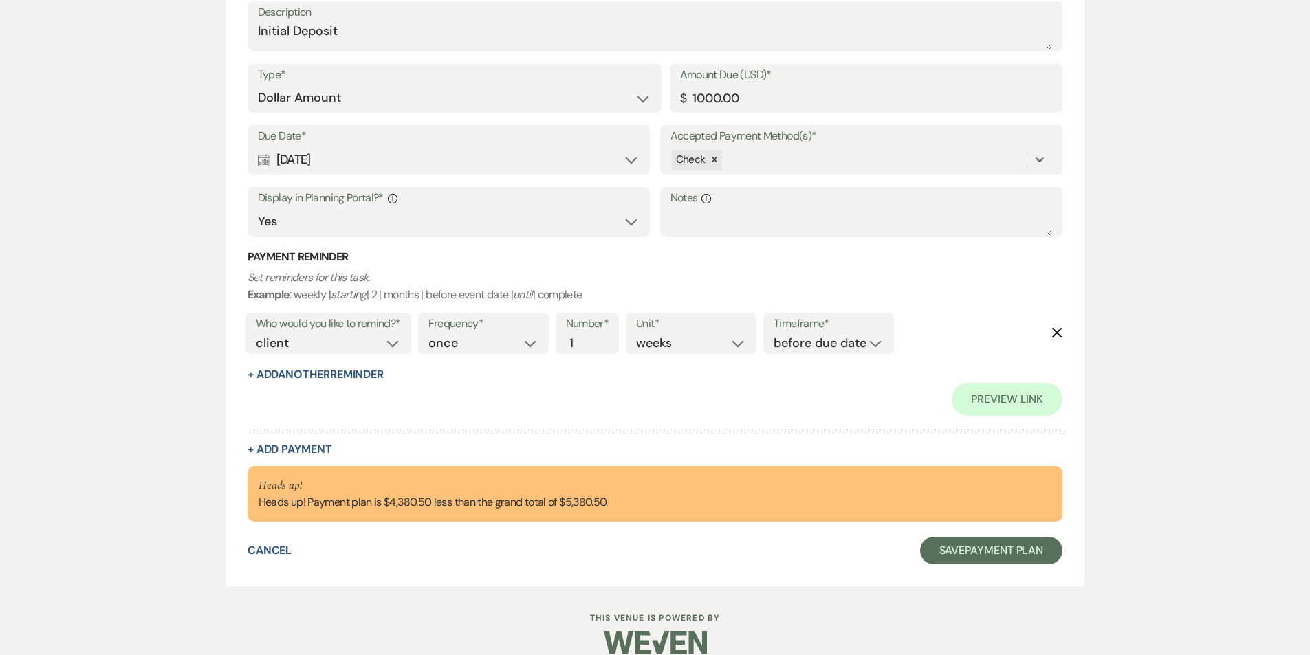
click at [1055, 329] on icon "Delete" at bounding box center [1057, 332] width 11 height 11
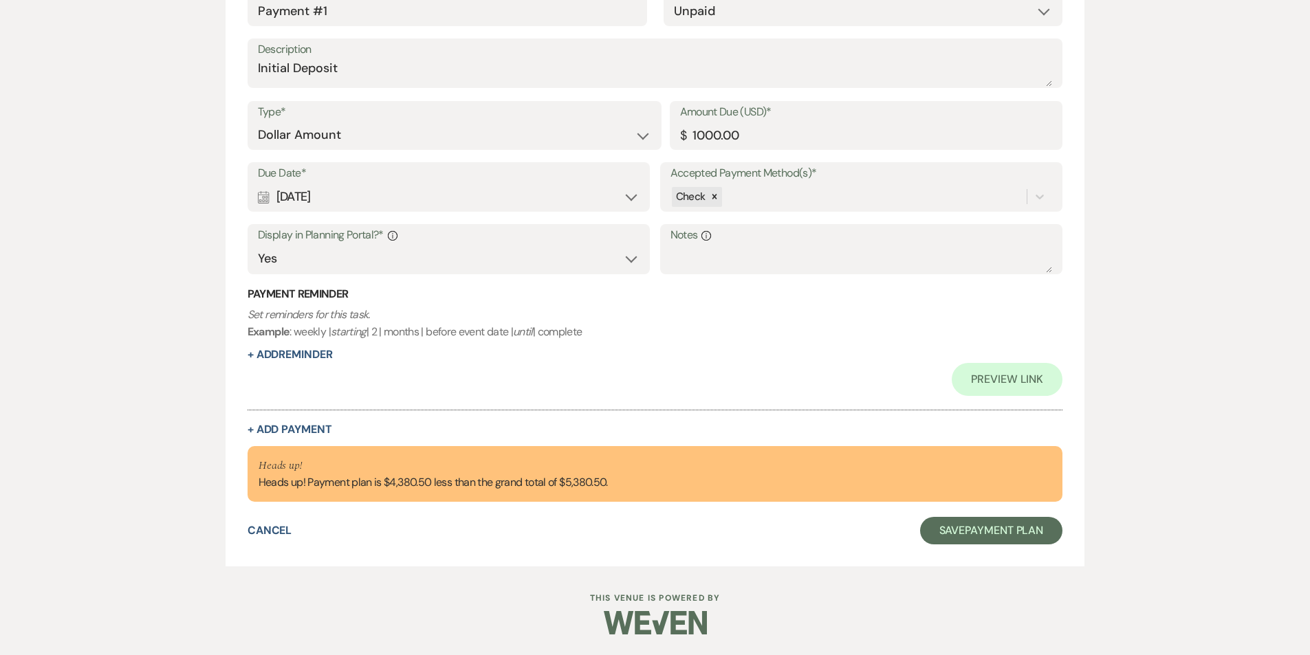
scroll to position [444, 0]
click at [307, 431] on button "+ Add Payment" at bounding box center [290, 429] width 85 height 11
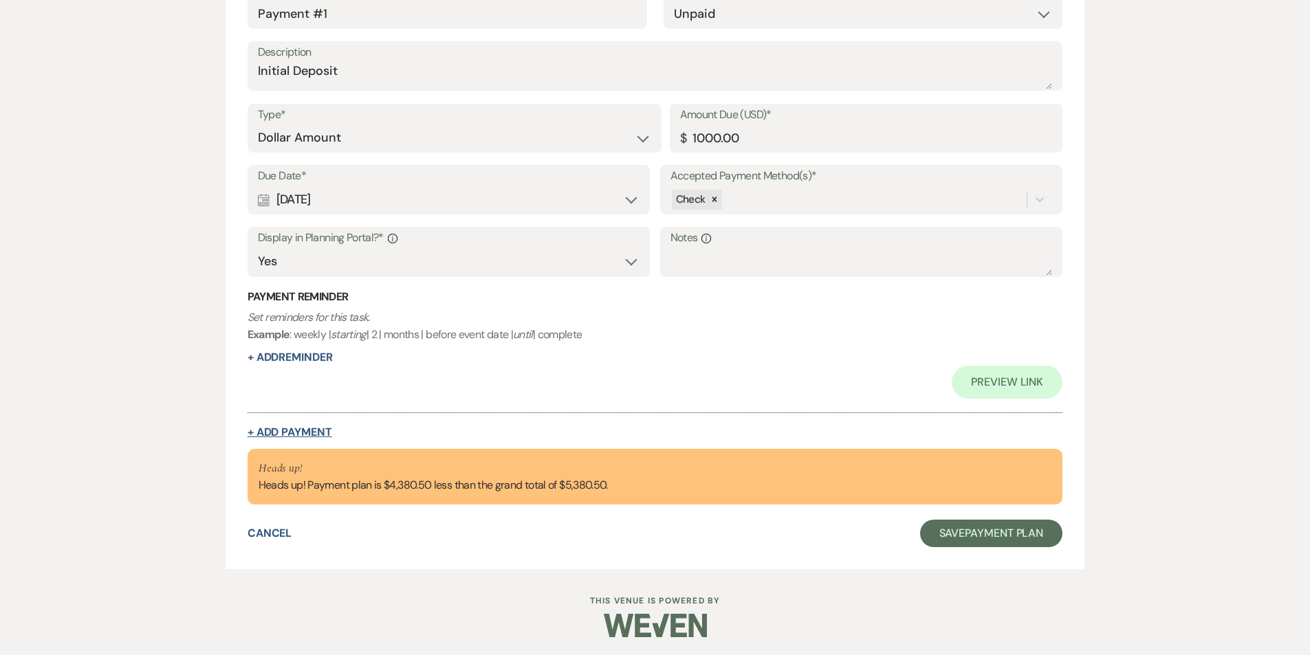
select select "2"
select select "flat"
select select "true"
select select "client"
select select "weeks"
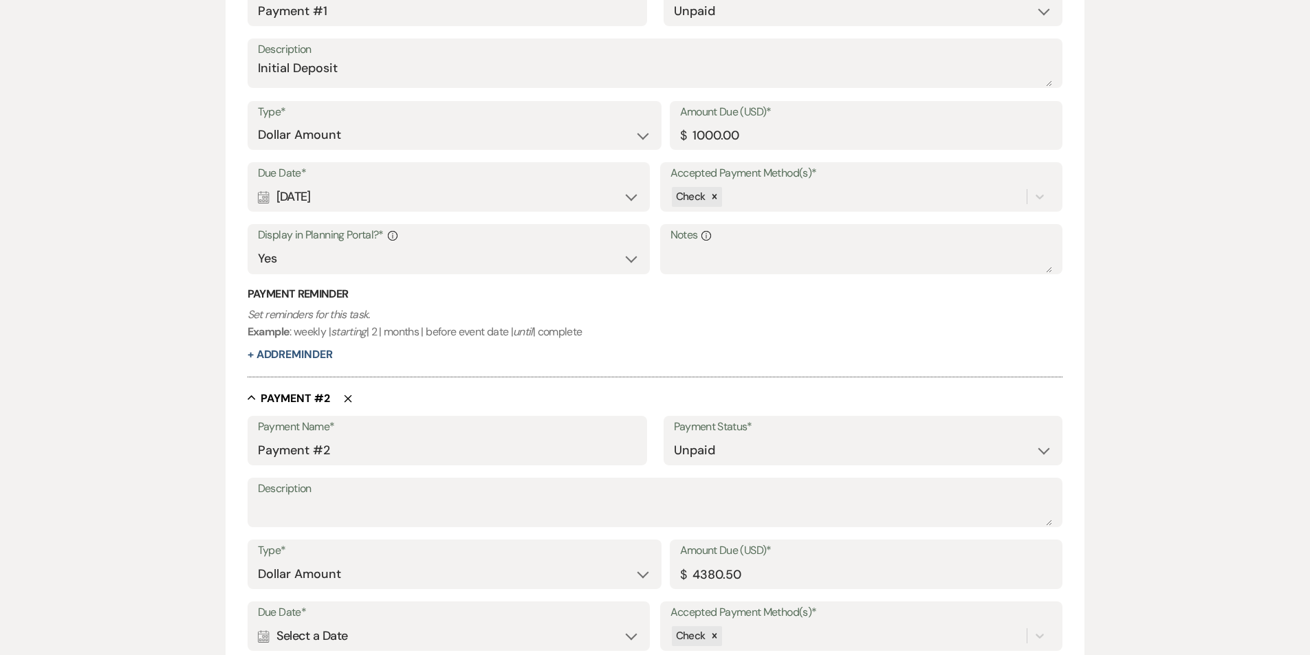
scroll to position [579, 0]
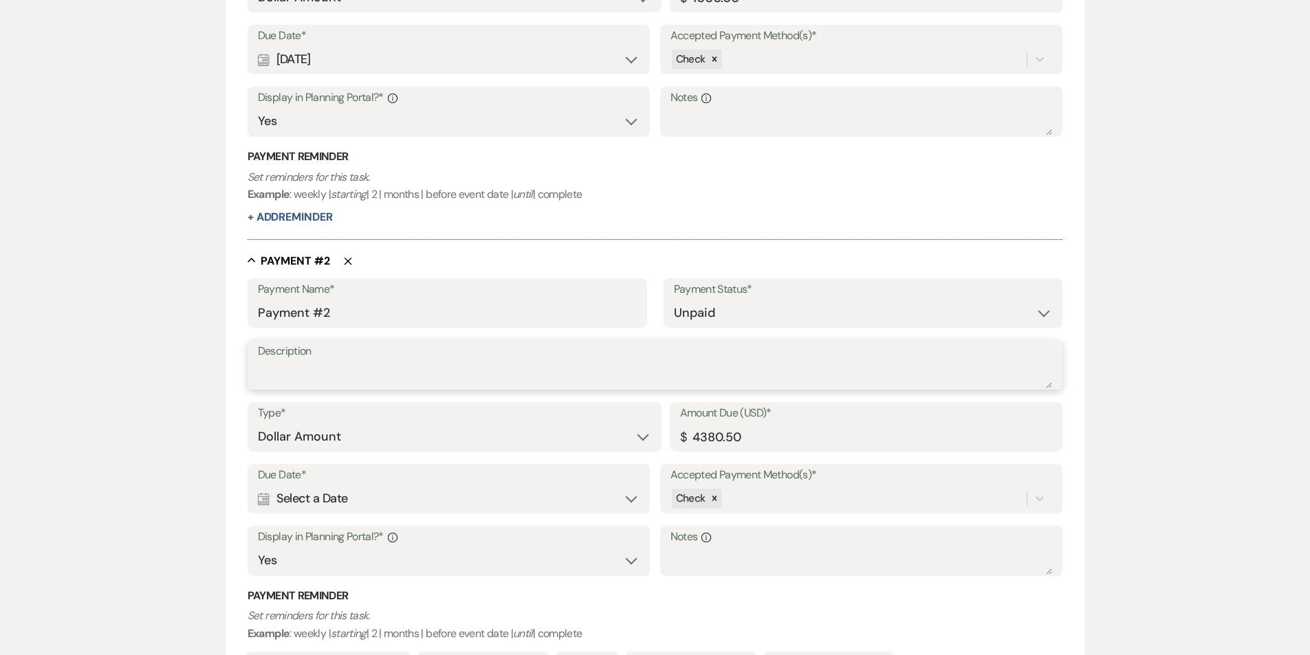
click at [323, 372] on textarea "Description" at bounding box center [655, 375] width 795 height 28
type textarea "50% Mark"
click at [512, 493] on div "Calendar Select a Date Expand" at bounding box center [449, 499] width 382 height 27
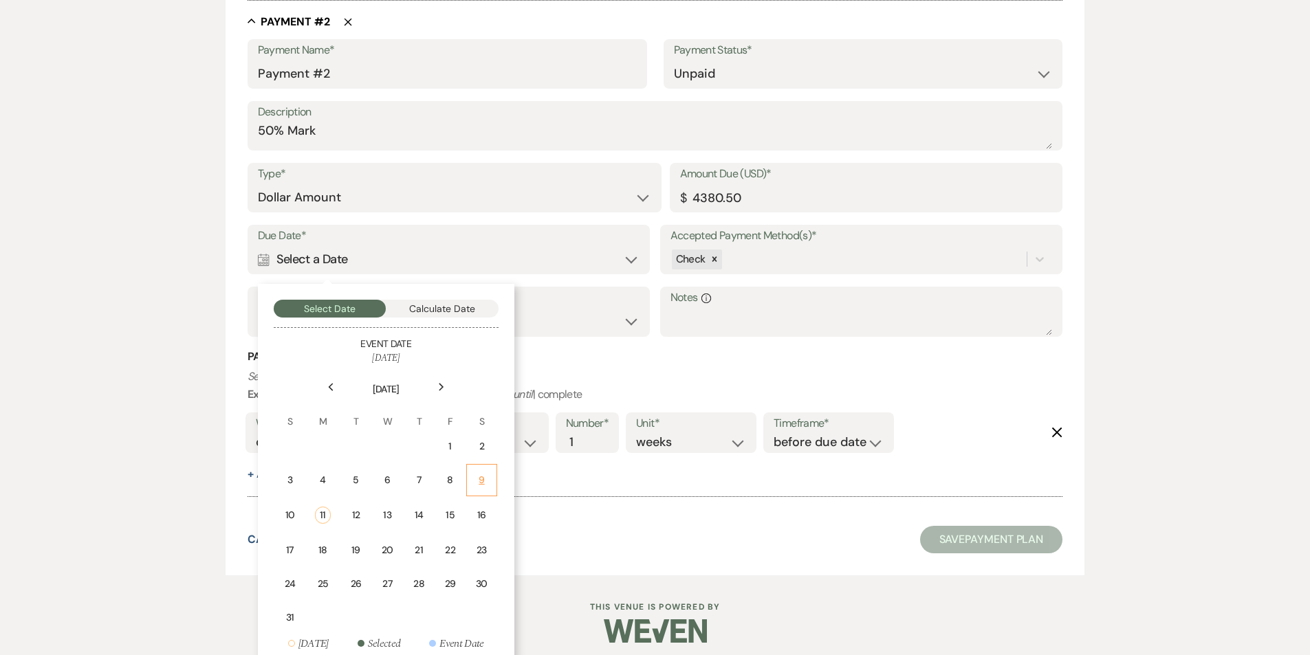
scroll to position [831, 0]
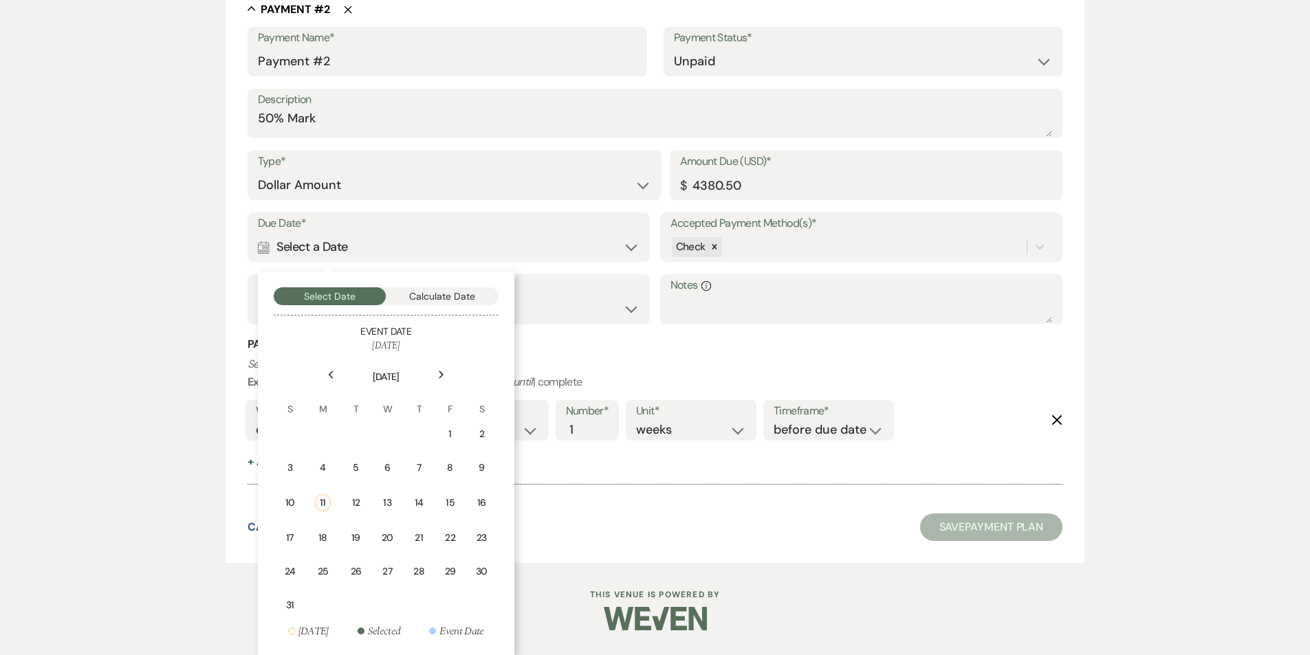
click at [438, 368] on div "Next" at bounding box center [442, 375] width 22 height 22
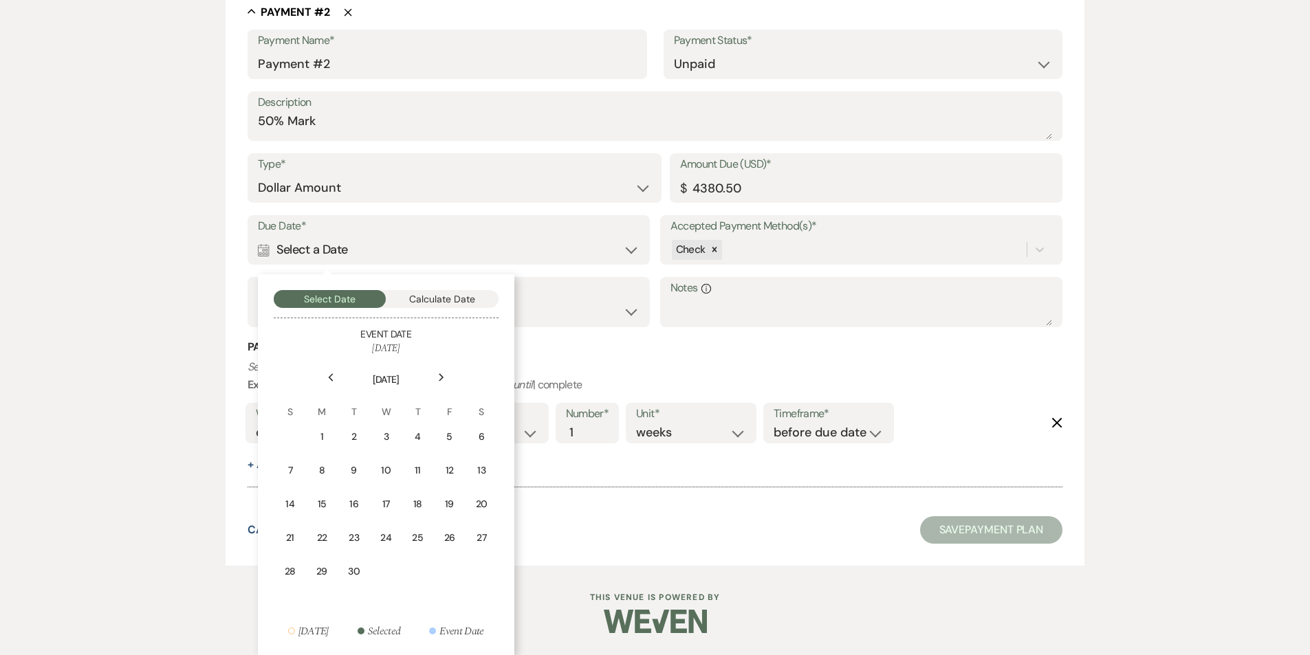
scroll to position [828, 0]
click at [437, 367] on div "Next" at bounding box center [442, 378] width 22 height 22
click at [477, 536] on div "25" at bounding box center [482, 538] width 12 height 14
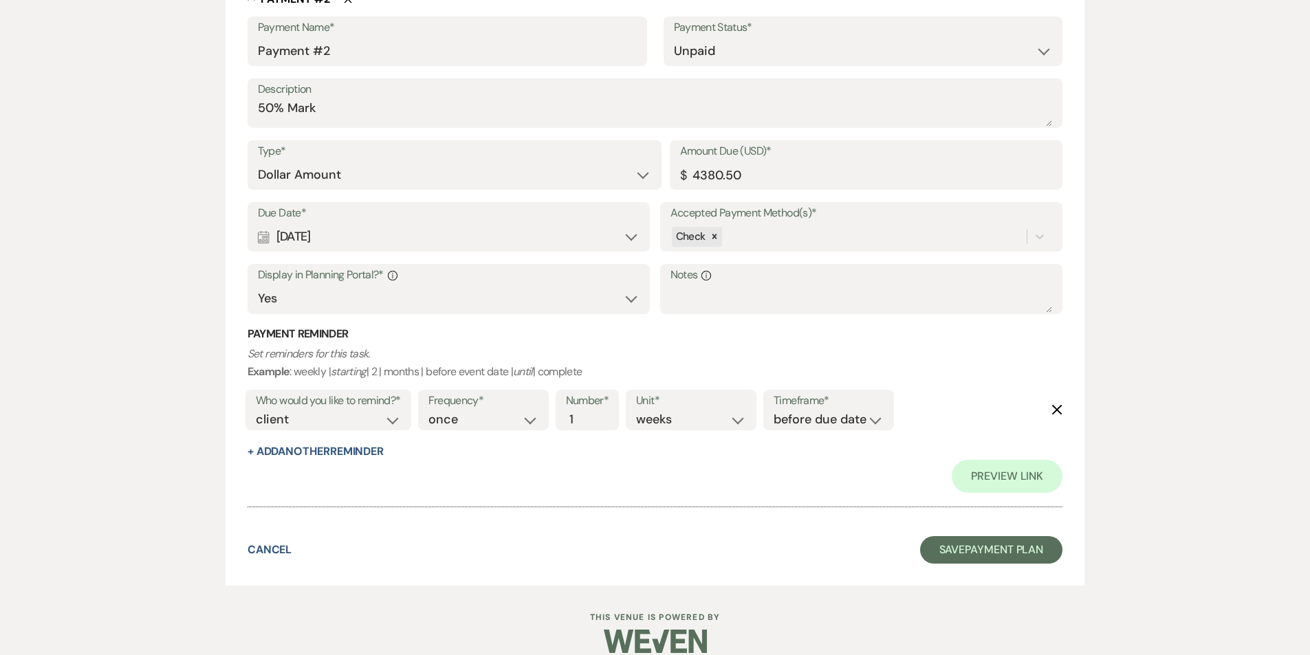
scroll to position [893, 0]
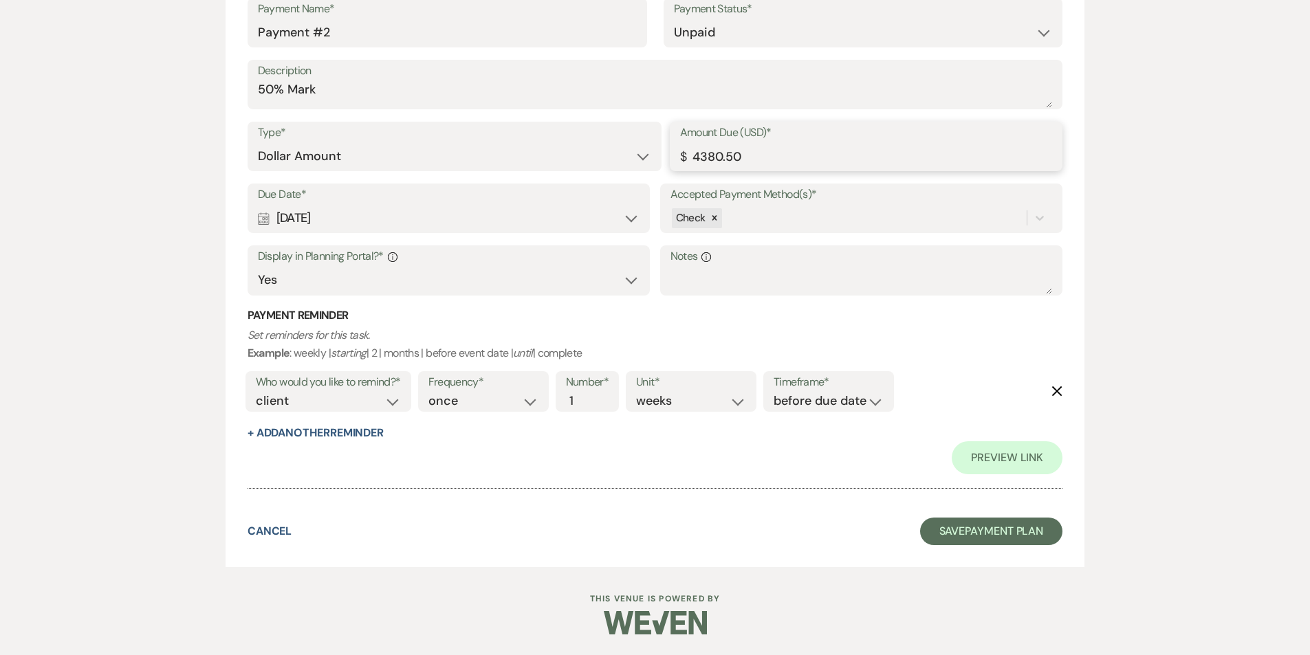
drag, startPoint x: 754, startPoint y: 156, endPoint x: 636, endPoint y: 148, distance: 117.9
click at [636, 148] on div "Type* Dollar Amount Percentage of Grand Total Amount Due (USD)* $ 4380.50" at bounding box center [656, 153] width 816 height 62
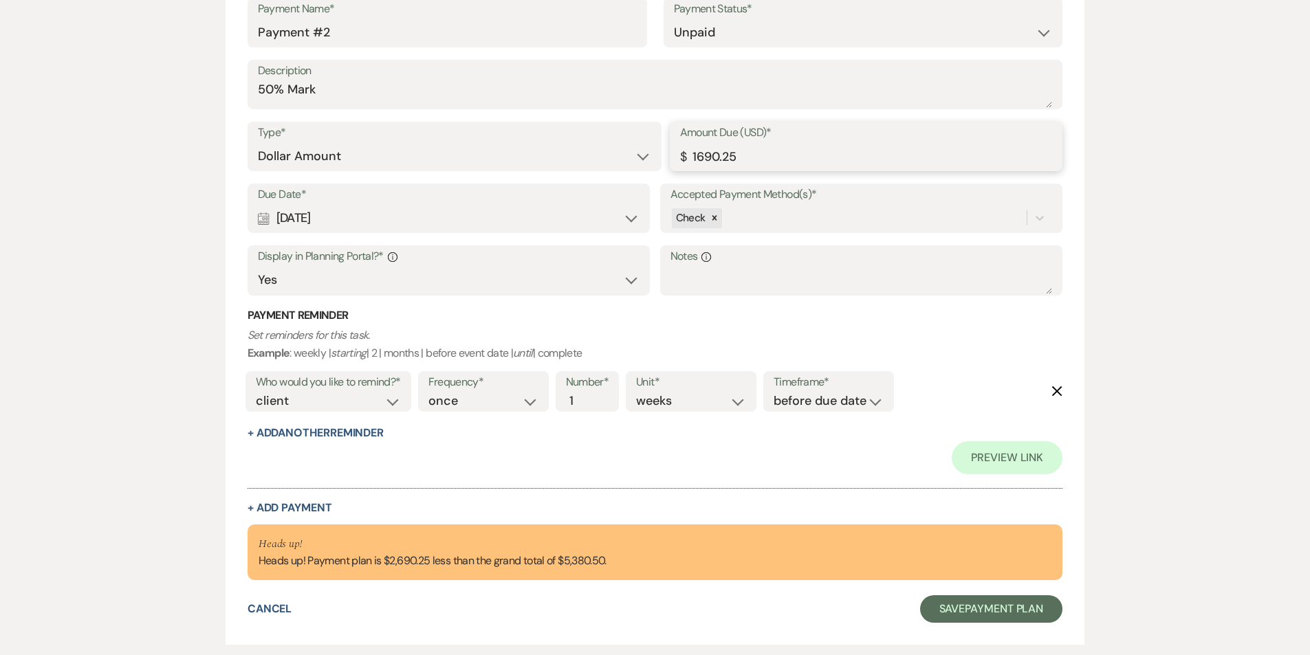
type input "1690.25"
click at [409, 461] on div "Preview Link" at bounding box center [656, 458] width 816 height 33
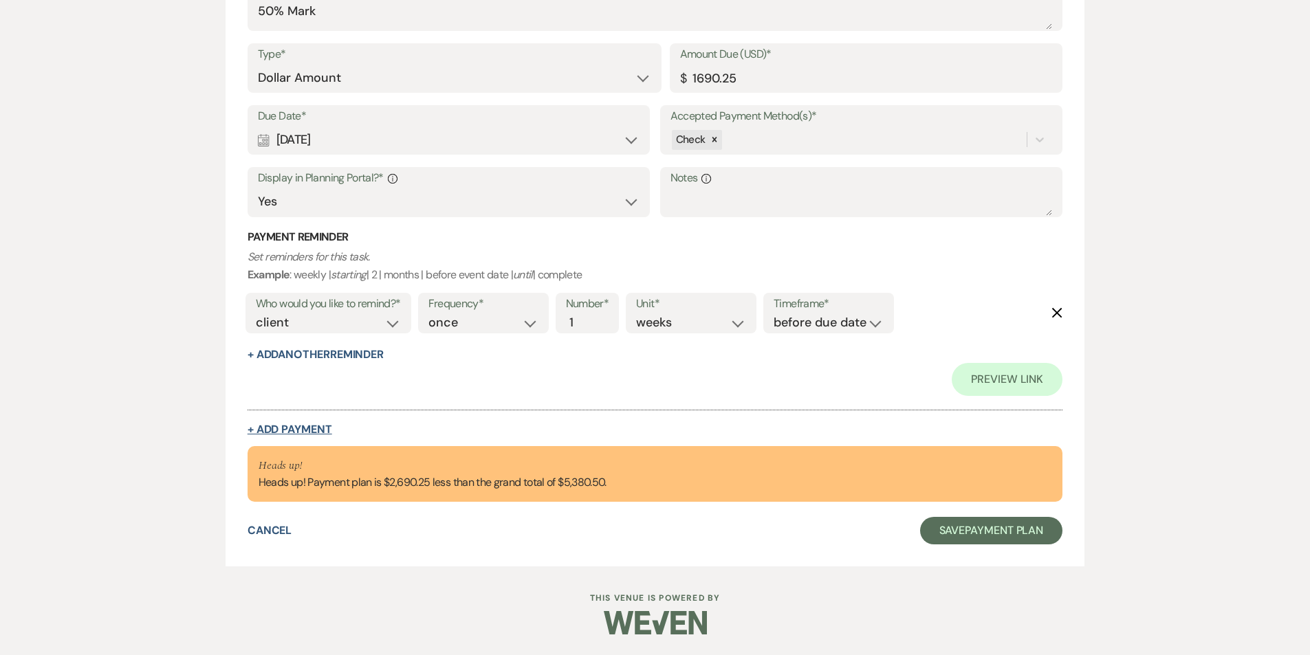
click at [312, 433] on button "+ Add Payment" at bounding box center [290, 429] width 85 height 11
select select "2"
select select "flat"
select select "true"
select select "client"
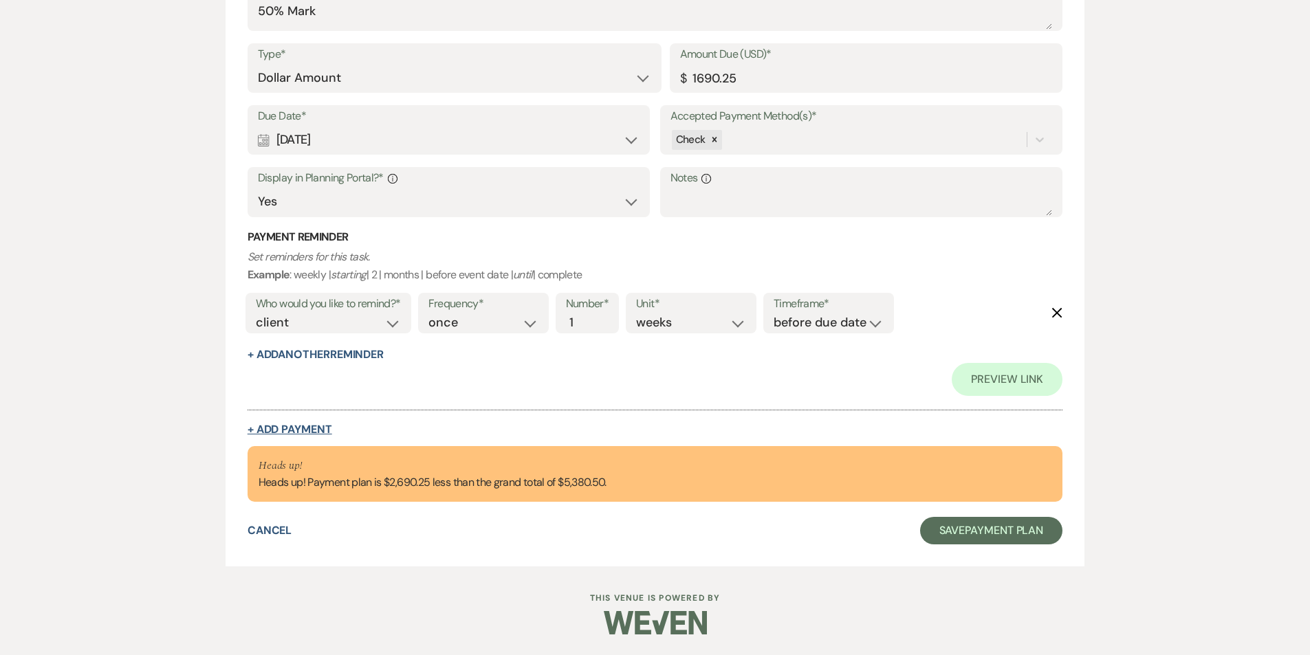
select select "weeks"
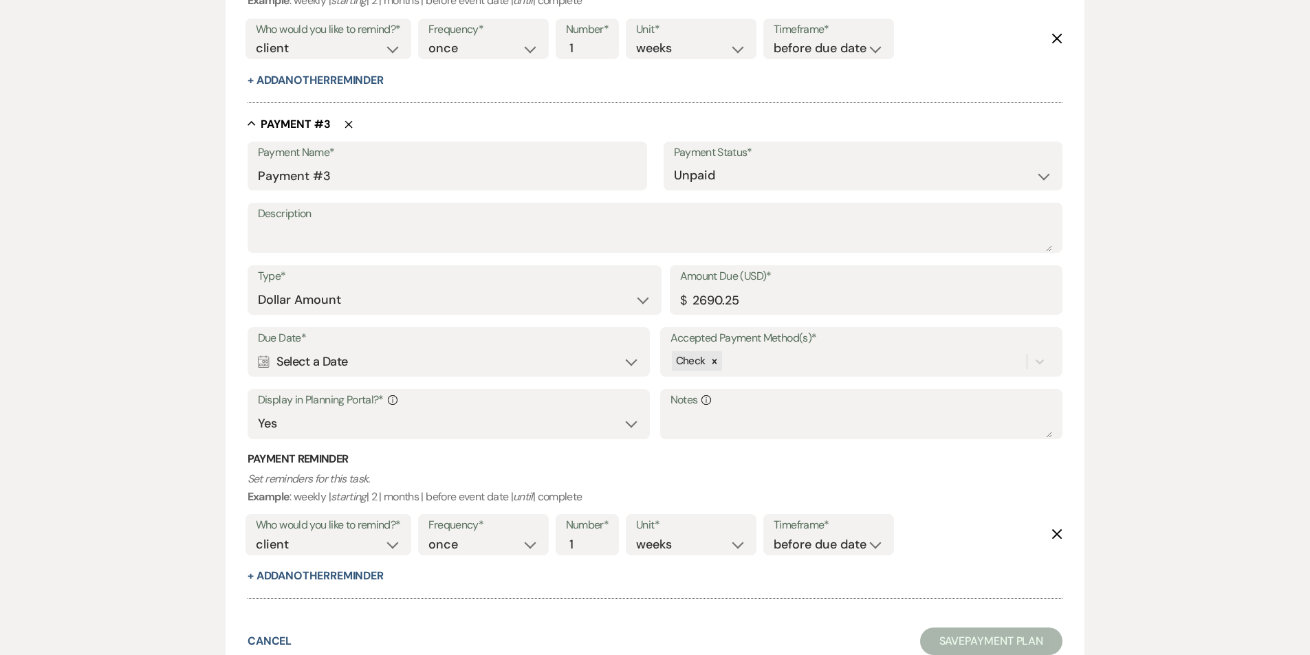
scroll to position [1213, 0]
click at [321, 251] on textarea "Description" at bounding box center [655, 238] width 795 height 28
type textarea "Final Balance"
click at [404, 358] on div "Calendar Select a Date Expand" at bounding box center [449, 361] width 382 height 27
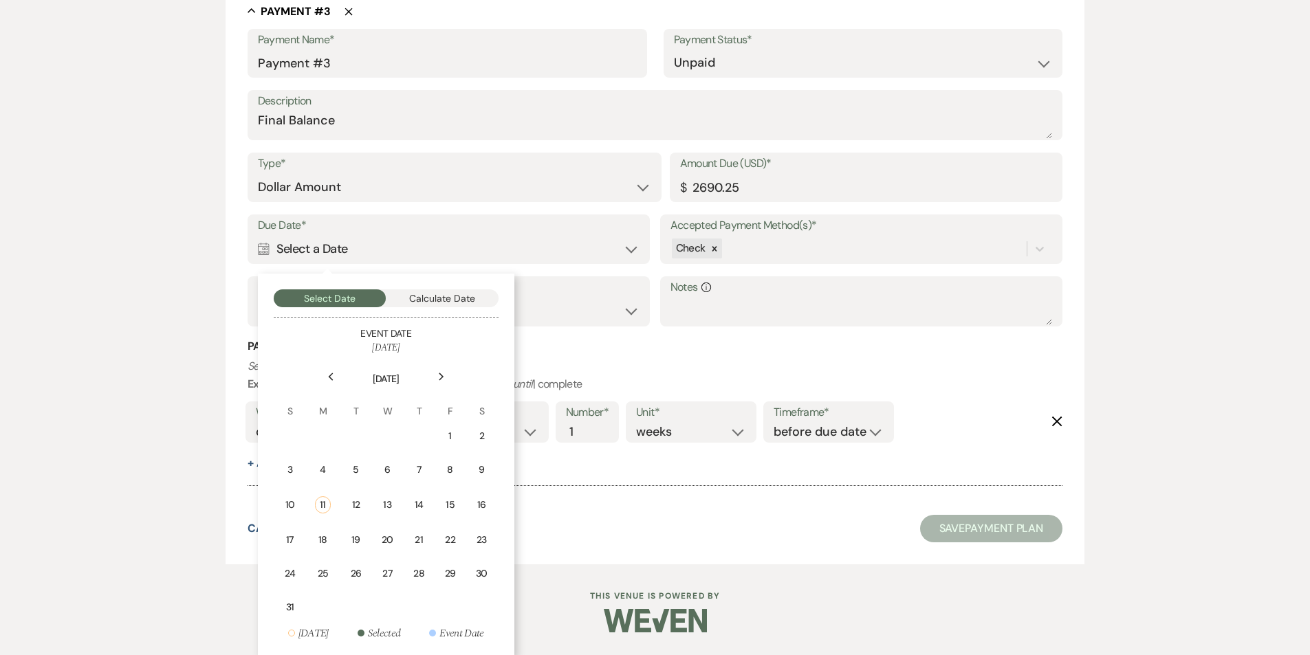
scroll to position [1327, 0]
click at [329, 375] on use at bounding box center [330, 375] width 5 height 8
click at [329, 374] on icon "Previous" at bounding box center [330, 377] width 7 height 8
click at [445, 379] on div "Next" at bounding box center [442, 378] width 22 height 22
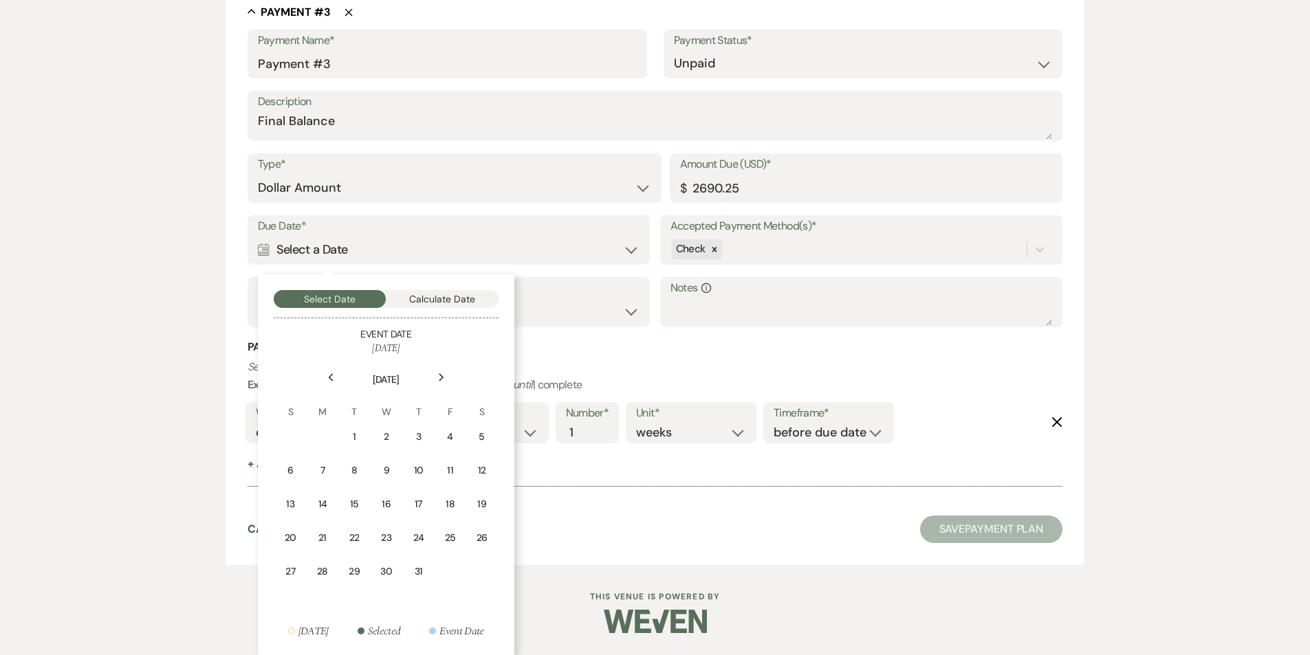
click at [444, 378] on icon "Next" at bounding box center [441, 377] width 7 height 8
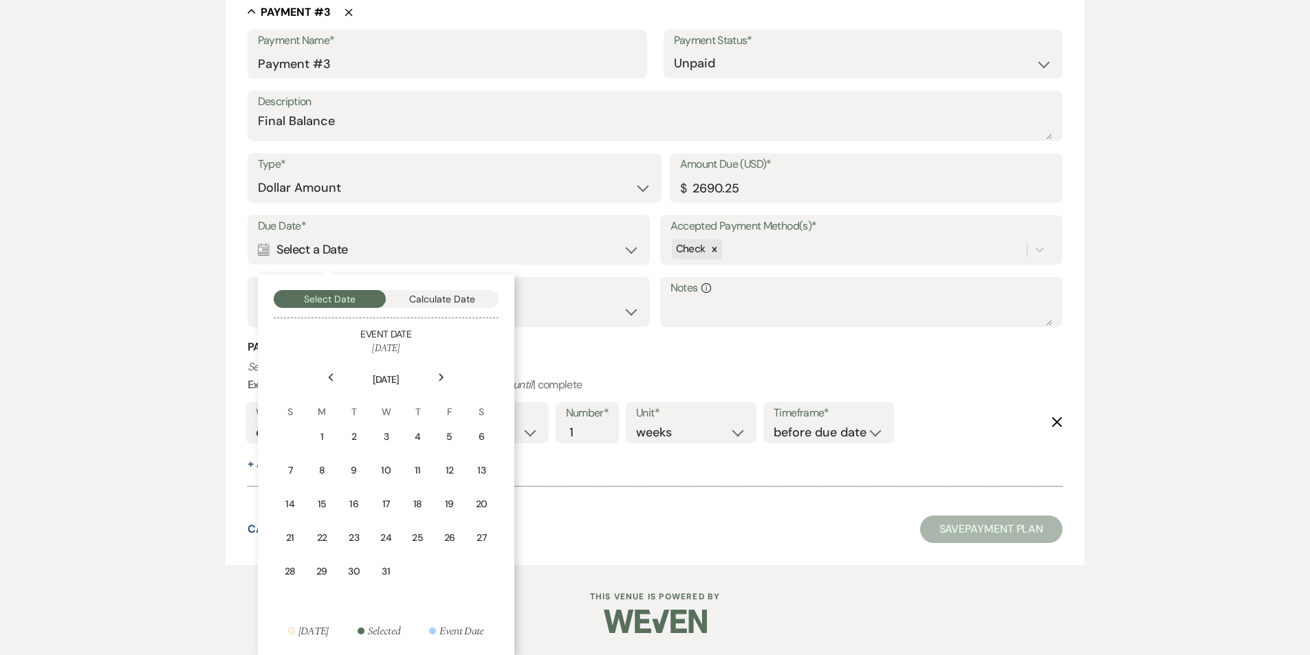
click at [444, 378] on icon "Next" at bounding box center [441, 377] width 7 height 8
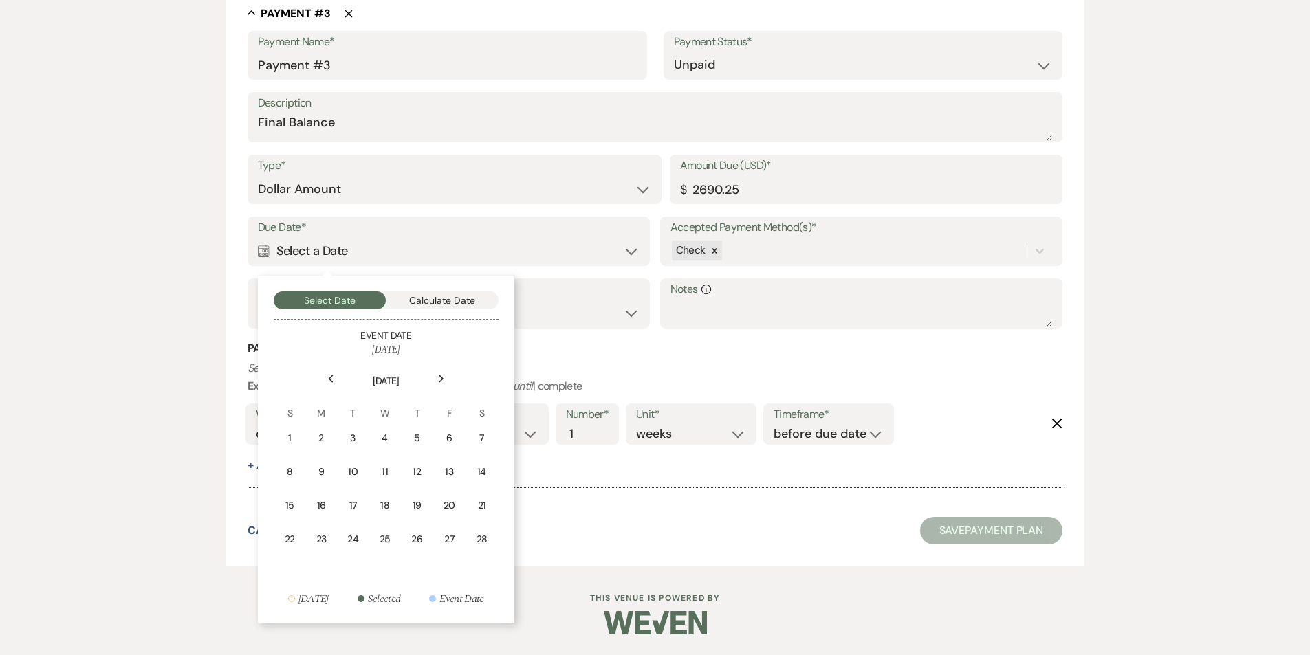
click at [444, 378] on icon "Next" at bounding box center [441, 379] width 7 height 8
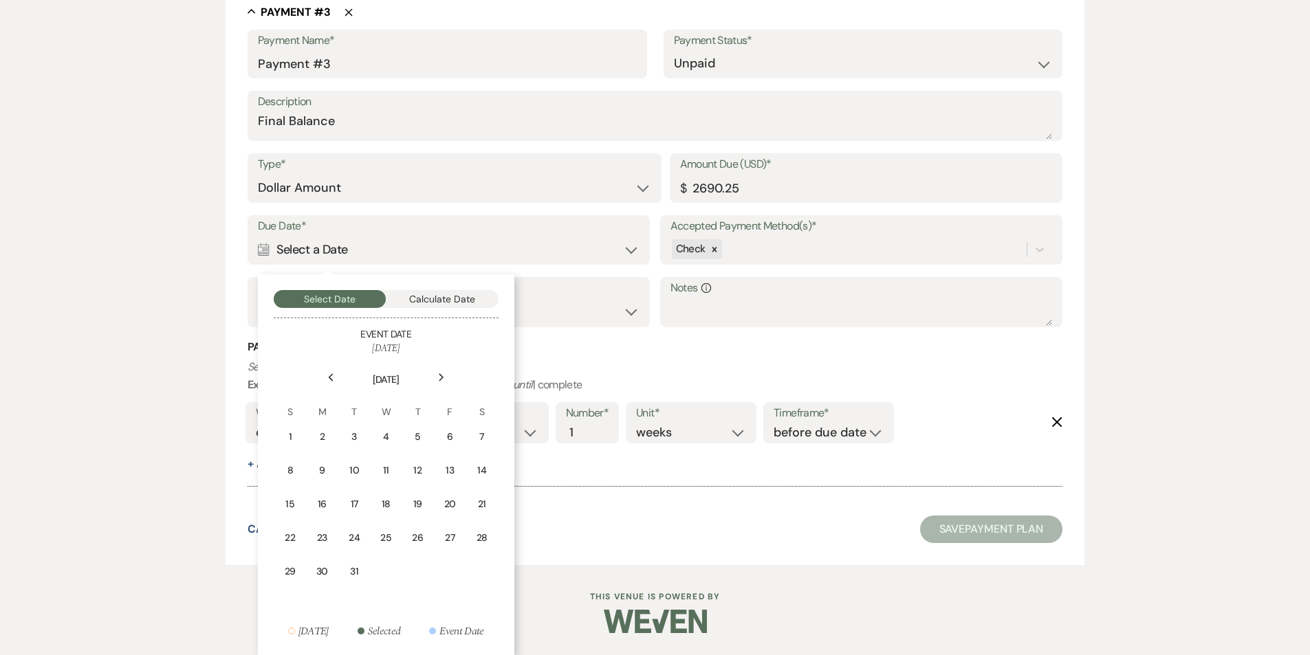
click at [443, 378] on use at bounding box center [441, 377] width 5 height 8
click at [443, 377] on use at bounding box center [441, 377] width 5 height 8
click at [329, 567] on td "25" at bounding box center [322, 572] width 30 height 32
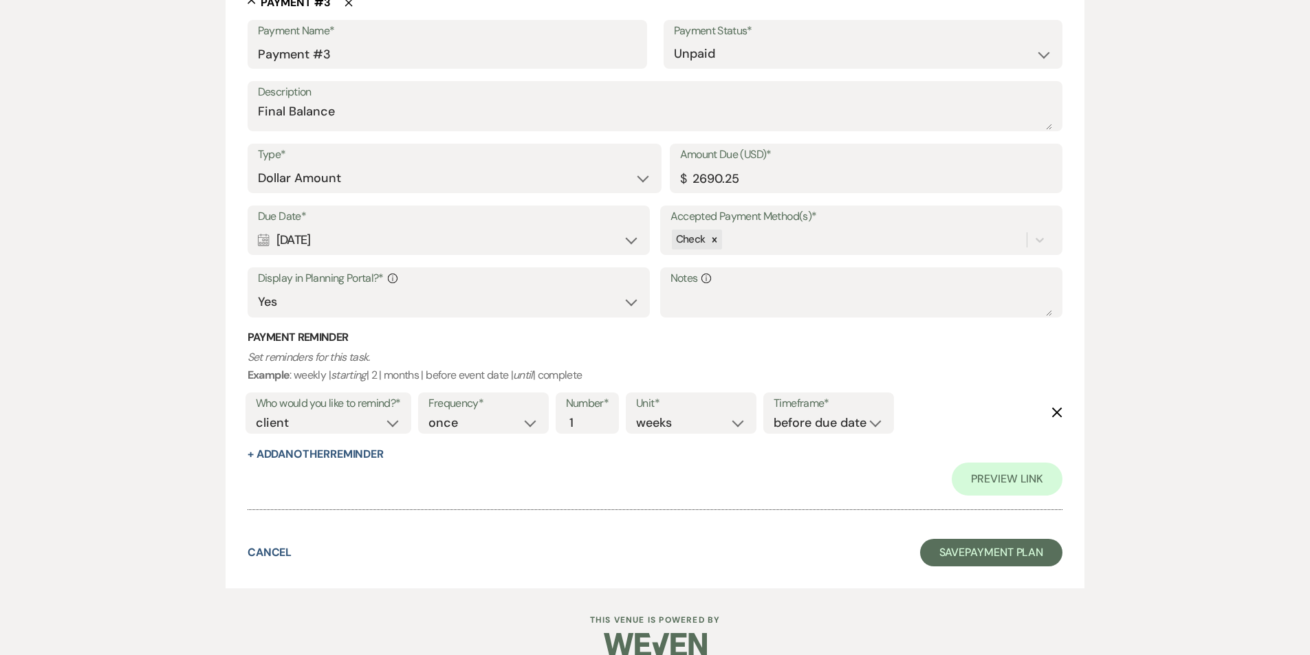
scroll to position [1422, 0]
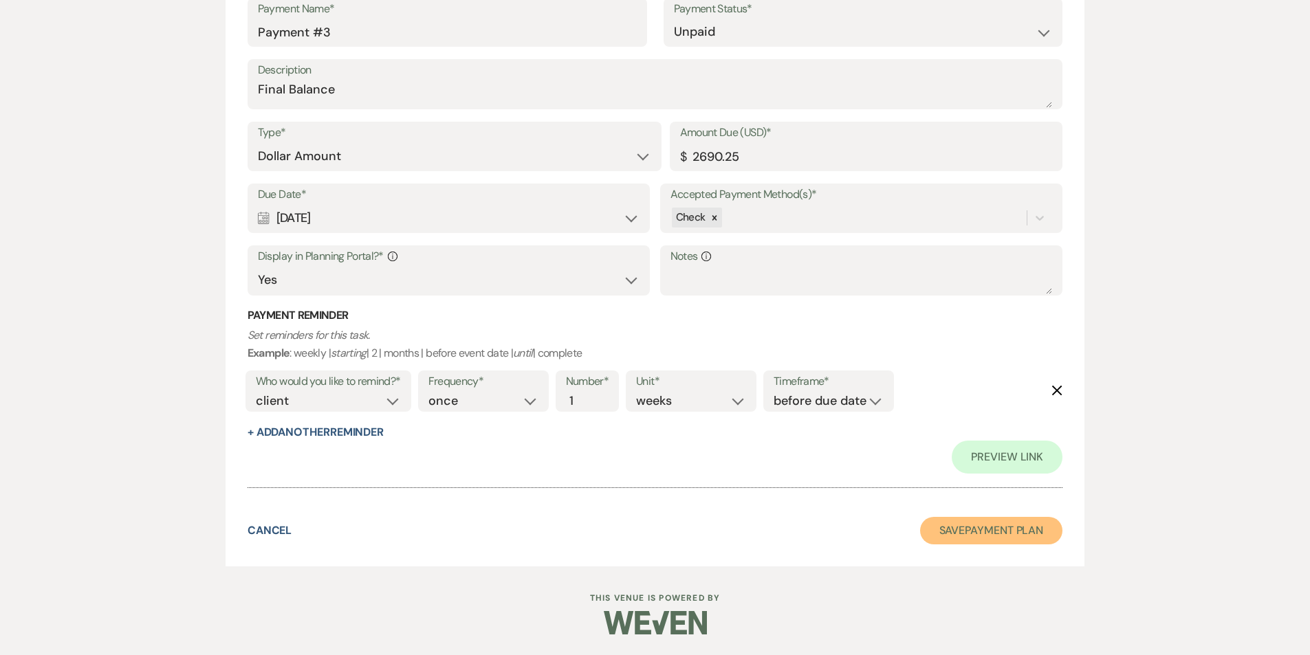
click at [967, 539] on button "Save Payment Plan" at bounding box center [991, 531] width 143 height 28
select select "8"
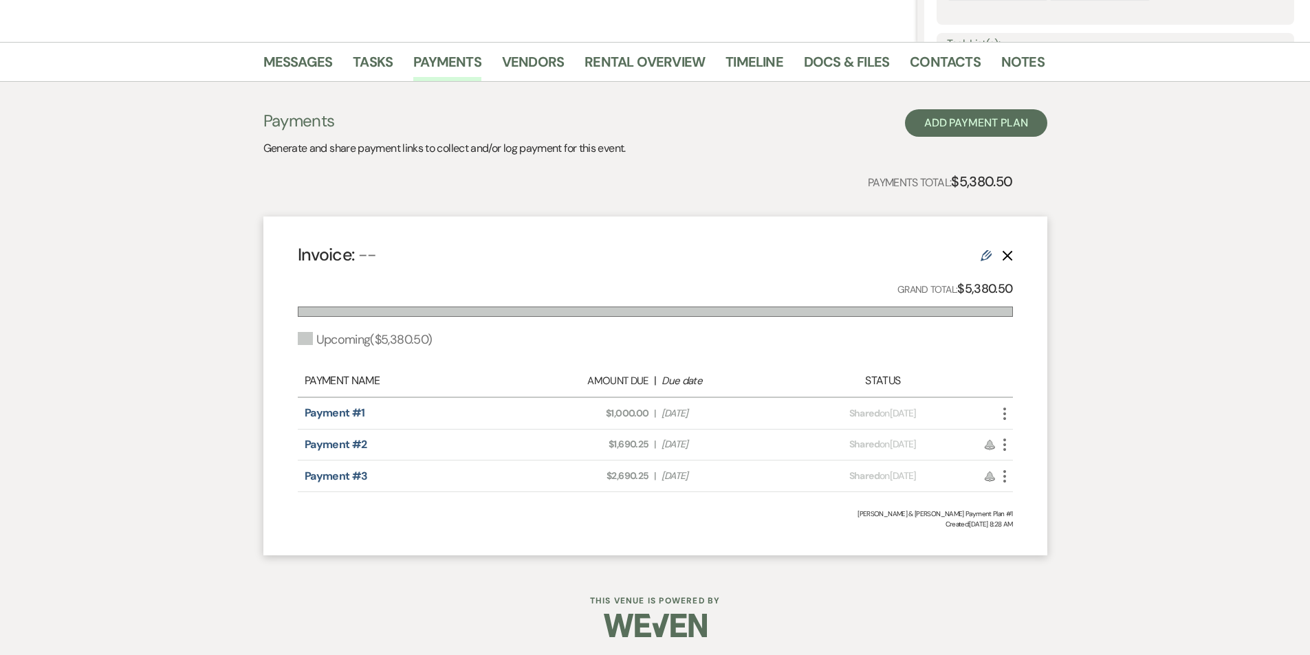
scroll to position [306, 0]
